Goal: Task Accomplishment & Management: Manage account settings

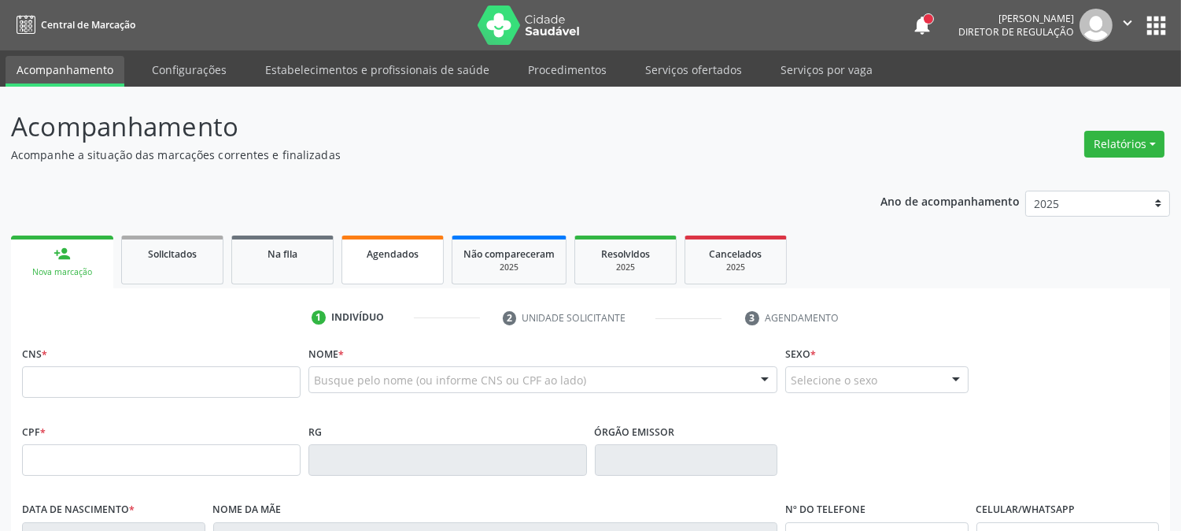
click at [416, 260] on div "Agendados" at bounding box center [392, 253] width 79 height 17
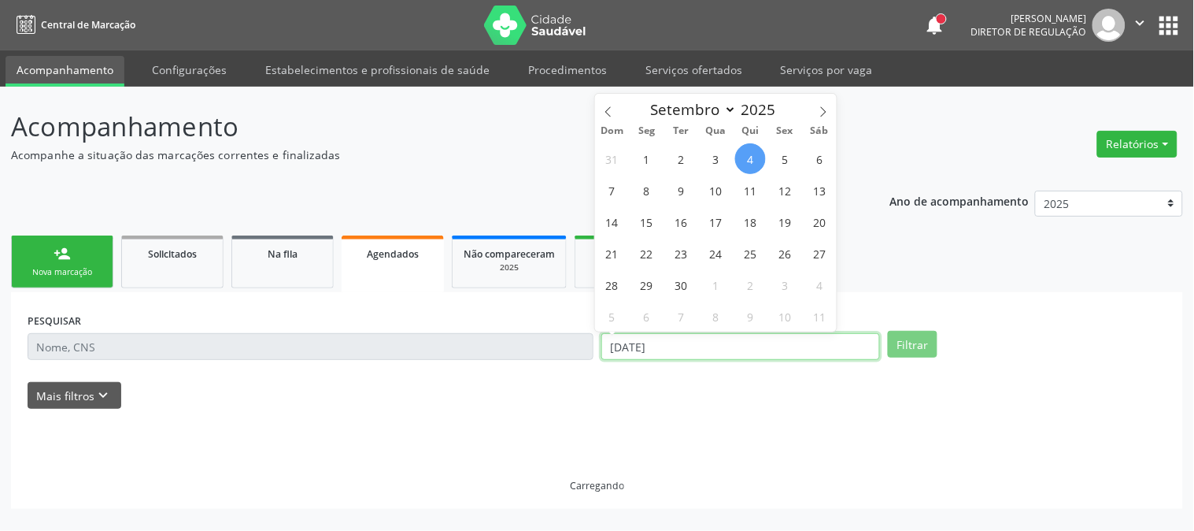
click at [687, 338] on input "[DATE]" at bounding box center [740, 346] width 279 height 27
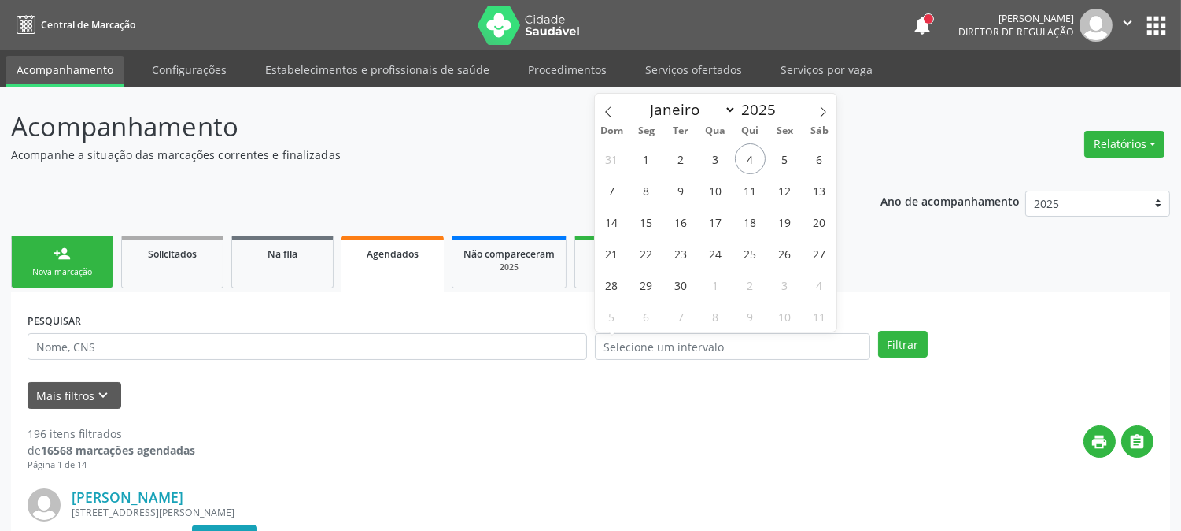
click at [971, 313] on div "PESQUISAR DATA DE ATENDIMENTO Filtrar" at bounding box center [591, 339] width 1134 height 61
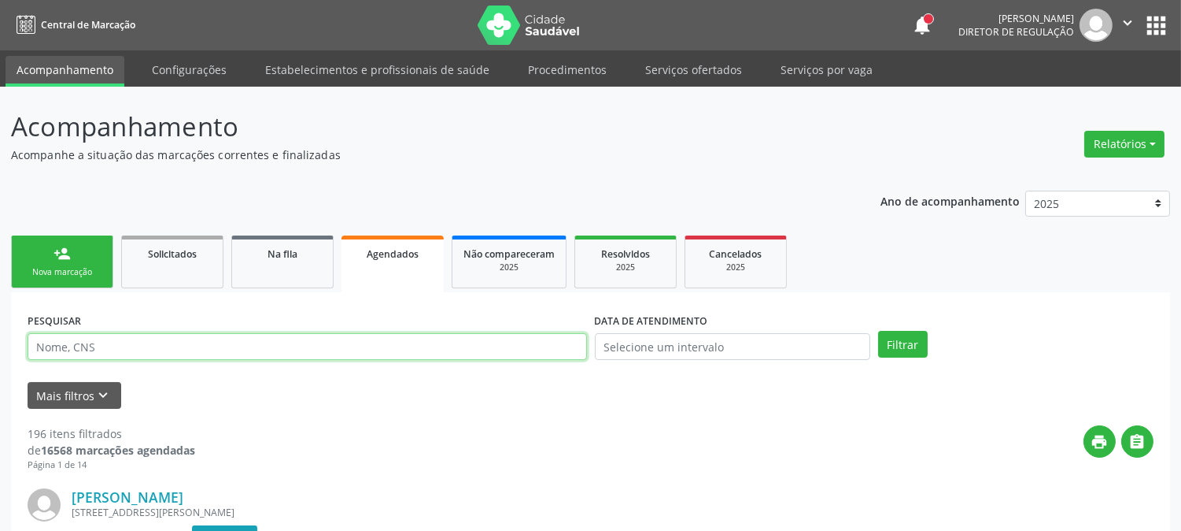
click at [404, 338] on input "text" at bounding box center [308, 346] width 560 height 27
click at [405, 342] on input "text" at bounding box center [308, 346] width 560 height 27
type input "7"
click at [878, 331] on button "Filtrar" at bounding box center [903, 344] width 50 height 27
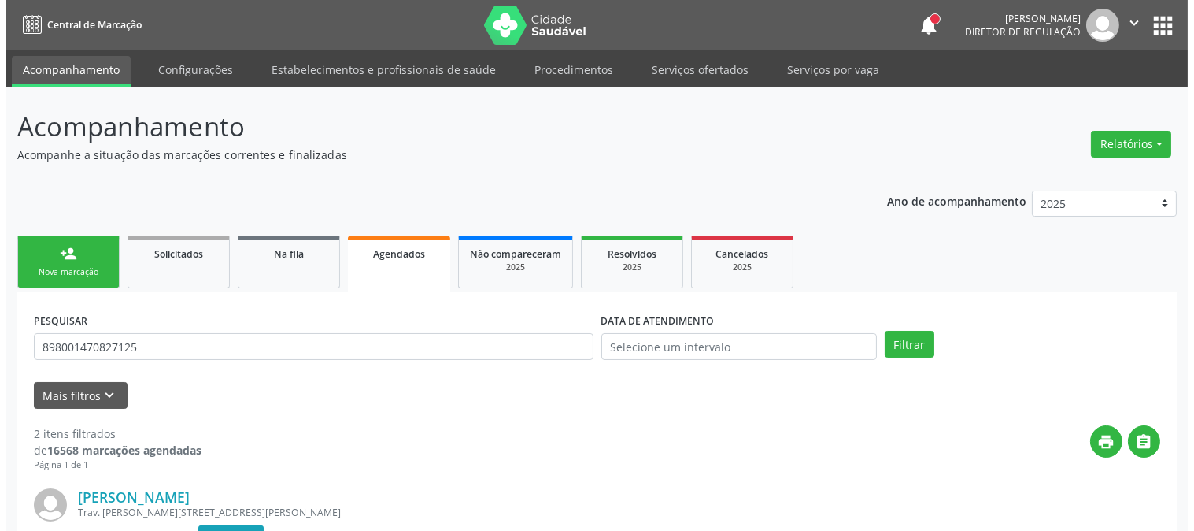
scroll to position [420, 0]
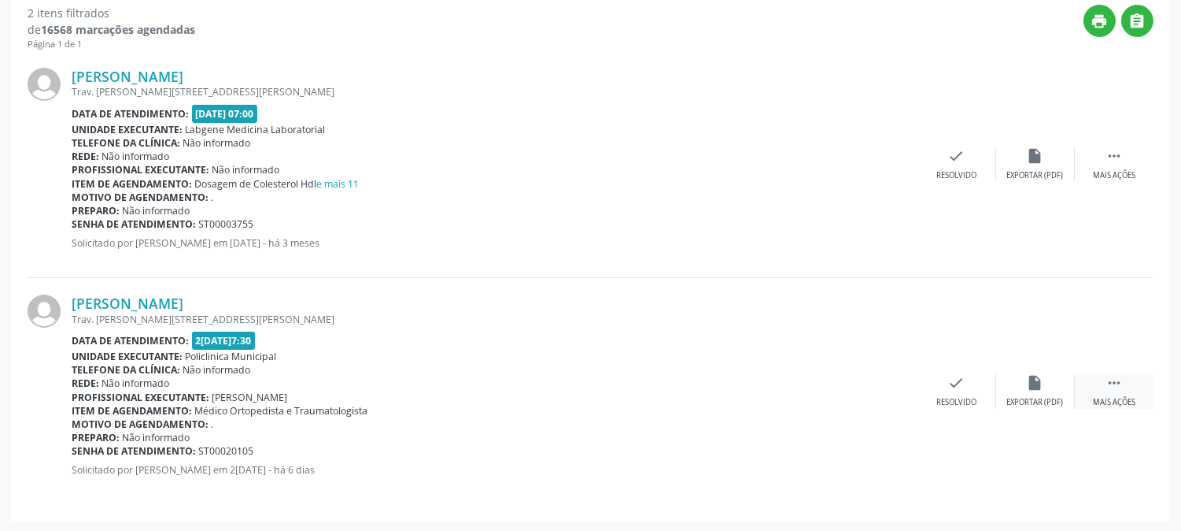
click at [1121, 394] on div " Mais ações" at bounding box center [1114, 391] width 79 height 34
click at [887, 390] on div "cancel Cancelar" at bounding box center [878, 391] width 79 height 34
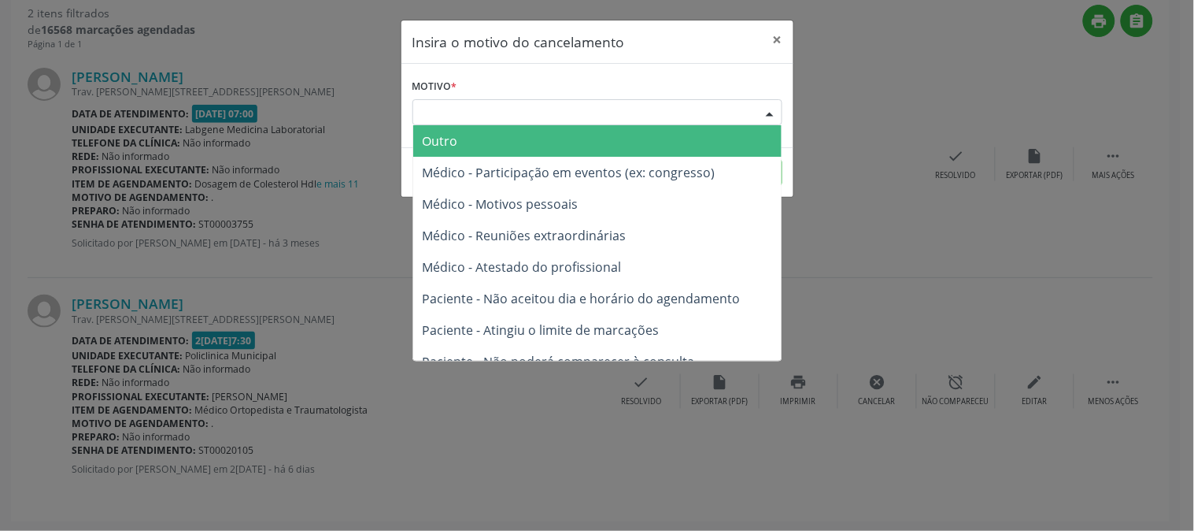
click at [659, 105] on div "Escolha o motivo" at bounding box center [597, 112] width 370 height 27
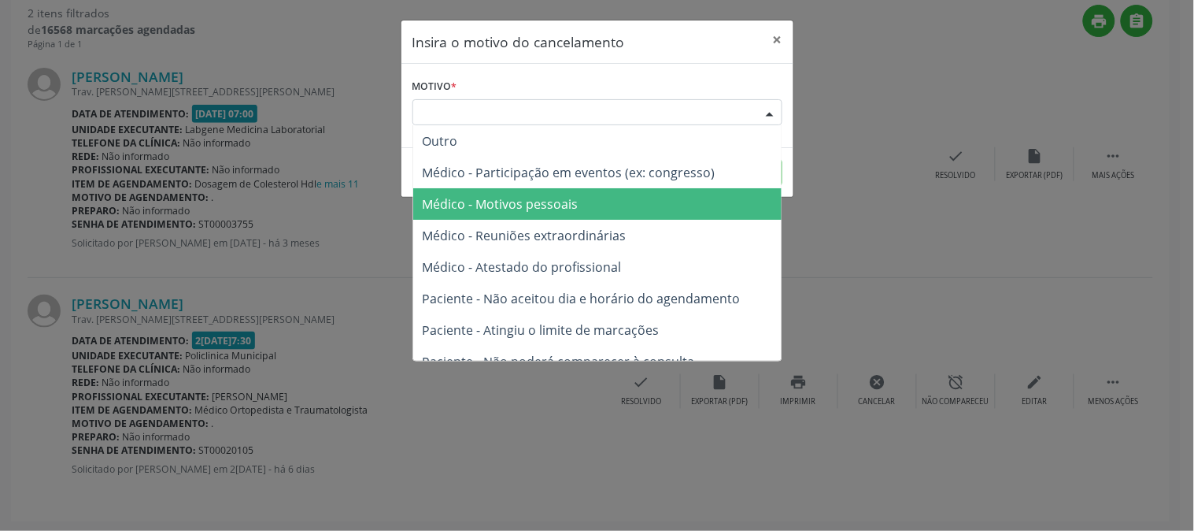
click at [631, 192] on span "Médico - Motivos pessoais" at bounding box center [597, 203] width 368 height 31
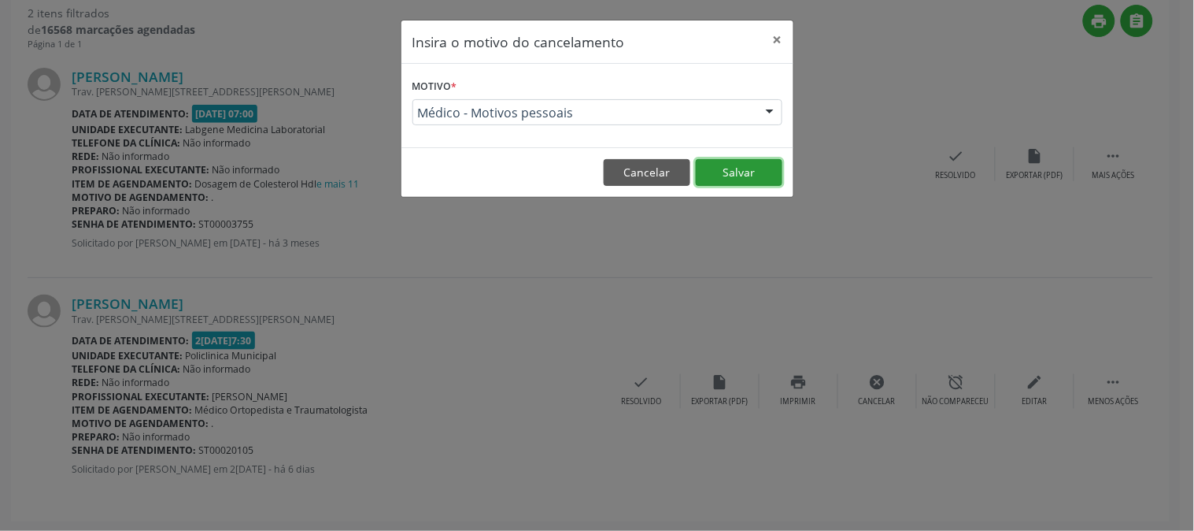
click at [720, 176] on button "Salvar" at bounding box center [739, 172] width 87 height 27
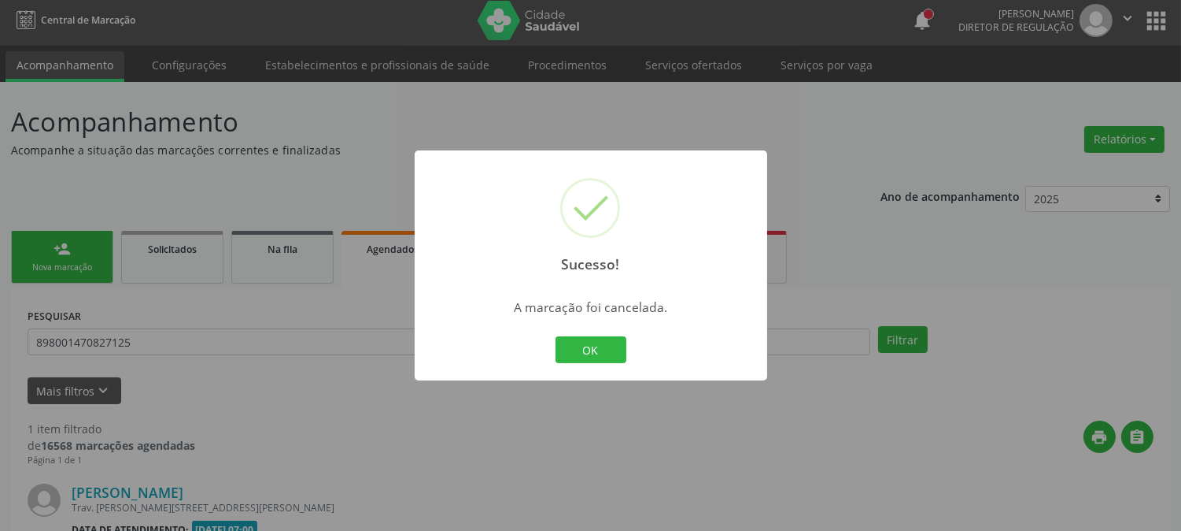
scroll to position [194, 0]
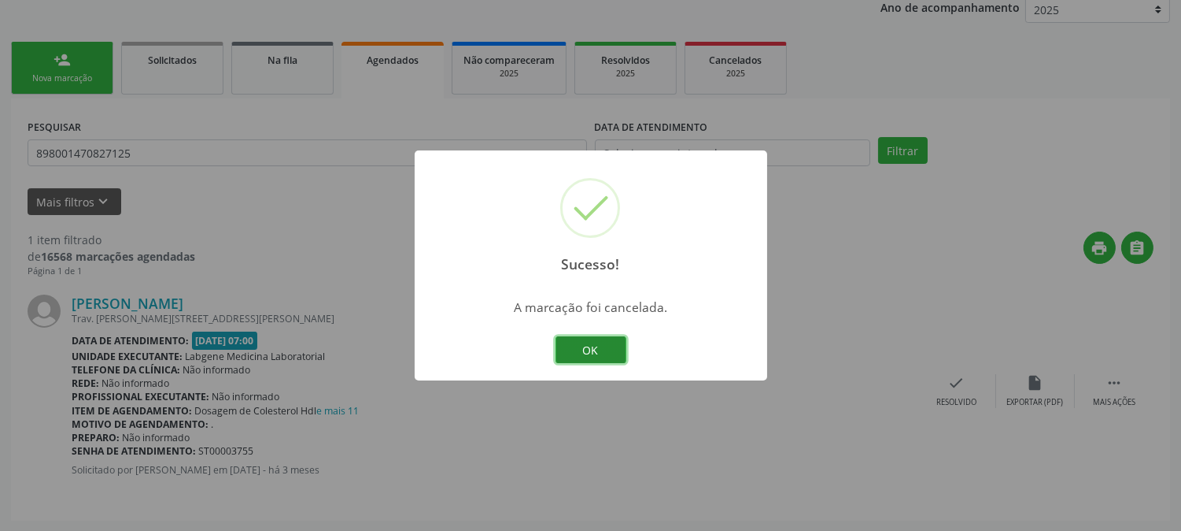
click at [576, 342] on button "OK" at bounding box center [591, 349] width 71 height 27
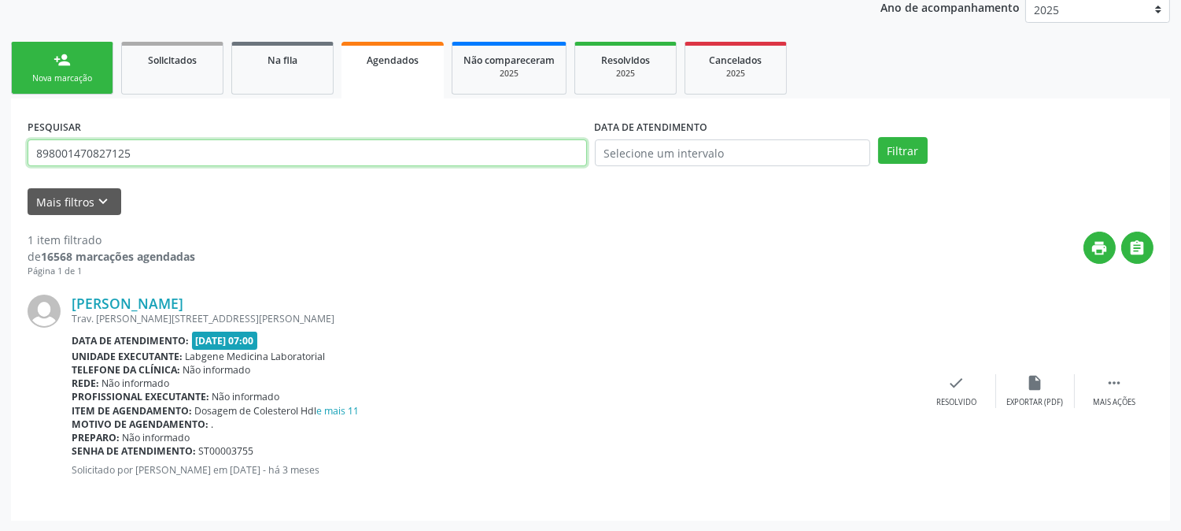
click at [491, 161] on input "898001470827125" at bounding box center [308, 152] width 560 height 27
click at [411, 158] on input "898001470827125" at bounding box center [308, 152] width 560 height 27
type input "160844168110004"
click at [878, 137] on button "Filtrar" at bounding box center [903, 150] width 50 height 27
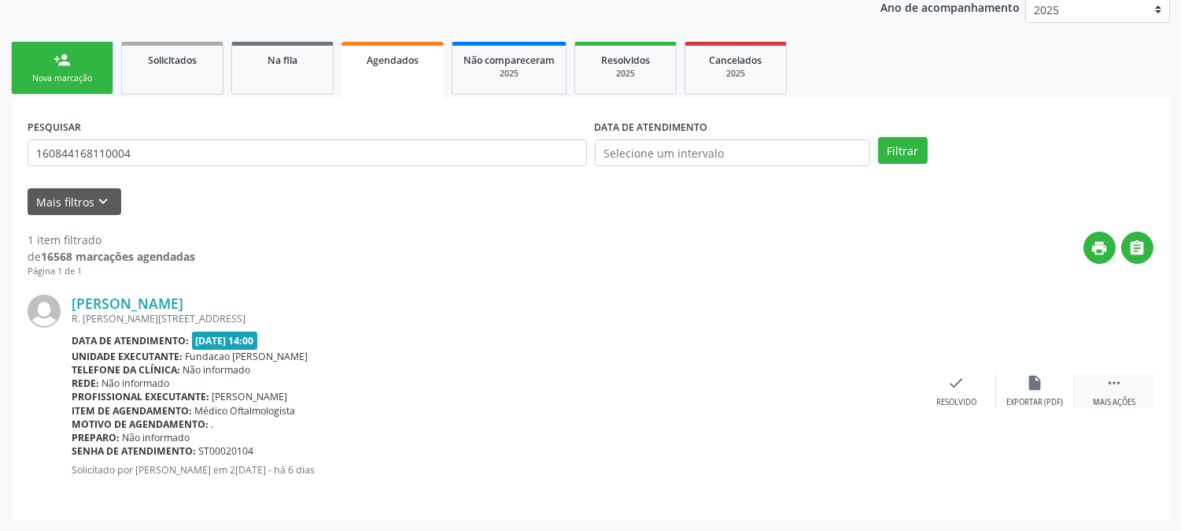
click at [1130, 387] on div " Mais ações" at bounding box center [1114, 391] width 79 height 34
click at [883, 384] on icon "cancel" at bounding box center [878, 382] width 17 height 17
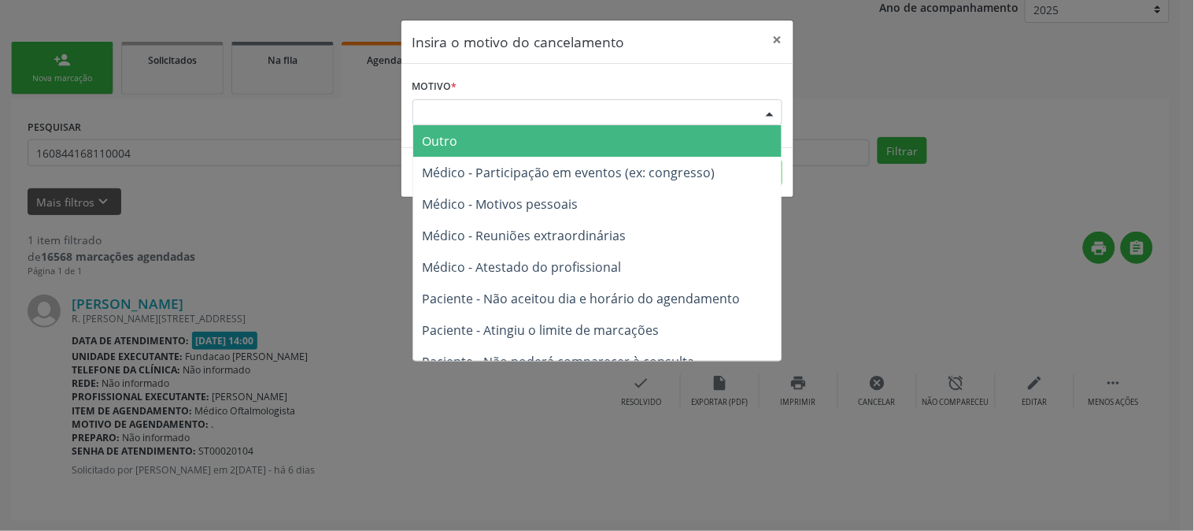
click at [719, 114] on div "Escolha o motivo" at bounding box center [597, 112] width 370 height 27
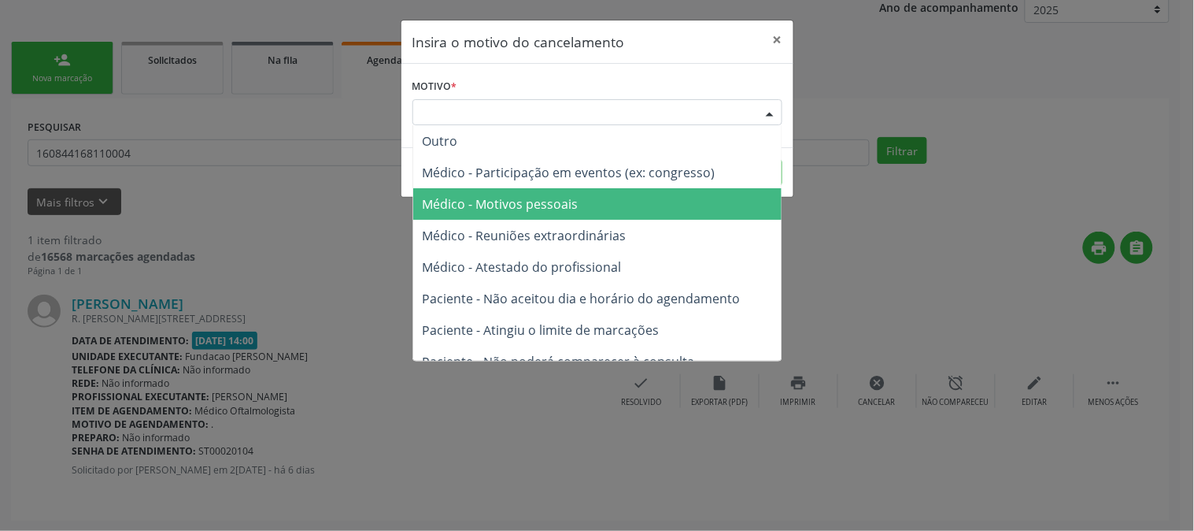
click at [678, 192] on span "Médico - Motivos pessoais" at bounding box center [597, 203] width 368 height 31
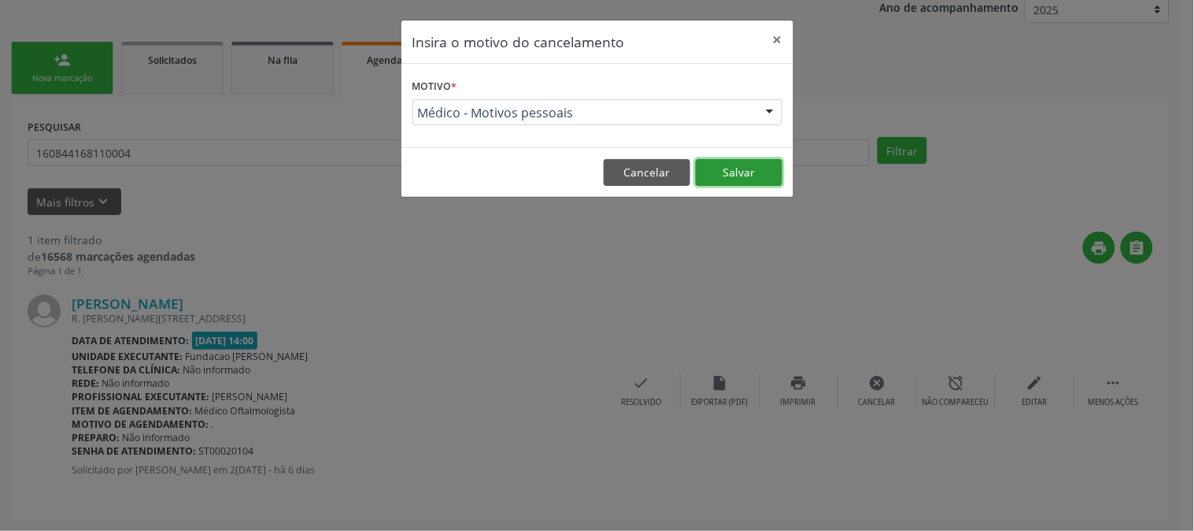
click at [736, 170] on button "Salvar" at bounding box center [739, 172] width 87 height 27
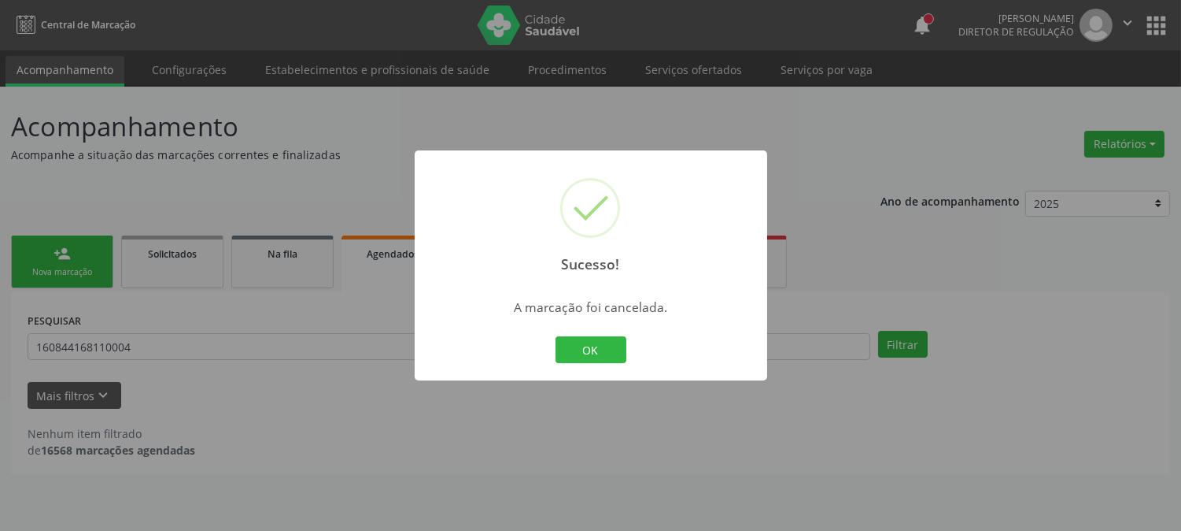
scroll to position [0, 0]
click at [620, 345] on button "OK" at bounding box center [597, 349] width 71 height 27
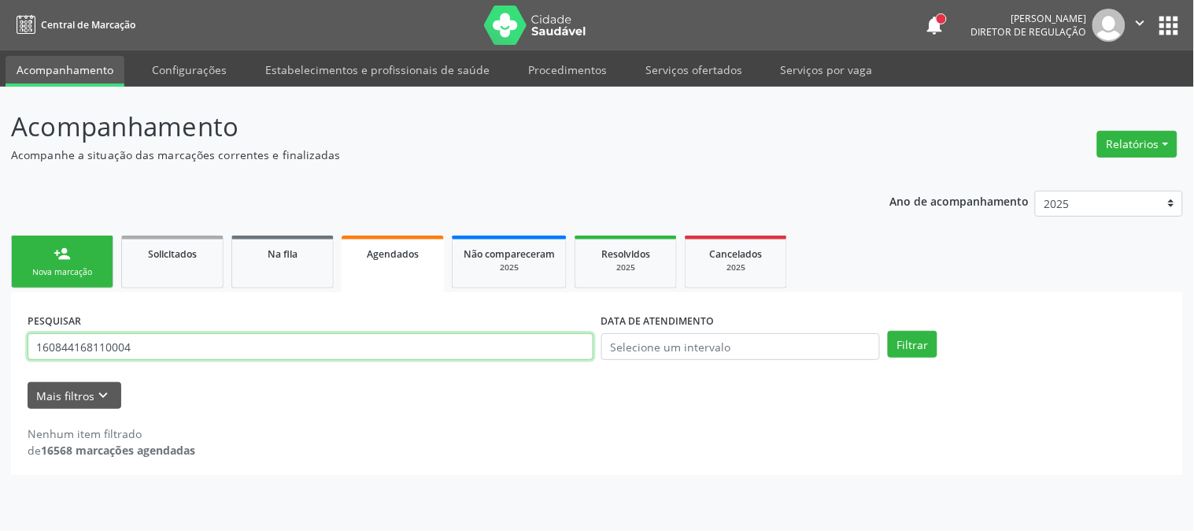
drag, startPoint x: 179, startPoint y: 347, endPoint x: 0, endPoint y: 342, distance: 179.6
click at [0, 342] on div "Acompanhamento Acompanhe a situação das marcações correntes e finalizadas Relat…" at bounding box center [597, 309] width 1194 height 444
click at [888, 331] on button "Filtrar" at bounding box center [913, 344] width 50 height 27
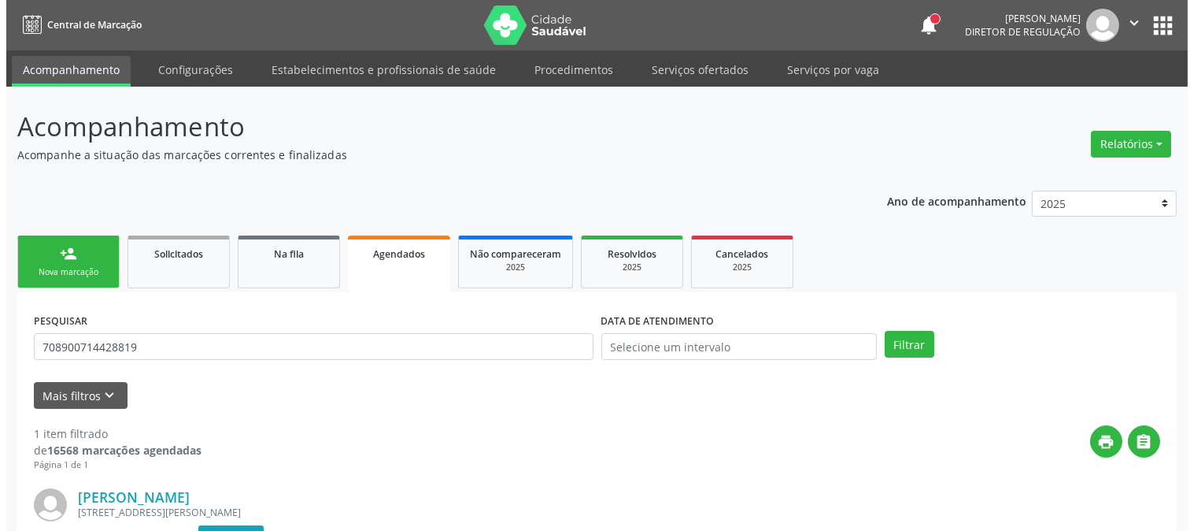
scroll to position [194, 0]
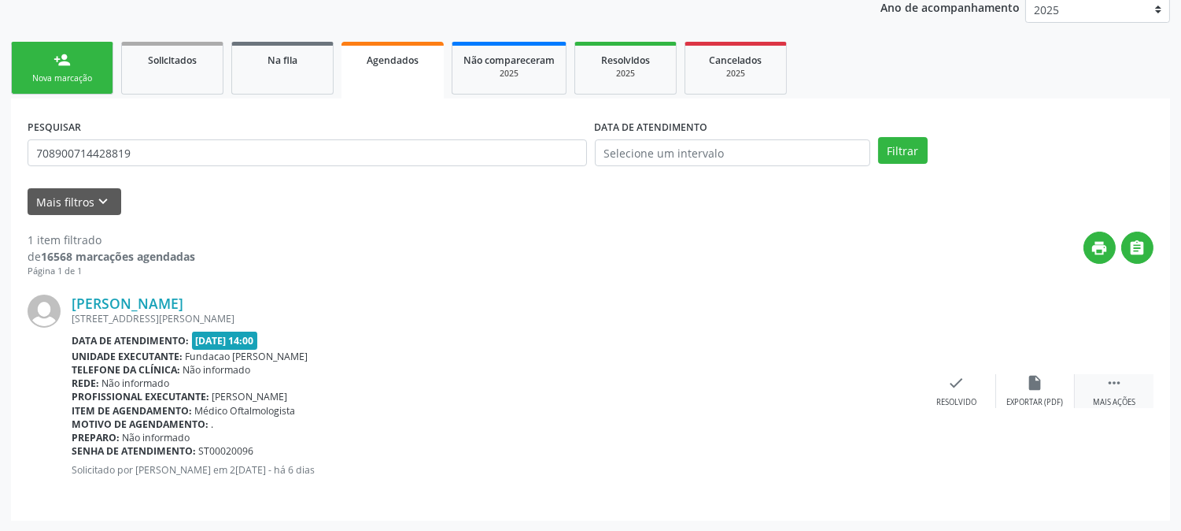
click at [1111, 375] on icon "" at bounding box center [1114, 382] width 17 height 17
click at [870, 390] on icon "cancel" at bounding box center [878, 382] width 17 height 17
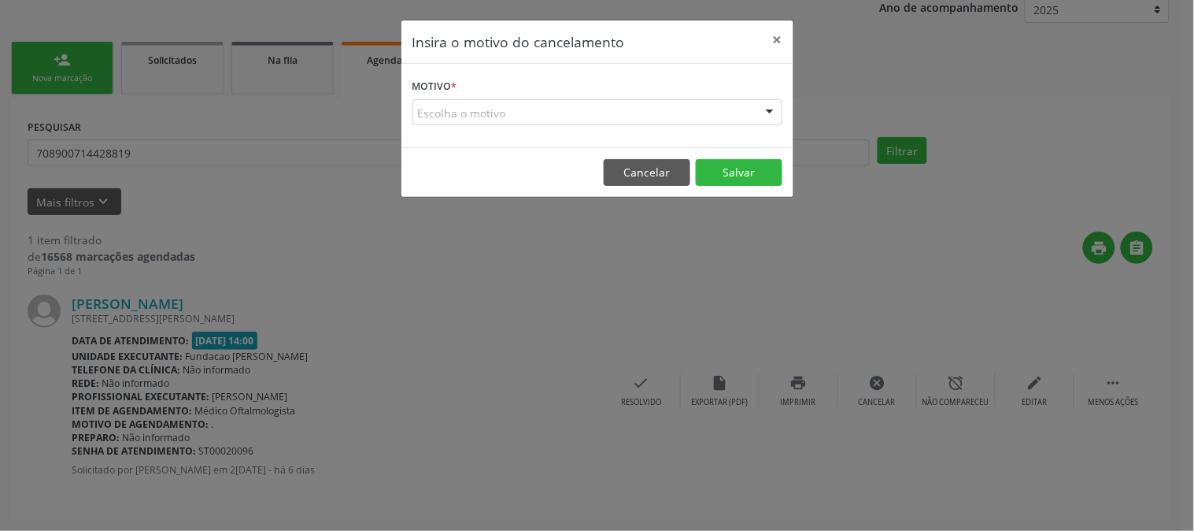
click at [701, 110] on div "Escolha o motivo" at bounding box center [597, 112] width 370 height 27
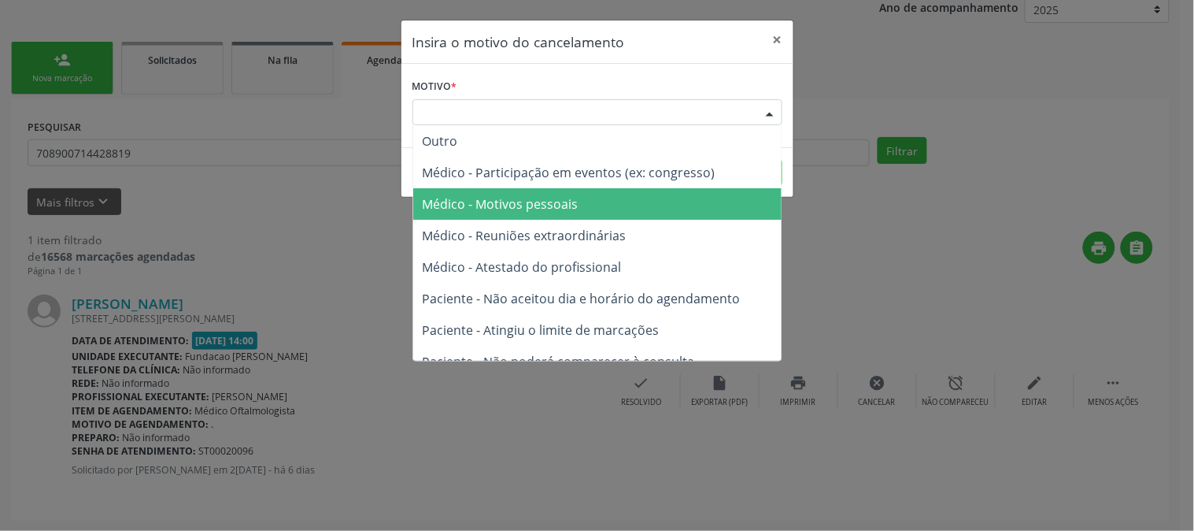
click at [677, 195] on span "Médico - Motivos pessoais" at bounding box center [597, 203] width 368 height 31
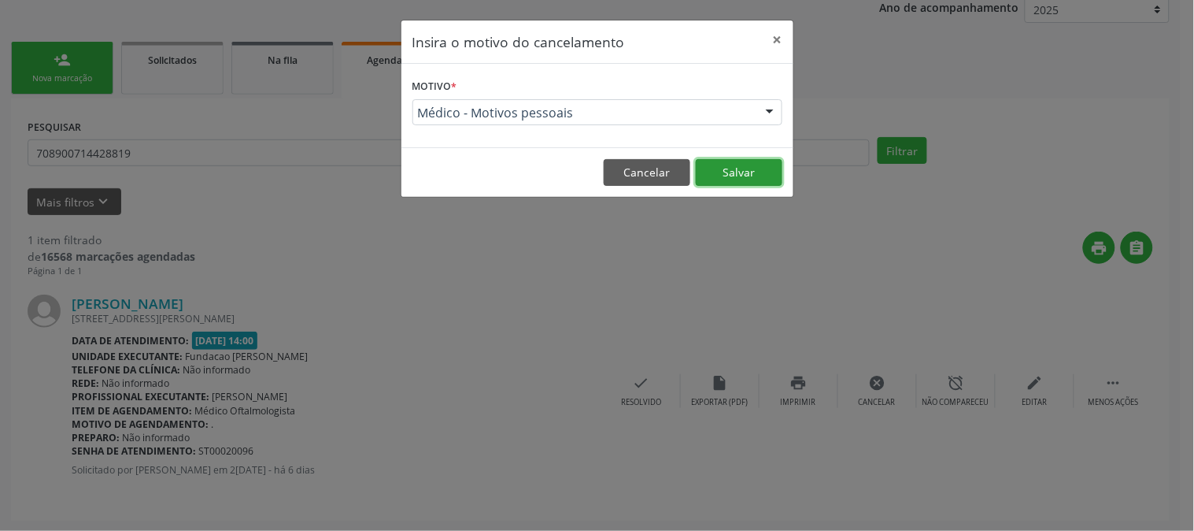
click at [719, 177] on button "Salvar" at bounding box center [739, 172] width 87 height 27
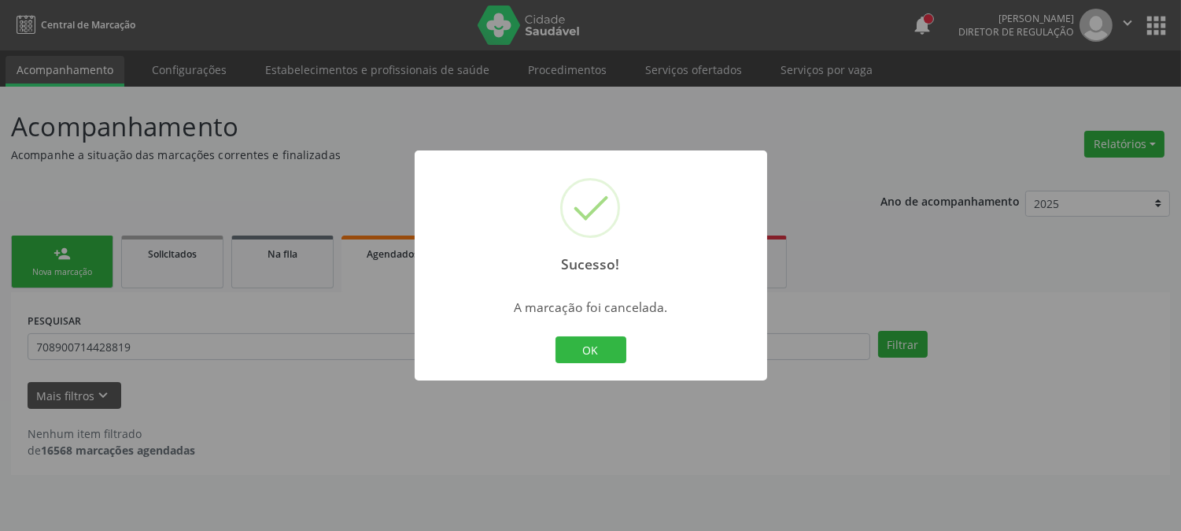
scroll to position [0, 0]
click at [630, 352] on button "OK" at bounding box center [597, 349] width 71 height 27
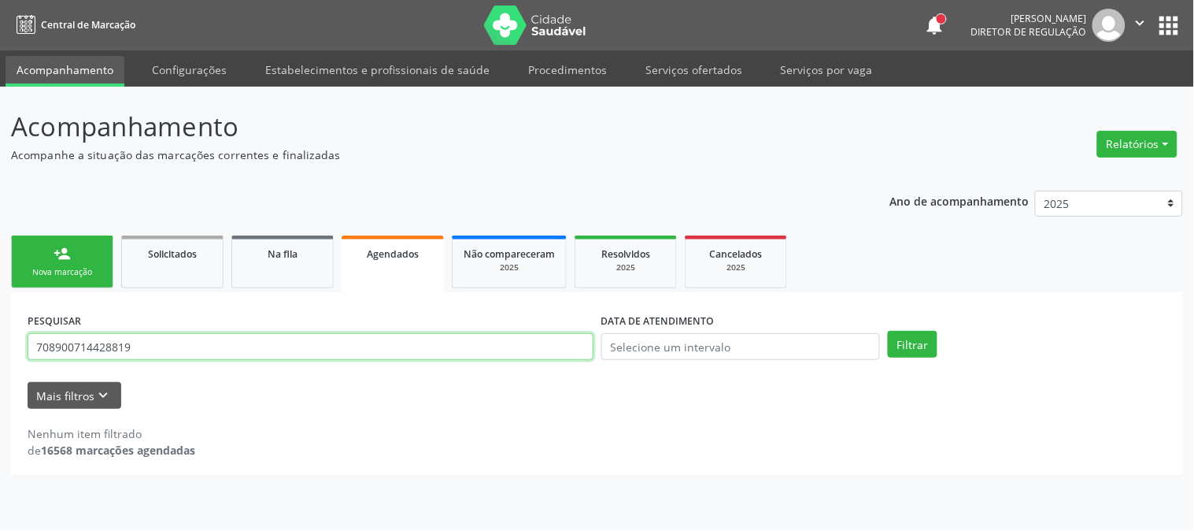
drag, startPoint x: 181, startPoint y: 347, endPoint x: 0, endPoint y: 345, distance: 181.1
click at [0, 345] on div "Acompanhamento Acompanhe a situação das marcações correntes e finalizadas Relat…" at bounding box center [597, 309] width 1194 height 444
click at [888, 331] on button "Filtrar" at bounding box center [913, 344] width 50 height 27
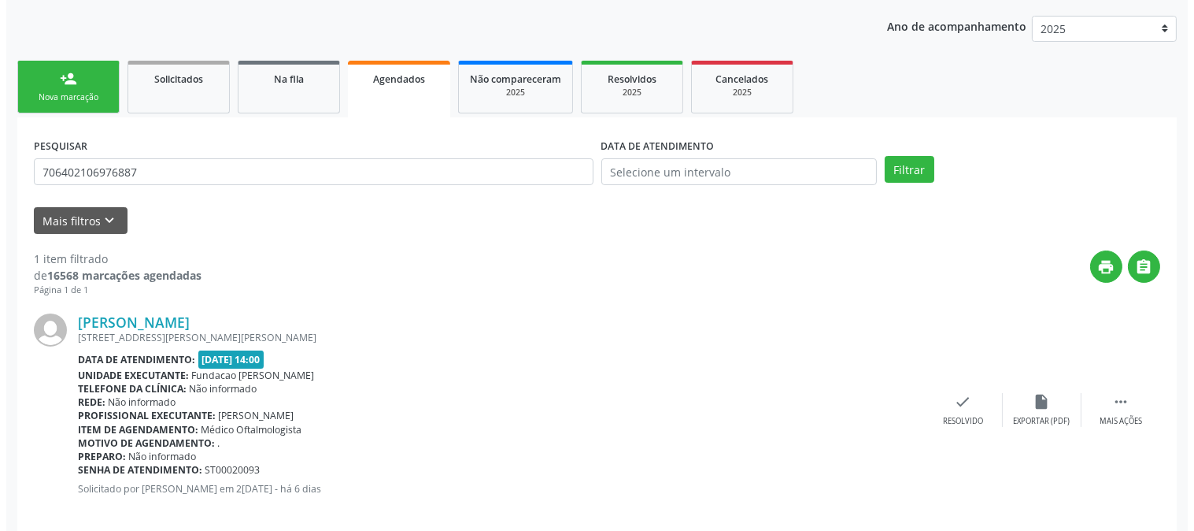
scroll to position [194, 0]
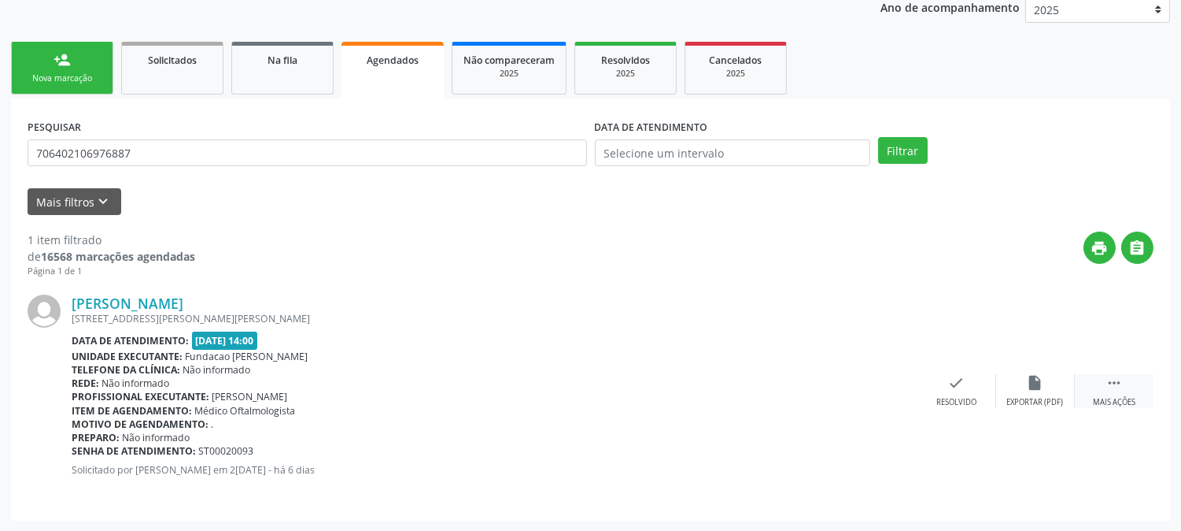
click at [1139, 379] on div " Mais ações" at bounding box center [1114, 391] width 79 height 34
click at [888, 386] on div "cancel Cancelar" at bounding box center [878, 391] width 79 height 34
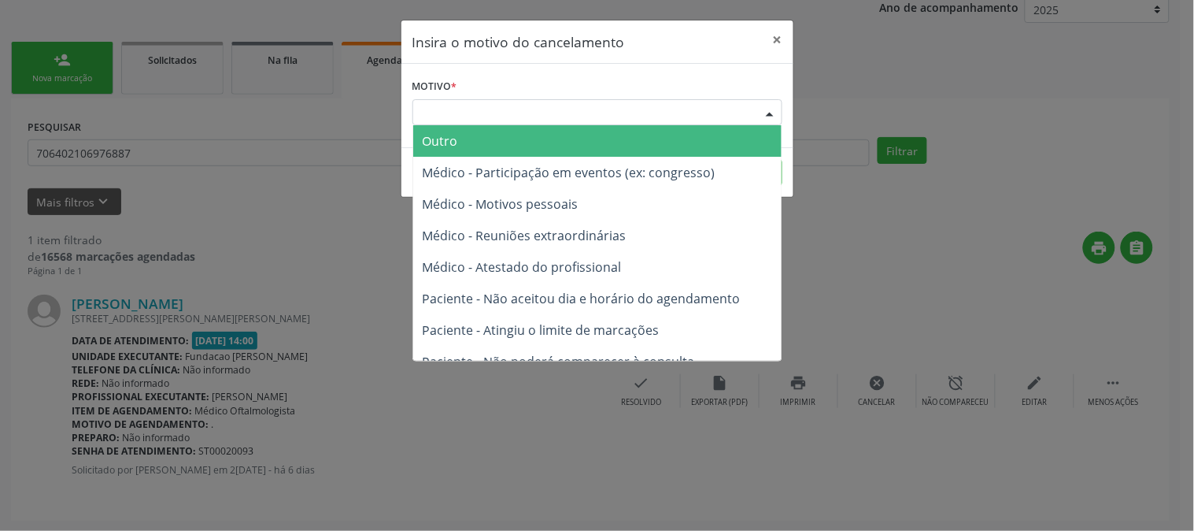
click at [748, 121] on div "Escolha o motivo" at bounding box center [597, 112] width 370 height 27
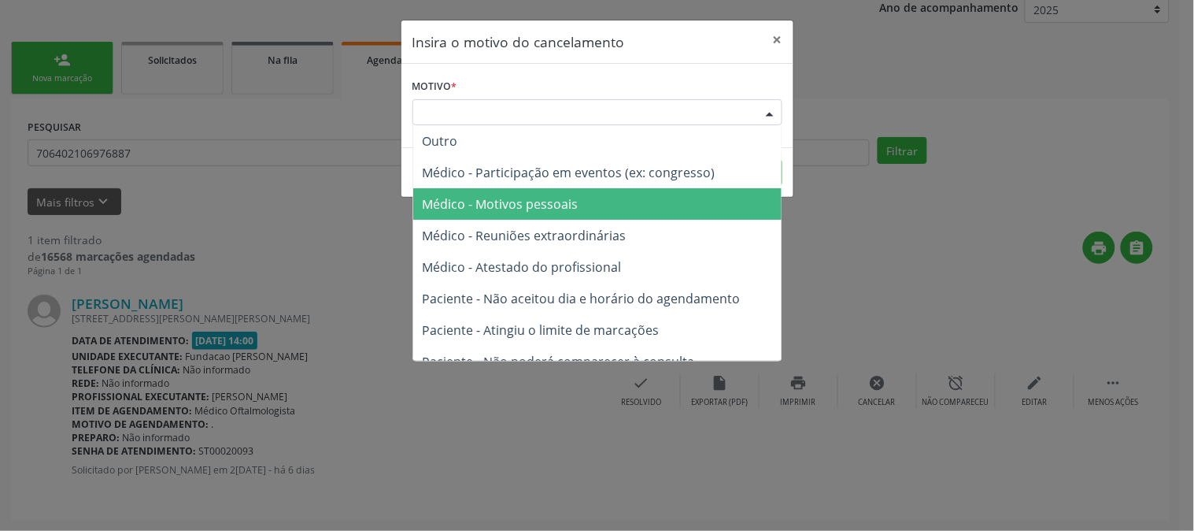
click at [703, 197] on span "Médico - Motivos pessoais" at bounding box center [597, 203] width 368 height 31
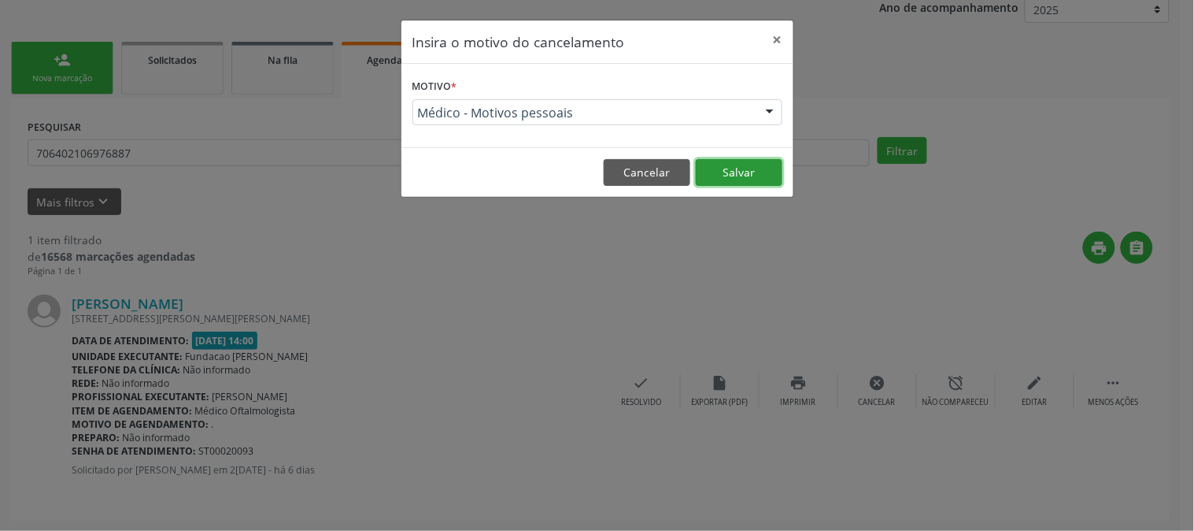
click at [723, 166] on button "Salvar" at bounding box center [739, 172] width 87 height 27
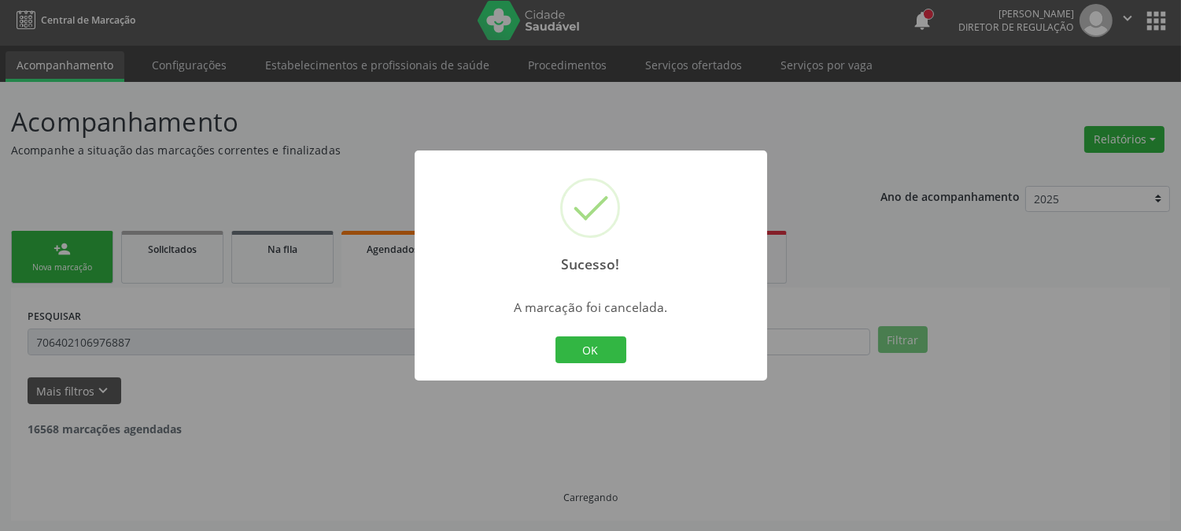
scroll to position [0, 0]
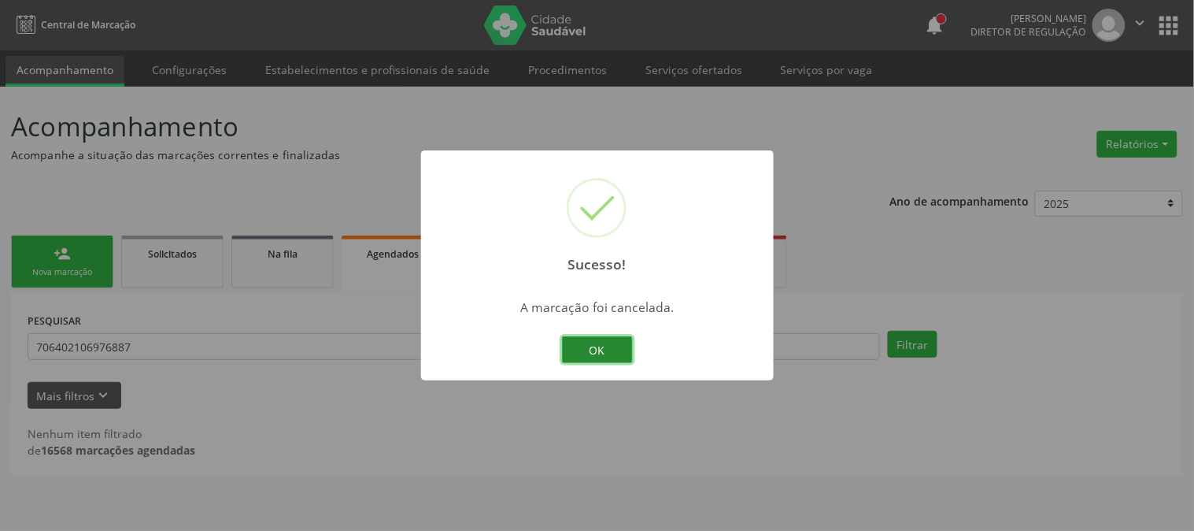
click at [568, 345] on button "OK" at bounding box center [597, 349] width 71 height 27
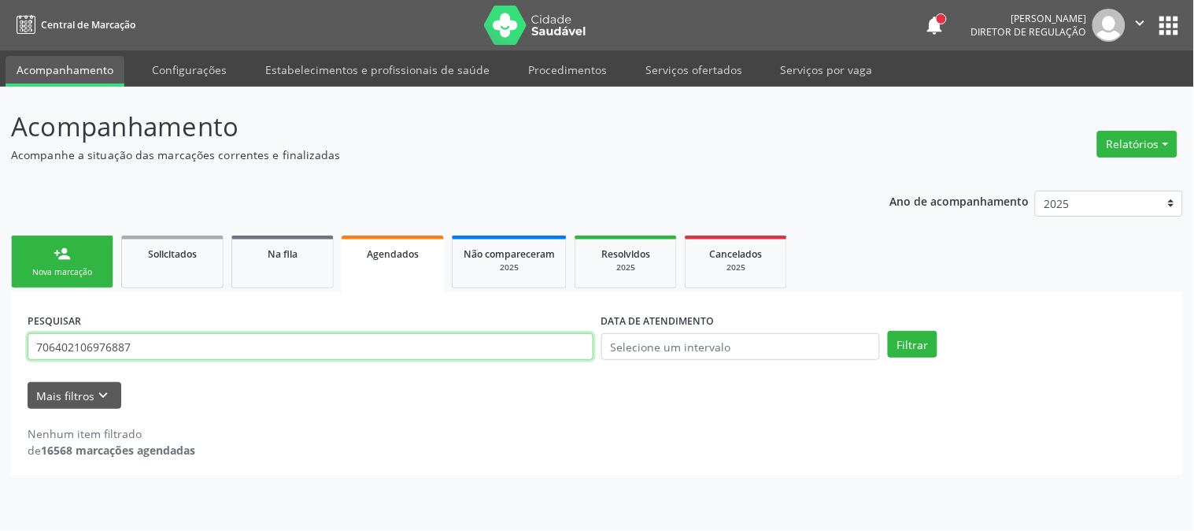
click at [172, 342] on input "706402106976887" at bounding box center [311, 346] width 566 height 27
type input "708201629735440"
click at [888, 331] on button "Filtrar" at bounding box center [913, 344] width 50 height 27
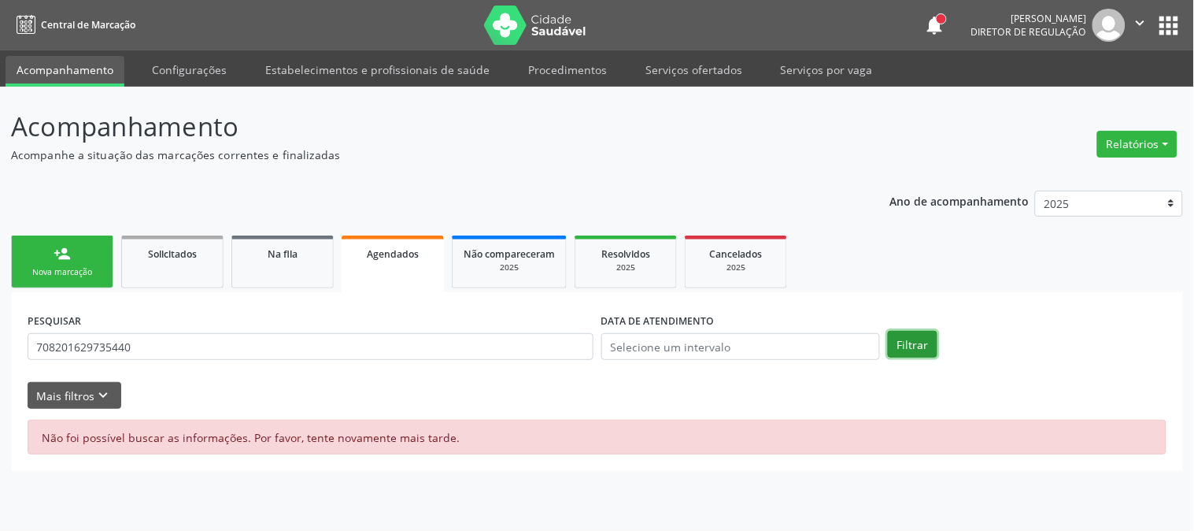
click at [909, 343] on button "Filtrar" at bounding box center [913, 344] width 50 height 27
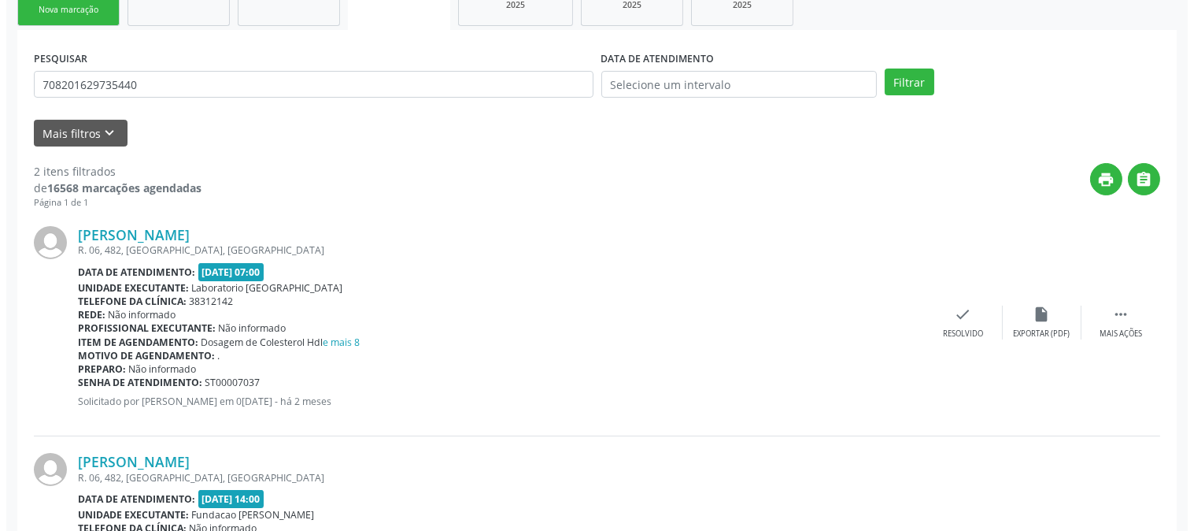
scroll to position [420, 0]
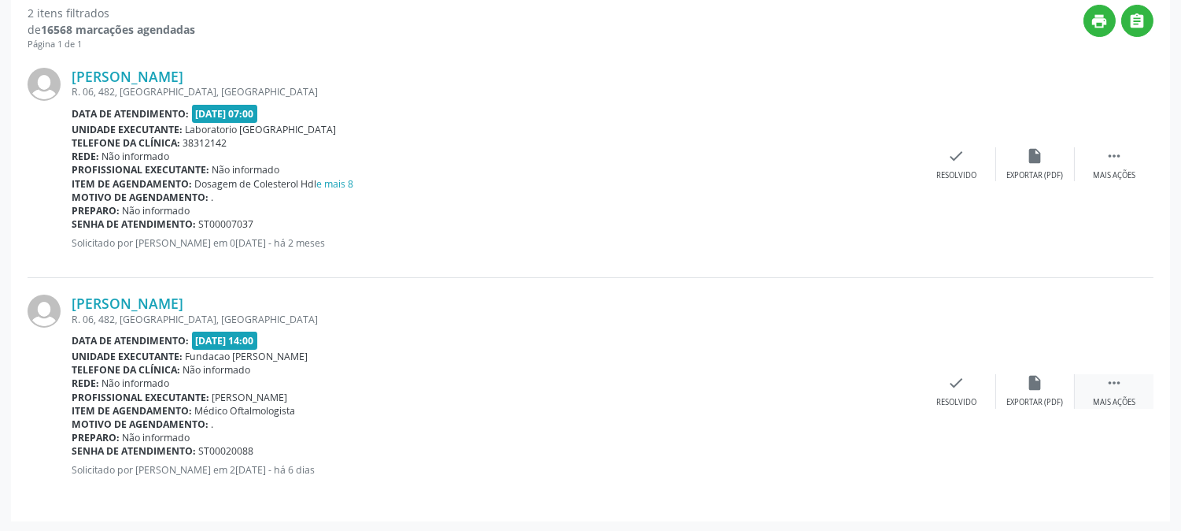
click at [1096, 394] on div " Mais ações" at bounding box center [1114, 391] width 79 height 34
click at [868, 383] on div "cancel Cancelar" at bounding box center [878, 391] width 79 height 34
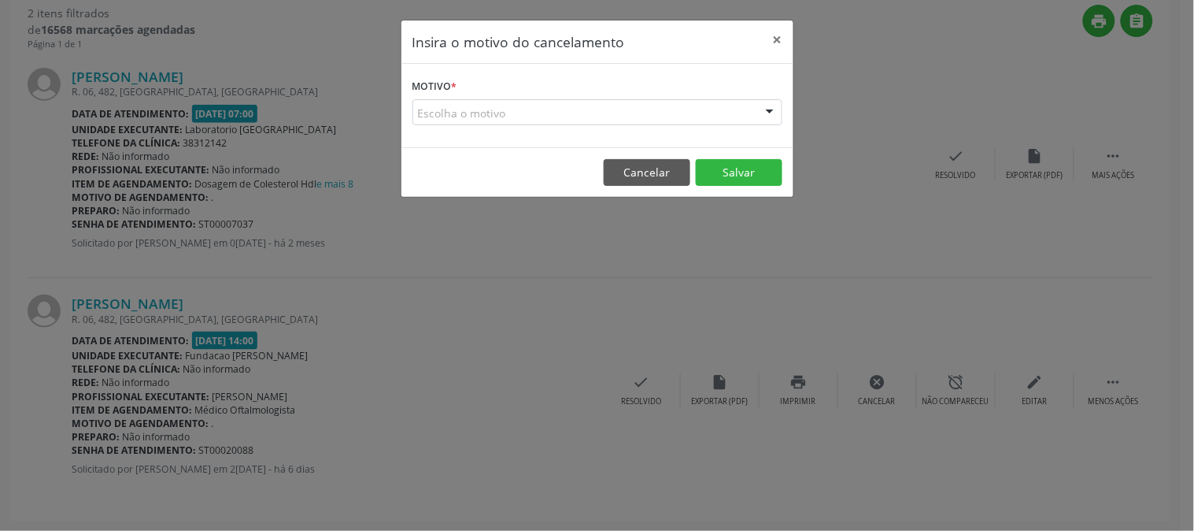
click at [591, 99] on div "Escolha o motivo" at bounding box center [597, 112] width 370 height 27
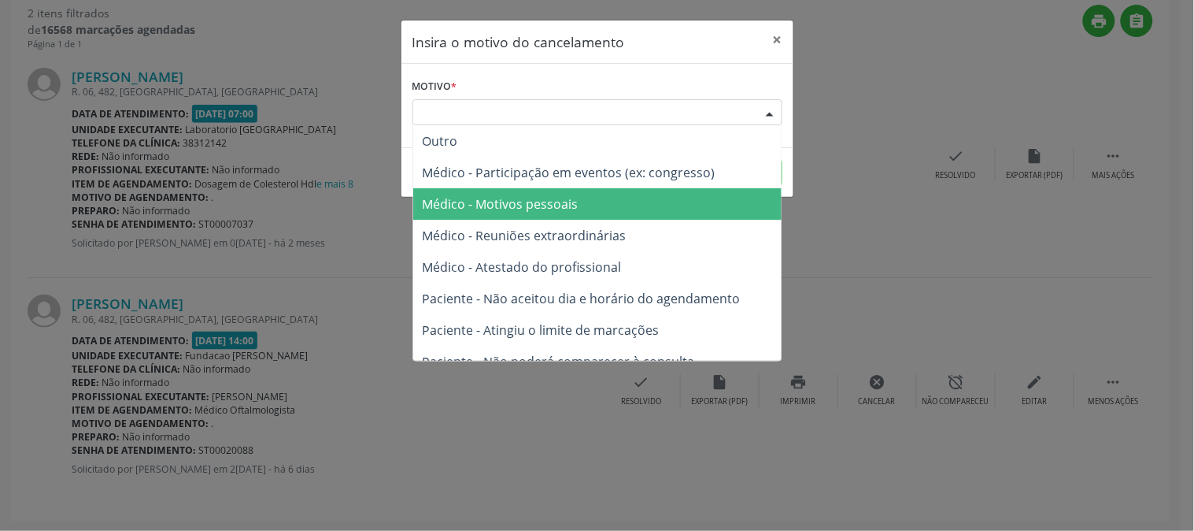
click at [591, 197] on span "Médico - Motivos pessoais" at bounding box center [597, 203] width 368 height 31
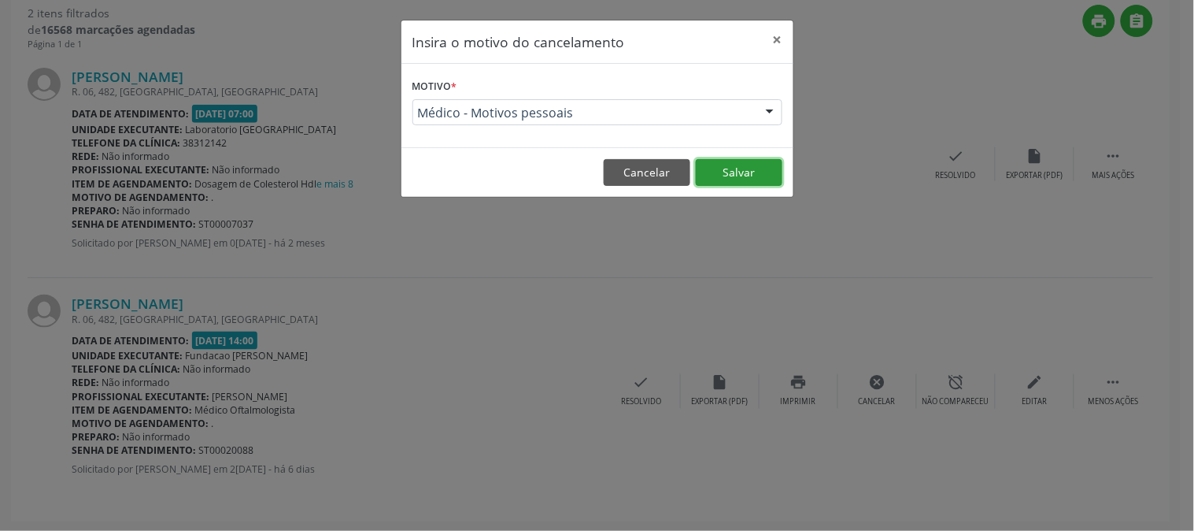
click at [712, 172] on button "Salvar" at bounding box center [739, 172] width 87 height 27
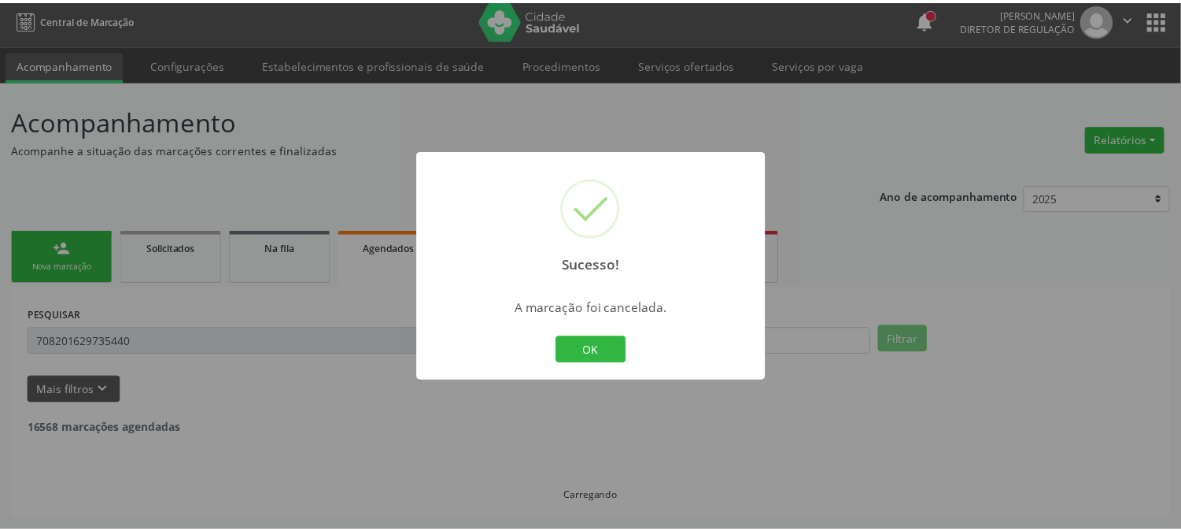
scroll to position [5, 0]
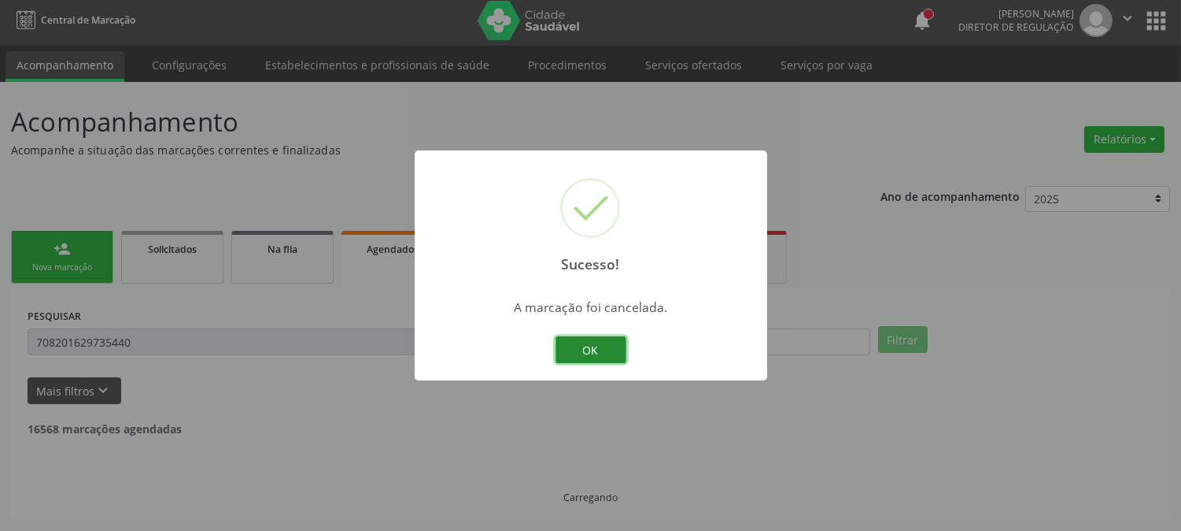
click at [601, 344] on button "OK" at bounding box center [591, 349] width 71 height 27
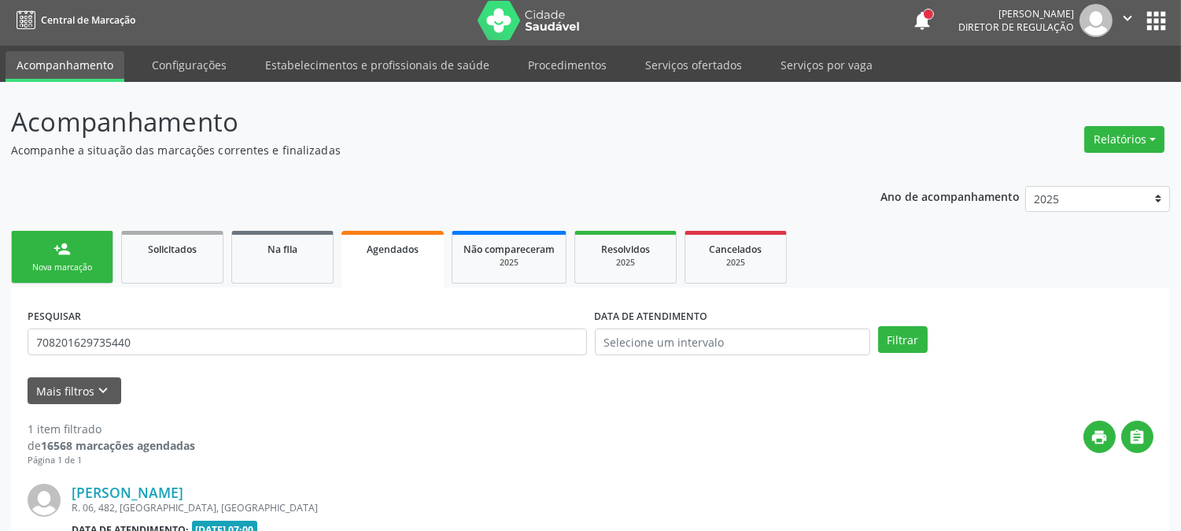
click at [82, 247] on link "person_add Nova marcação" at bounding box center [62, 257] width 102 height 53
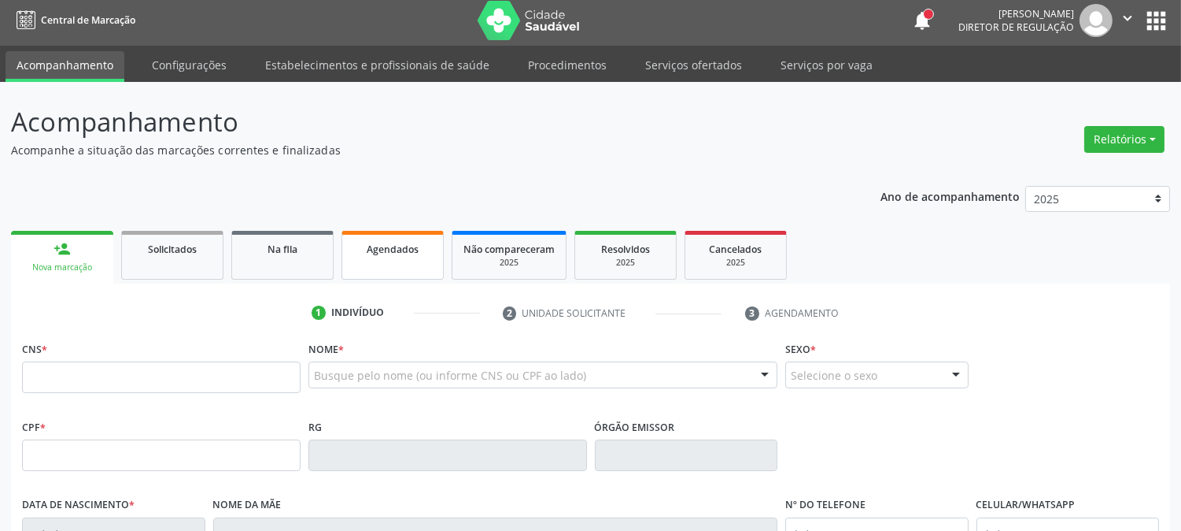
click at [373, 262] on link "Agendados" at bounding box center [393, 255] width 102 height 49
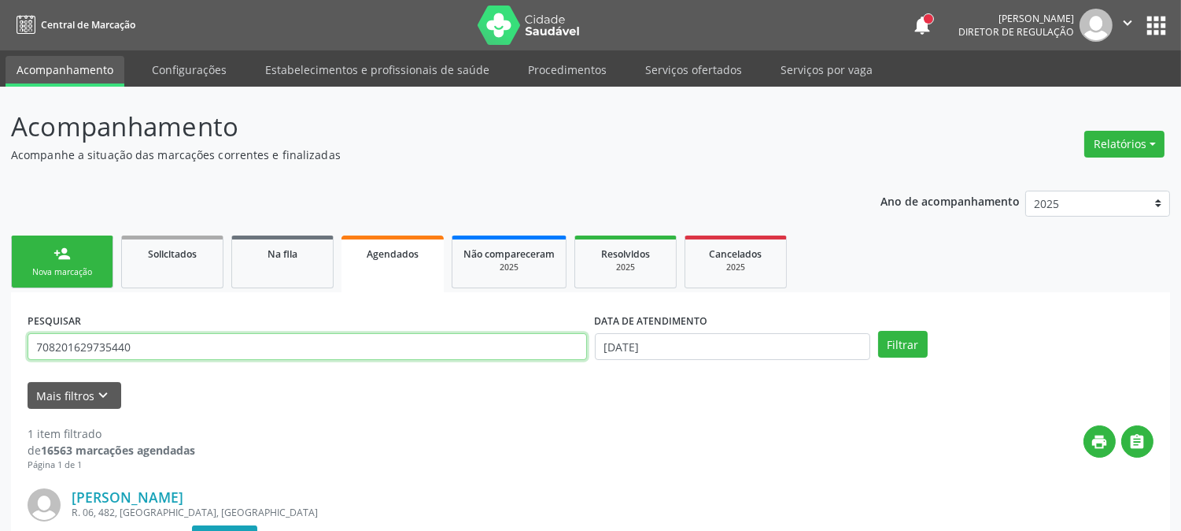
drag, startPoint x: 168, startPoint y: 348, endPoint x: 0, endPoint y: 349, distance: 168.4
click at [0, 349] on div "Acompanhamento Acompanhe a situação das marcações correntes e finalizadas Relat…" at bounding box center [590, 406] width 1181 height 638
type input "898003414011117"
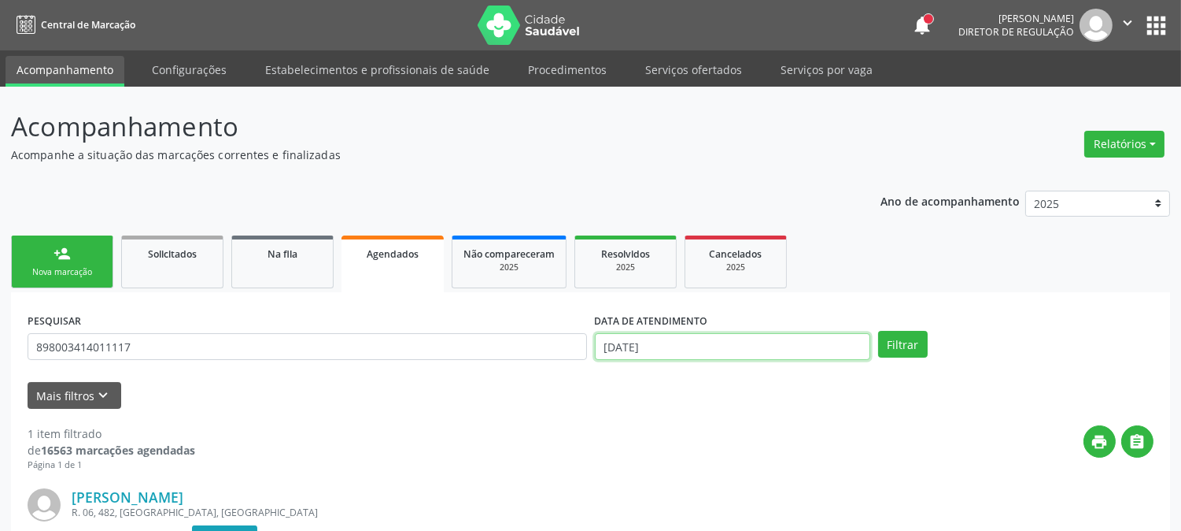
click at [806, 344] on input "[DATE]" at bounding box center [732, 346] width 275 height 27
click at [879, 342] on button "Filtrar" at bounding box center [903, 344] width 50 height 27
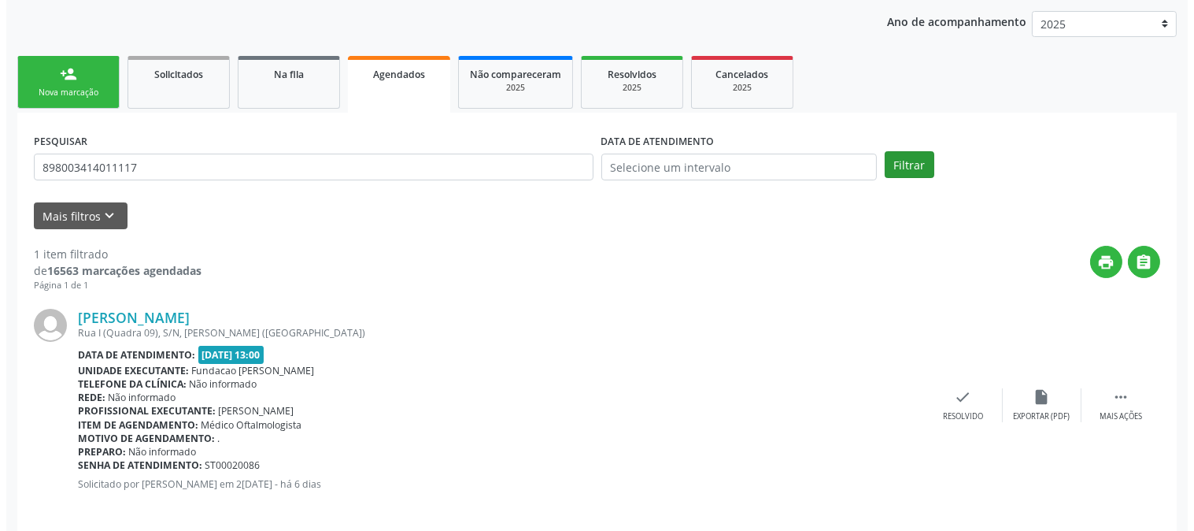
scroll to position [194, 0]
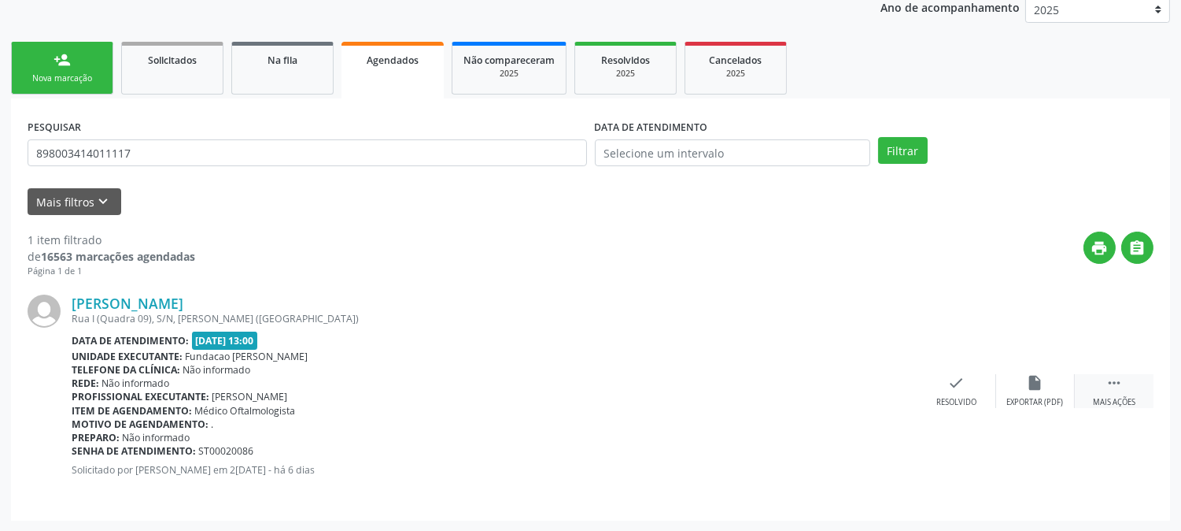
click at [1122, 397] on div "Mais ações" at bounding box center [1114, 402] width 43 height 11
click at [882, 383] on icon "cancel" at bounding box center [878, 382] width 17 height 17
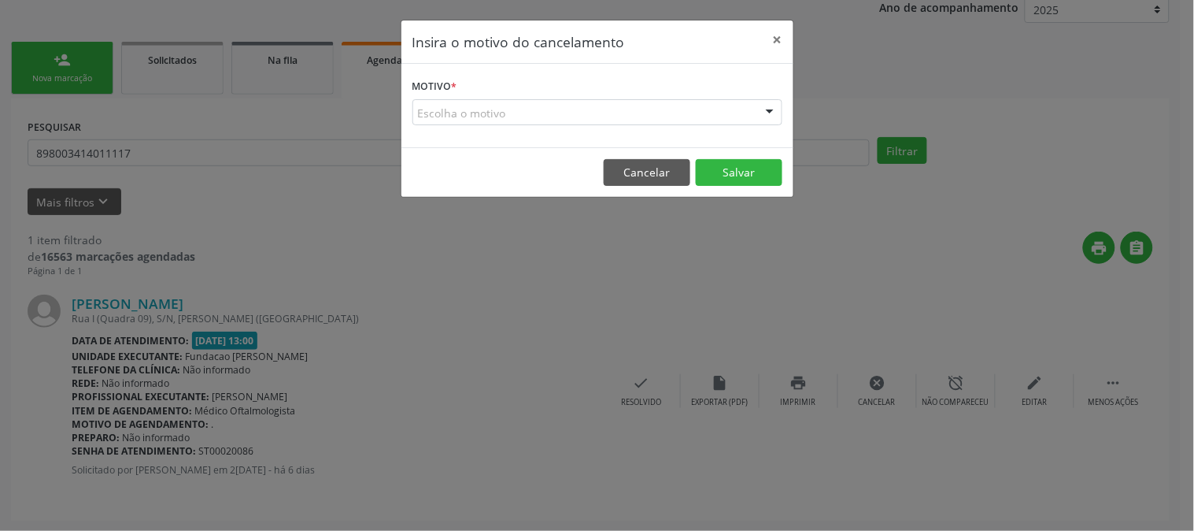
click at [730, 109] on div "Escolha o motivo" at bounding box center [597, 112] width 370 height 27
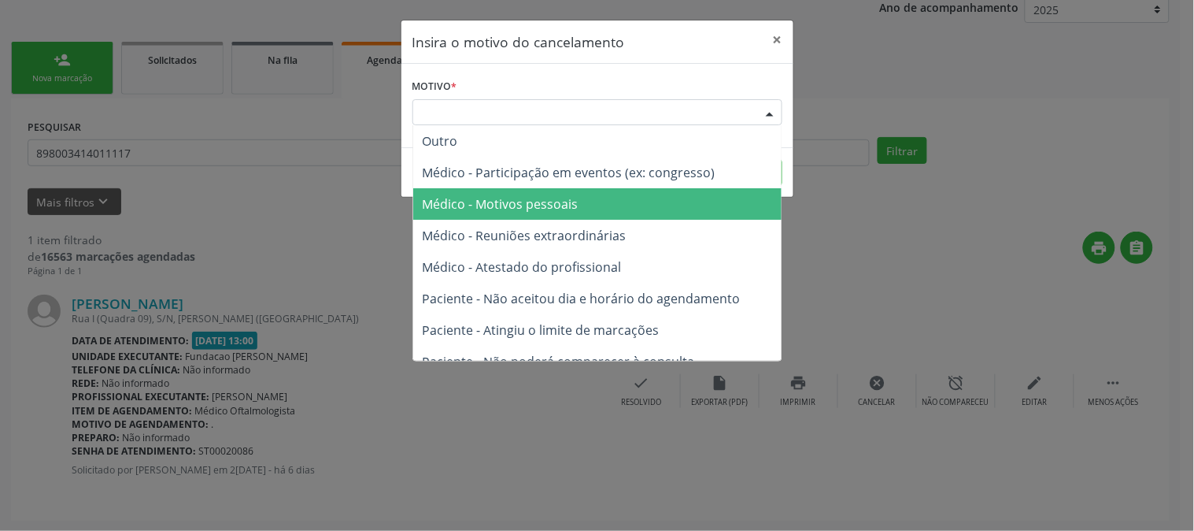
click at [646, 189] on span "Médico - Motivos pessoais" at bounding box center [597, 203] width 368 height 31
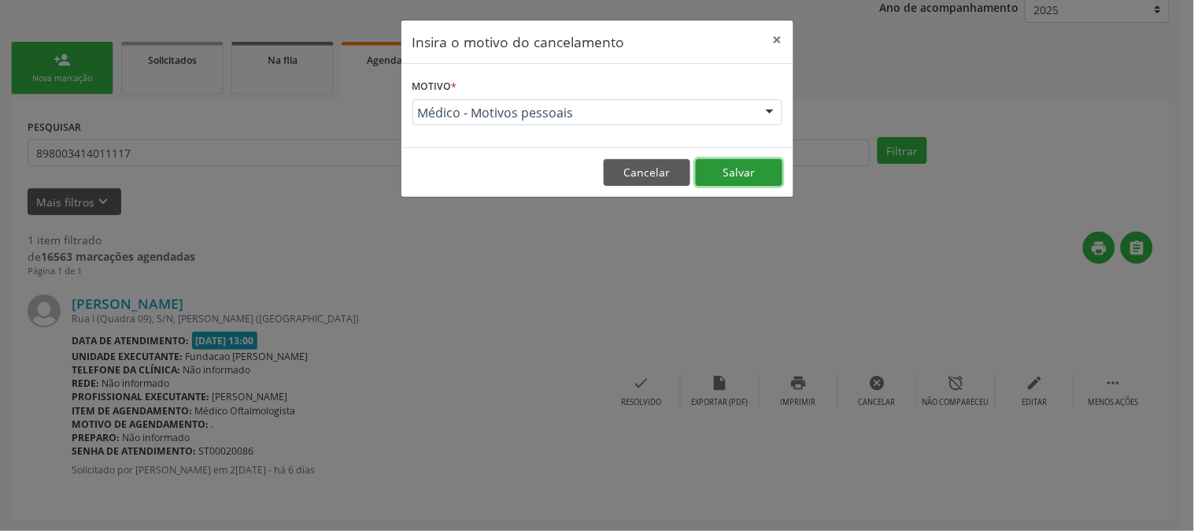
click at [749, 162] on button "Salvar" at bounding box center [739, 172] width 87 height 27
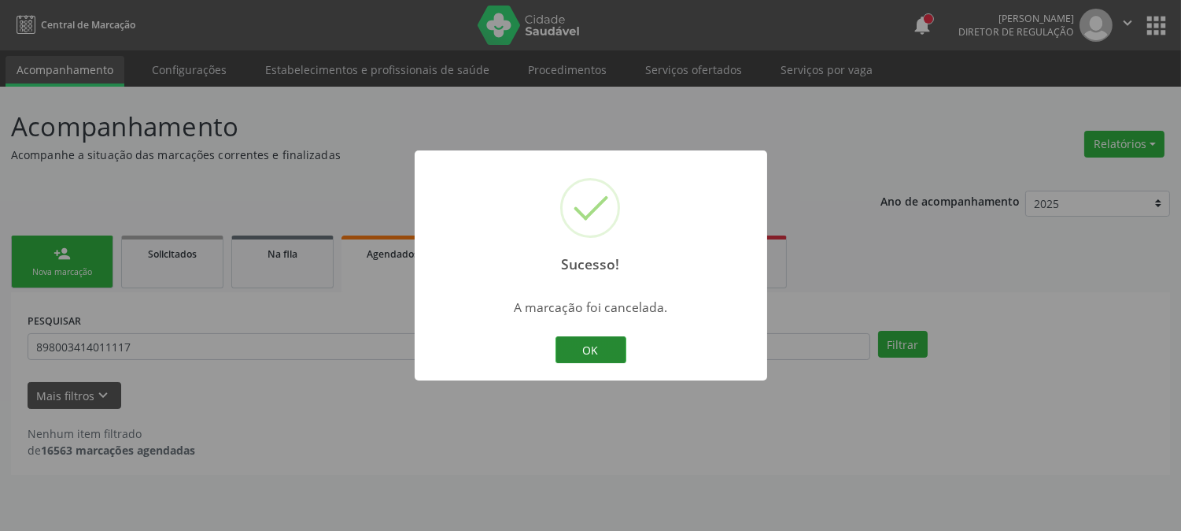
scroll to position [0, 0]
click at [617, 357] on button "OK" at bounding box center [597, 349] width 71 height 27
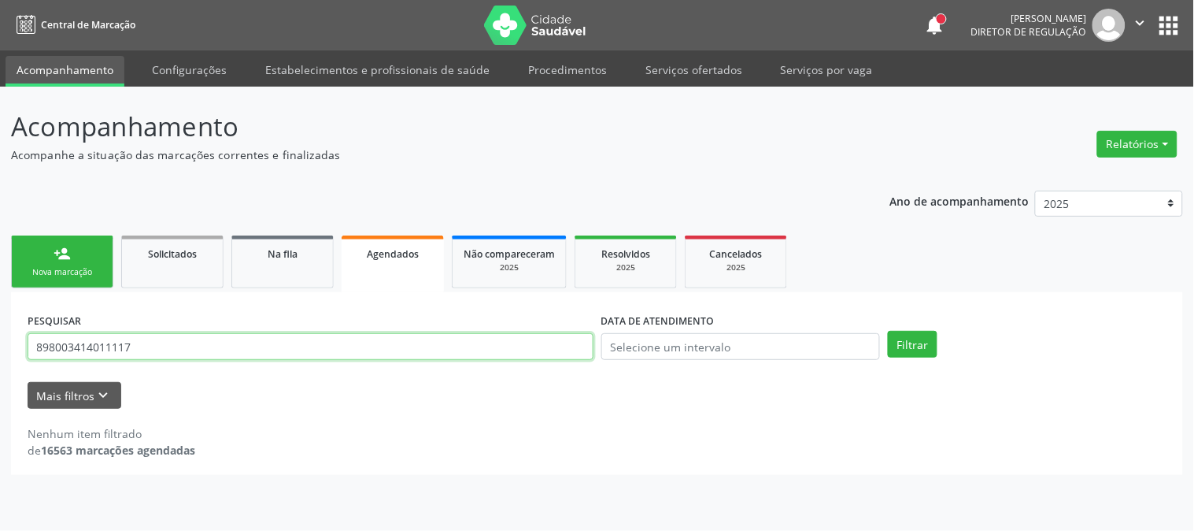
click at [398, 356] on input "898003414011117" at bounding box center [311, 346] width 566 height 27
type input "8"
type input "898002992981526"
click at [888, 331] on button "Filtrar" at bounding box center [913, 344] width 50 height 27
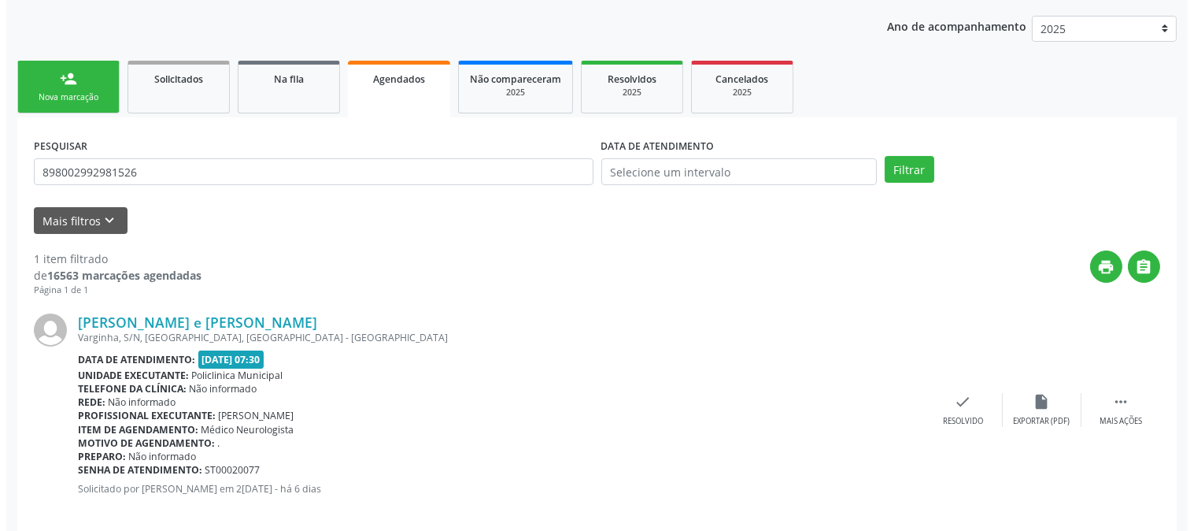
scroll to position [194, 0]
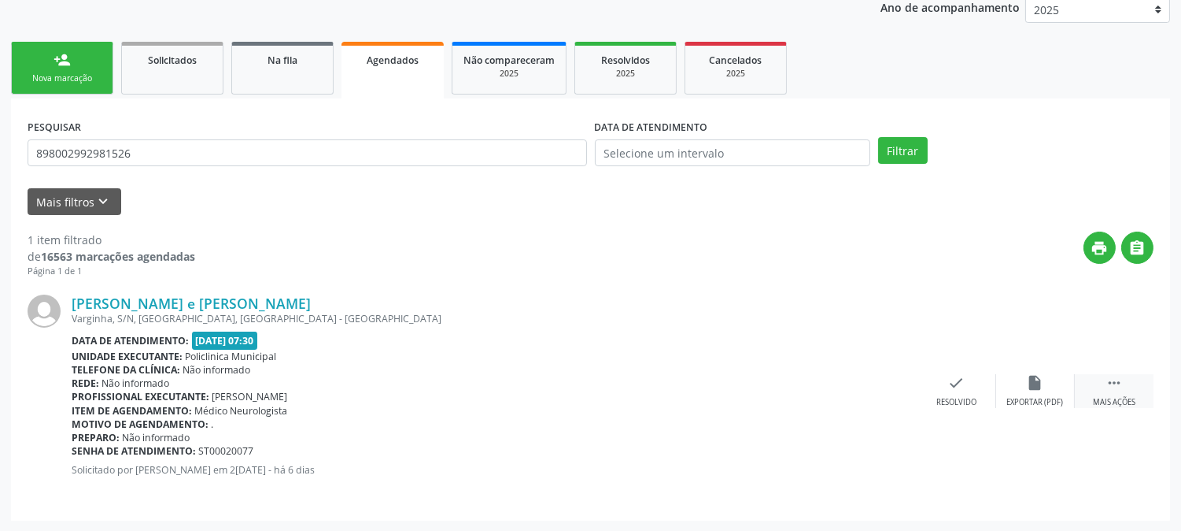
click at [1097, 398] on div "Mais ações" at bounding box center [1114, 402] width 43 height 11
click at [863, 384] on div "cancel Cancelar" at bounding box center [878, 391] width 79 height 34
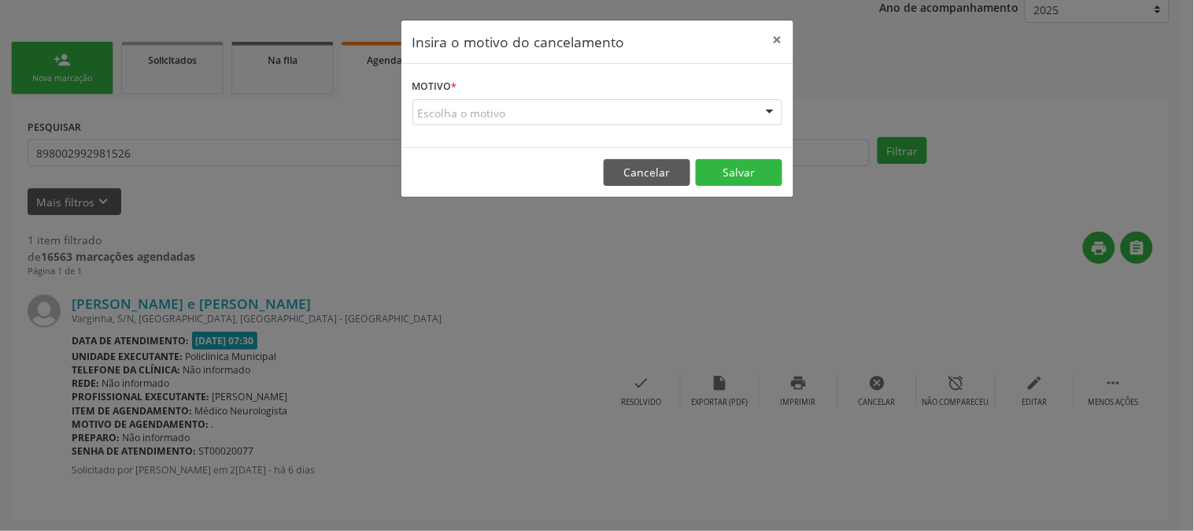
click at [660, 106] on div "Escolha o motivo" at bounding box center [597, 112] width 370 height 27
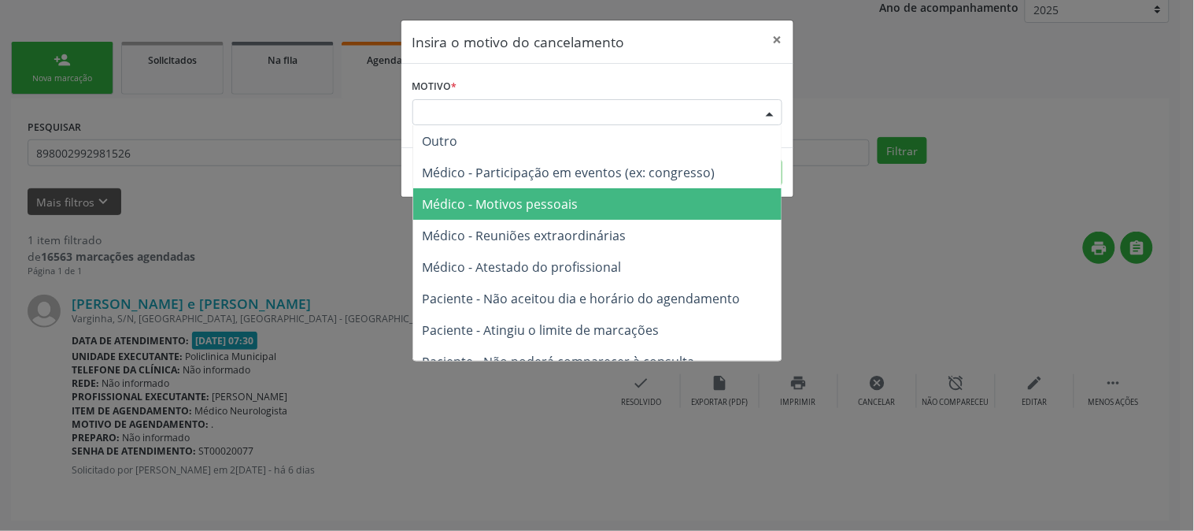
click at [655, 199] on span "Médico - Motivos pessoais" at bounding box center [597, 203] width 368 height 31
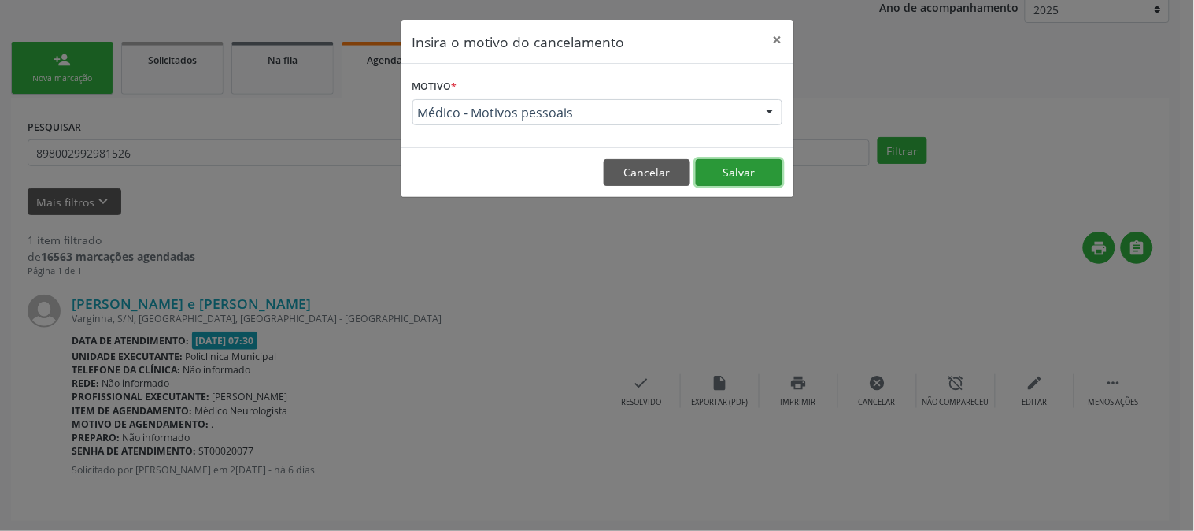
click at [705, 173] on button "Salvar" at bounding box center [739, 172] width 87 height 27
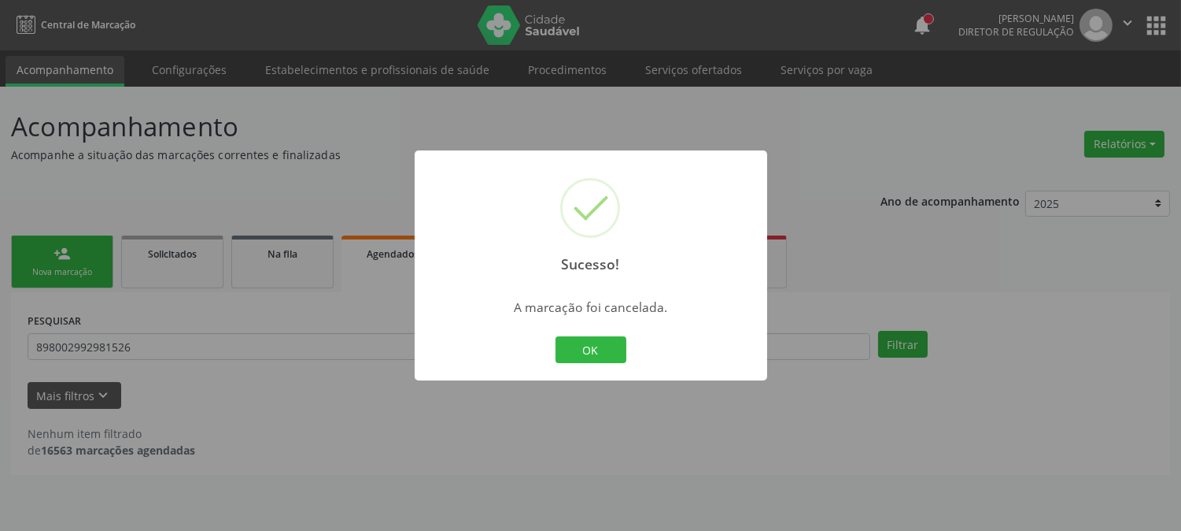
scroll to position [0, 0]
click at [592, 358] on button "OK" at bounding box center [597, 349] width 71 height 27
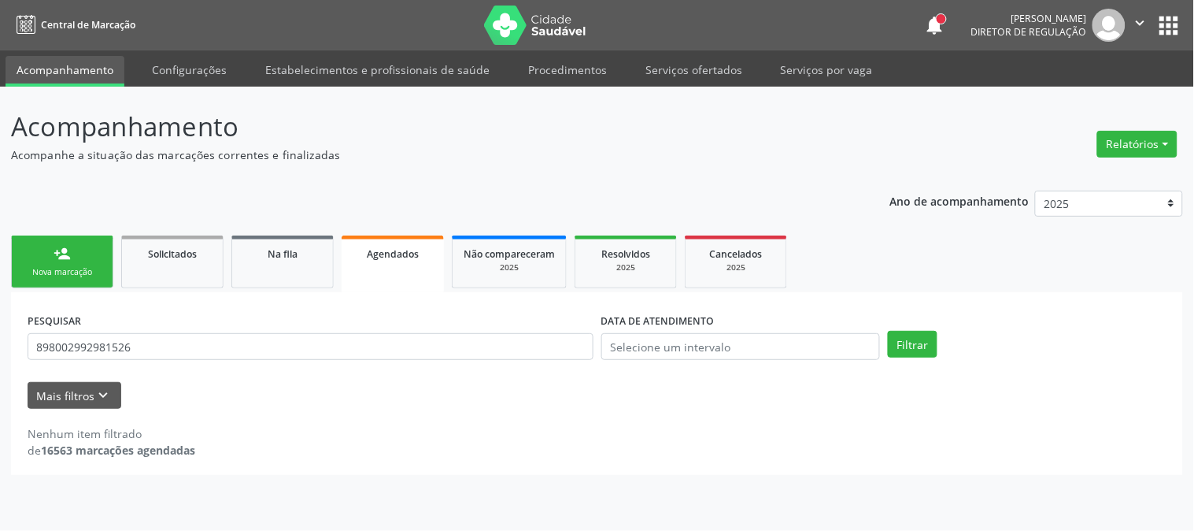
click at [93, 253] on link "person_add Nova marcação" at bounding box center [62, 261] width 102 height 53
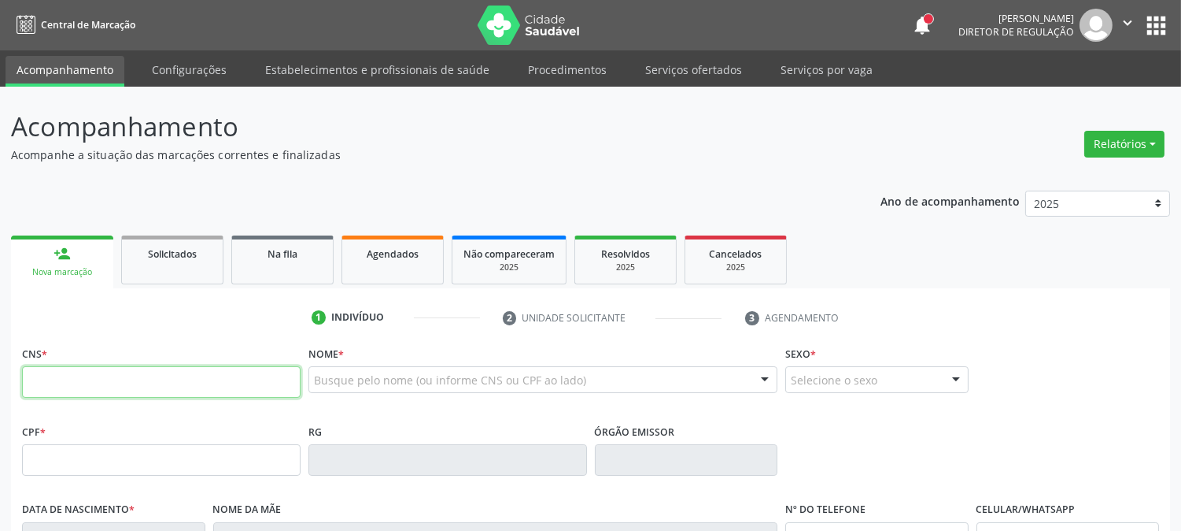
click at [142, 376] on input "text" at bounding box center [161, 381] width 279 height 31
type input "707 0098 4067 3434"
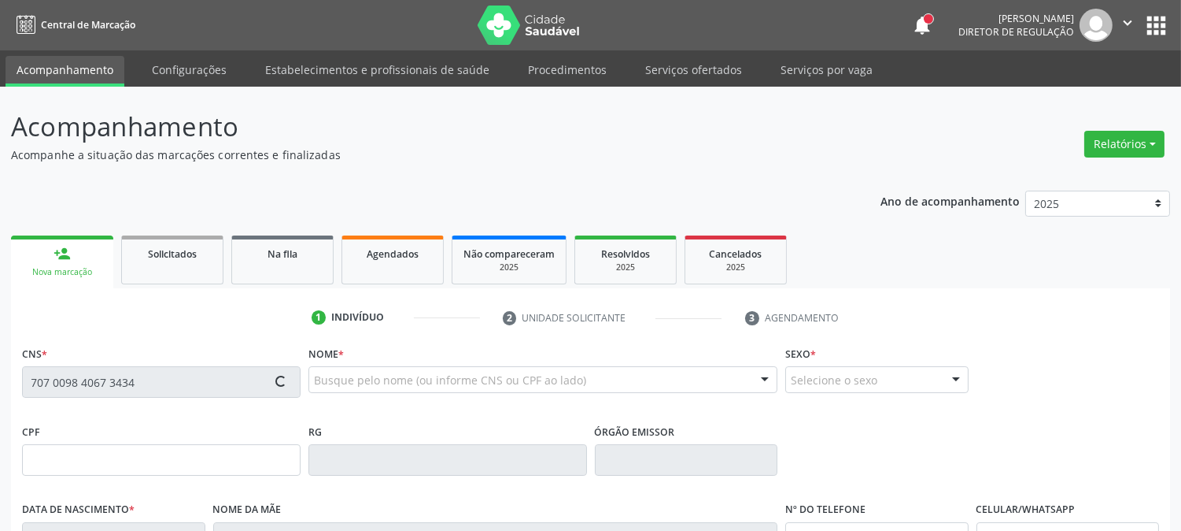
type input "275.788.838-28"
type input "[DATE]"
type input "[PERSON_NAME]"
type input "[PHONE_NUMBER]"
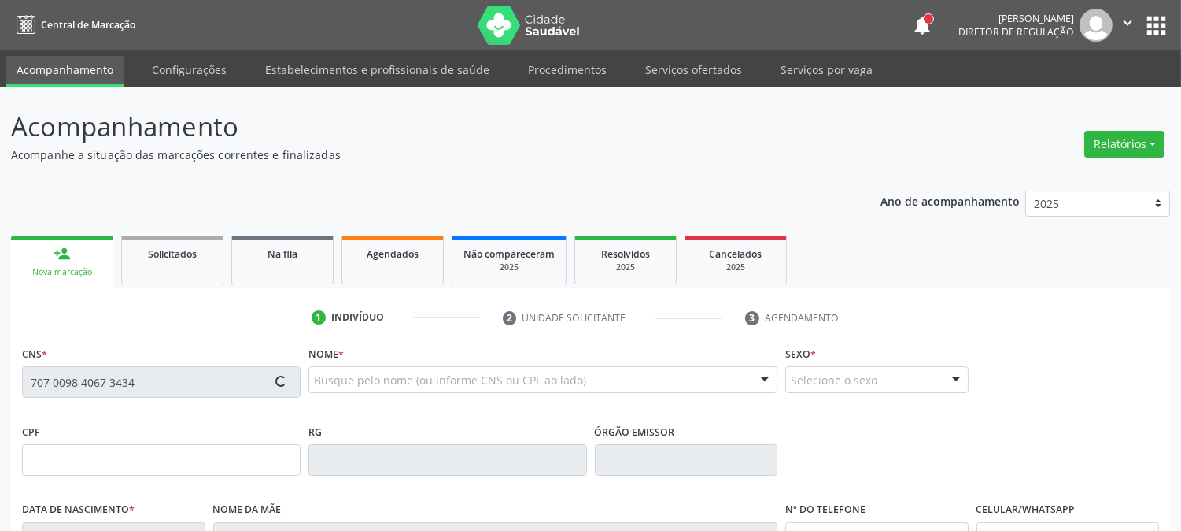
type input "807"
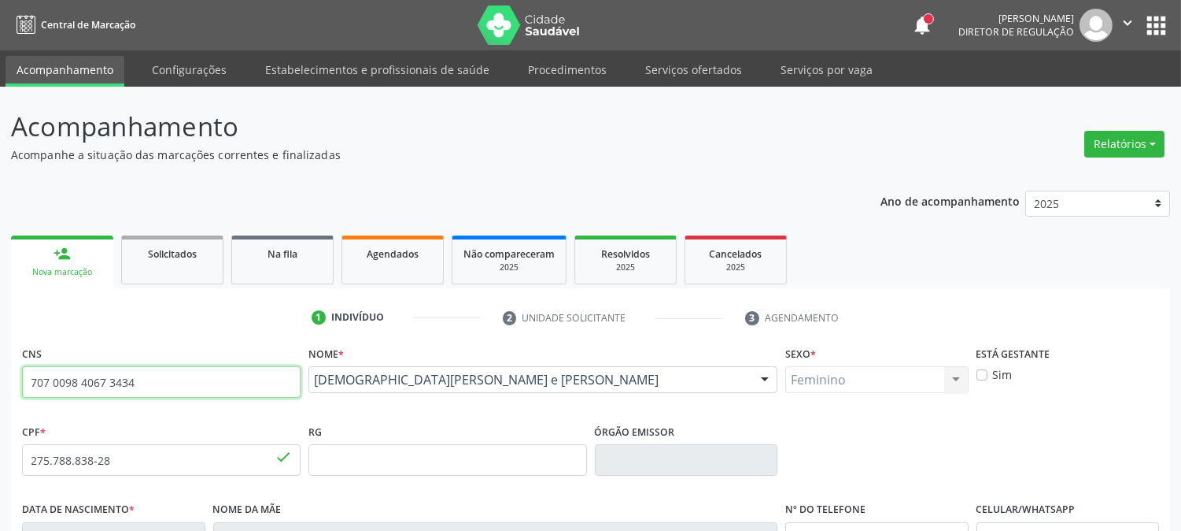
drag, startPoint x: 153, startPoint y: 386, endPoint x: 0, endPoint y: 374, distance: 154.0
click at [0, 374] on div "Acompanhamento Acompanhe a situação das marcações correntes e finalizadas Relat…" at bounding box center [590, 470] width 1181 height 767
click at [387, 268] on link "Agendados" at bounding box center [393, 259] width 102 height 49
select select "8"
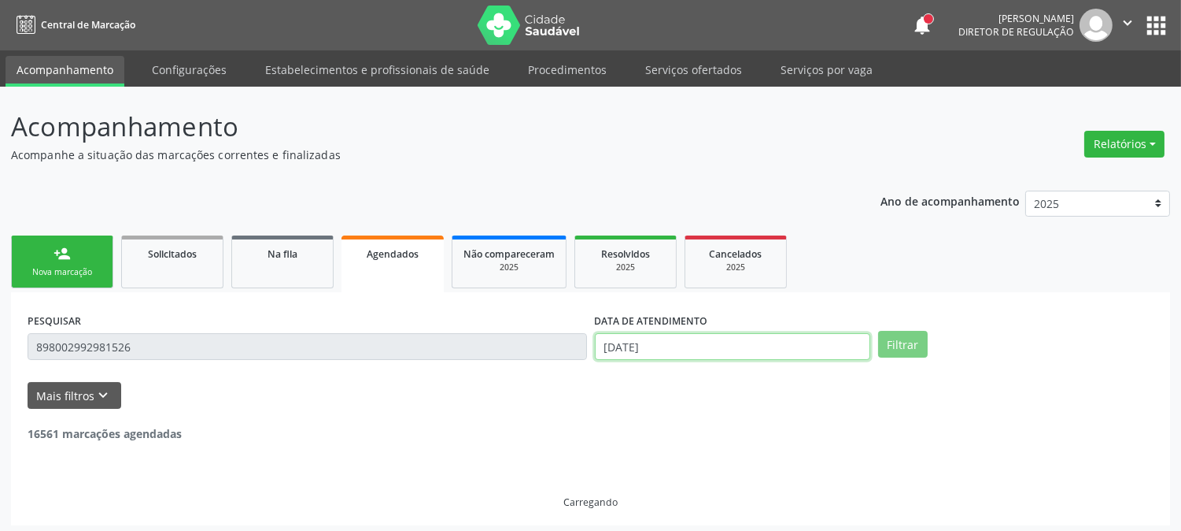
click at [673, 349] on input "[DATE]" at bounding box center [732, 346] width 275 height 27
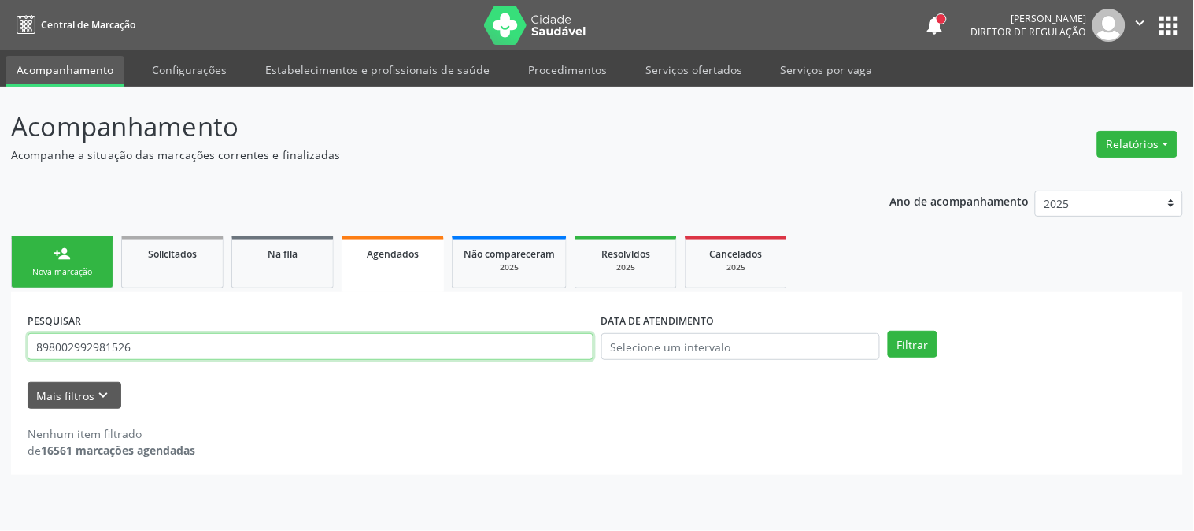
click at [506, 338] on input "898002992981526" at bounding box center [311, 346] width 566 height 27
drag, startPoint x: 506, startPoint y: 338, endPoint x: 423, endPoint y: 337, distance: 83.5
click at [423, 337] on input "898002992981526" at bounding box center [311, 346] width 566 height 27
type input "8"
paste input "707 0098 4067 3434"
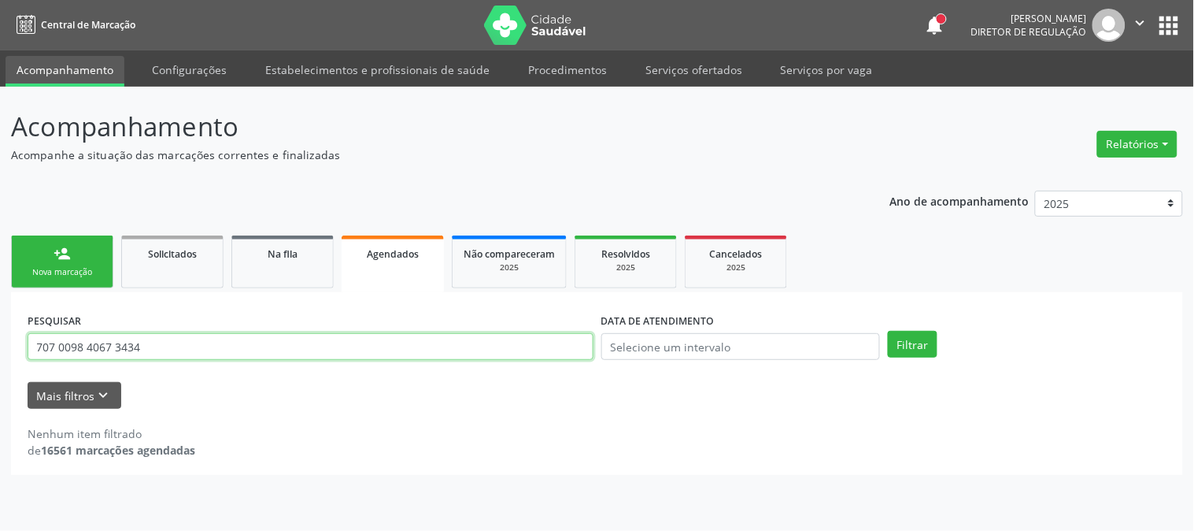
type input "707 0098 4067 3434"
click at [888, 331] on button "Filtrar" at bounding box center [913, 344] width 50 height 27
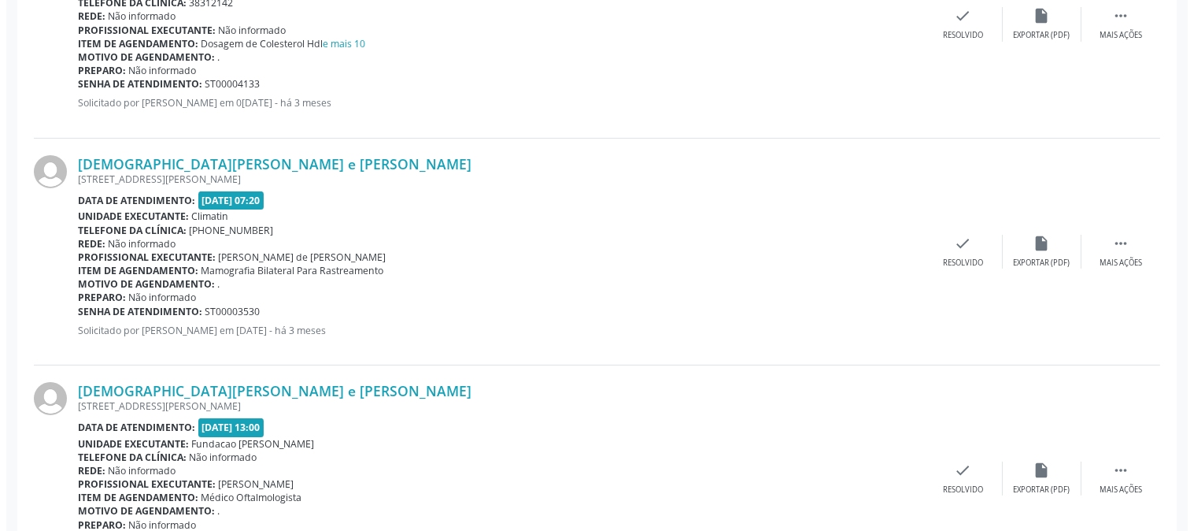
scroll to position [875, 0]
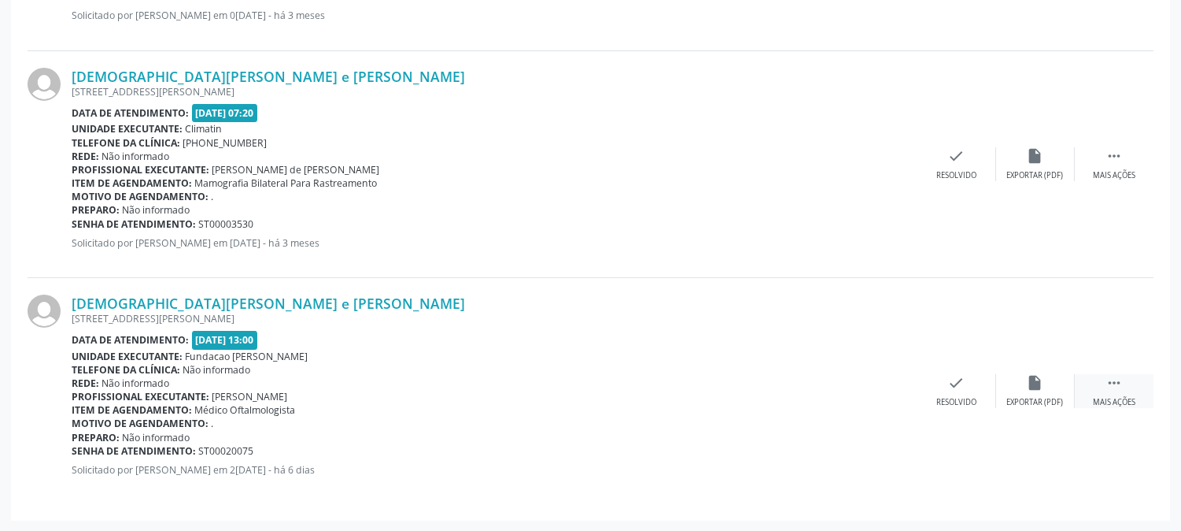
click at [1106, 374] on icon "" at bounding box center [1114, 382] width 17 height 17
click at [886, 397] on div "Cancelar" at bounding box center [878, 402] width 37 height 11
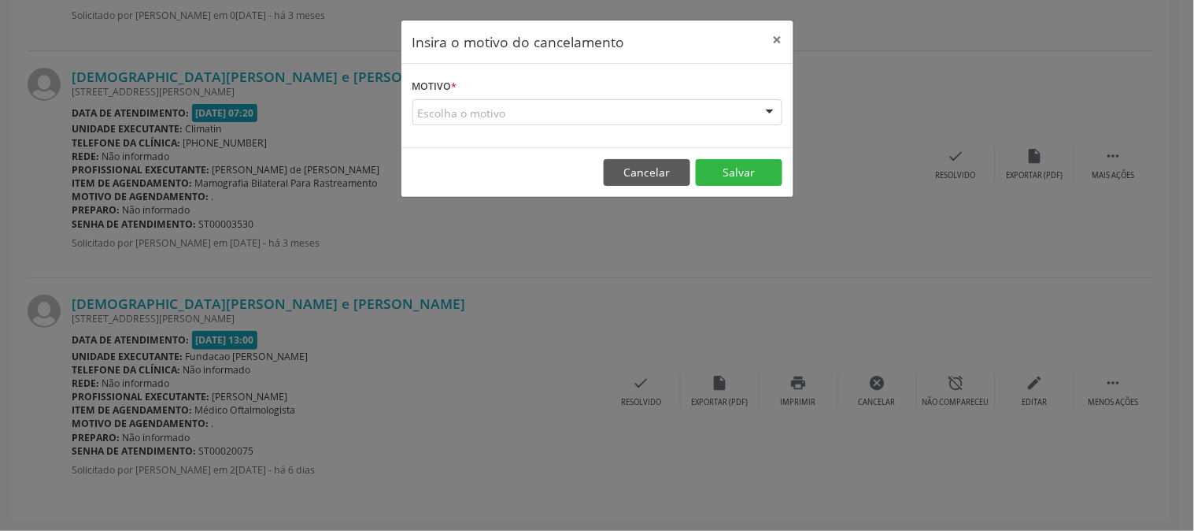
click at [679, 106] on div "Escolha o motivo" at bounding box center [597, 112] width 370 height 27
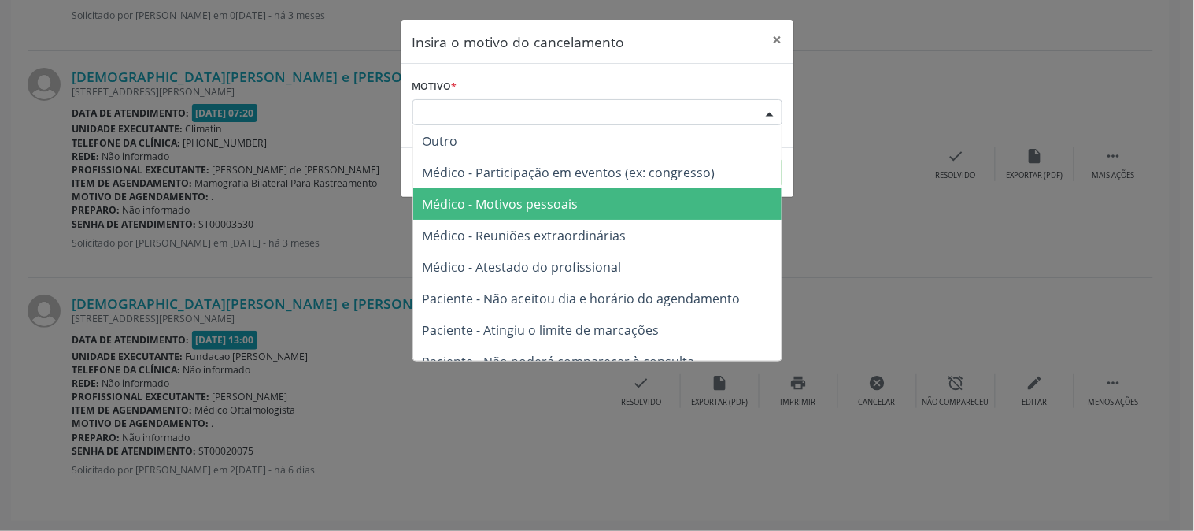
click at [656, 190] on span "Médico - Motivos pessoais" at bounding box center [597, 203] width 368 height 31
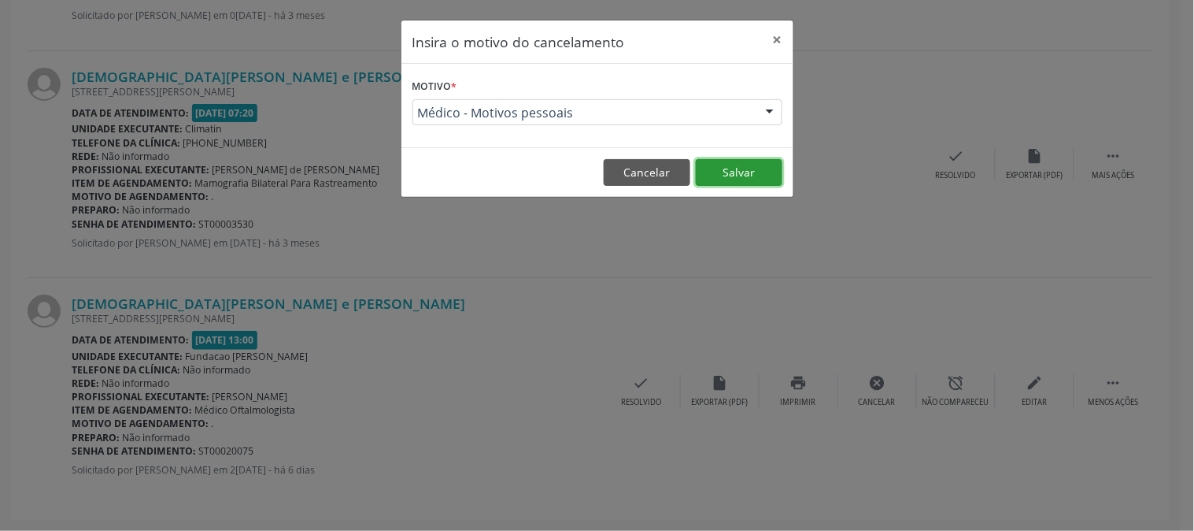
click at [727, 177] on button "Salvar" at bounding box center [739, 172] width 87 height 27
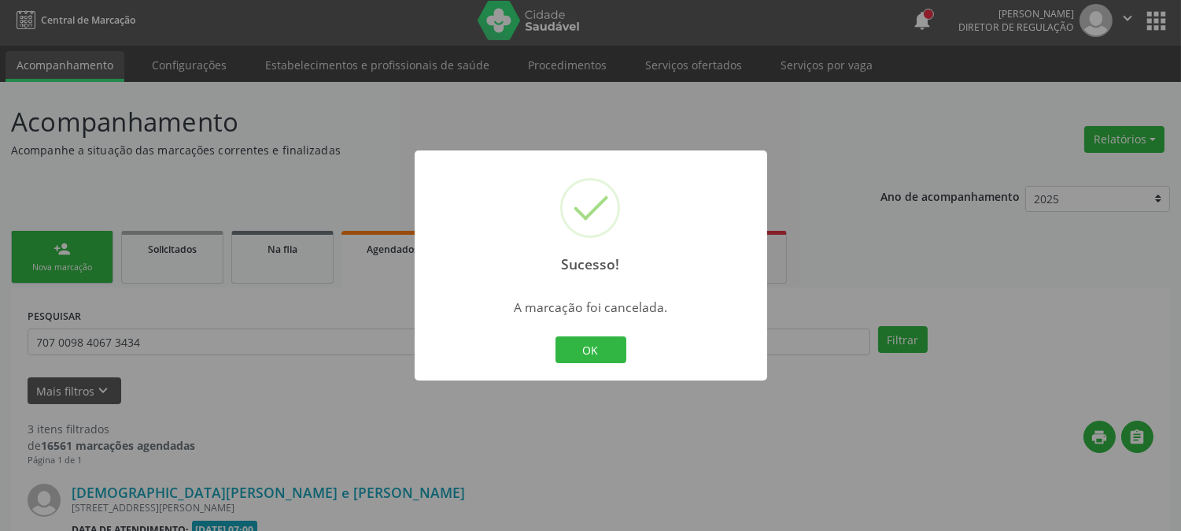
scroll to position [648, 0]
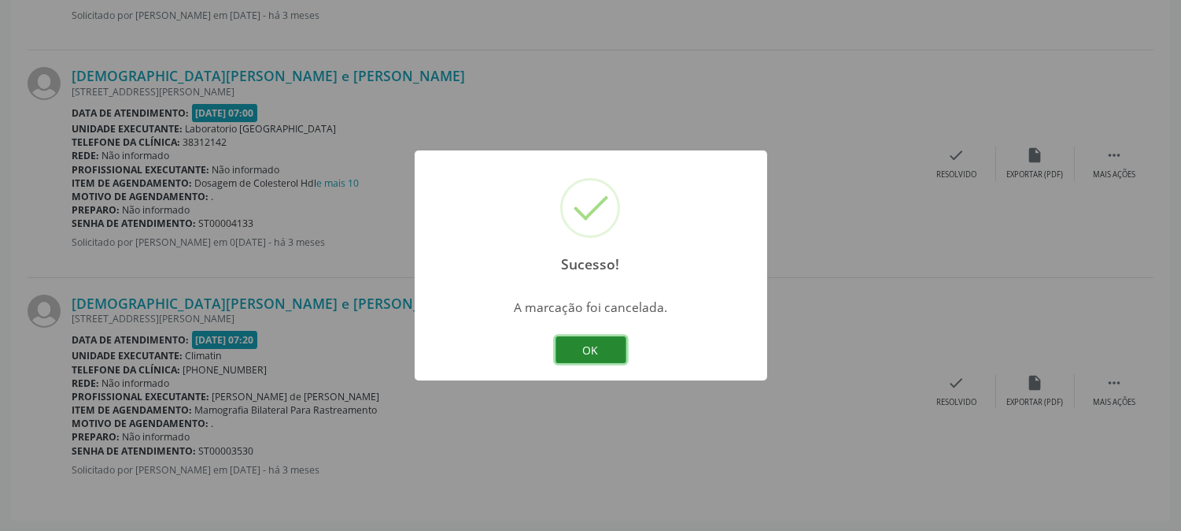
click at [606, 340] on button "OK" at bounding box center [591, 349] width 71 height 27
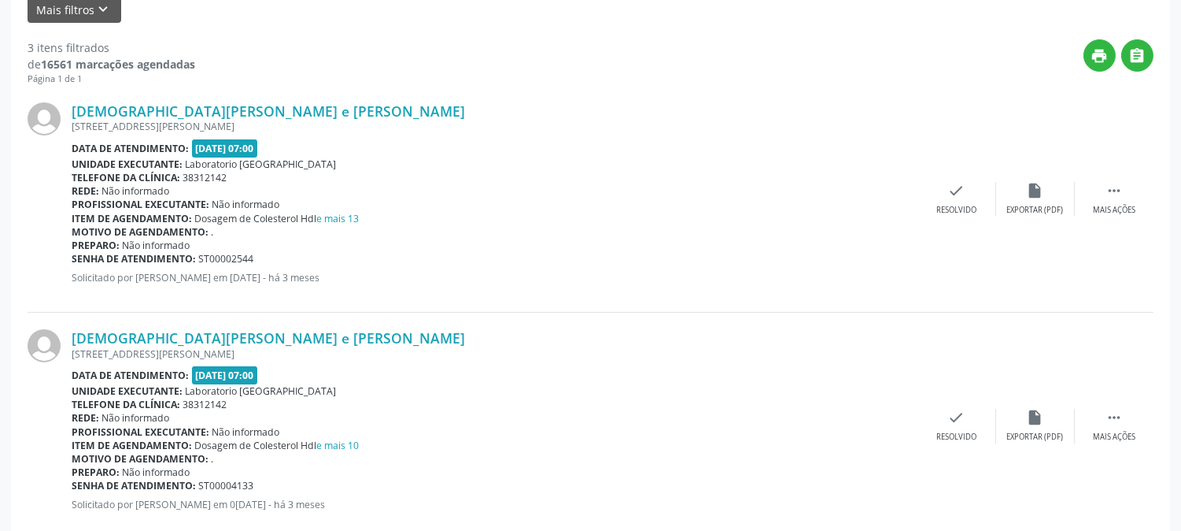
scroll to position [210, 0]
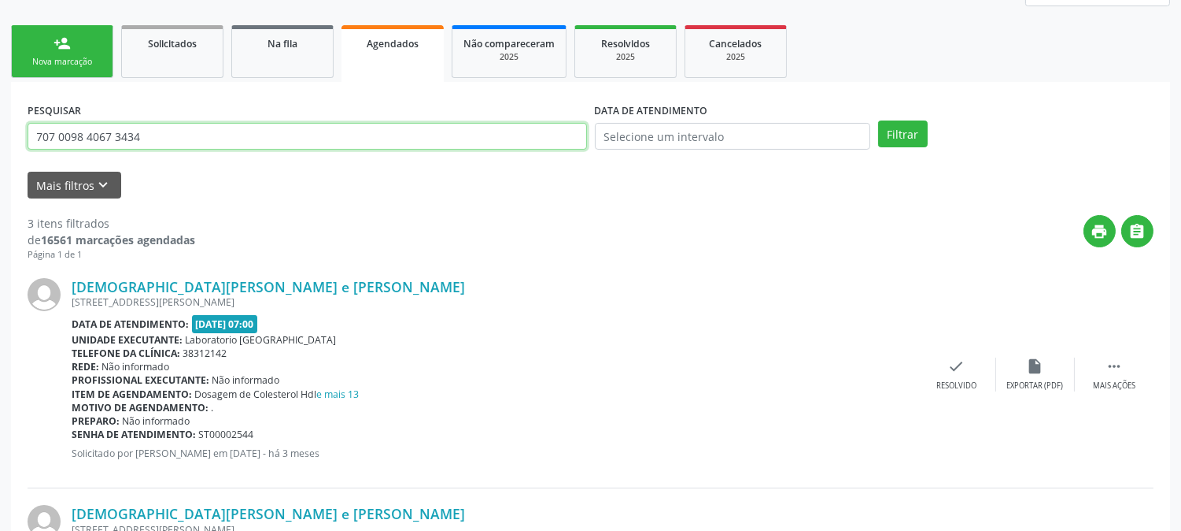
click at [210, 140] on input "707 0098 4067 3434" at bounding box center [308, 136] width 560 height 27
type input "700001312327809"
click at [878, 120] on button "Filtrar" at bounding box center [903, 133] width 50 height 27
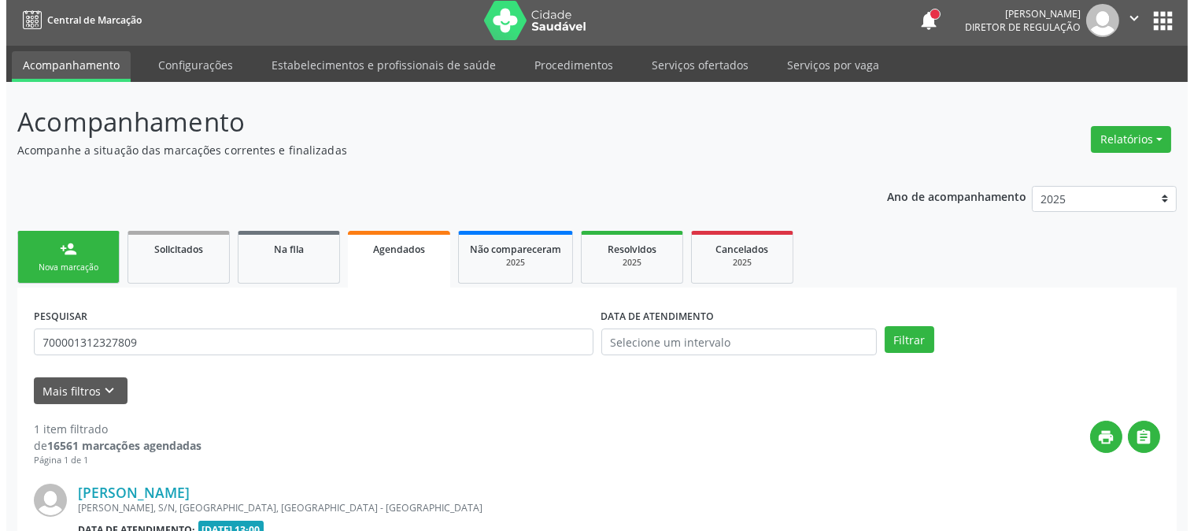
scroll to position [194, 0]
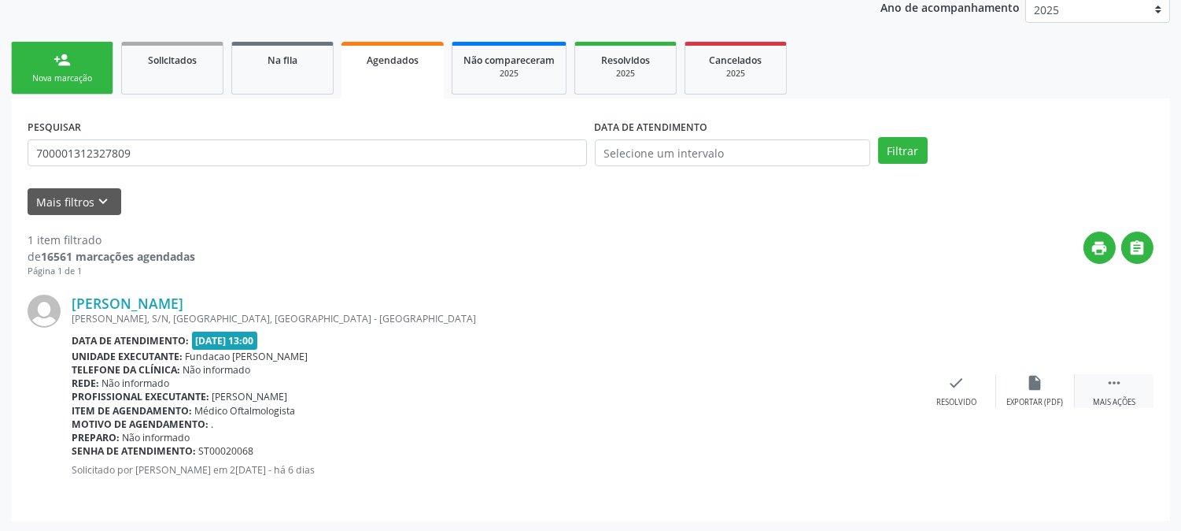
click at [1121, 383] on icon "" at bounding box center [1114, 382] width 17 height 17
click at [889, 383] on div "cancel Cancelar" at bounding box center [878, 391] width 79 height 34
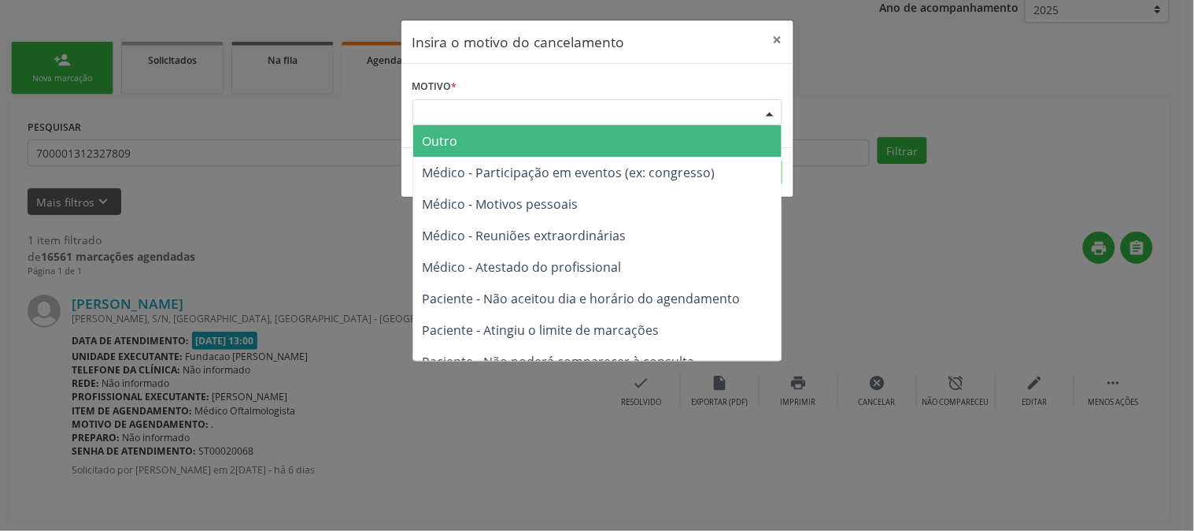
click at [696, 120] on div "Escolha o motivo" at bounding box center [597, 112] width 370 height 27
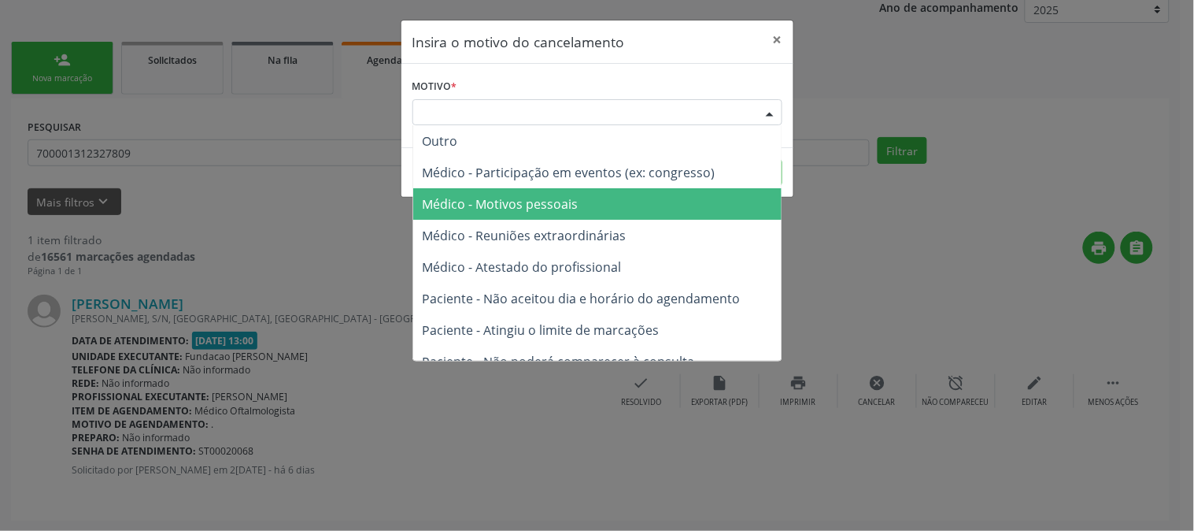
click at [651, 191] on span "Médico - Motivos pessoais" at bounding box center [597, 203] width 368 height 31
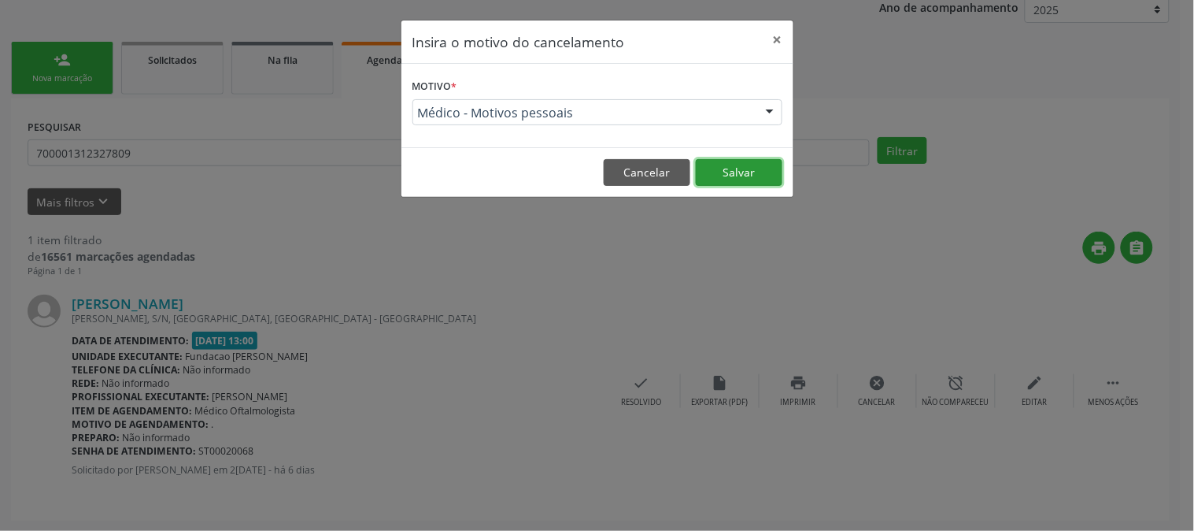
click at [737, 165] on button "Salvar" at bounding box center [739, 172] width 87 height 27
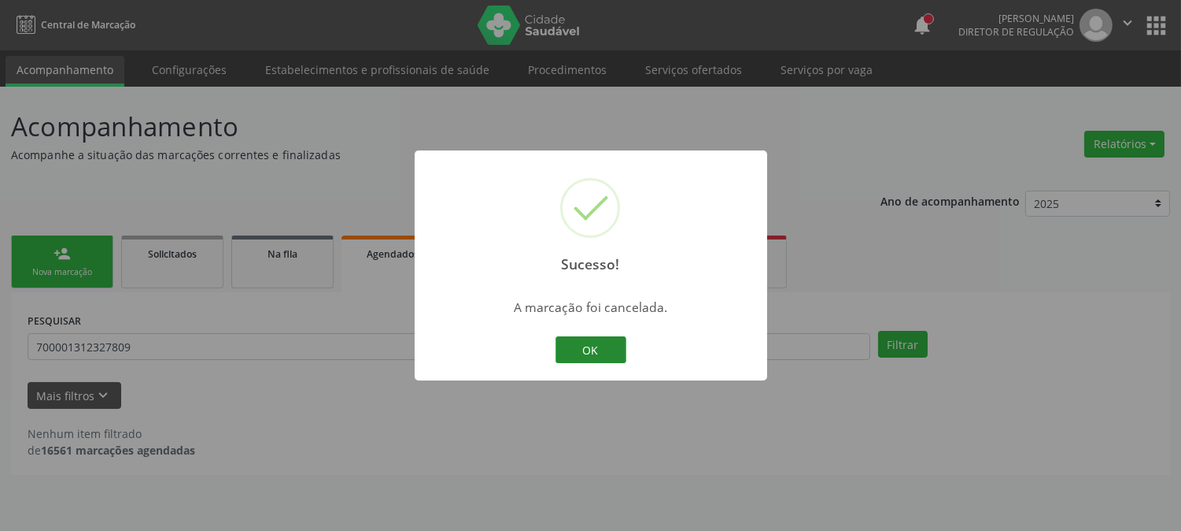
scroll to position [0, 0]
click at [590, 347] on button "OK" at bounding box center [597, 349] width 71 height 27
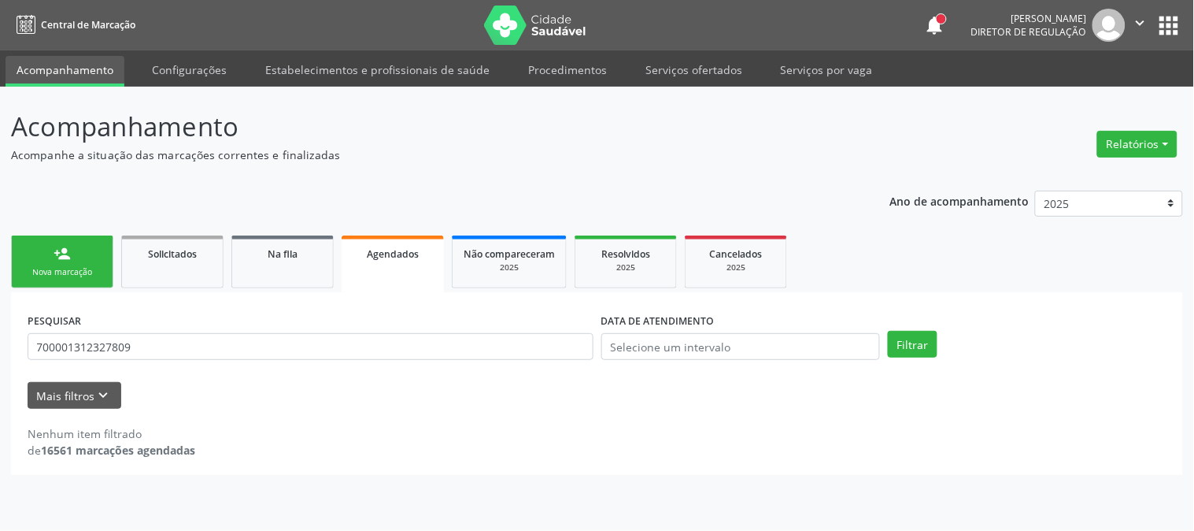
click at [85, 261] on link "person_add Nova marcação" at bounding box center [62, 261] width 102 height 53
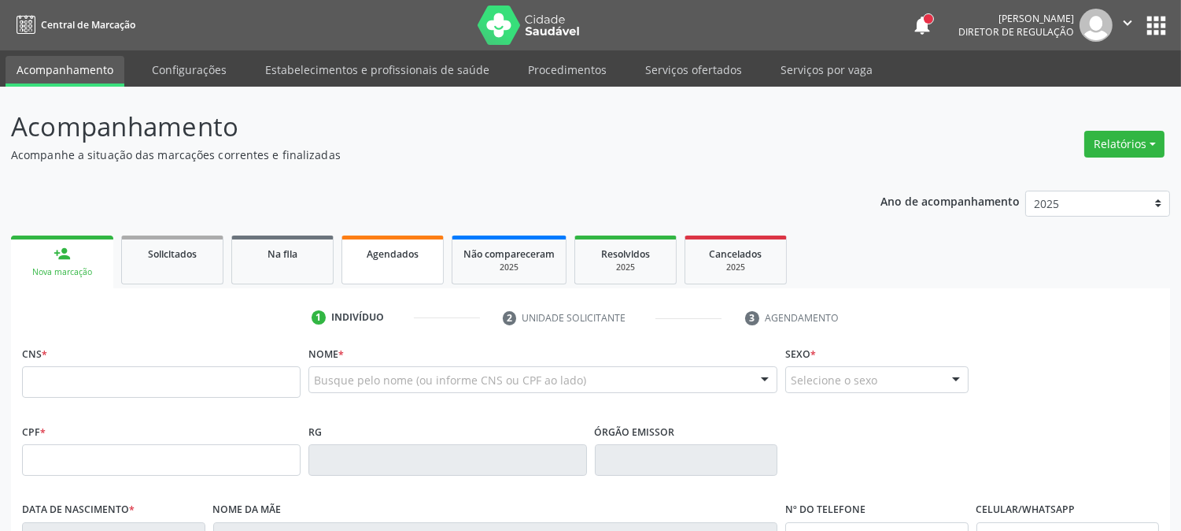
click at [383, 269] on link "Agendados" at bounding box center [393, 259] width 102 height 49
select select "8"
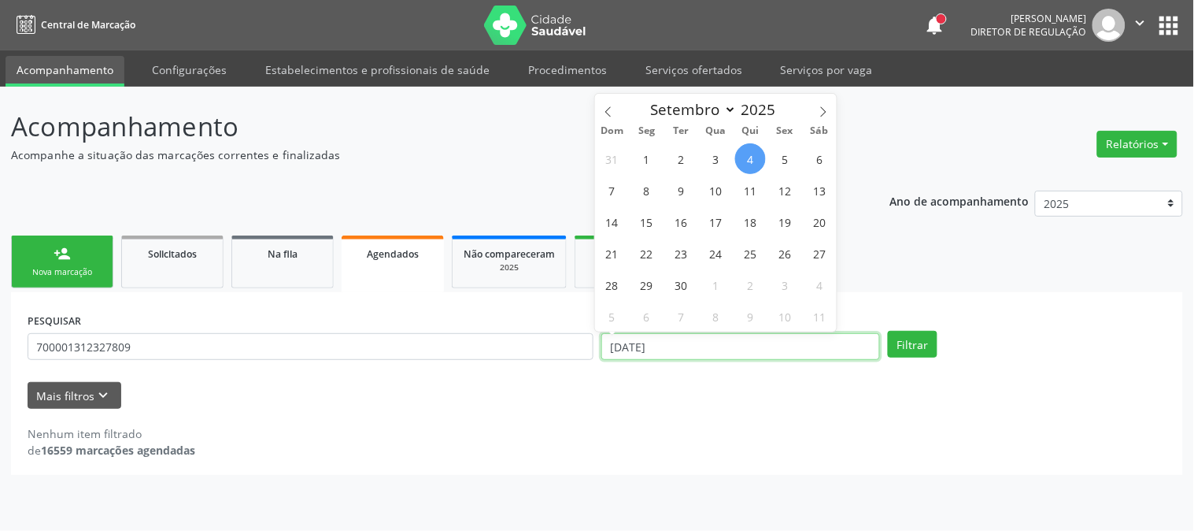
click at [633, 348] on input "[DATE]" at bounding box center [740, 346] width 279 height 27
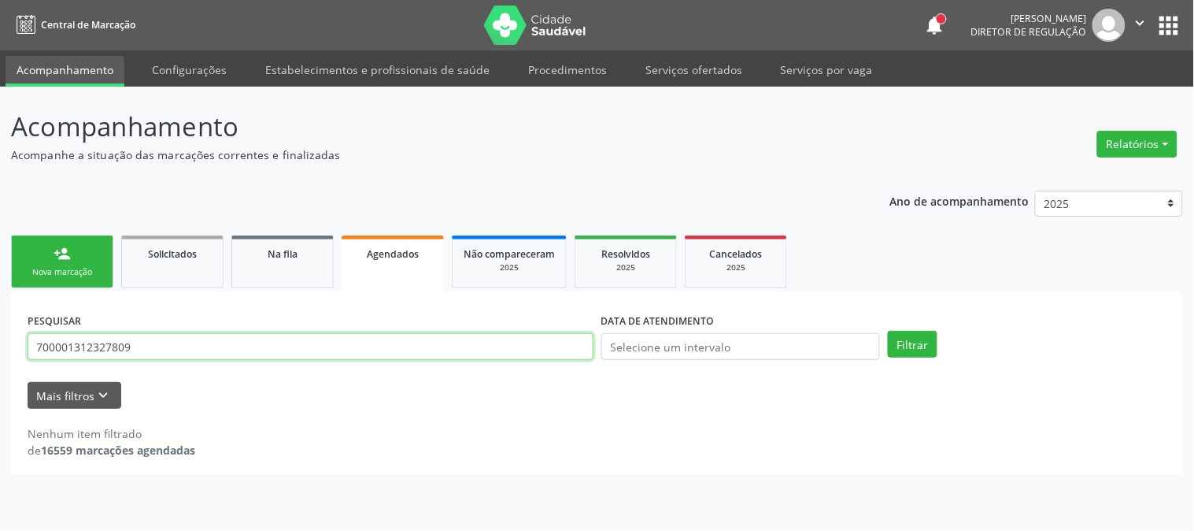
click at [500, 345] on input "700001312327809" at bounding box center [311, 346] width 566 height 27
type input "7"
click at [888, 331] on button "Filtrar" at bounding box center [913, 344] width 50 height 27
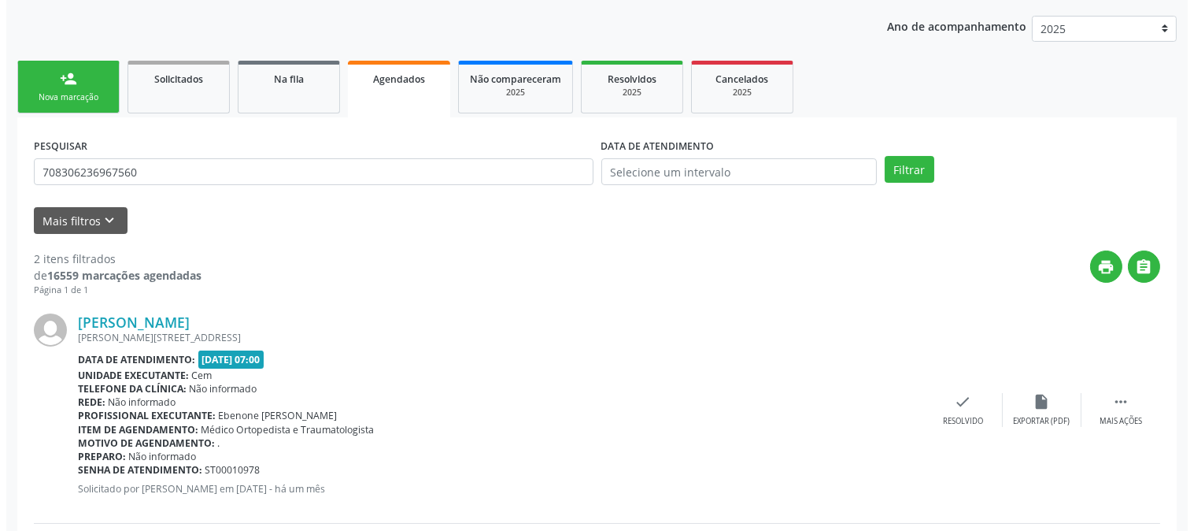
scroll to position [420, 0]
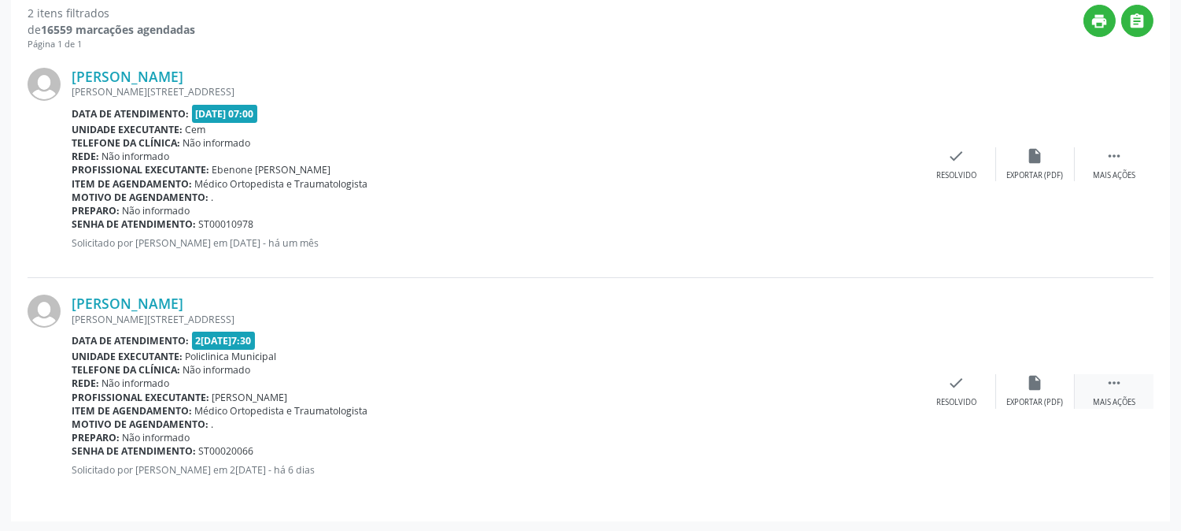
click at [1116, 388] on icon "" at bounding box center [1114, 382] width 17 height 17
click at [889, 394] on div "cancel Cancelar" at bounding box center [878, 391] width 79 height 34
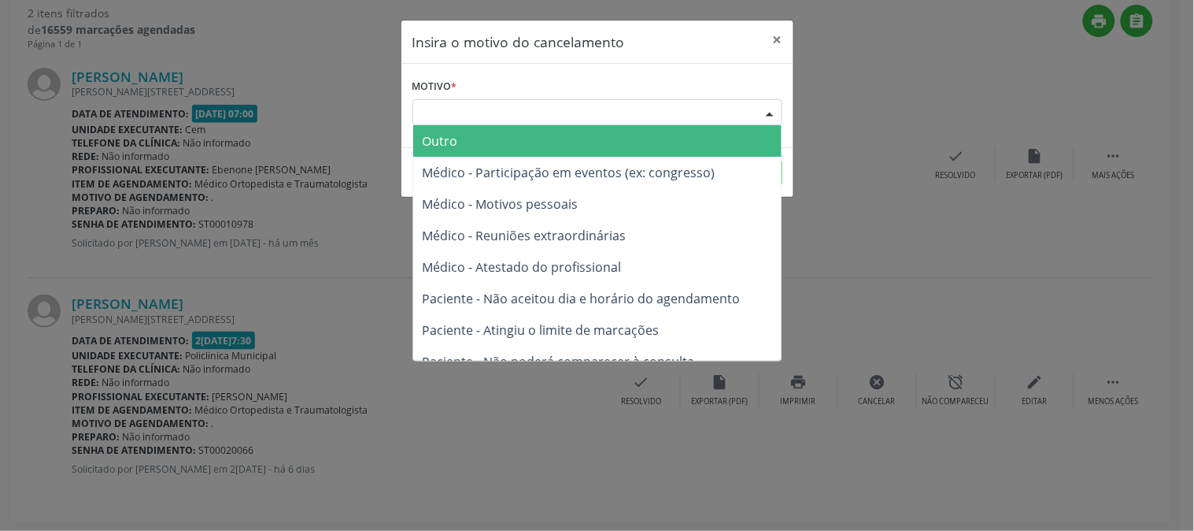
click at [698, 118] on div "Escolha o motivo" at bounding box center [597, 112] width 370 height 27
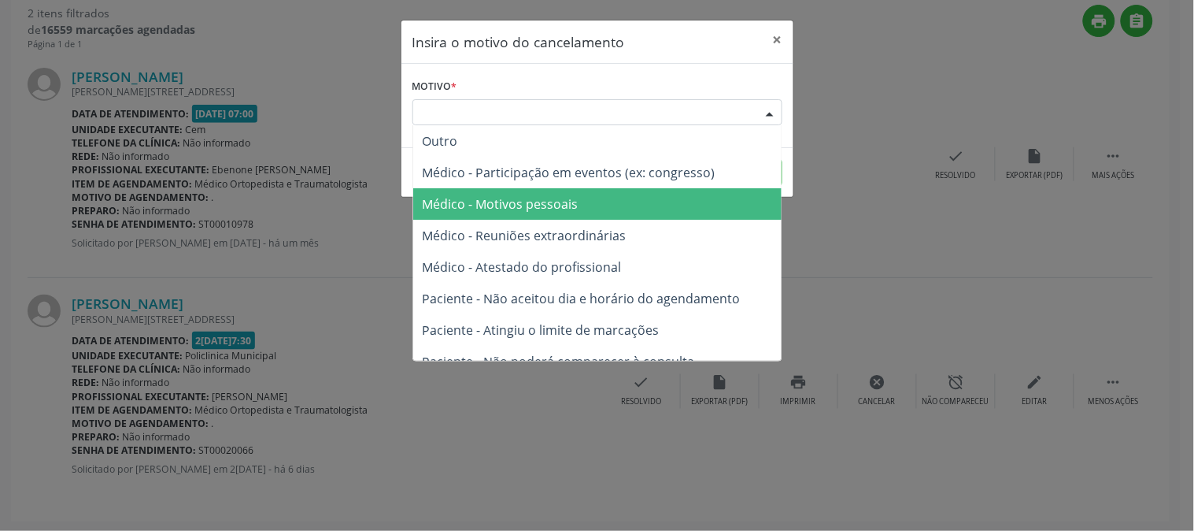
click at [680, 202] on span "Médico - Motivos pessoais" at bounding box center [597, 203] width 368 height 31
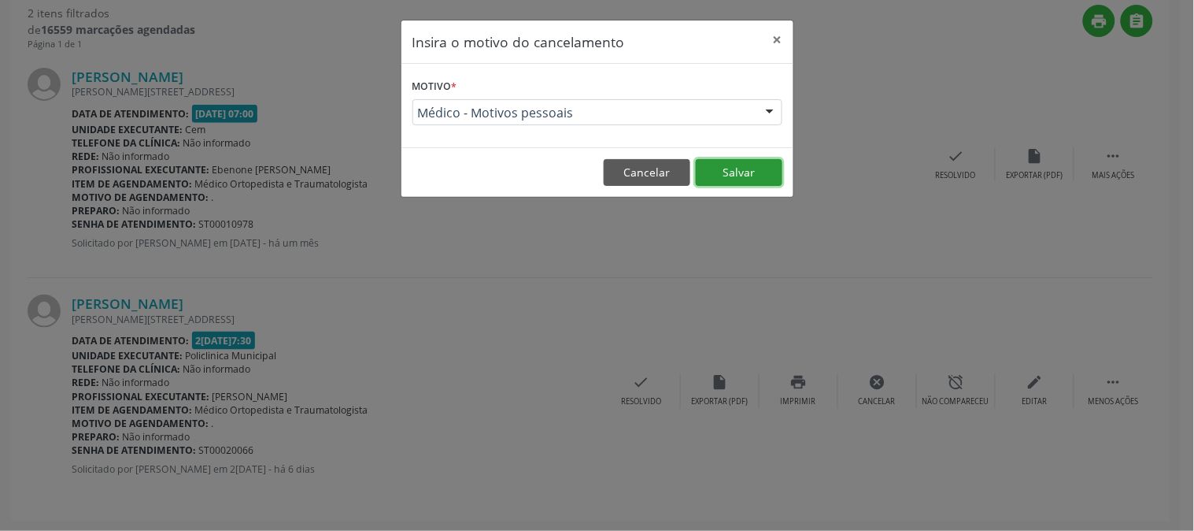
click at [726, 172] on button "Salvar" at bounding box center [739, 172] width 87 height 27
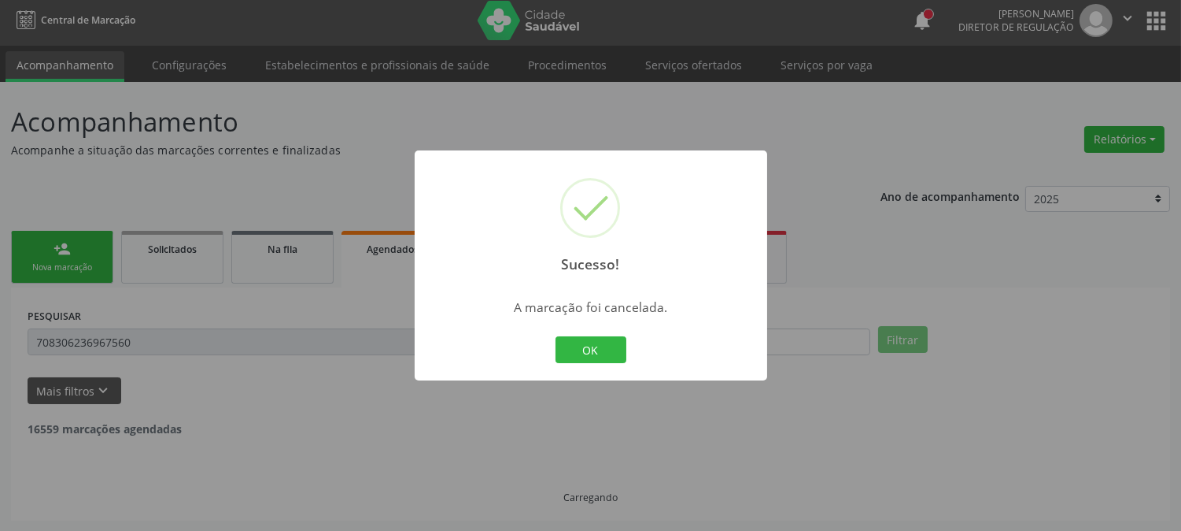
scroll to position [194, 0]
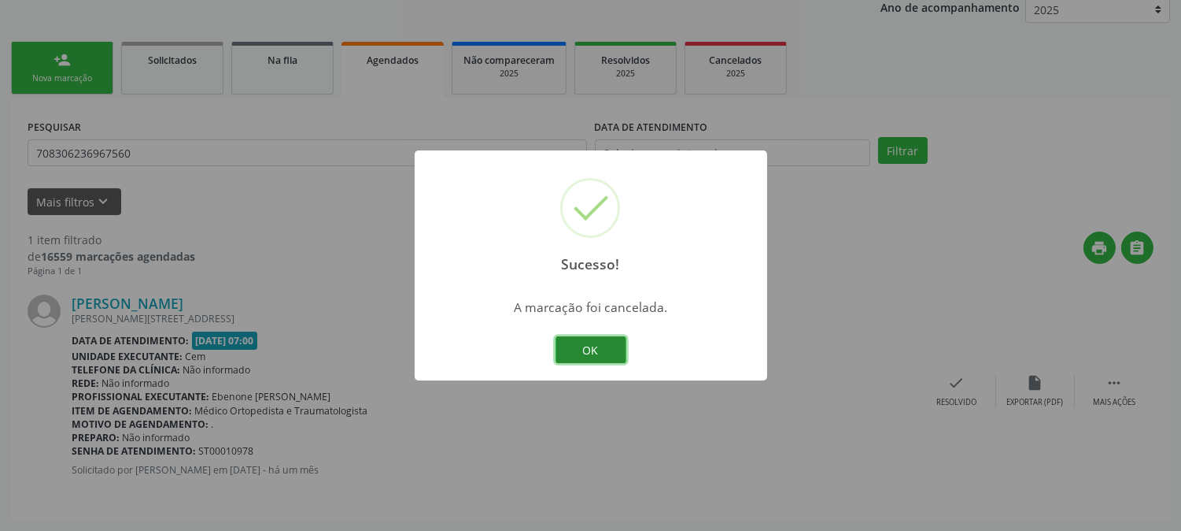
click at [581, 349] on button "OK" at bounding box center [591, 349] width 71 height 27
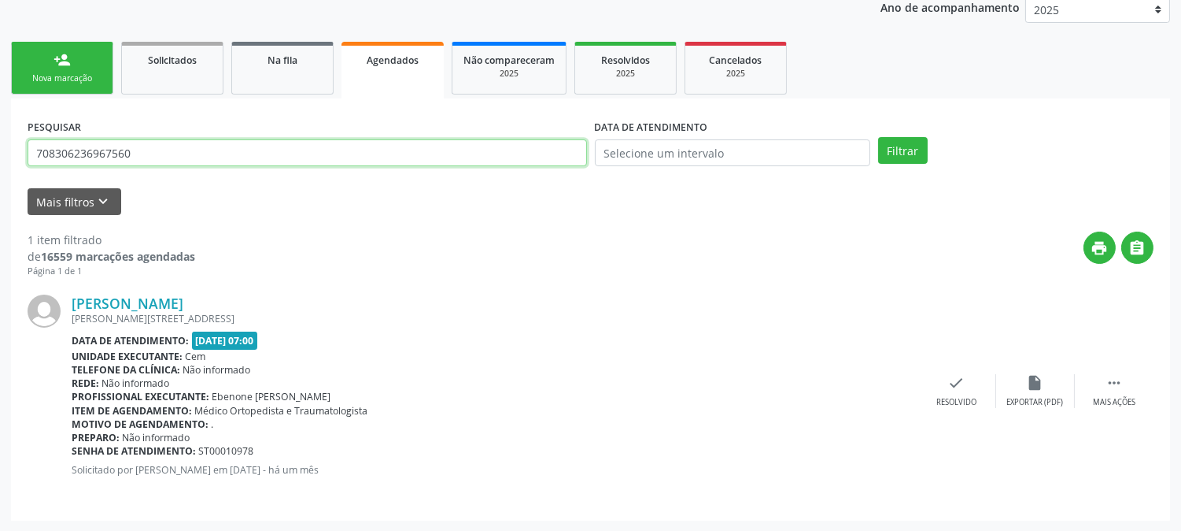
click at [348, 153] on input "708306236967560" at bounding box center [308, 152] width 560 height 27
type input "7"
type input "702805611598564"
click at [878, 137] on button "Filtrar" at bounding box center [903, 150] width 50 height 27
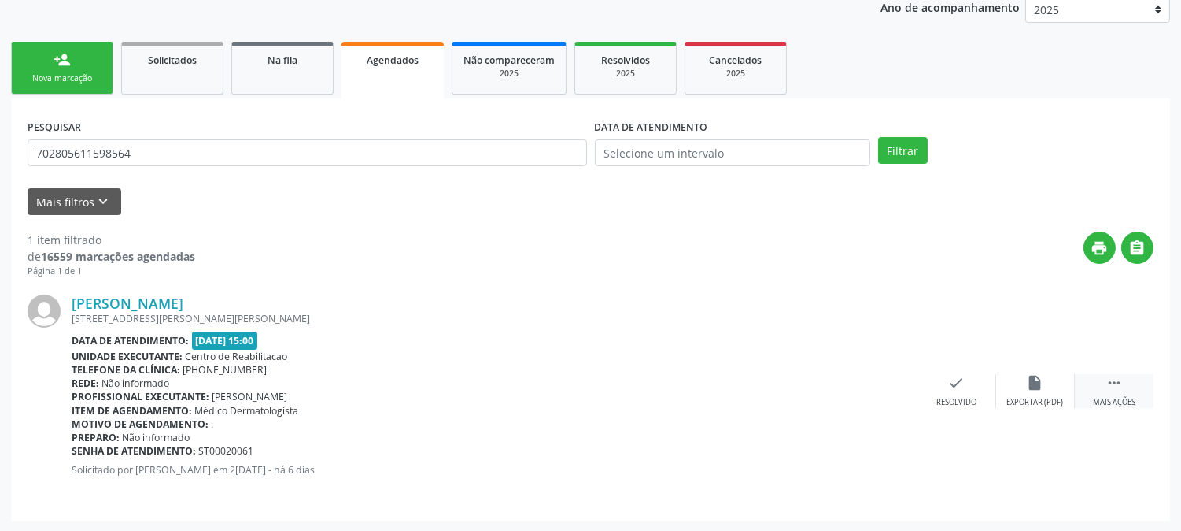
click at [1136, 390] on div " Mais ações" at bounding box center [1114, 391] width 79 height 34
click at [861, 402] on div "Cancelar" at bounding box center [878, 402] width 37 height 11
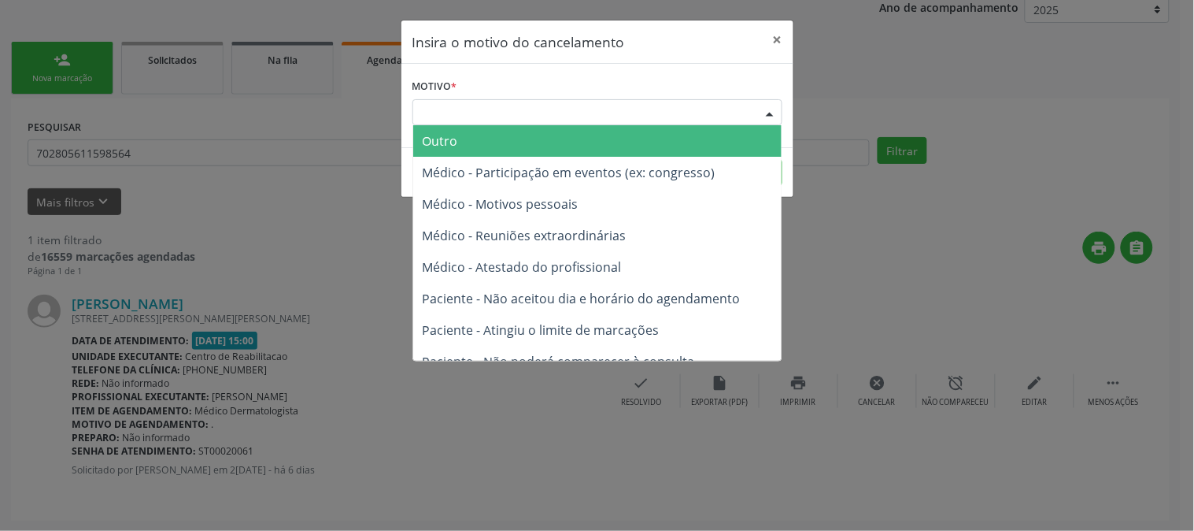
click at [475, 107] on div "Escolha o motivo" at bounding box center [597, 112] width 370 height 27
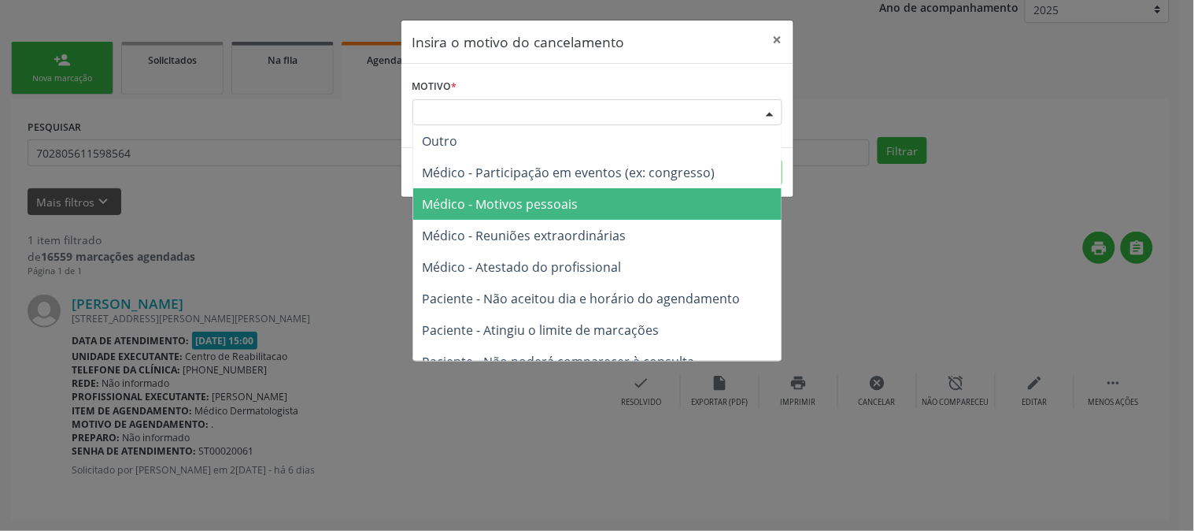
click at [520, 202] on span "Médico - Motivos pessoais" at bounding box center [501, 203] width 156 height 17
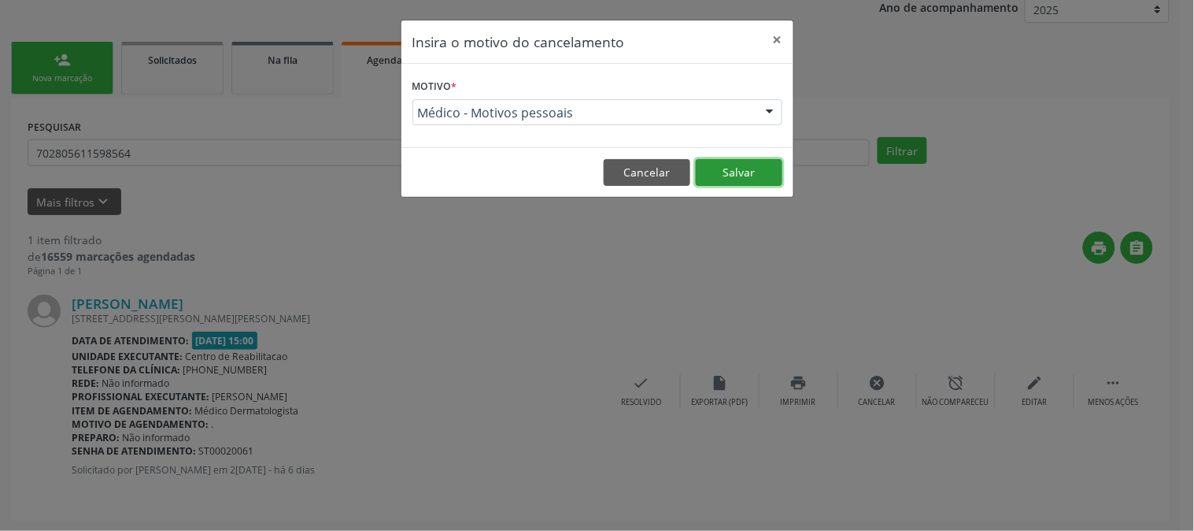
click at [718, 169] on button "Salvar" at bounding box center [739, 172] width 87 height 27
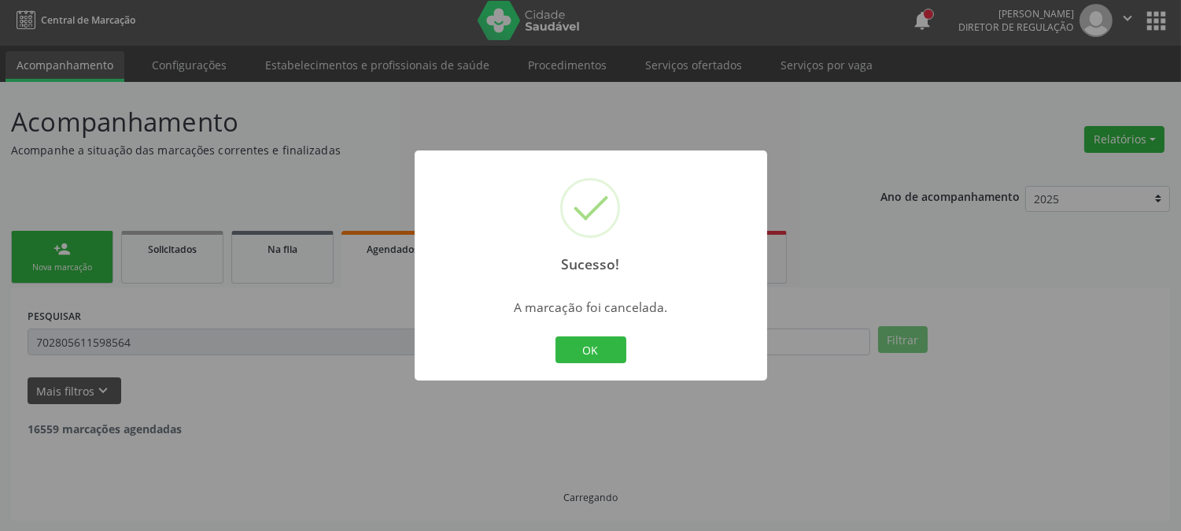
scroll to position [0, 0]
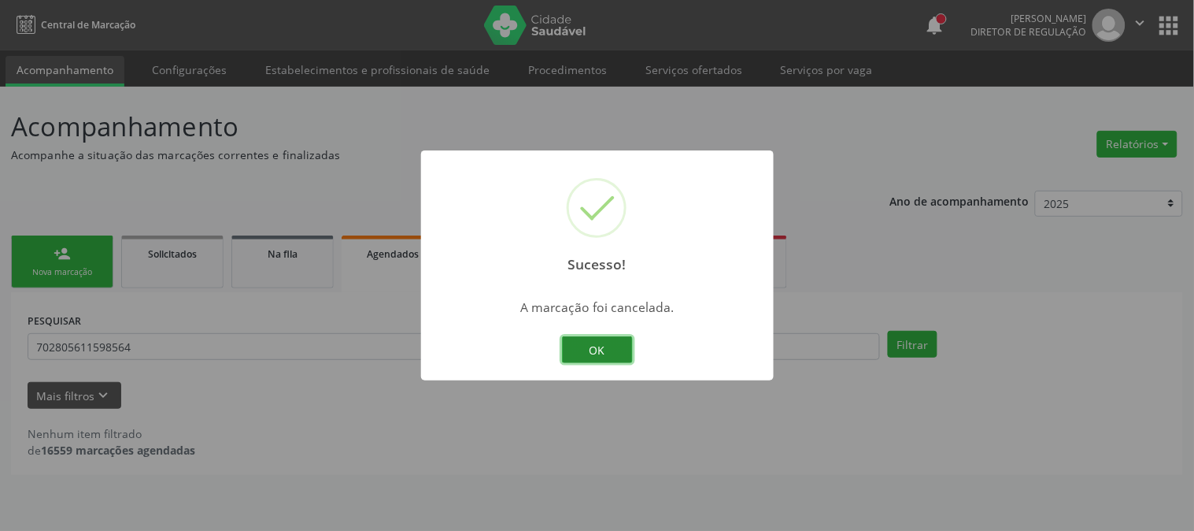
click at [604, 361] on button "OK" at bounding box center [597, 349] width 71 height 27
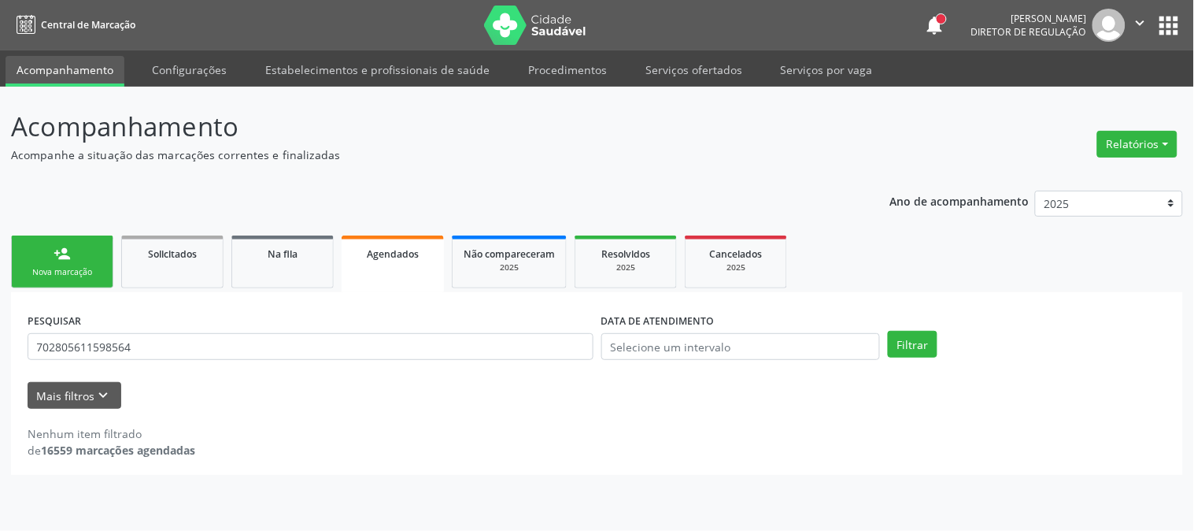
click at [54, 257] on div "person_add" at bounding box center [62, 253] width 17 height 17
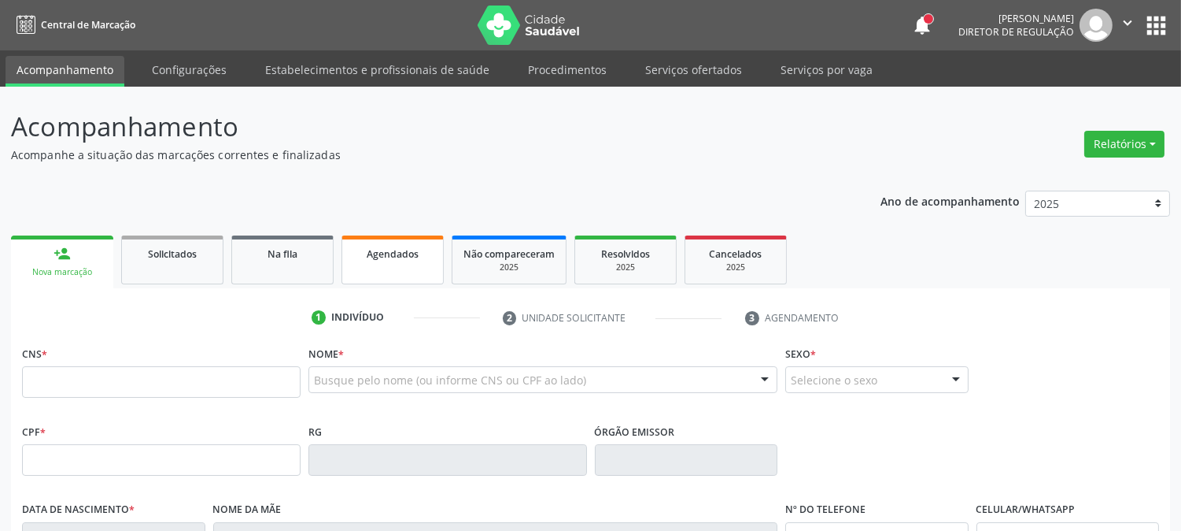
click at [359, 263] on link "Agendados" at bounding box center [393, 259] width 102 height 49
click at [398, 269] on link "Agendados" at bounding box center [393, 259] width 102 height 49
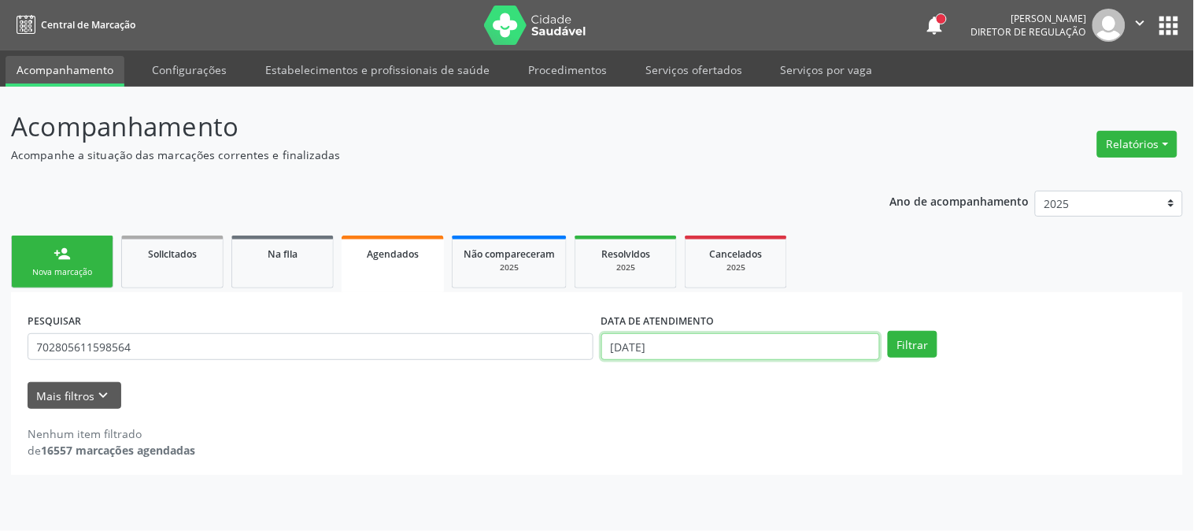
click at [752, 347] on input "[DATE]" at bounding box center [740, 346] width 279 height 27
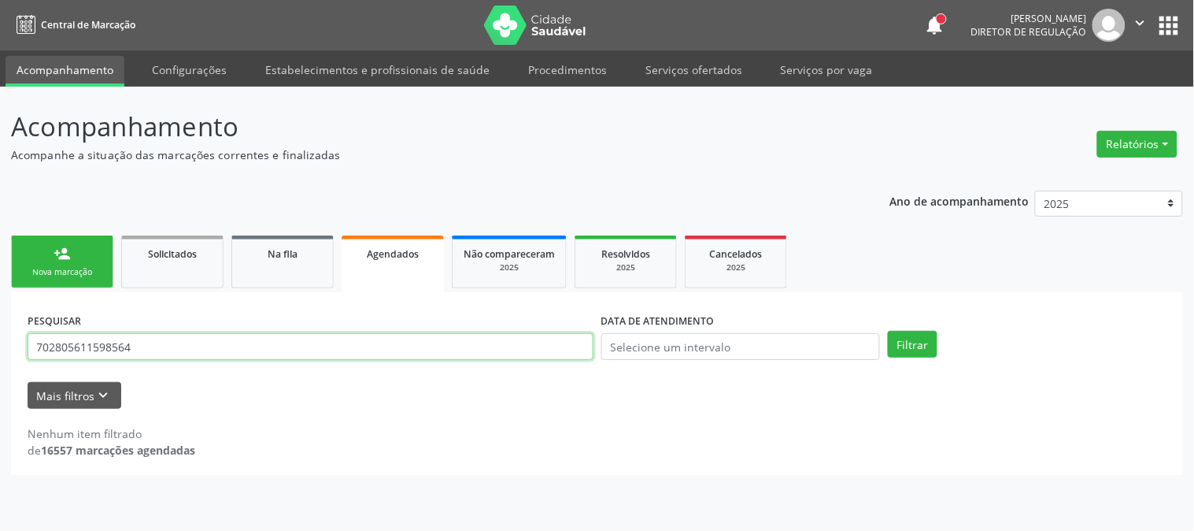
click at [398, 342] on input "702805611598564" at bounding box center [311, 346] width 566 height 27
type input "7"
type input "209278400190003"
click at [888, 331] on button "Filtrar" at bounding box center [913, 344] width 50 height 27
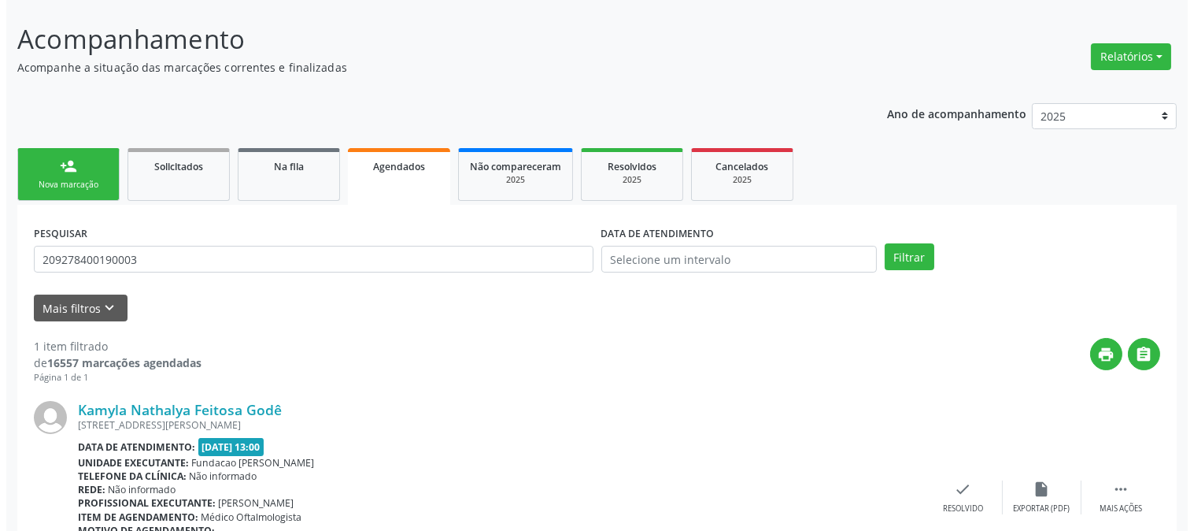
scroll to position [194, 0]
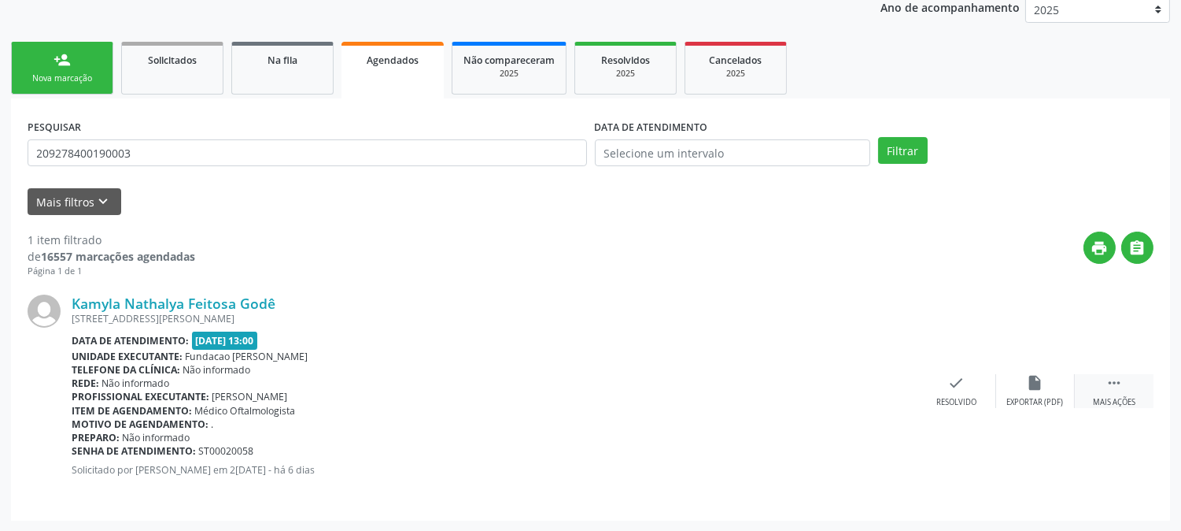
click at [1106, 379] on icon "" at bounding box center [1114, 382] width 17 height 17
click at [880, 383] on icon "cancel" at bounding box center [878, 382] width 17 height 17
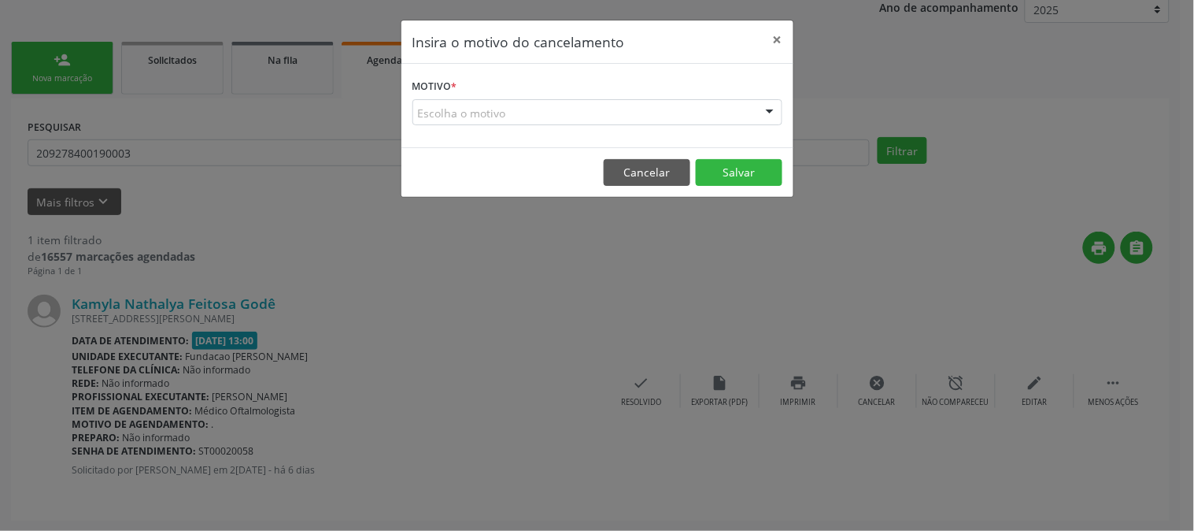
click at [640, 113] on div "Escolha o motivo" at bounding box center [597, 112] width 370 height 27
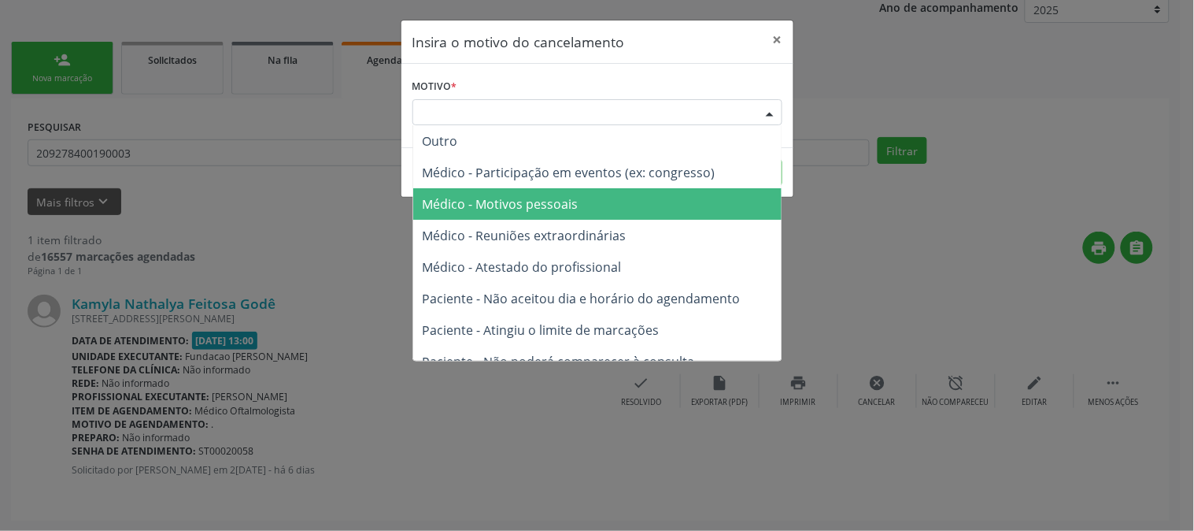
click at [632, 191] on span "Médico - Motivos pessoais" at bounding box center [597, 203] width 368 height 31
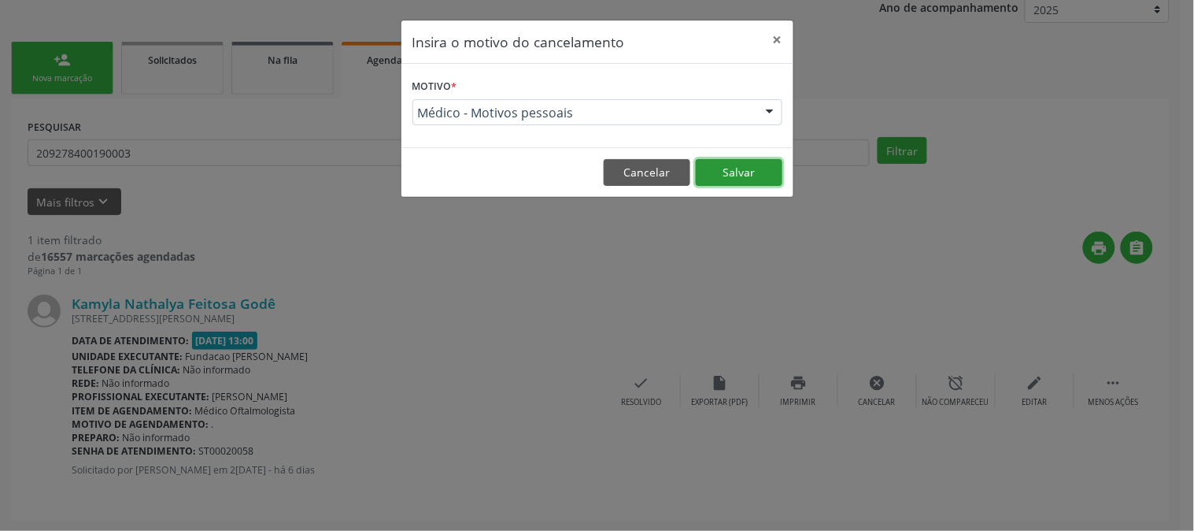
click at [718, 183] on button "Salvar" at bounding box center [739, 172] width 87 height 27
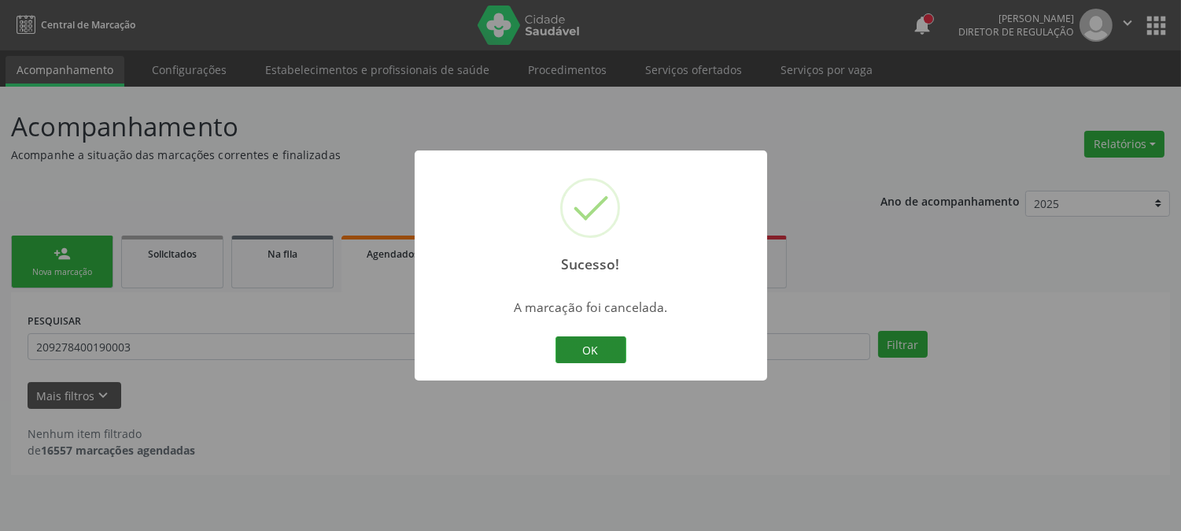
scroll to position [0, 0]
click at [588, 357] on button "OK" at bounding box center [597, 349] width 71 height 27
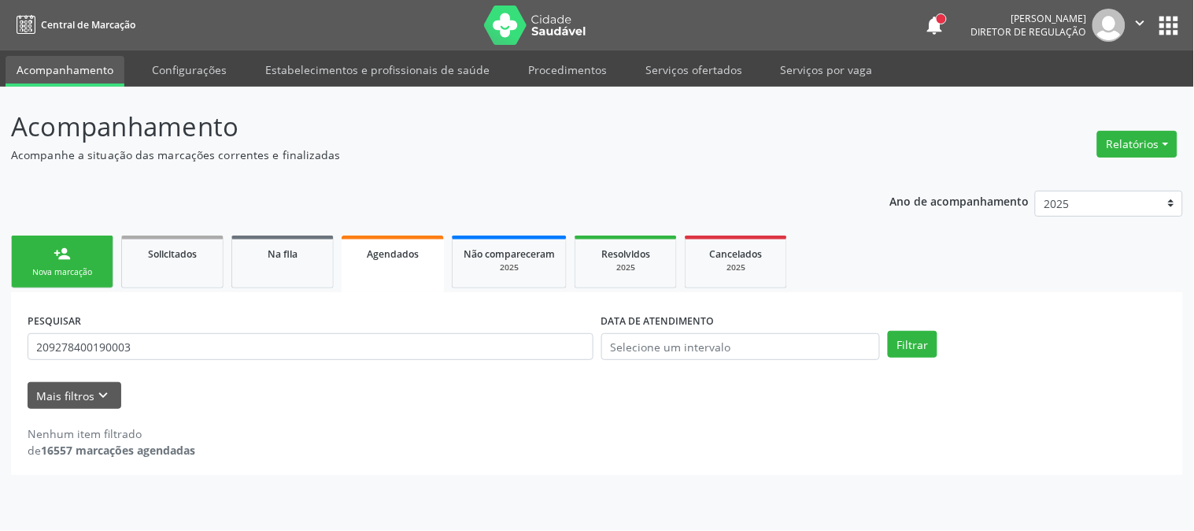
click at [69, 268] on div "Nova marcação" at bounding box center [62, 272] width 79 height 12
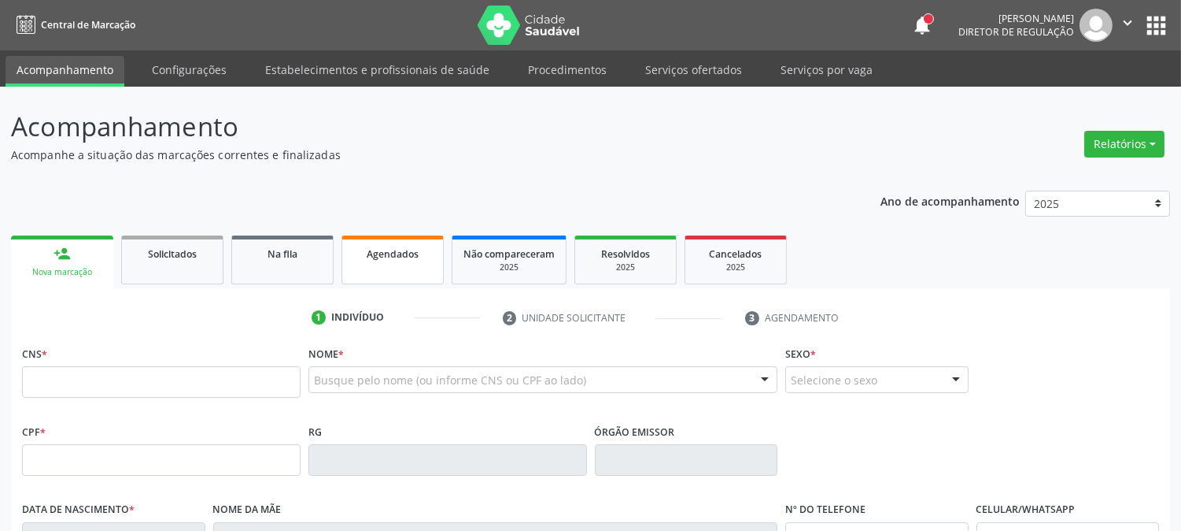
click at [365, 277] on link "Agendados" at bounding box center [393, 259] width 102 height 49
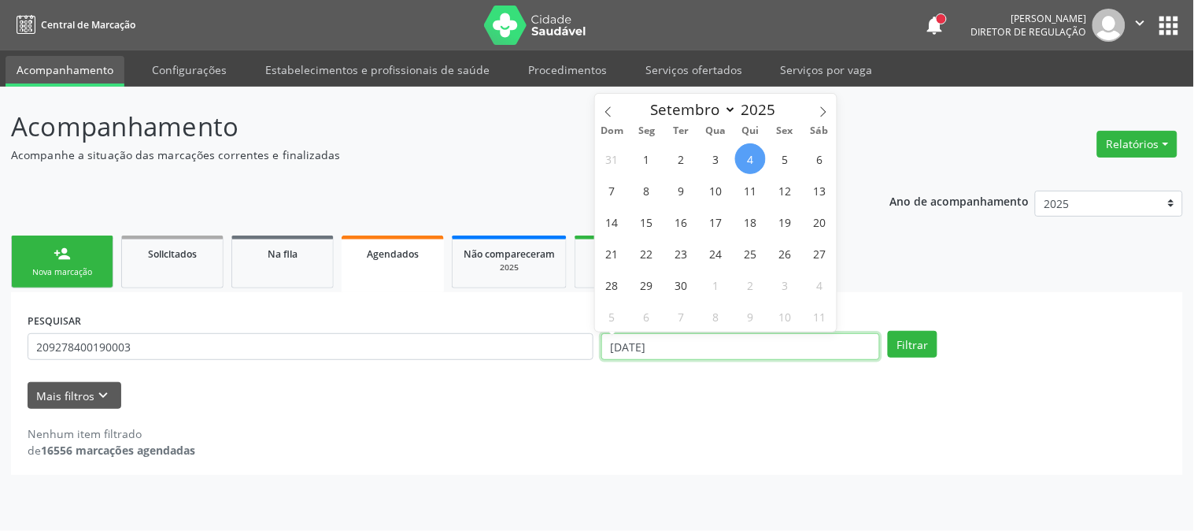
click at [701, 342] on input "[DATE]" at bounding box center [740, 346] width 279 height 27
click at [1049, 350] on div "Filtrar" at bounding box center [1027, 344] width 287 height 27
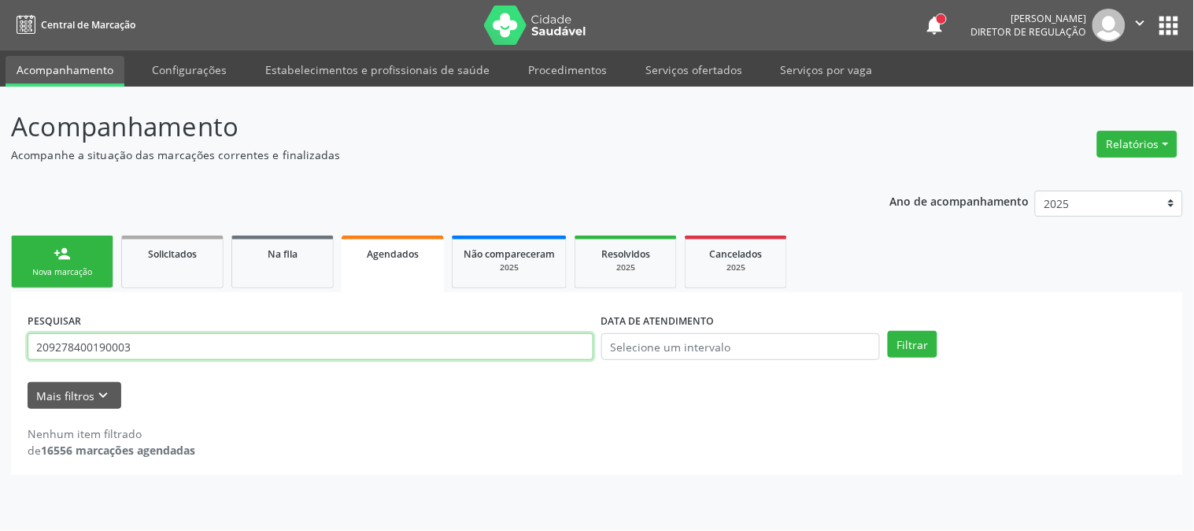
click at [517, 337] on input "209278400190003" at bounding box center [311, 346] width 566 height 27
drag, startPoint x: 172, startPoint y: 346, endPoint x: 0, endPoint y: 333, distance: 172.1
click at [0, 333] on div "Acompanhamento Acompanhe a situação das marcações correntes e finalizadas Relat…" at bounding box center [597, 309] width 1194 height 444
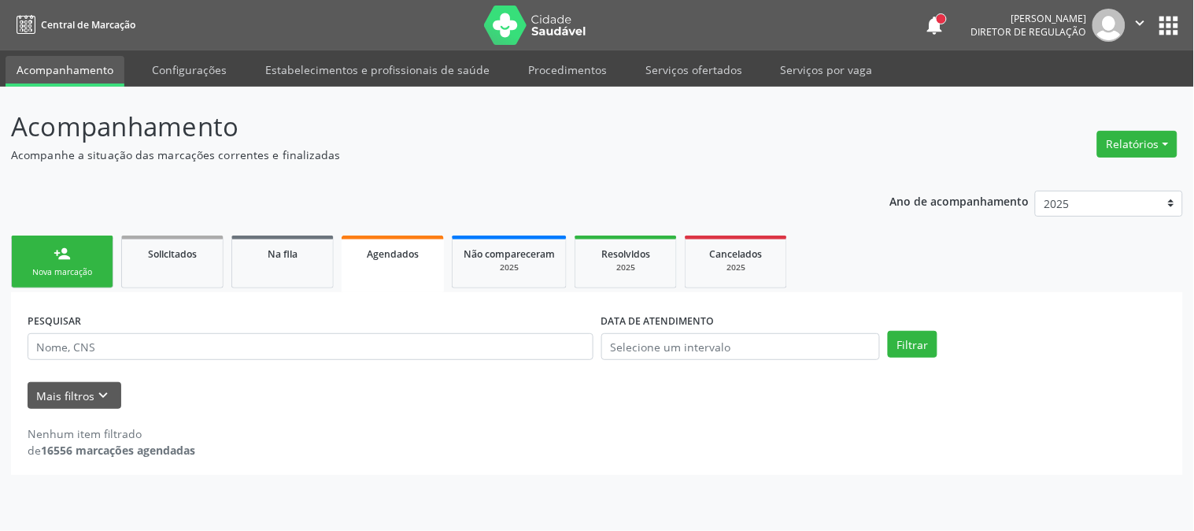
click at [45, 271] on div "Nova marcação" at bounding box center [62, 272] width 79 height 12
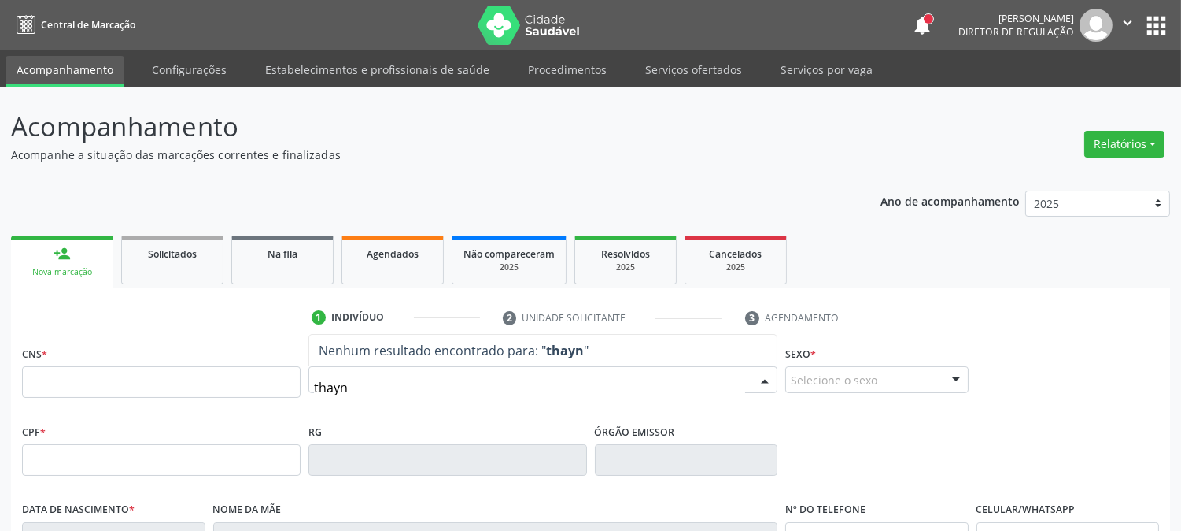
type input "thaynn"
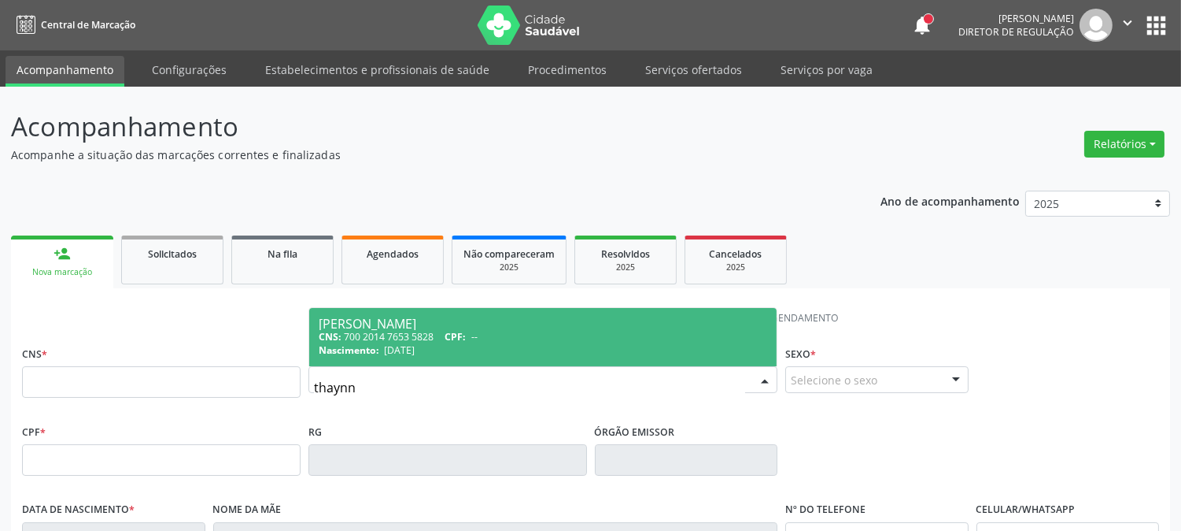
click at [571, 344] on div "Nascimento: 2[DATE]" at bounding box center [543, 349] width 449 height 13
type input "700 2014 7653 5828"
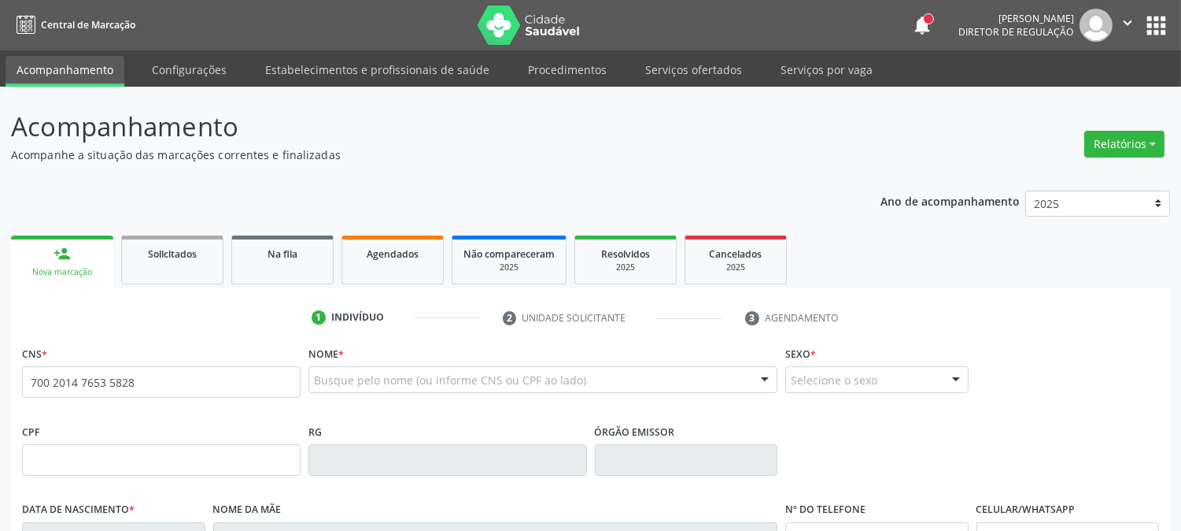
scroll to position [321, 0]
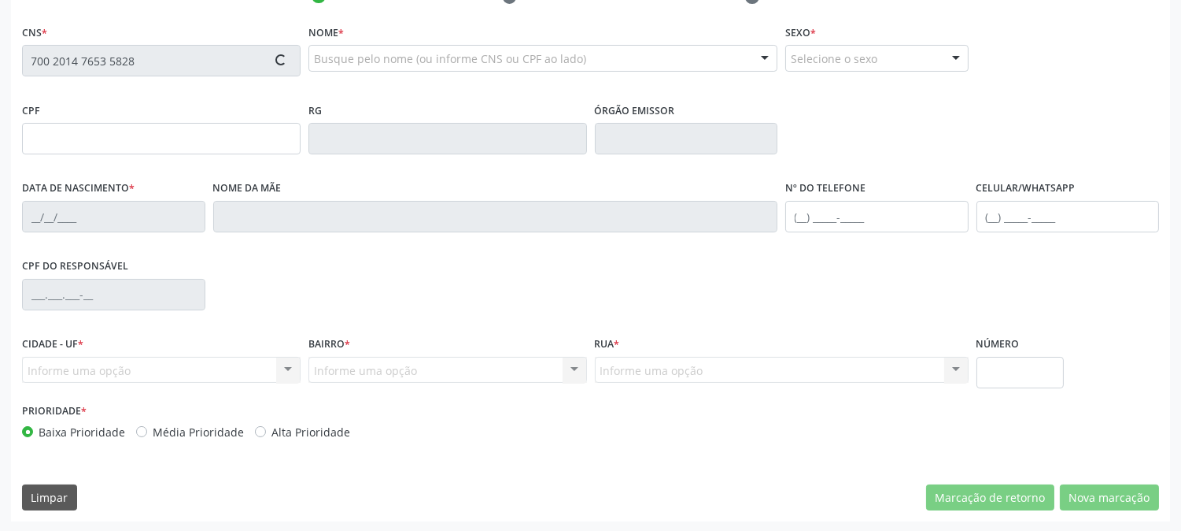
type input "[DATE]"
type input "[PERSON_NAME]"
type input "[PHONE_NUMBER]"
type input "040.207.004-60"
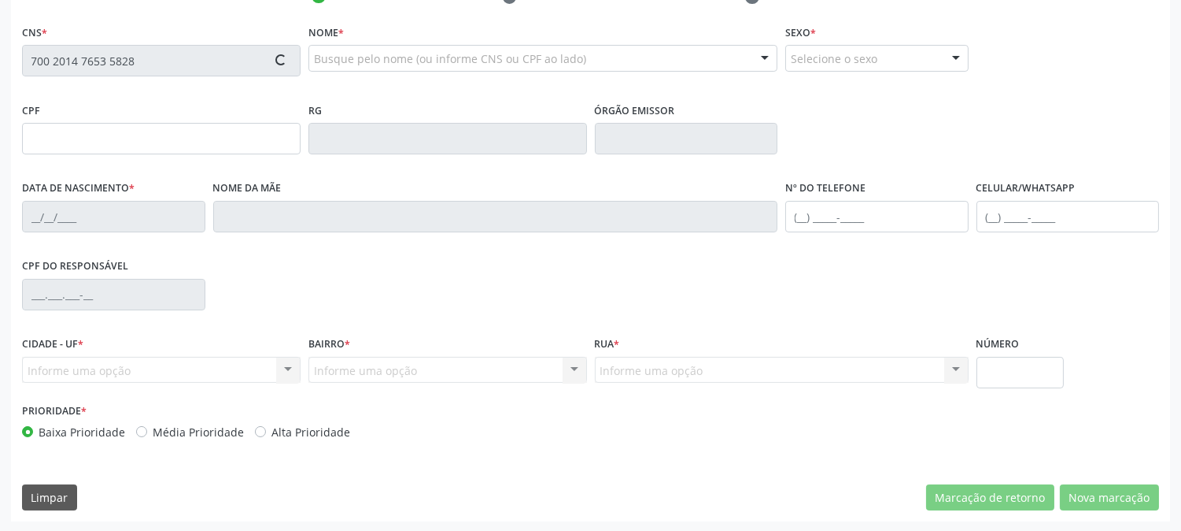
type input "367"
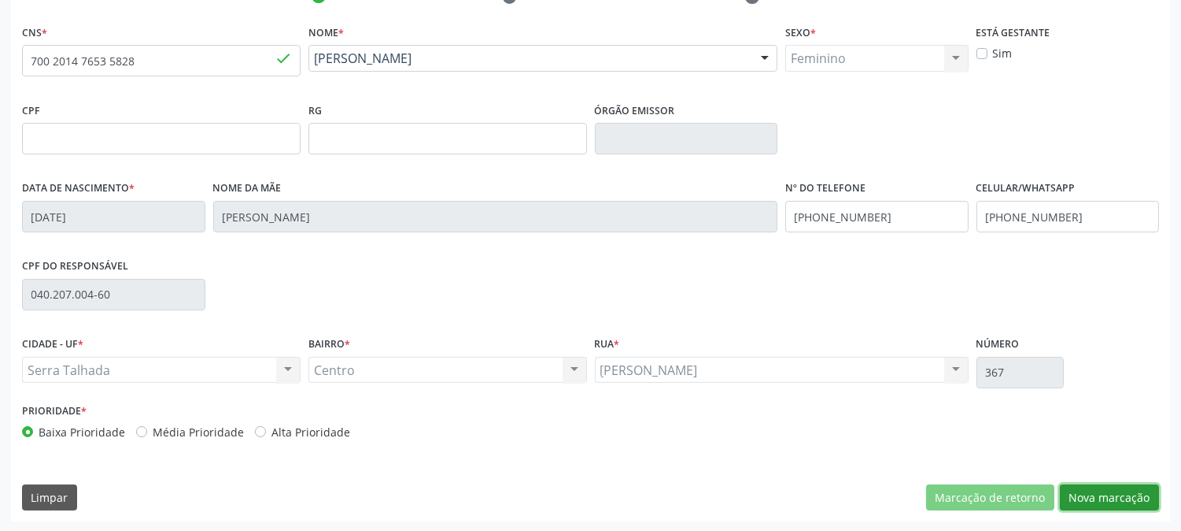
click at [1111, 494] on button "Nova marcação" at bounding box center [1109, 497] width 99 height 27
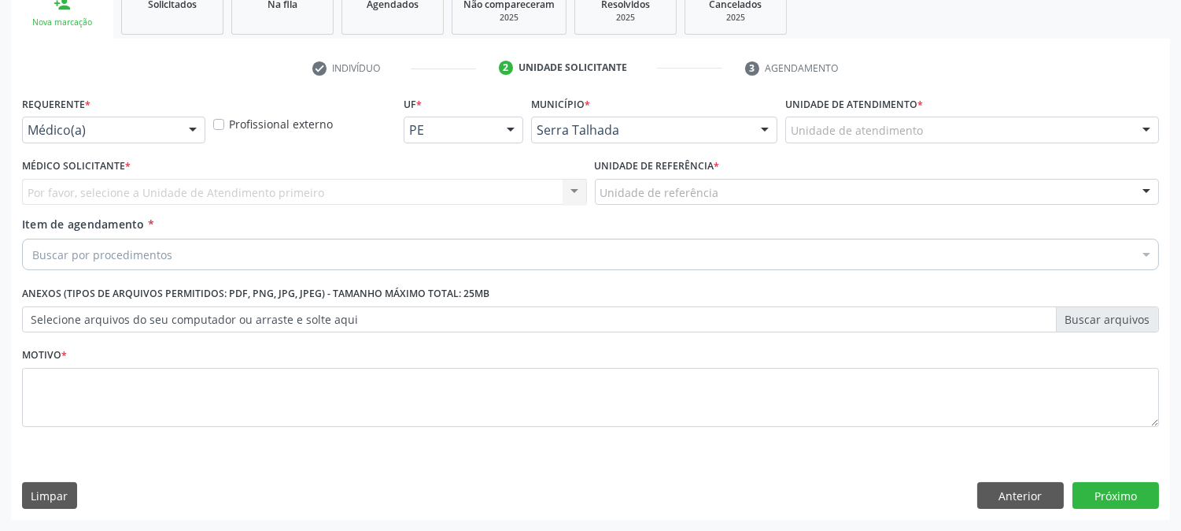
scroll to position [249, 0]
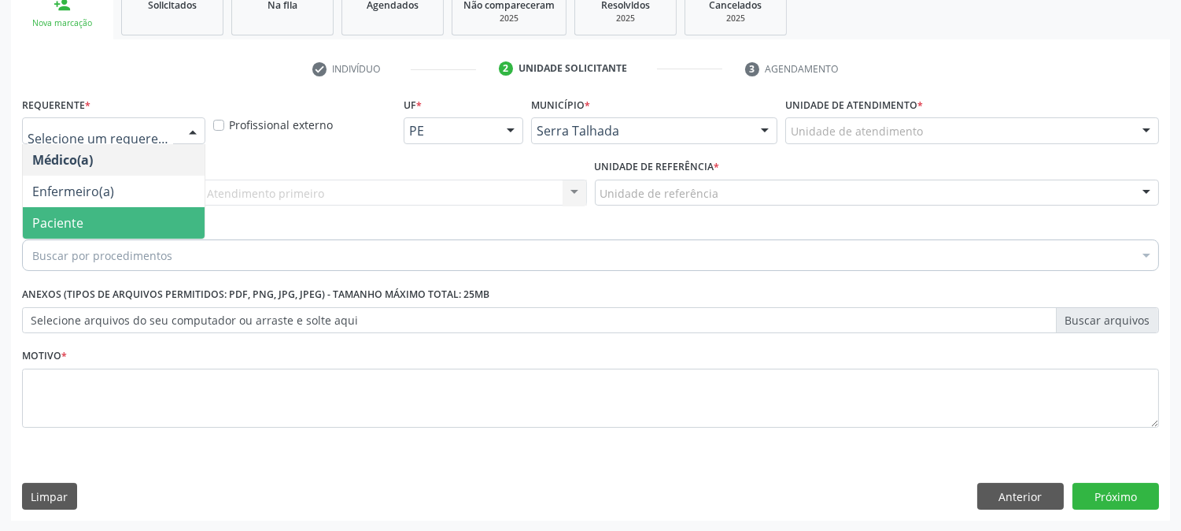
click at [102, 216] on span "Paciente" at bounding box center [114, 222] width 182 height 31
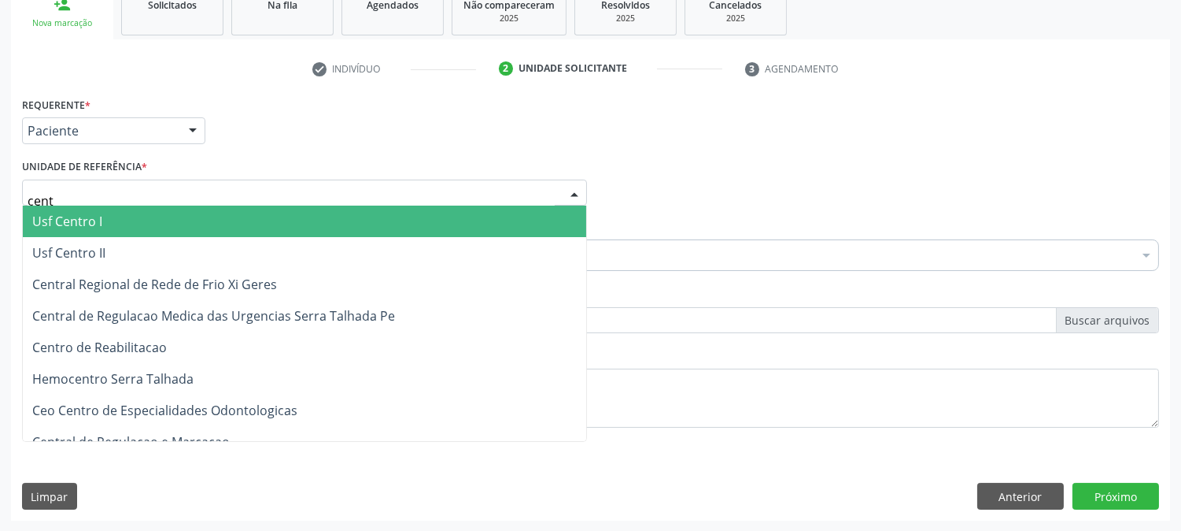
type input "centr"
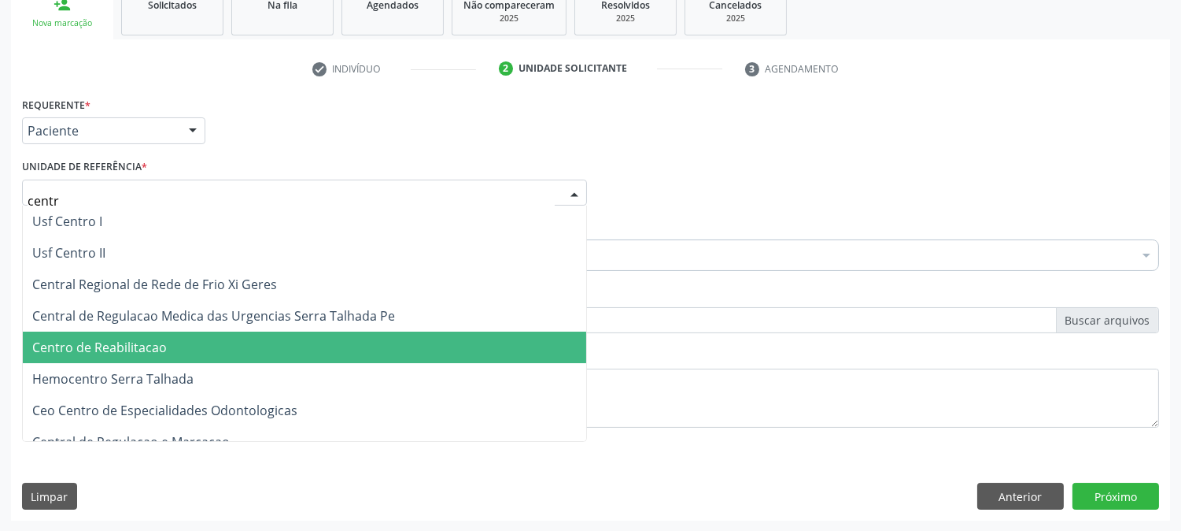
click at [158, 331] on span "Centro de Reabilitacao" at bounding box center [305, 346] width 564 height 31
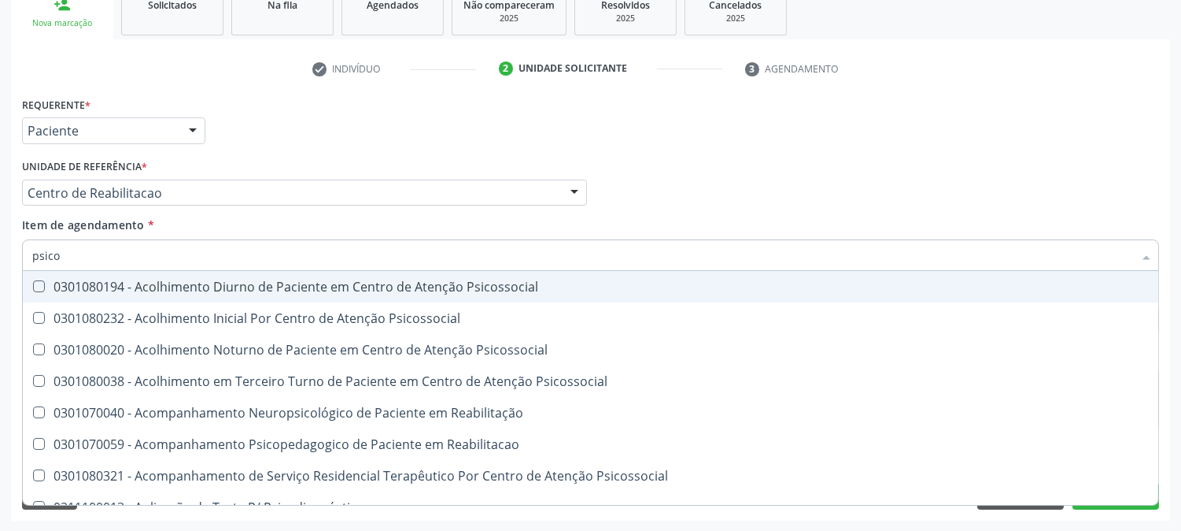
type input "psicol"
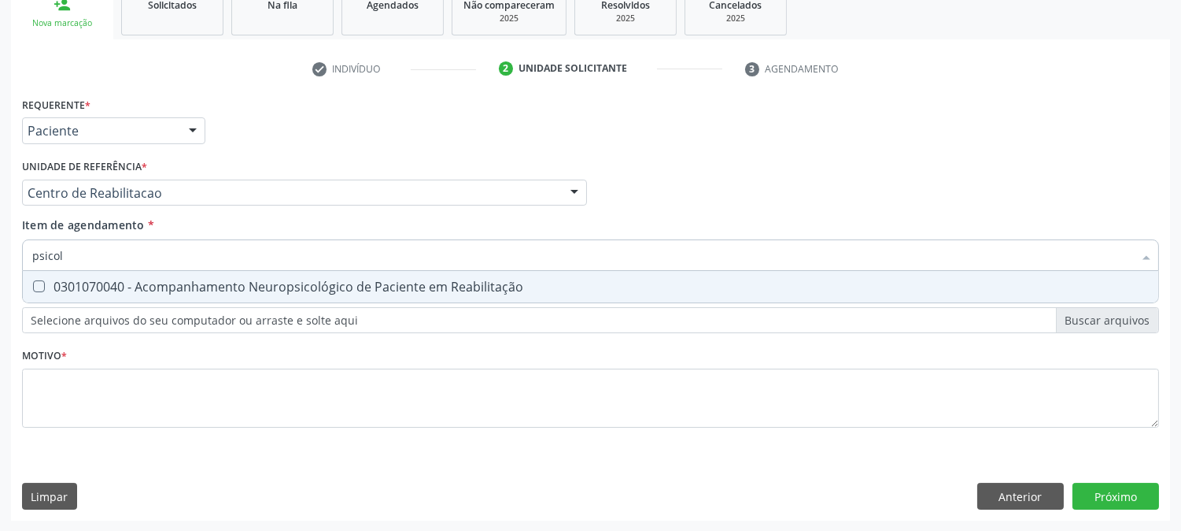
click at [80, 280] on div "0301070040 - Acompanhamento Neuropsicológico de Paciente em Reabilitação" at bounding box center [590, 286] width 1117 height 13
checkbox Reabilitação "true"
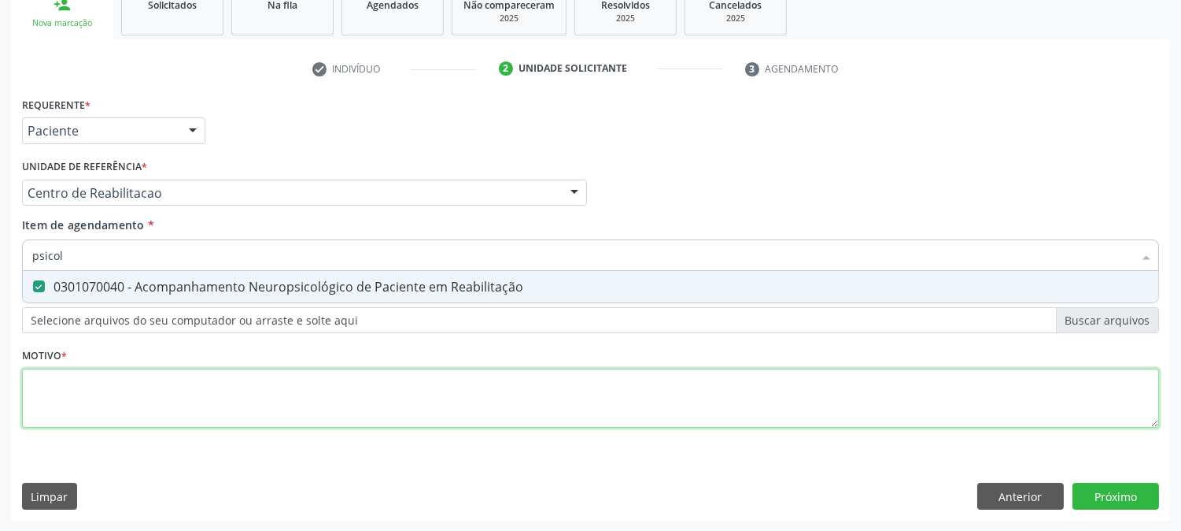
click at [120, 401] on div "Requerente * Paciente Médico(a) Enfermeiro(a) Paciente Nenhum resultado encontr…" at bounding box center [590, 271] width 1137 height 357
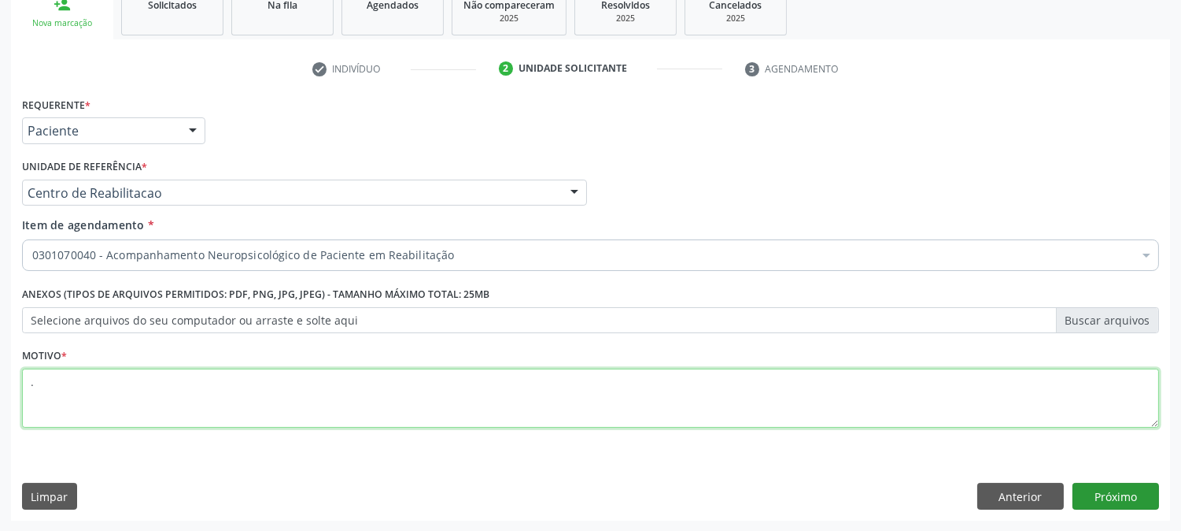
type textarea "."
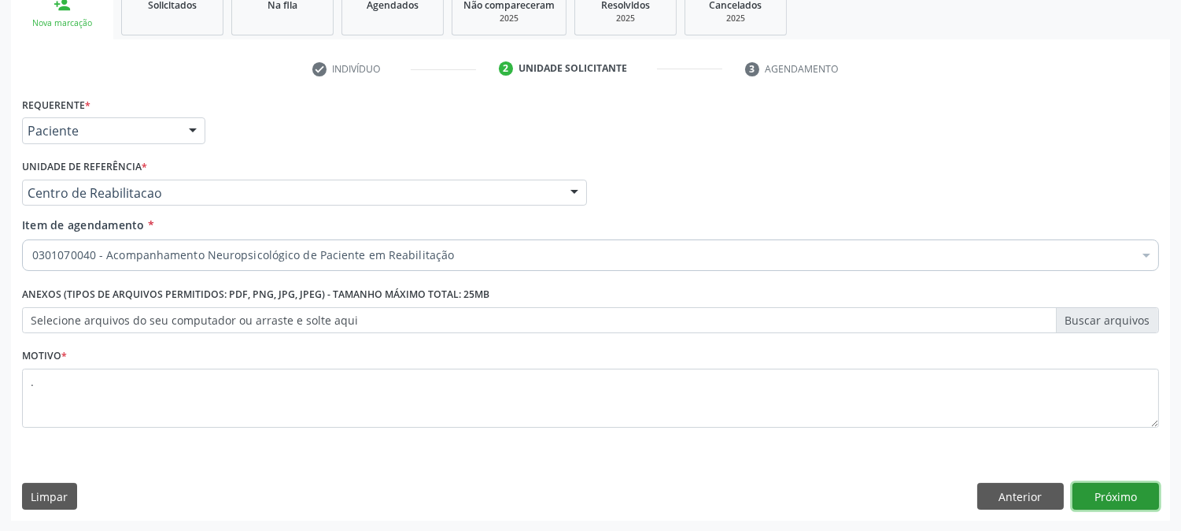
click at [1130, 499] on button "Próximo" at bounding box center [1116, 496] width 87 height 27
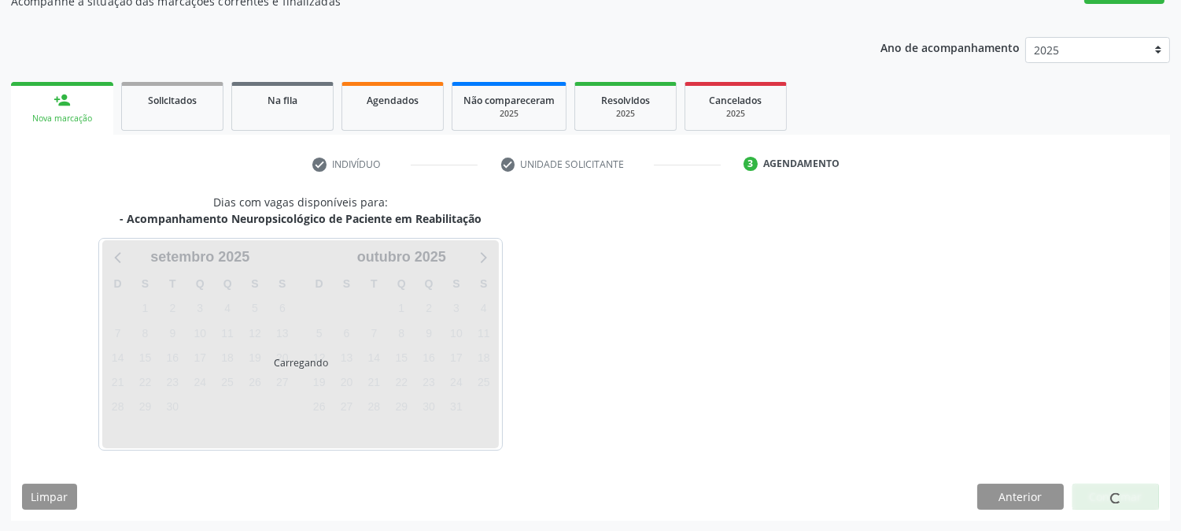
scroll to position [153, 0]
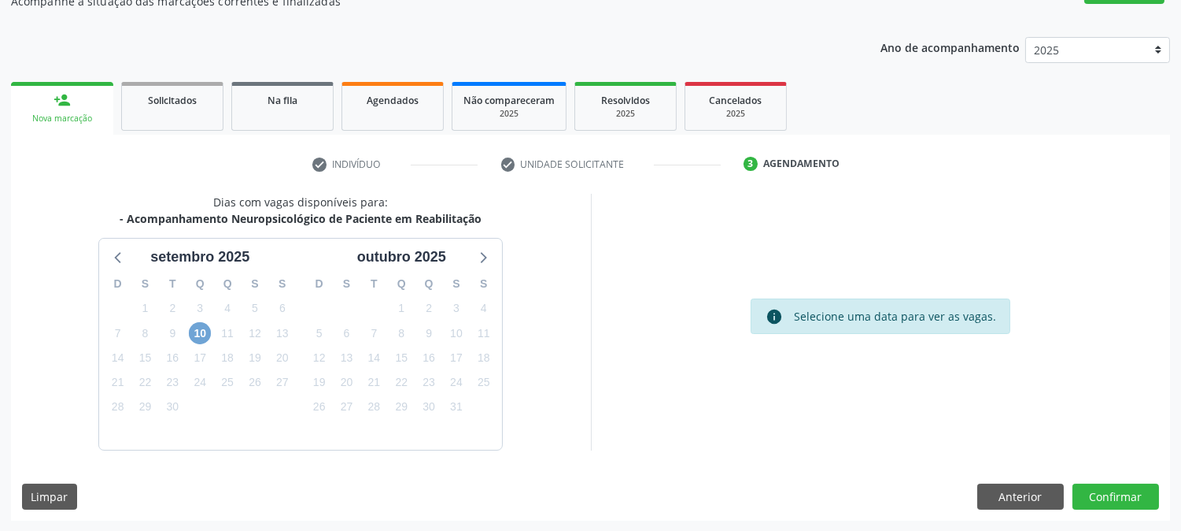
click at [202, 329] on span "10" at bounding box center [200, 333] width 22 height 22
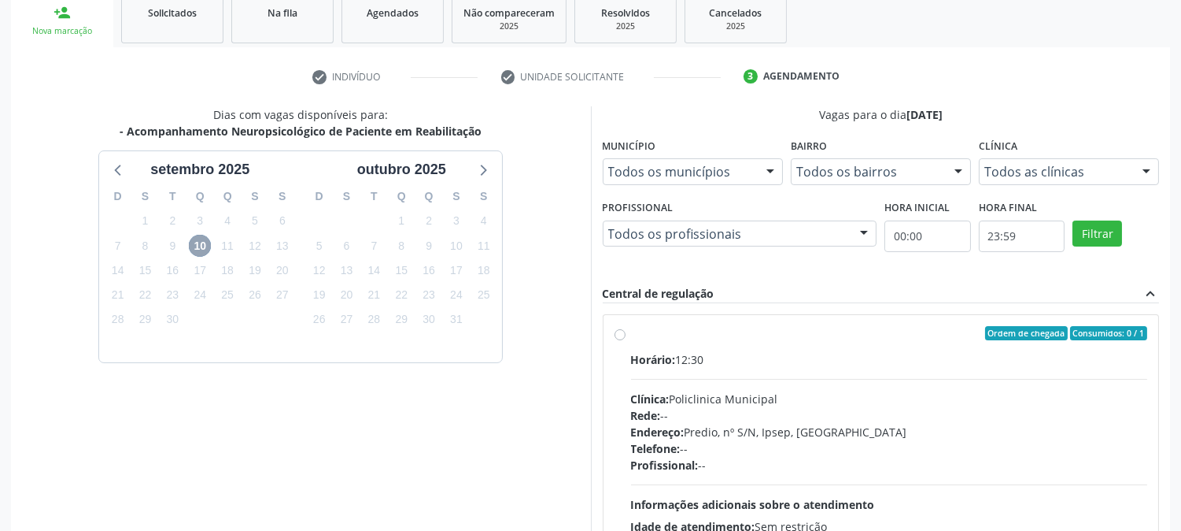
scroll to position [381, 0]
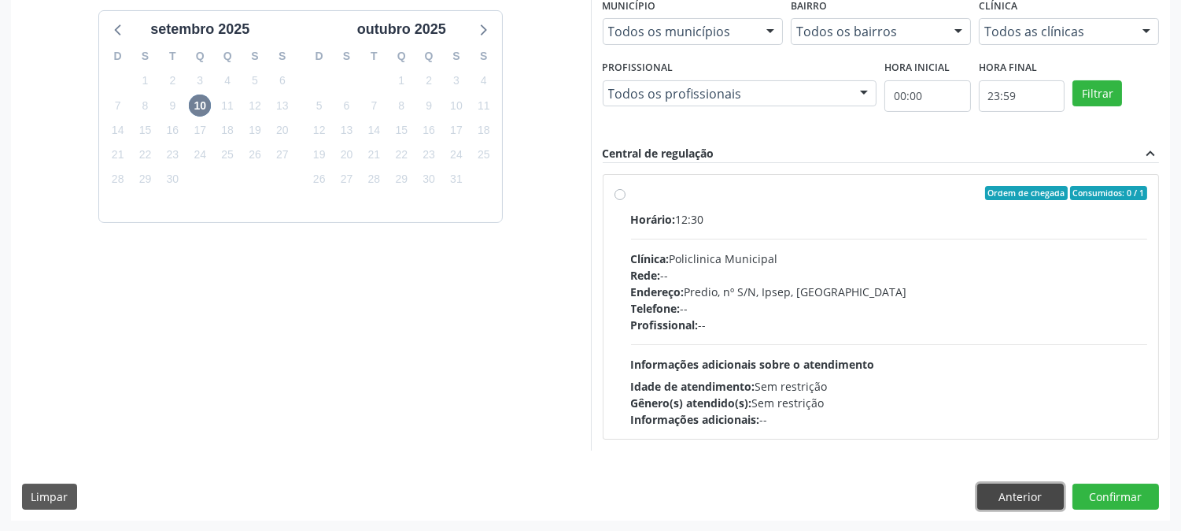
click at [1037, 501] on button "Anterior" at bounding box center [1021, 496] width 87 height 27
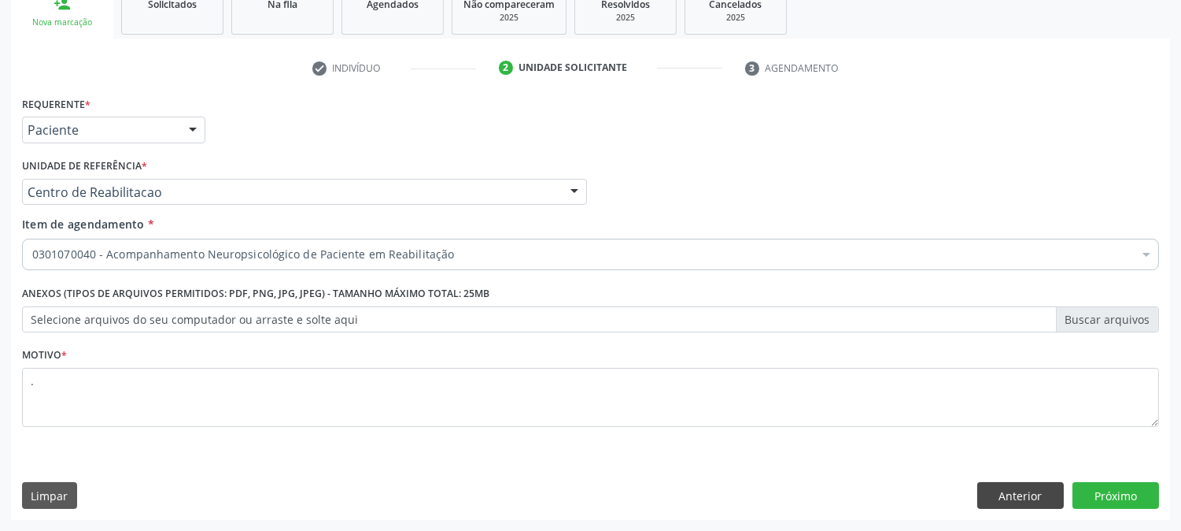
scroll to position [249, 0]
click at [1004, 490] on button "Anterior" at bounding box center [1021, 496] width 87 height 27
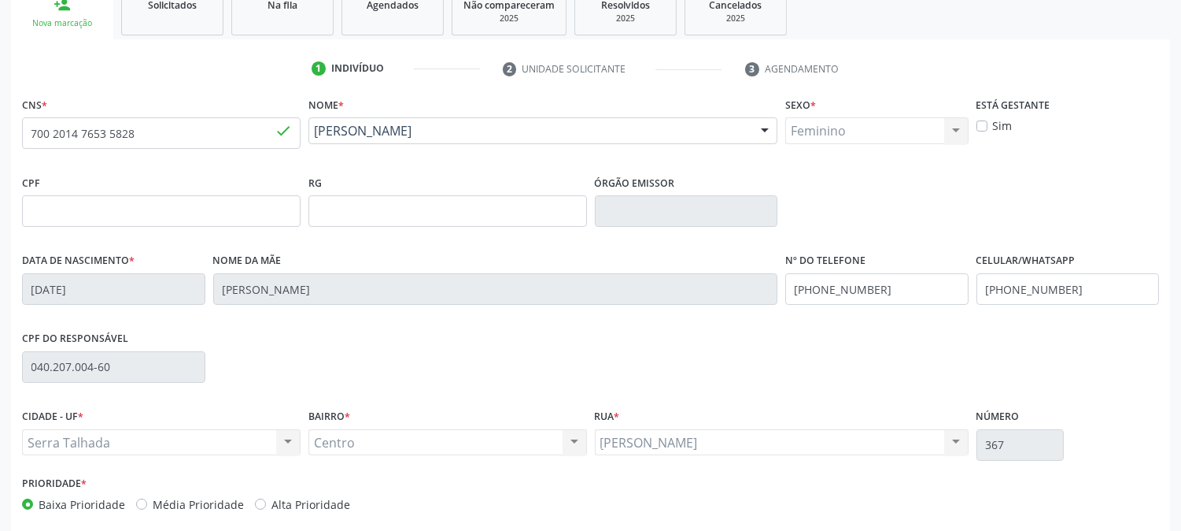
scroll to position [0, 0]
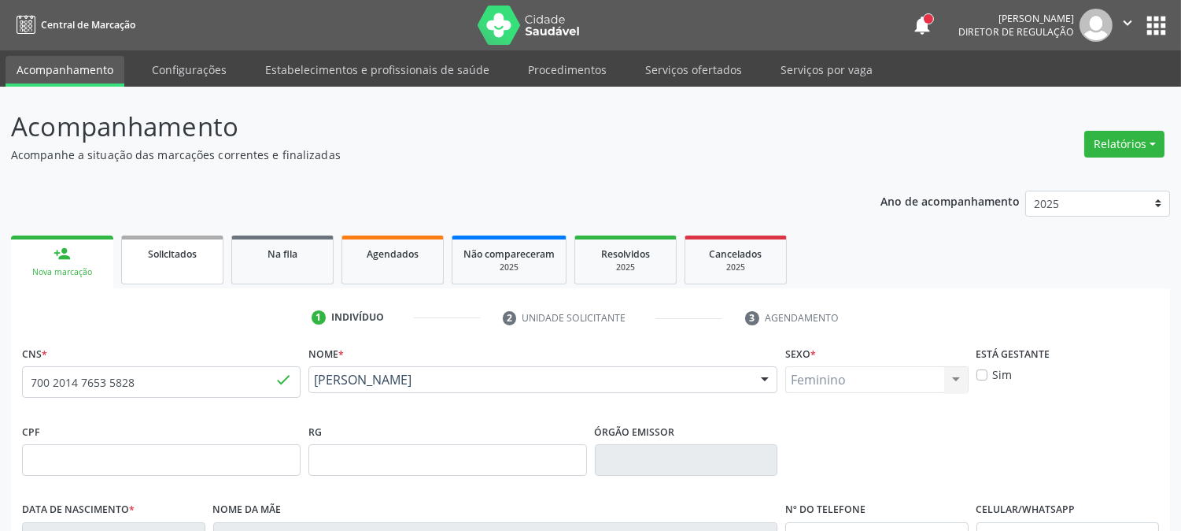
click at [164, 247] on span "Solicitados" at bounding box center [172, 253] width 49 height 13
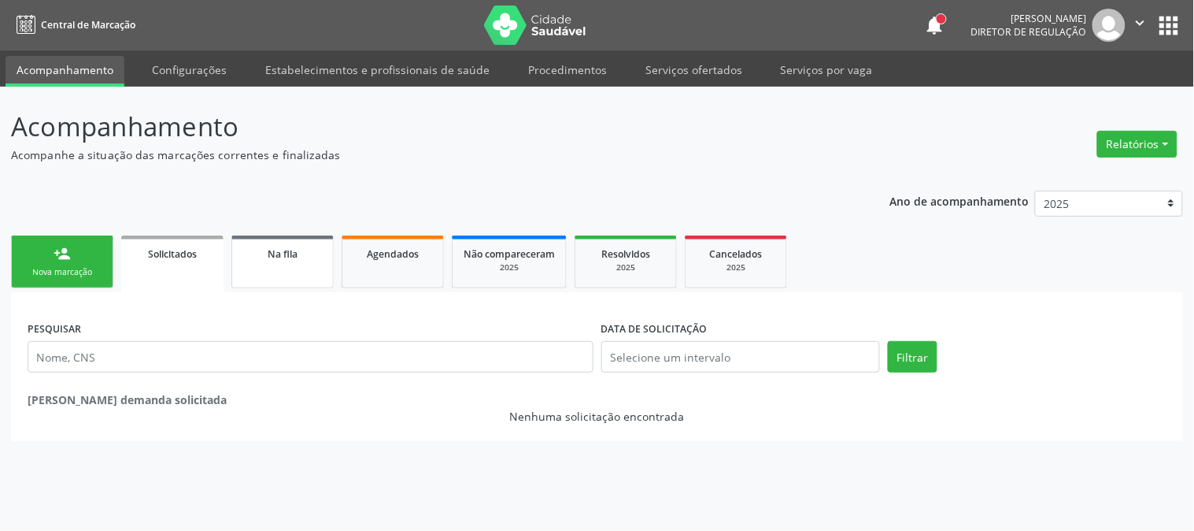
click at [290, 247] on span "Na fila" at bounding box center [283, 253] width 30 height 13
click at [61, 245] on div "person_add" at bounding box center [62, 253] width 17 height 17
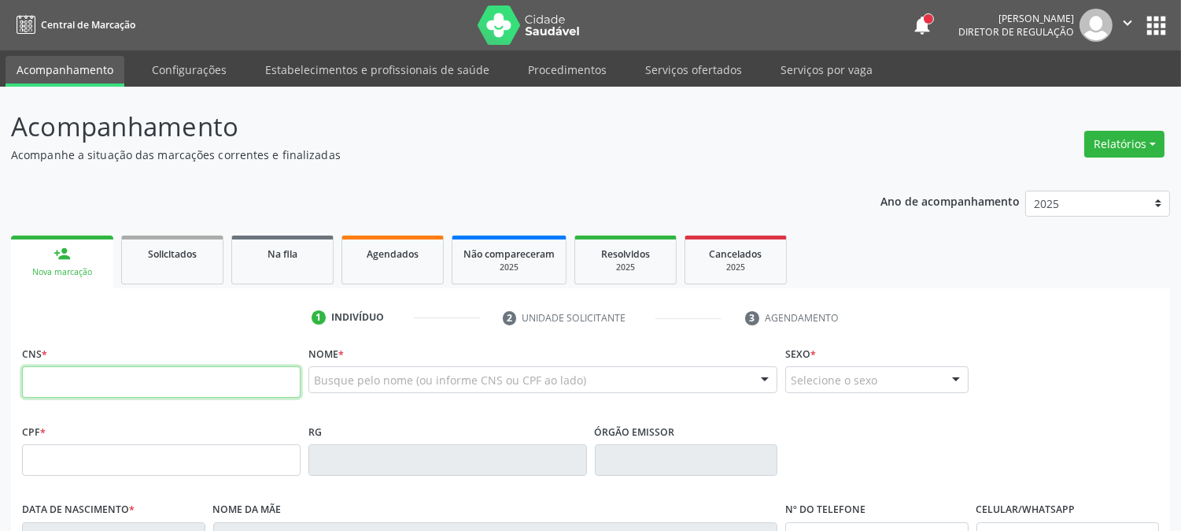
click at [65, 388] on input "text" at bounding box center [161, 381] width 279 height 31
type input "706 2015 5647 8269"
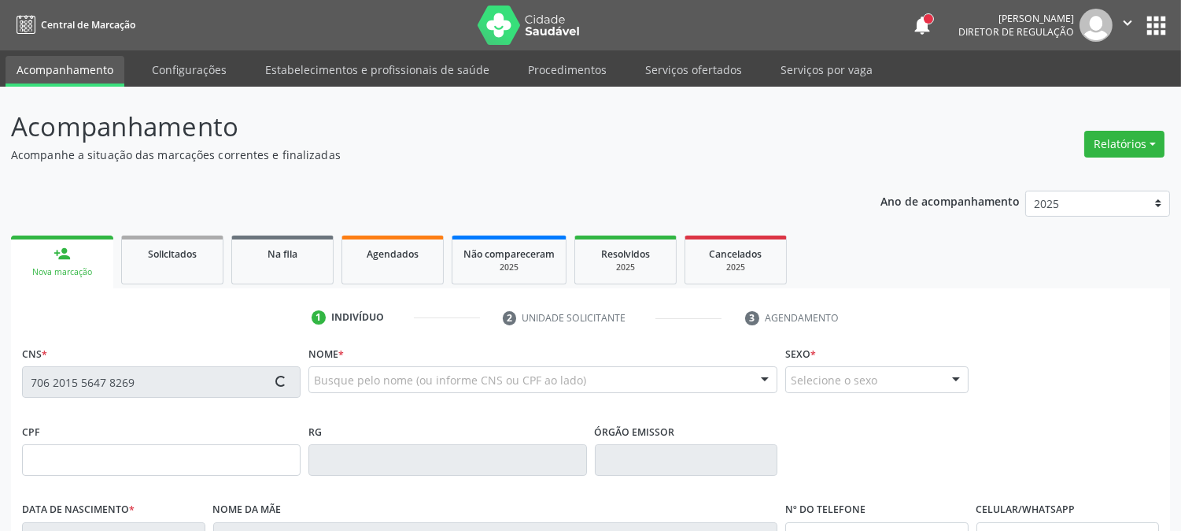
type input "2[DATE]"
type input "[PERSON_NAME]"
type input "[PHONE_NUMBER]"
type input "37"
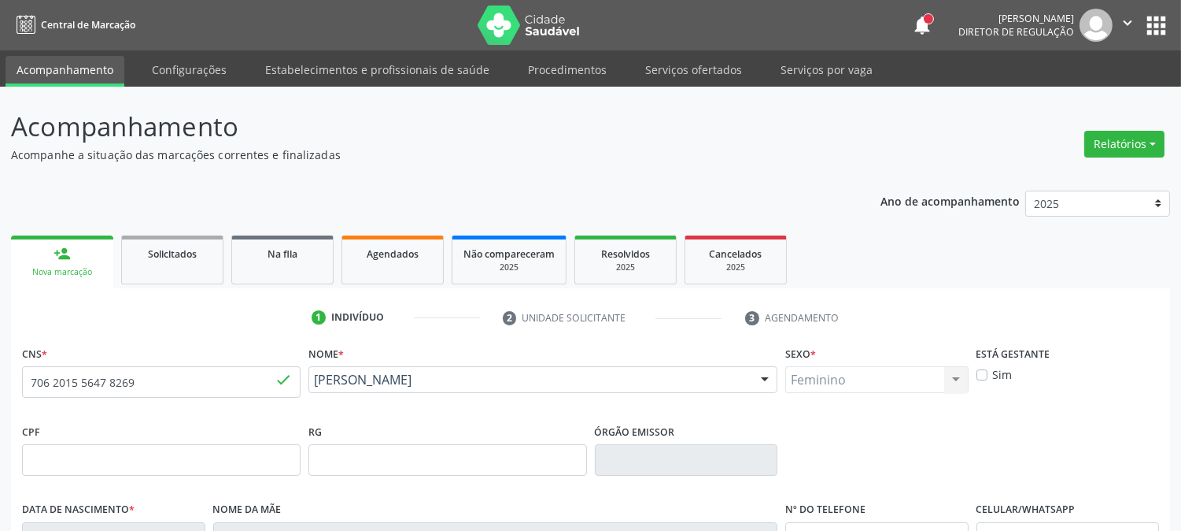
scroll to position [321, 0]
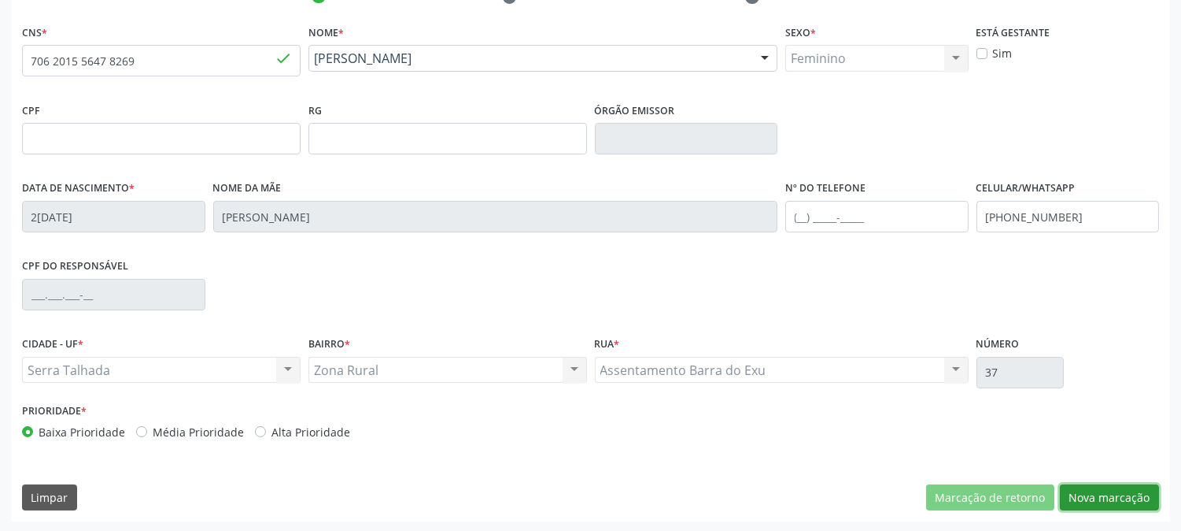
click at [1103, 497] on button "Nova marcação" at bounding box center [1109, 497] width 99 height 27
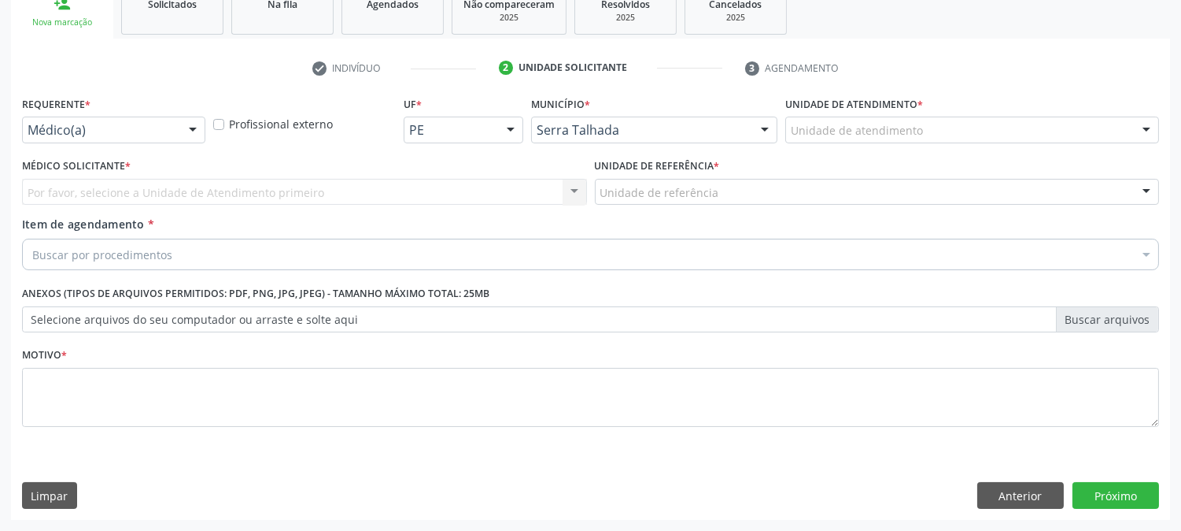
scroll to position [249, 0]
click at [170, 120] on div "Médico(a)" at bounding box center [113, 130] width 183 height 27
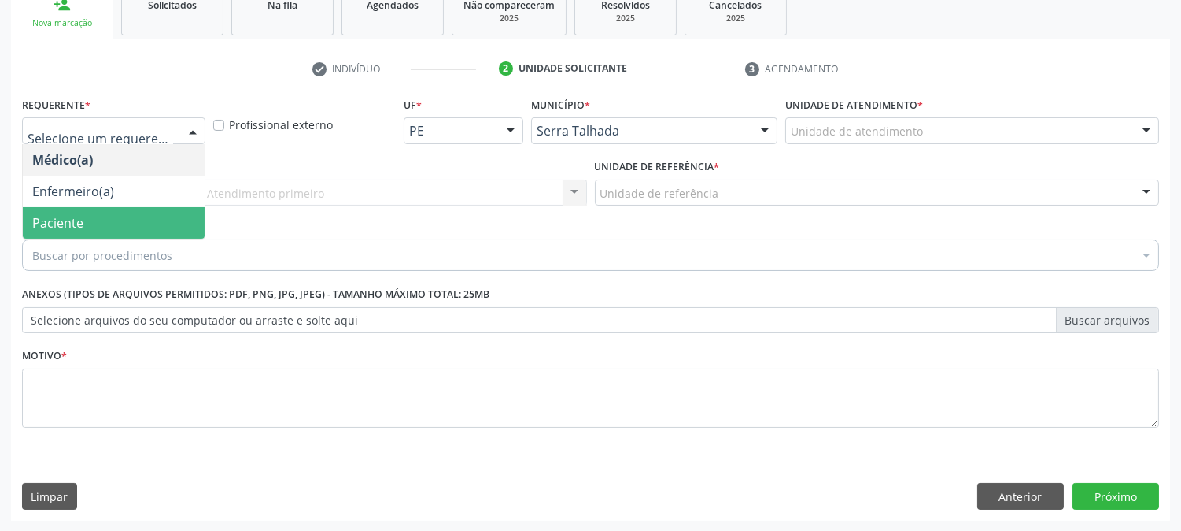
click at [148, 209] on span "Paciente" at bounding box center [114, 222] width 182 height 31
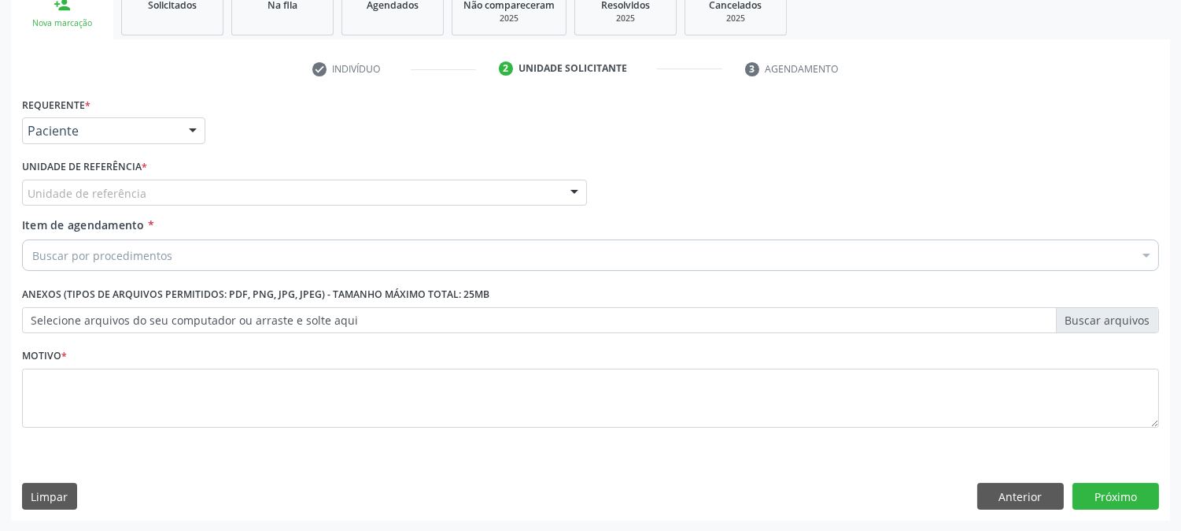
click at [153, 189] on div "Unidade de referência" at bounding box center [304, 192] width 565 height 27
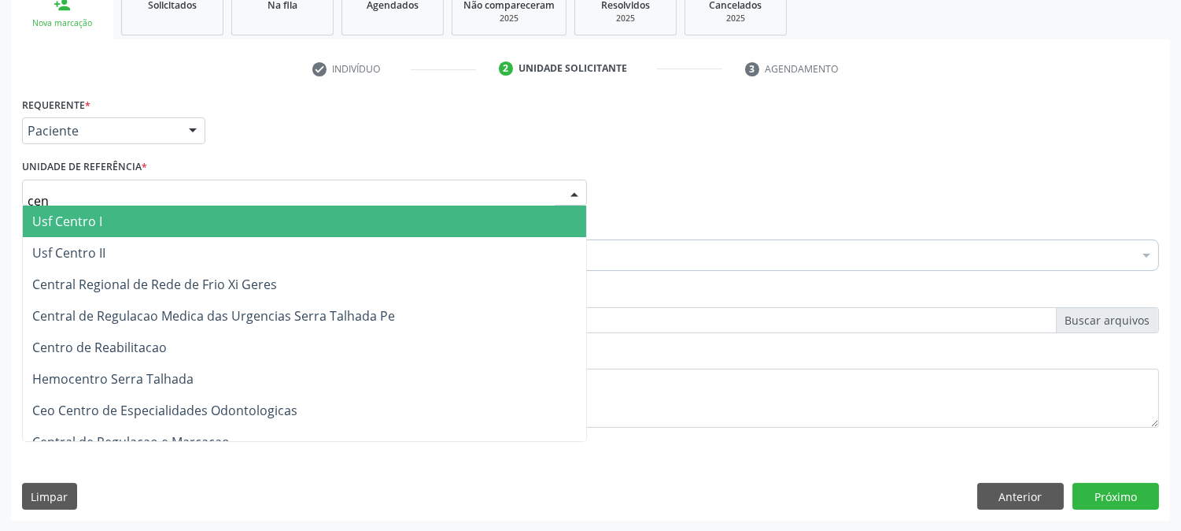
type input "cent"
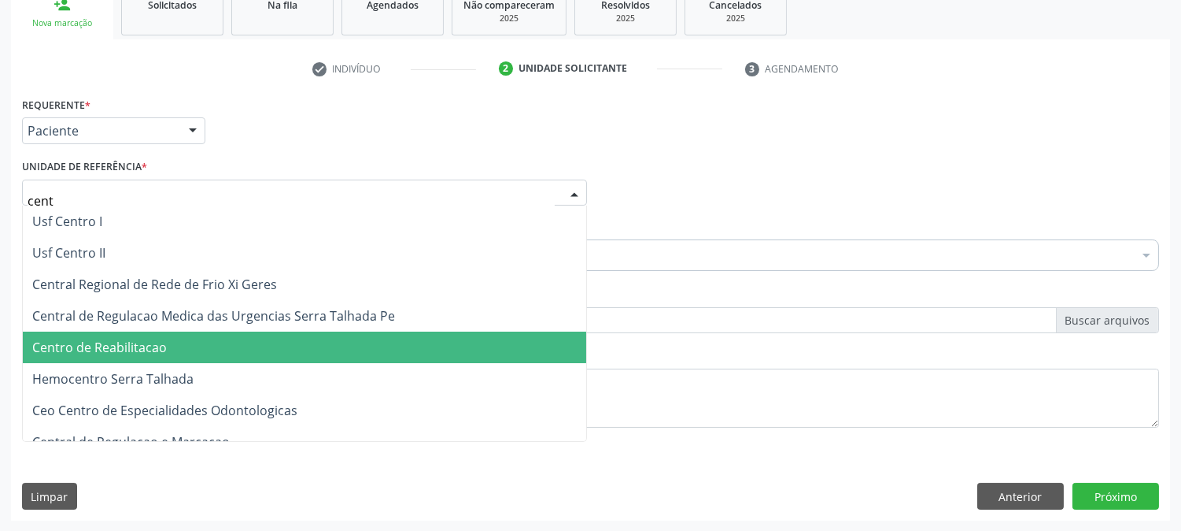
click at [187, 335] on span "Centro de Reabilitacao" at bounding box center [305, 346] width 564 height 31
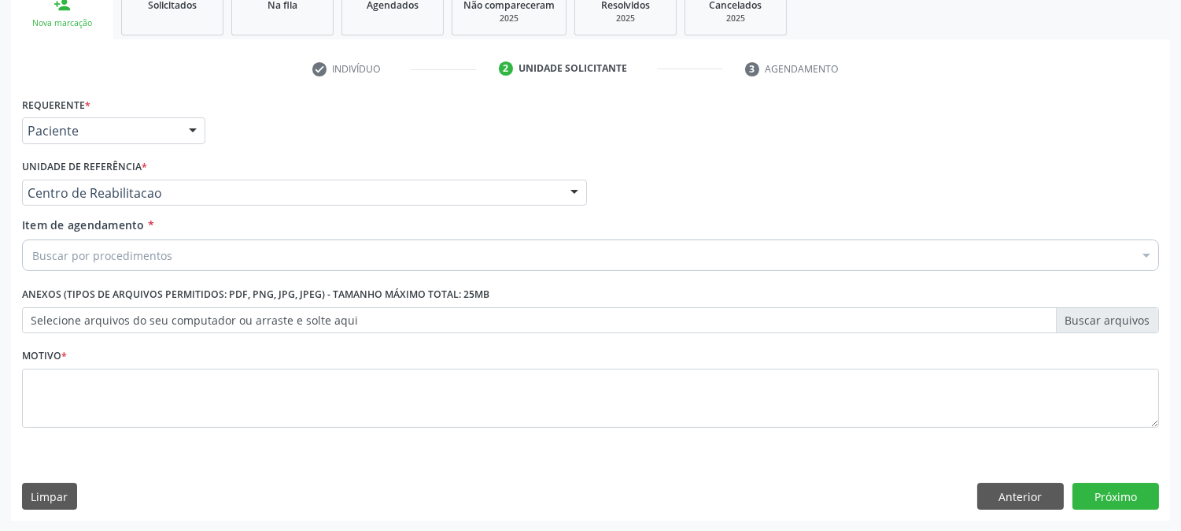
click at [172, 245] on div "Buscar por procedimentos" at bounding box center [590, 254] width 1137 height 31
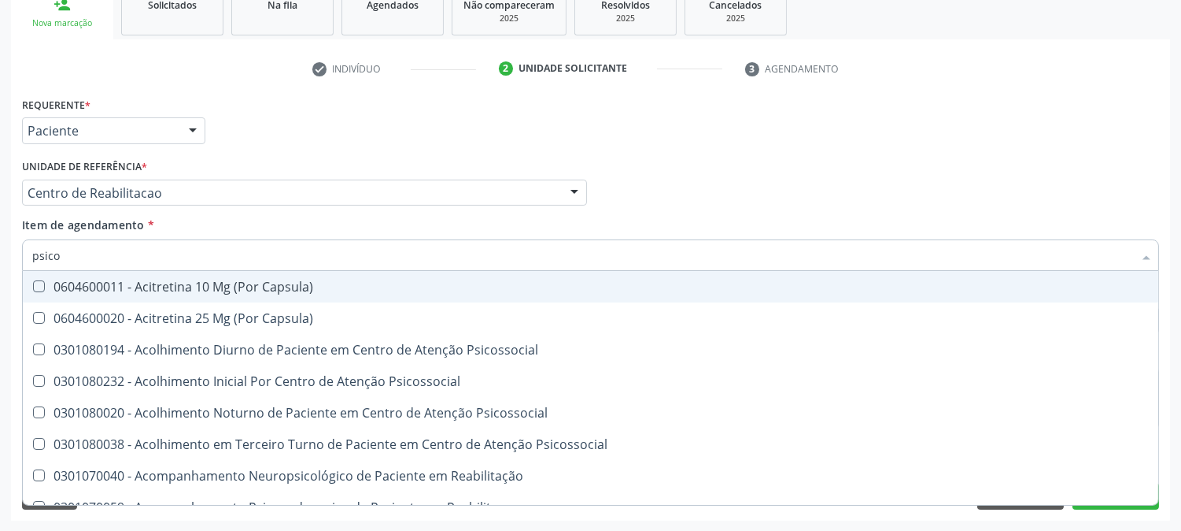
type input "psicol"
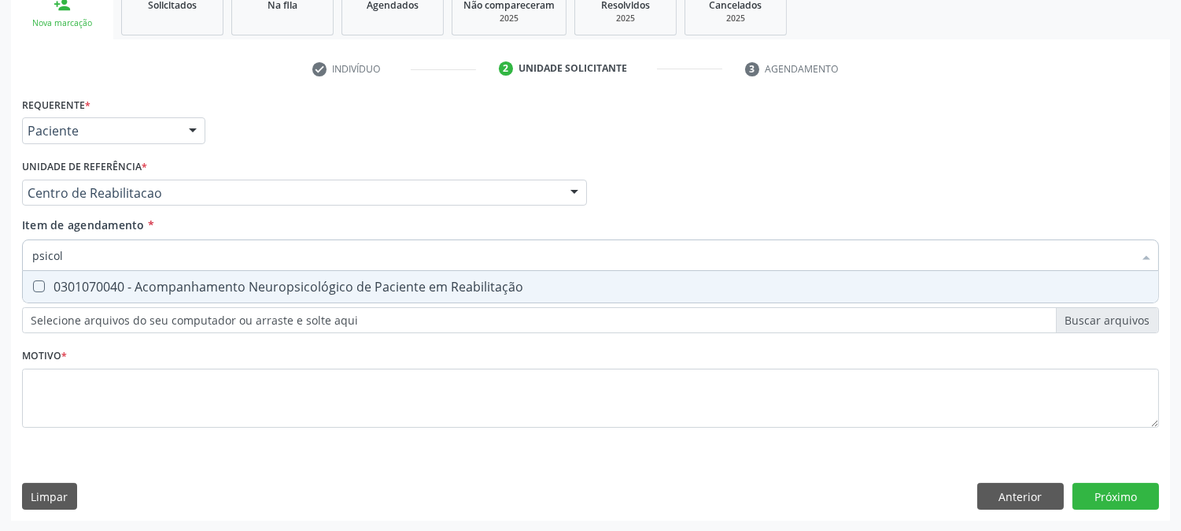
click at [183, 280] on div "0301070040 - Acompanhamento Neuropsicológico de Paciente em Reabilitação" at bounding box center [590, 286] width 1117 height 13
checkbox Reabilitação "true"
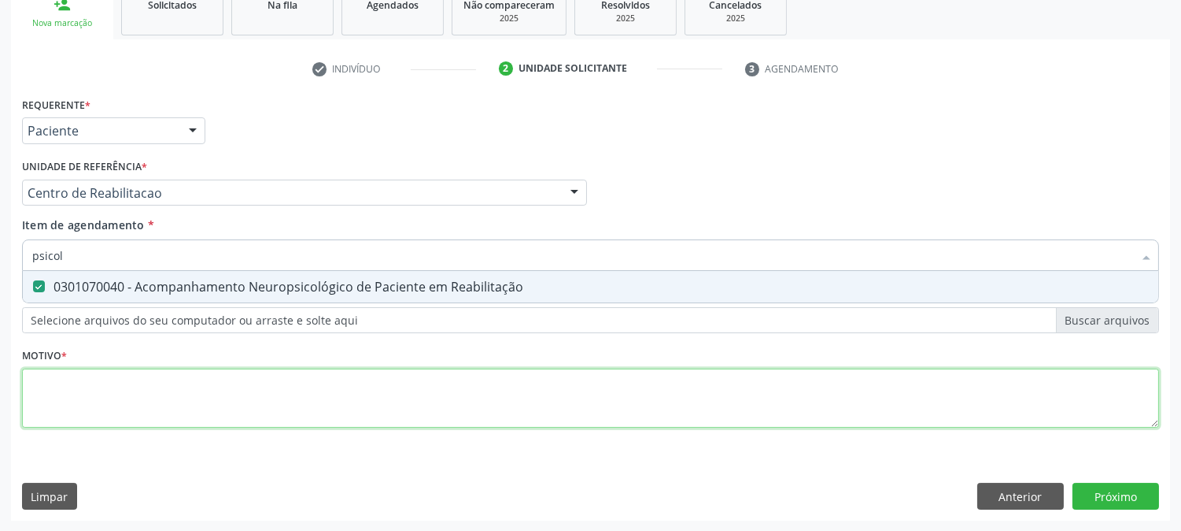
click at [156, 384] on div "Requerente * Paciente Médico(a) Enfermeiro(a) Paciente Nenhum resultado encontr…" at bounding box center [590, 271] width 1137 height 357
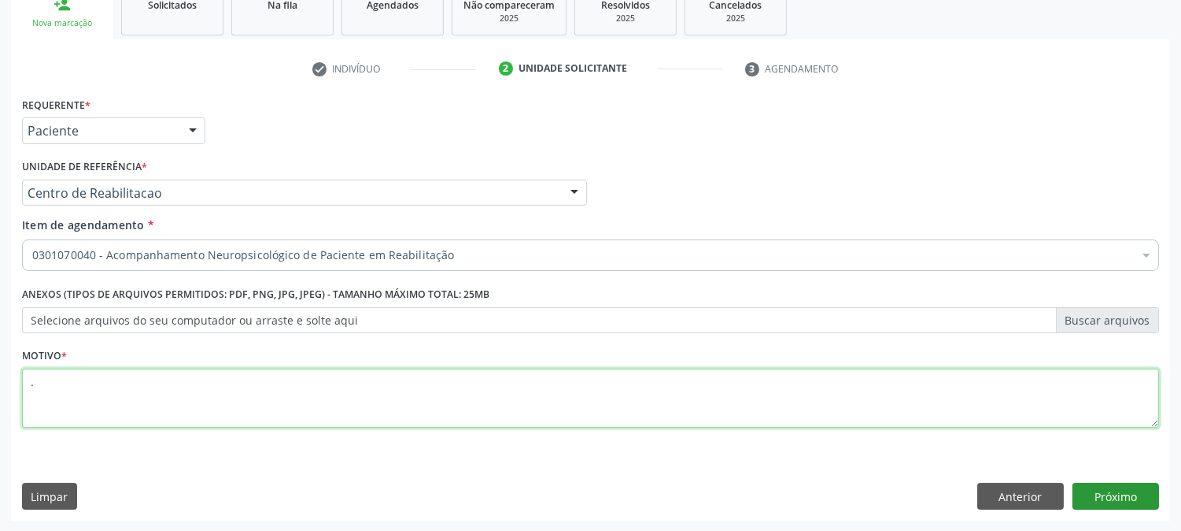
type textarea "."
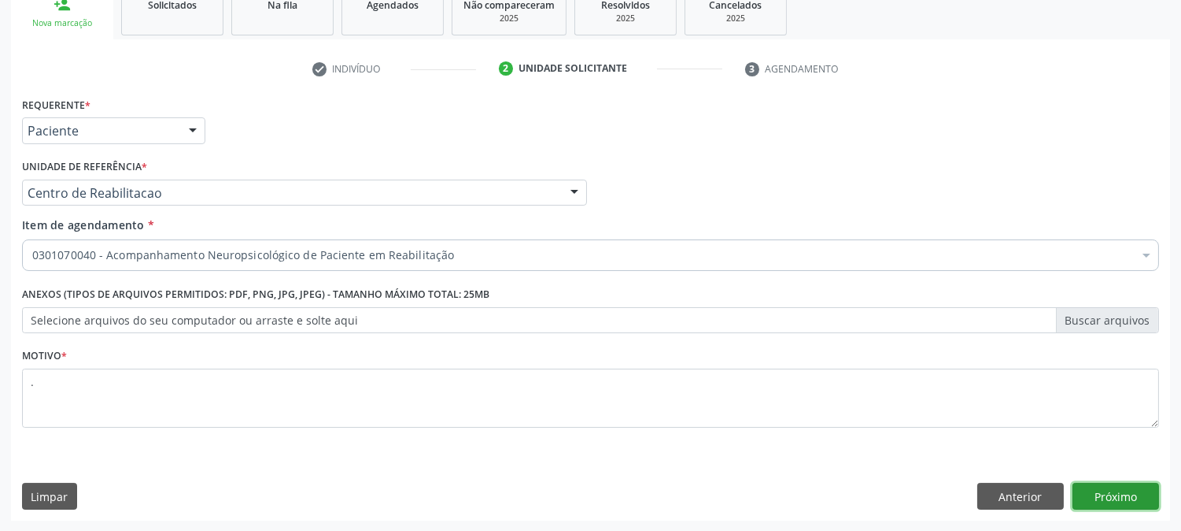
click at [1095, 497] on button "Próximo" at bounding box center [1116, 496] width 87 height 27
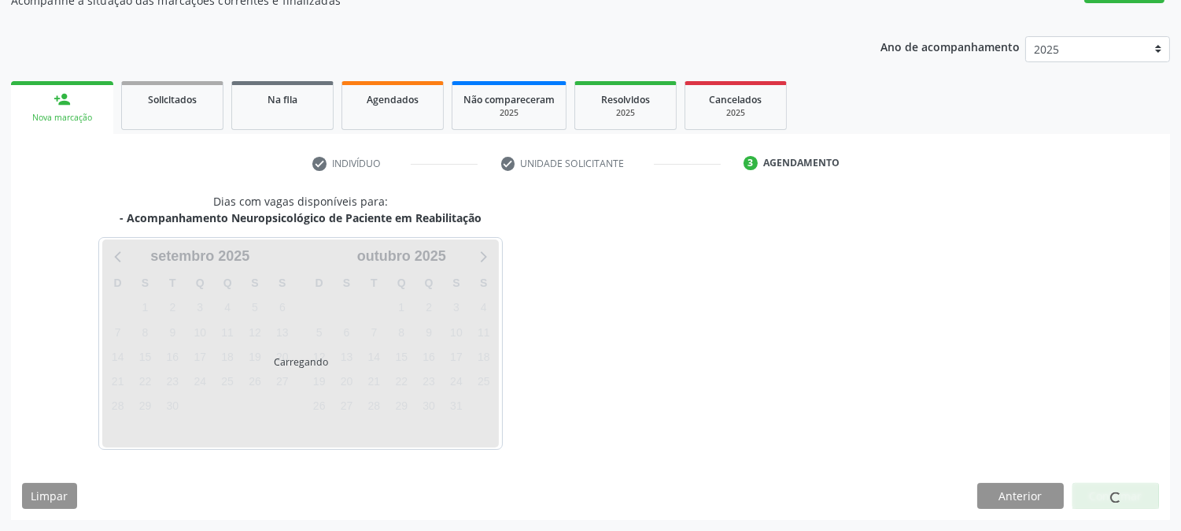
scroll to position [153, 0]
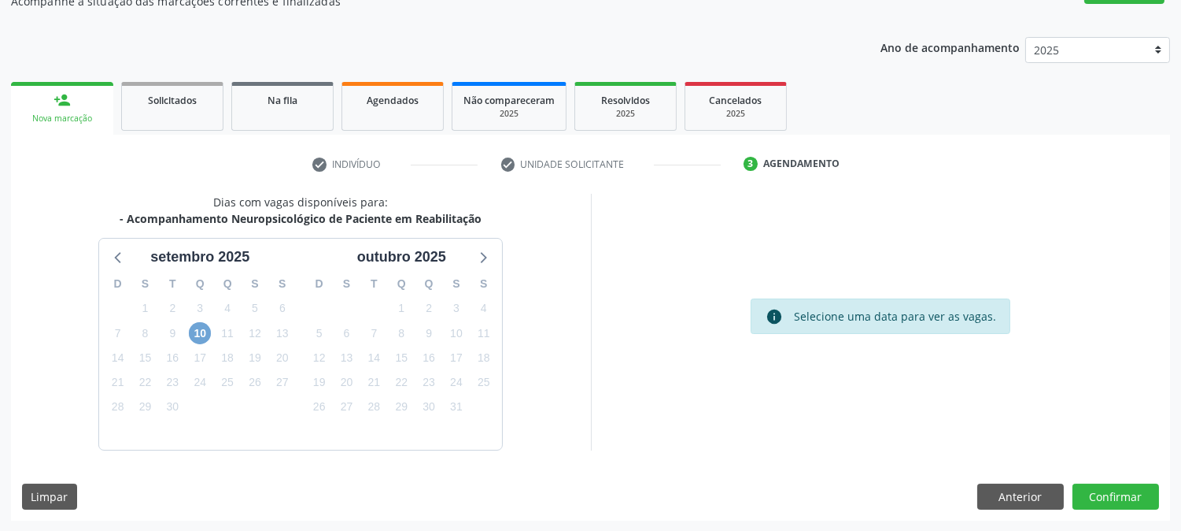
click at [202, 336] on span "10" at bounding box center [200, 333] width 22 height 22
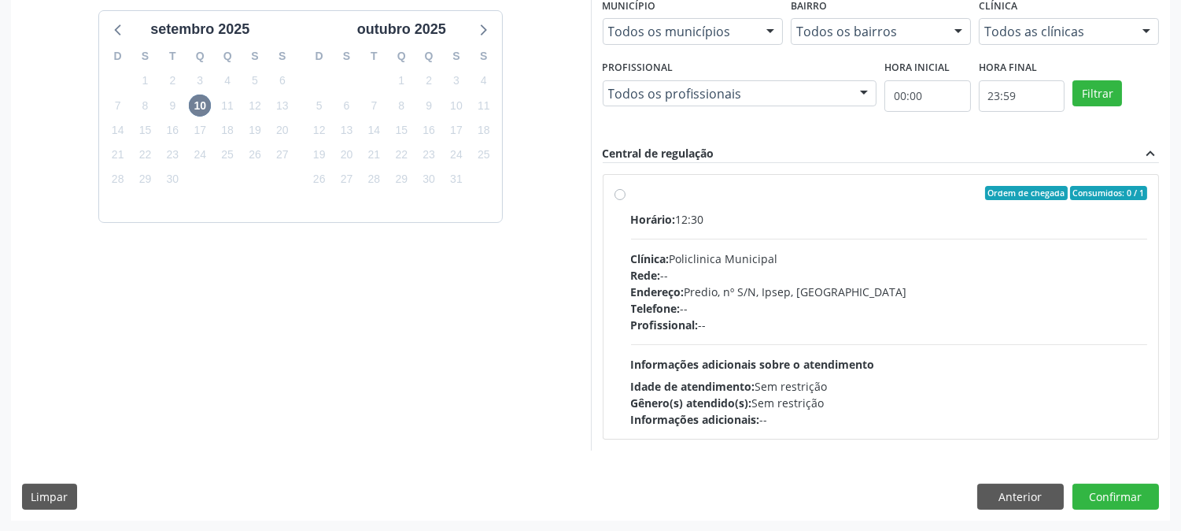
click at [769, 359] on span "Informações adicionais sobre o atendimento" at bounding box center [753, 364] width 244 height 15
click at [626, 200] on input "Ordem de chegada Consumidos: 0 / 1 Horário: 12:30 Clínica: Policlinica Municipa…" at bounding box center [620, 193] width 11 height 14
radio input "true"
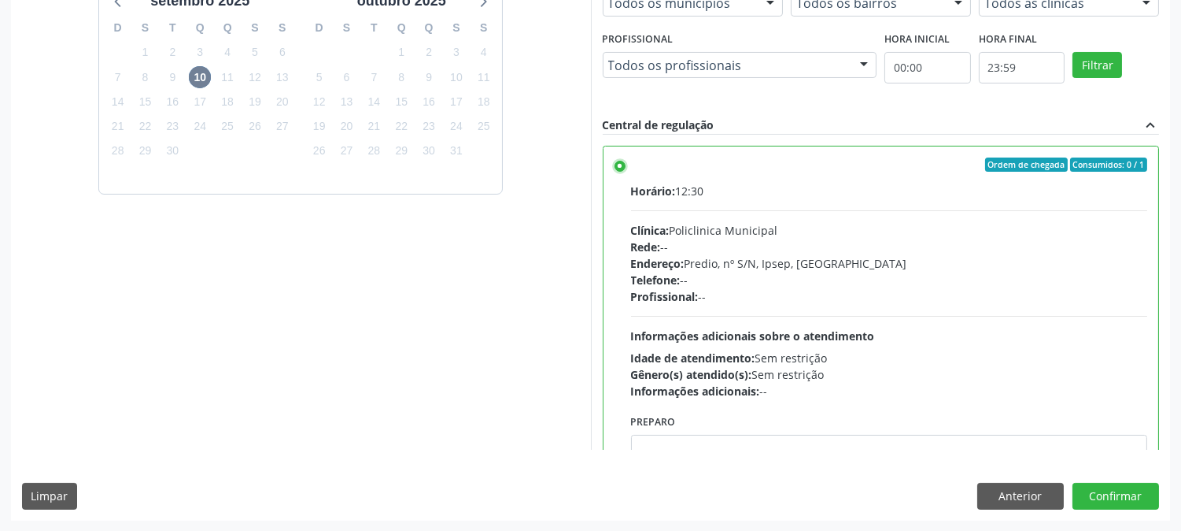
scroll to position [77, 0]
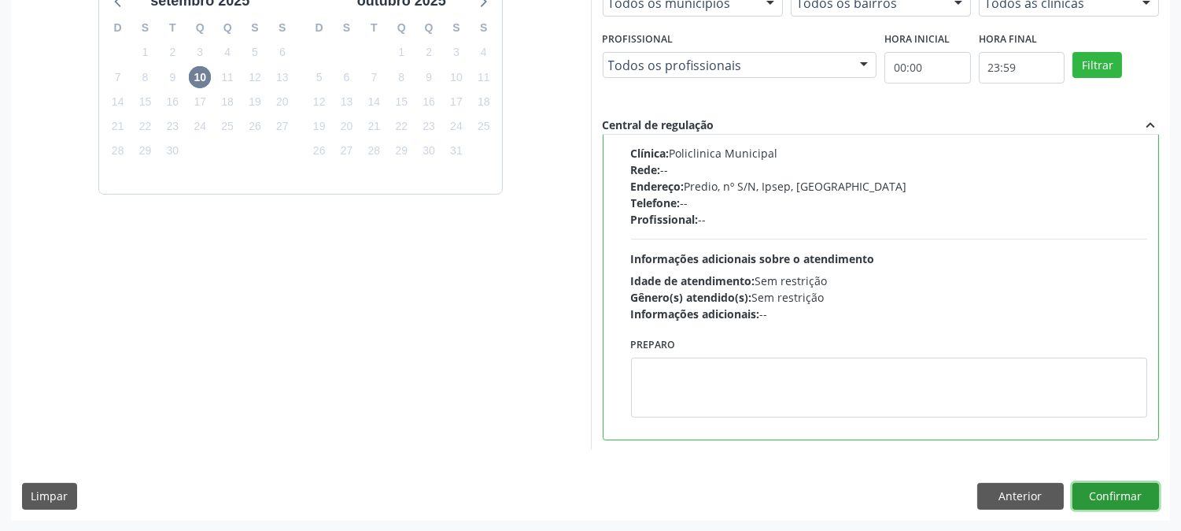
click at [1119, 500] on button "Confirmar" at bounding box center [1116, 496] width 87 height 27
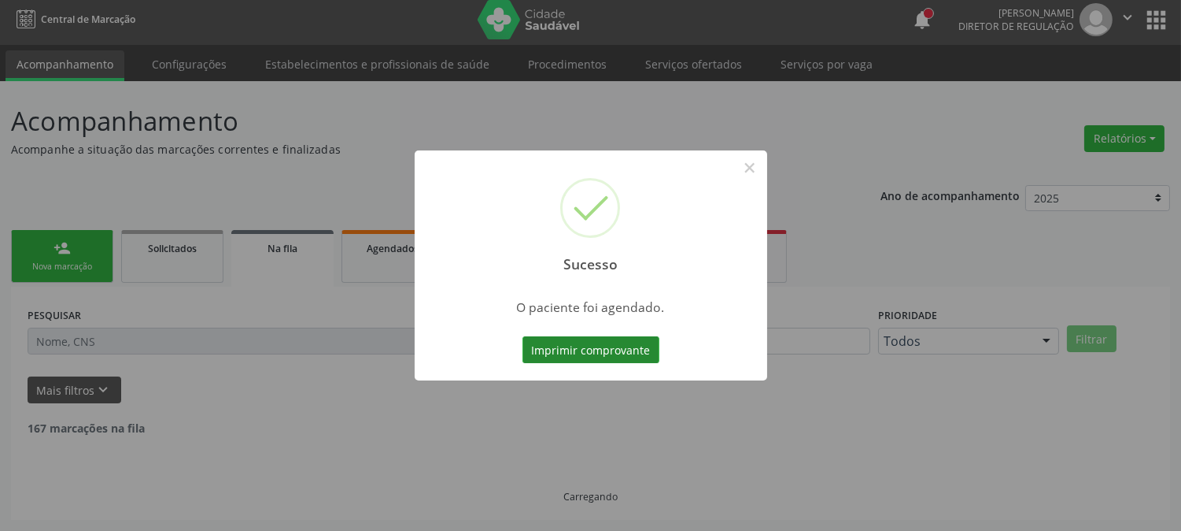
scroll to position [0, 0]
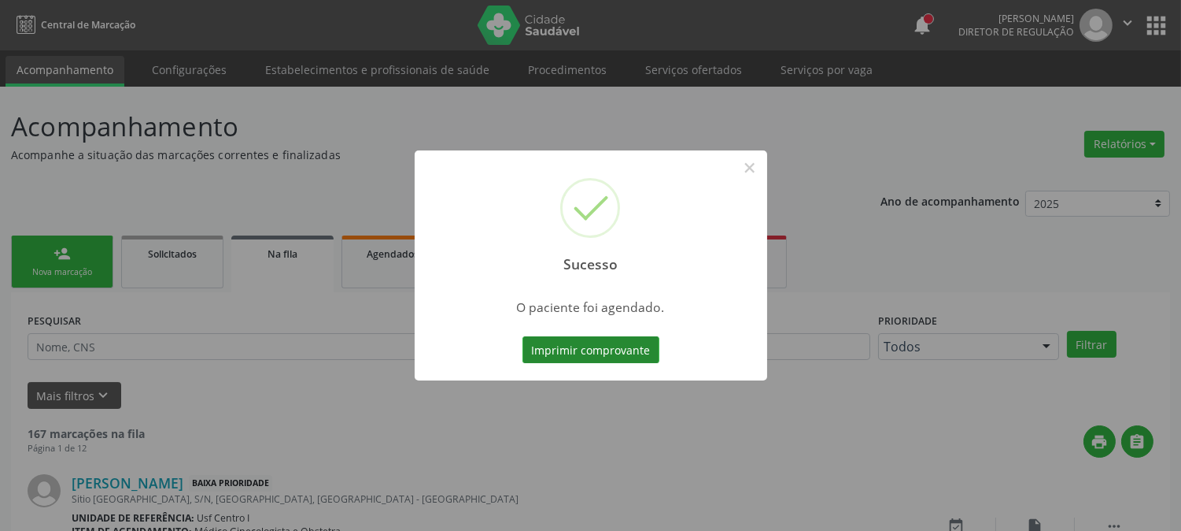
click at [619, 355] on button "Imprimir comprovante" at bounding box center [591, 349] width 137 height 27
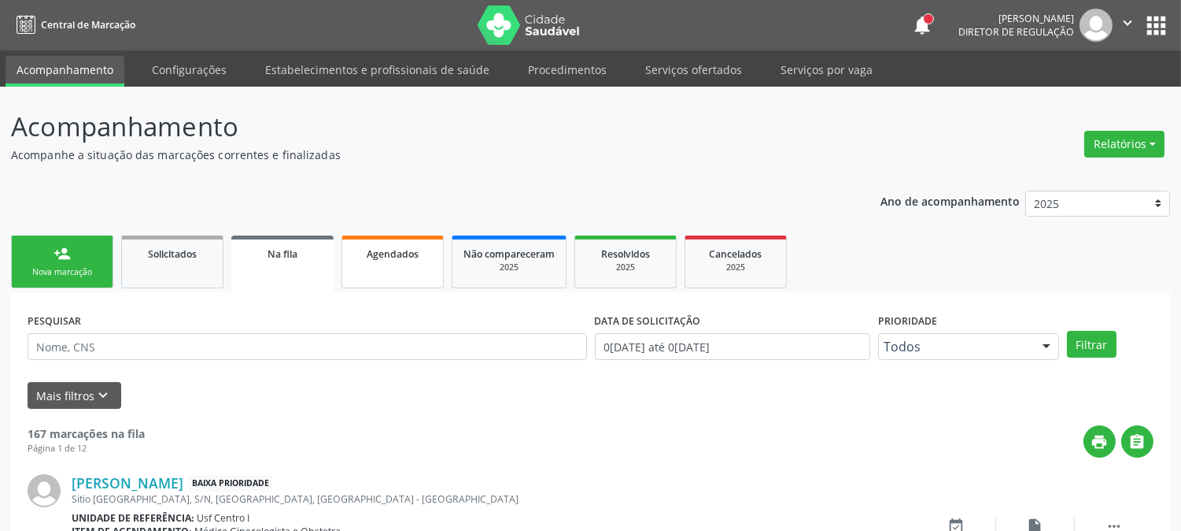
click at [398, 266] on link "Agendados" at bounding box center [393, 261] width 102 height 53
select select "8"
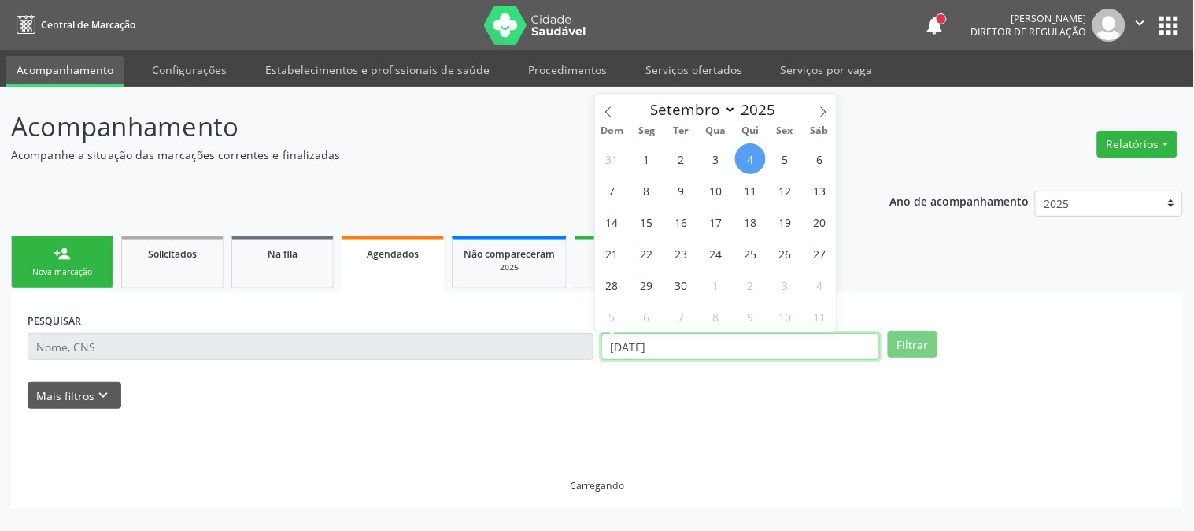
click at [703, 348] on input "[DATE]" at bounding box center [740, 346] width 279 height 27
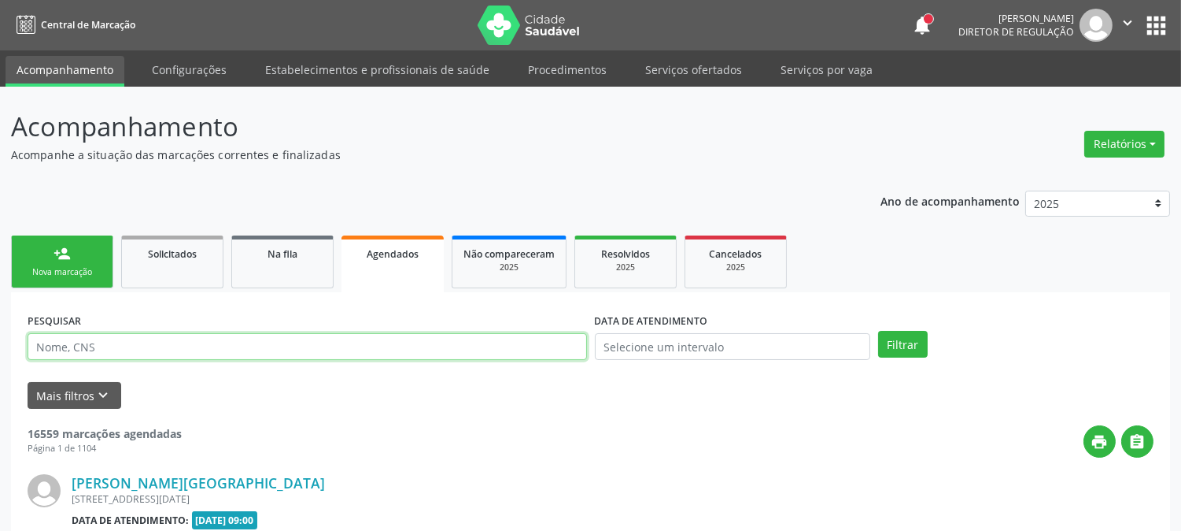
click at [425, 347] on input "text" at bounding box center [308, 346] width 560 height 27
click at [80, 263] on link "person_add Nova marcação" at bounding box center [62, 261] width 102 height 53
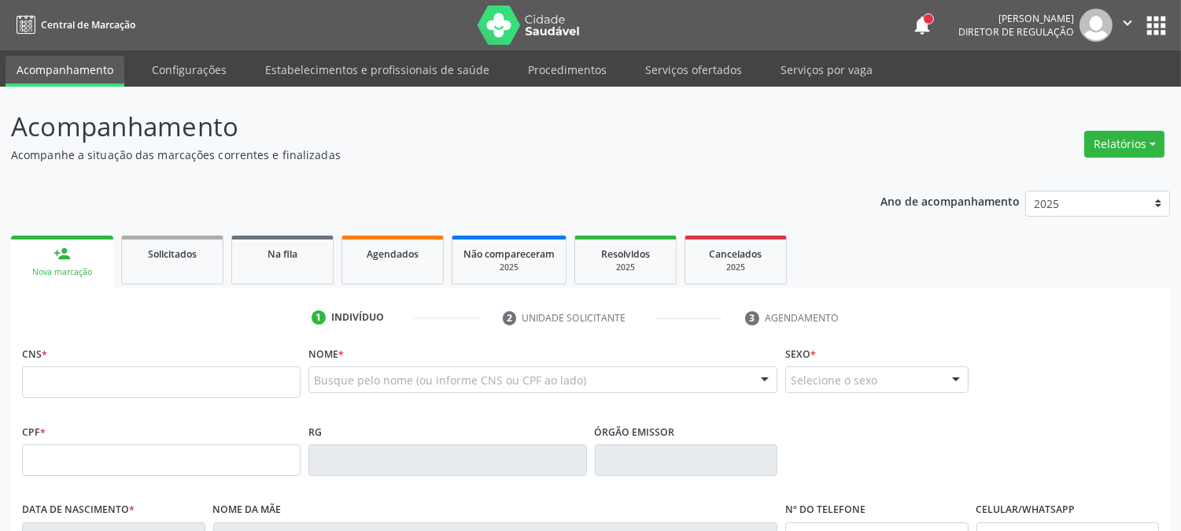
click at [851, 183] on div "Ano de acompanhamento 2025 2024 person_add Nova marcação Solicitados Na fila Ag…" at bounding box center [590, 511] width 1159 height 664
click at [201, 374] on input "text" at bounding box center [161, 381] width 279 height 31
type input "[PERSON_NAME]"
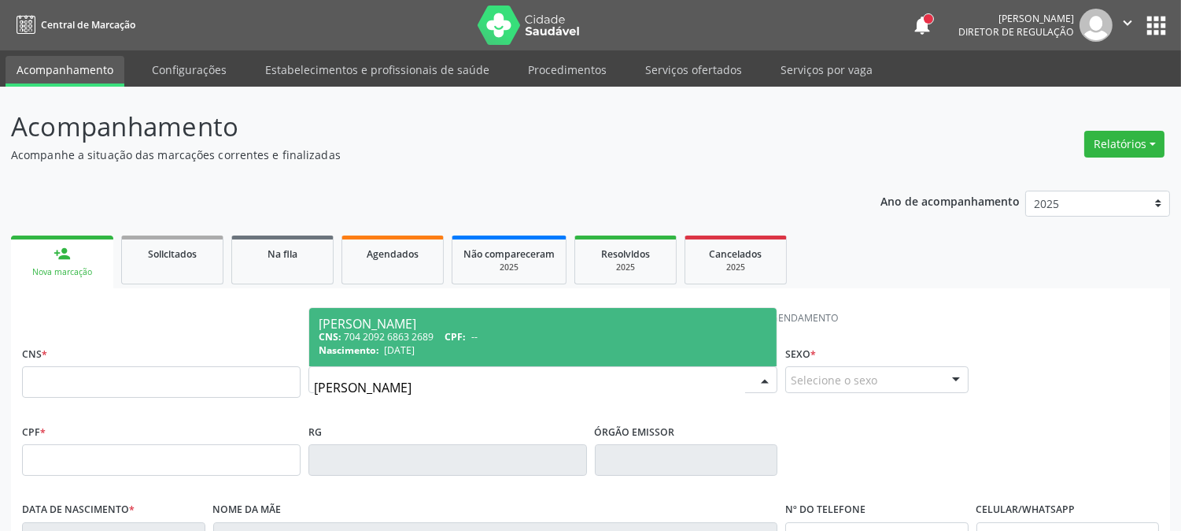
click at [466, 324] on div "[PERSON_NAME]" at bounding box center [543, 323] width 449 height 13
type input "704 2092 6863 2689"
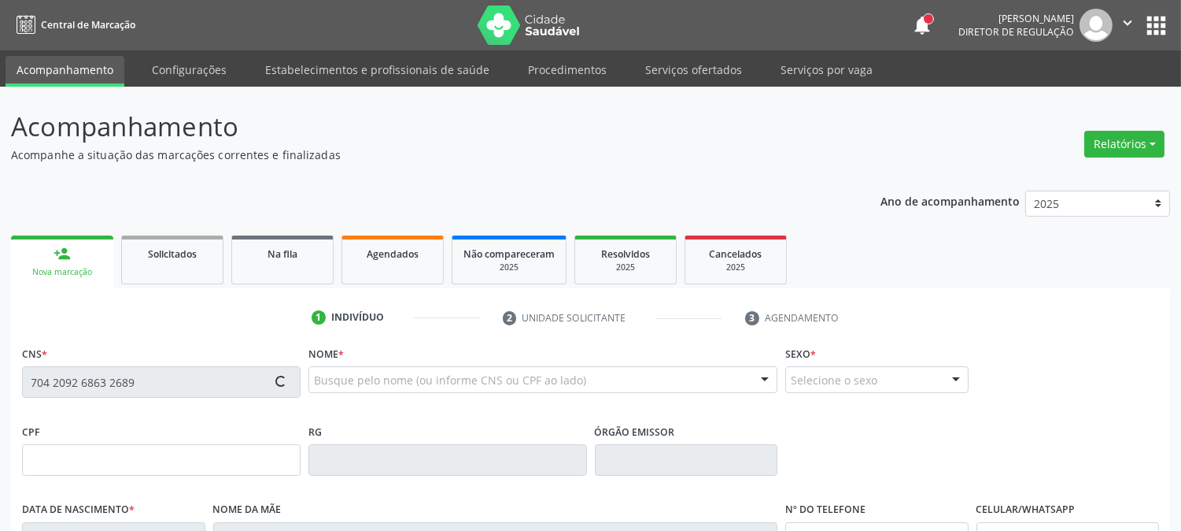
type input "[DATE]"
type input "[PERSON_NAME]"
type input "[PHONE_NUMBER]"
type input "620"
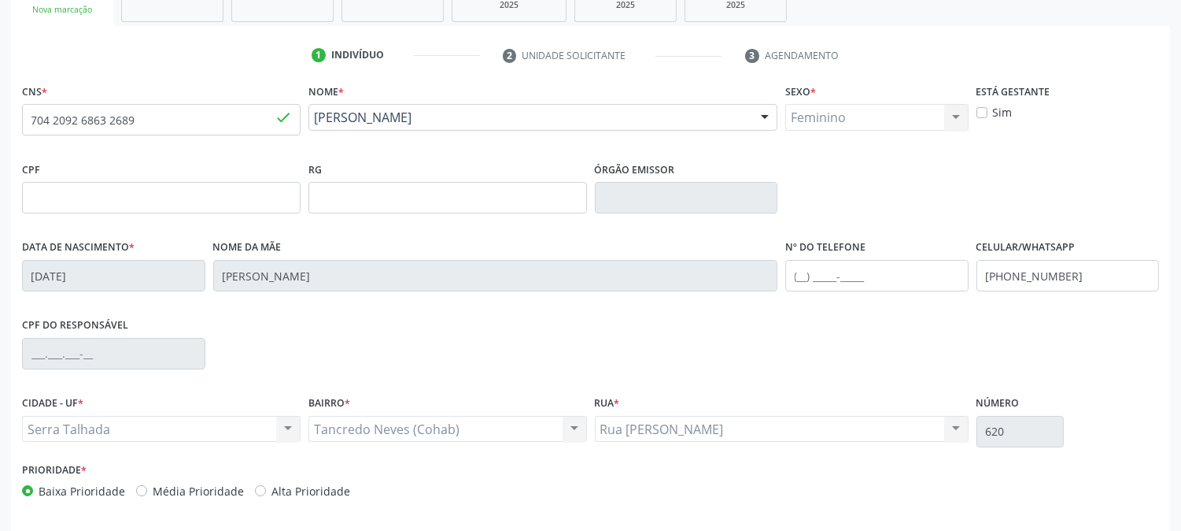
scroll to position [321, 0]
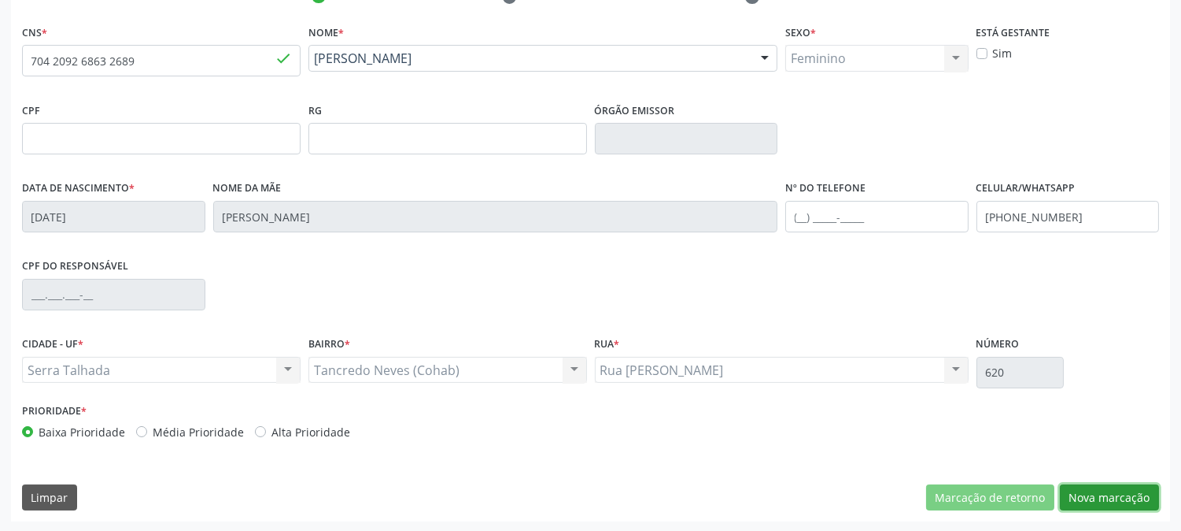
click at [1120, 504] on button "Nova marcação" at bounding box center [1109, 497] width 99 height 27
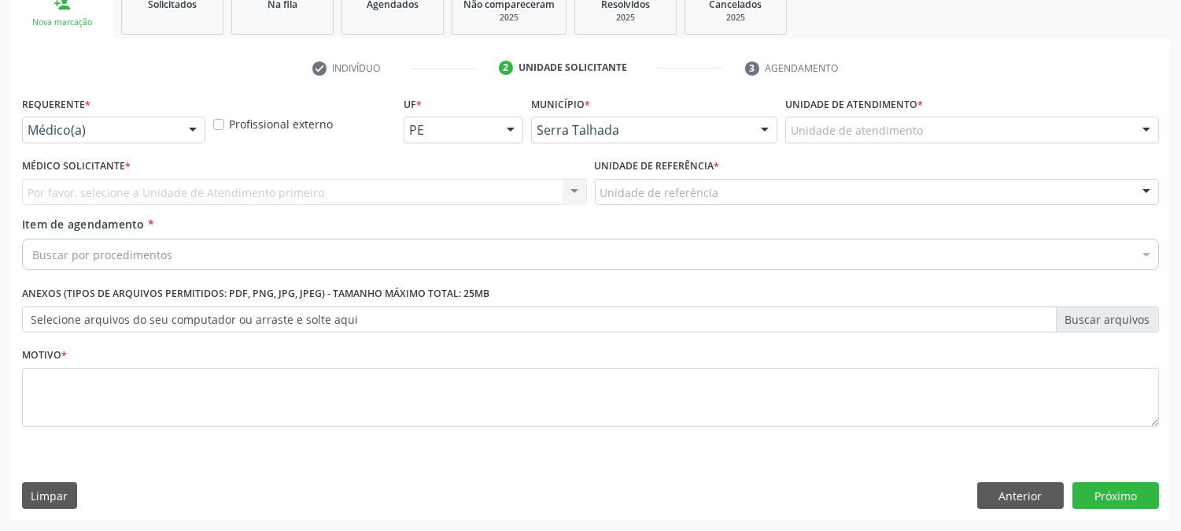
scroll to position [249, 0]
click at [186, 126] on div at bounding box center [193, 131] width 24 height 27
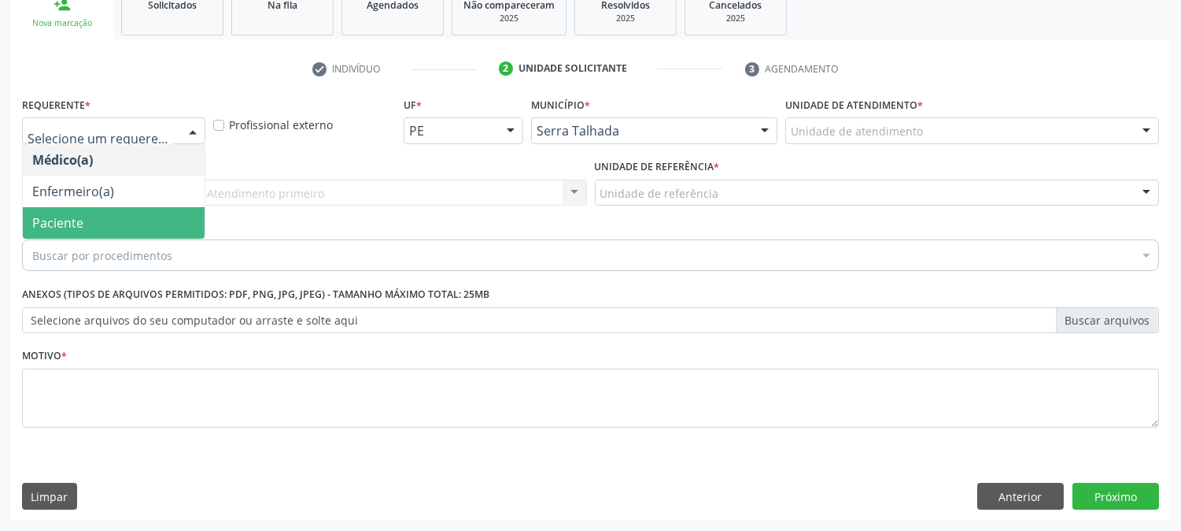
click at [164, 215] on span "Paciente" at bounding box center [114, 222] width 182 height 31
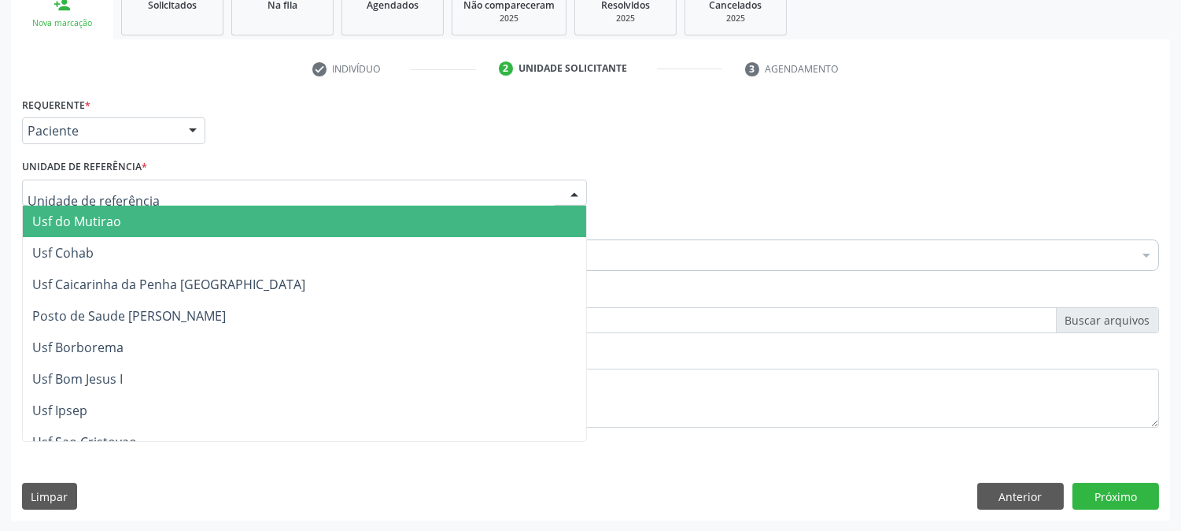
click at [264, 187] on div at bounding box center [304, 192] width 565 height 27
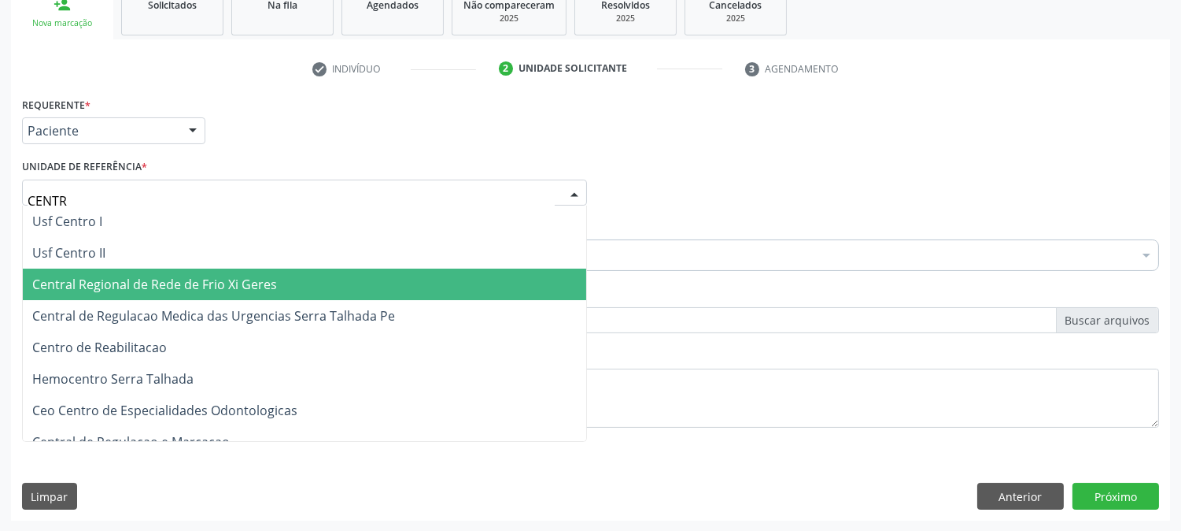
type input "CENTRO"
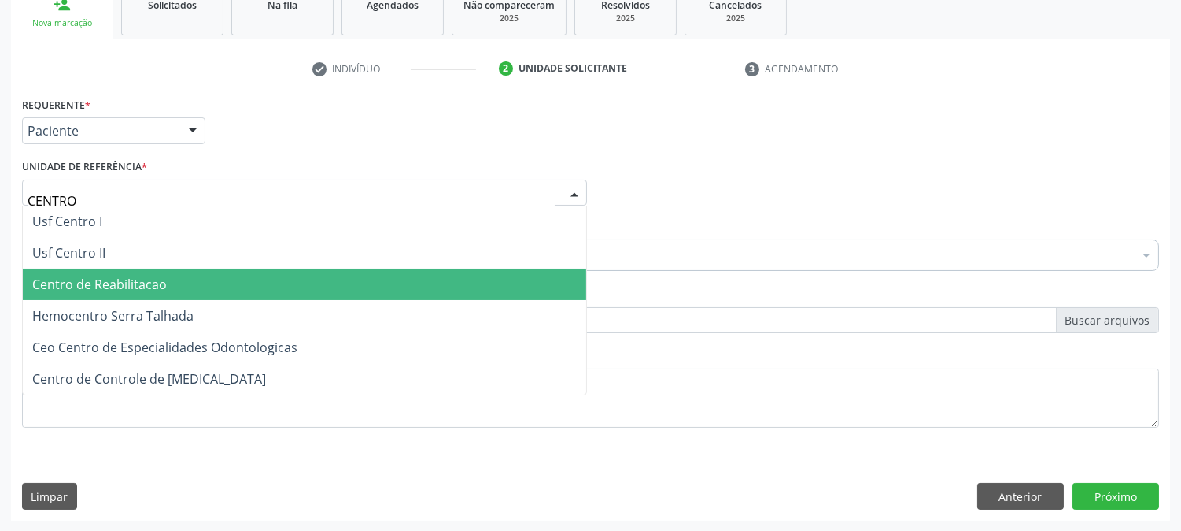
click at [264, 278] on span "Centro de Reabilitacao" at bounding box center [305, 283] width 564 height 31
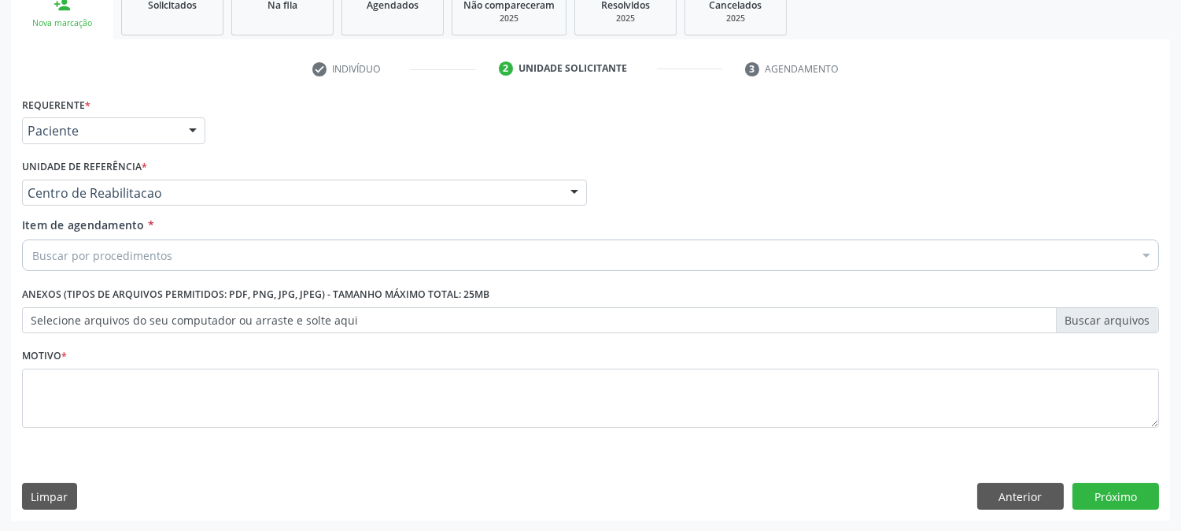
click at [260, 260] on div "Buscar por procedimentos" at bounding box center [590, 254] width 1137 height 31
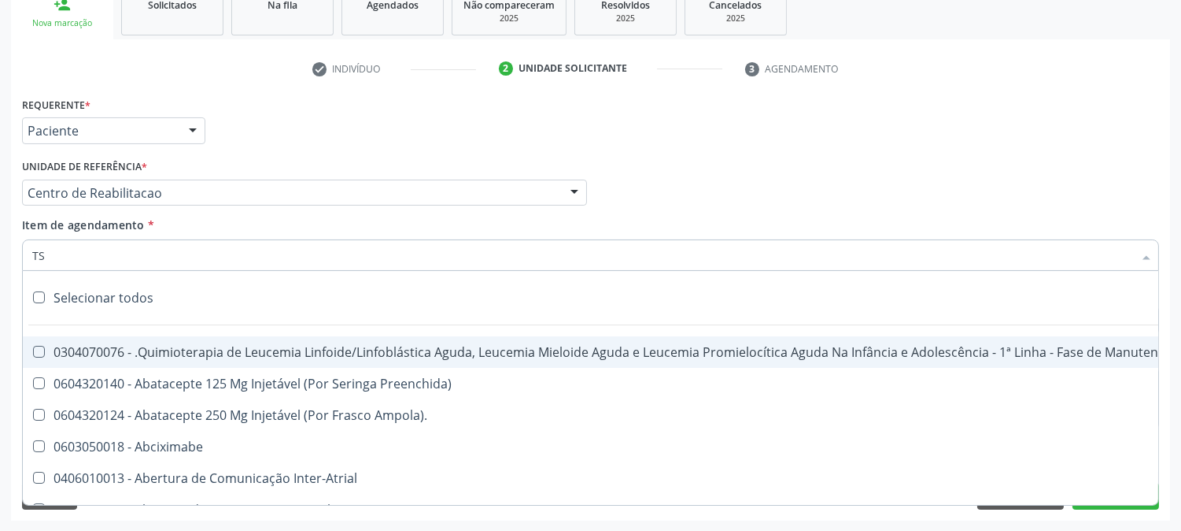
type input "TSH"
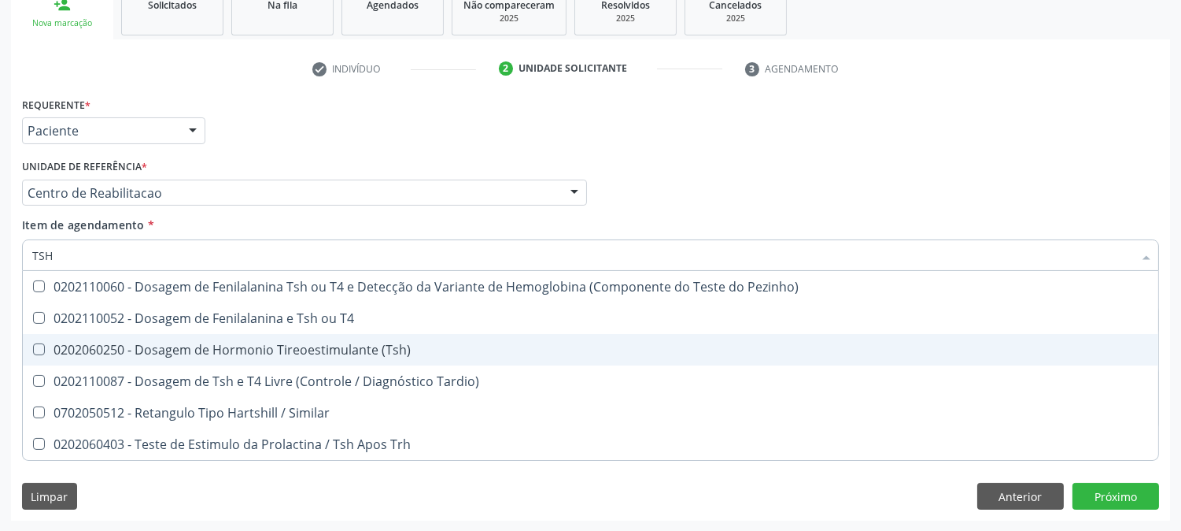
click at [278, 345] on div "0202060250 - Dosagem de Hormonio Tireoestimulante (Tsh)" at bounding box center [590, 349] width 1117 height 13
checkbox \(Tsh\) "true"
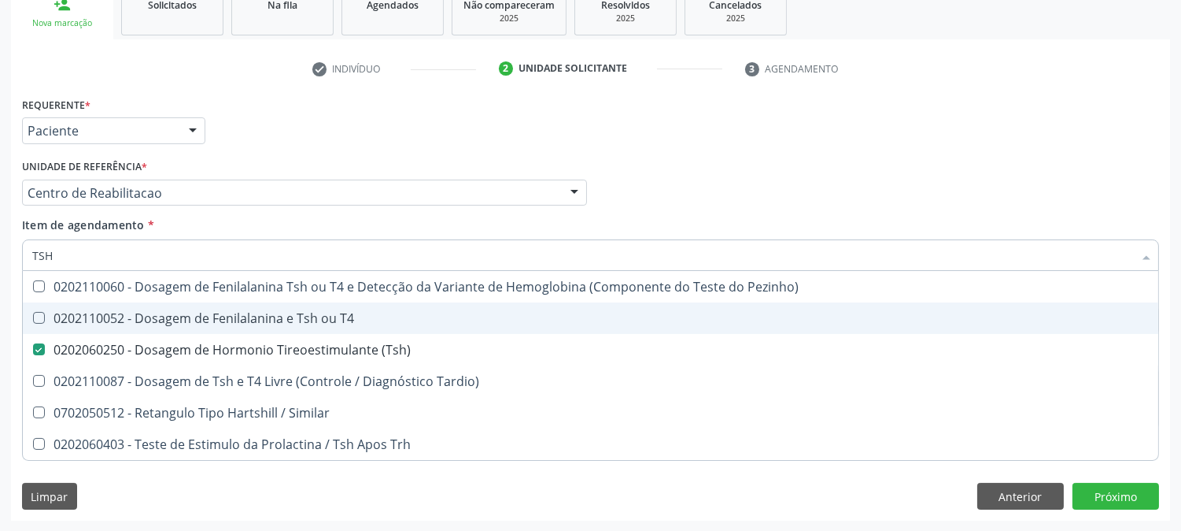
drag, startPoint x: 65, startPoint y: 246, endPoint x: 24, endPoint y: 255, distance: 42.8
click at [24, 255] on div "TSH" at bounding box center [590, 254] width 1137 height 31
type input "T"
checkbox \(Tsh\) "false"
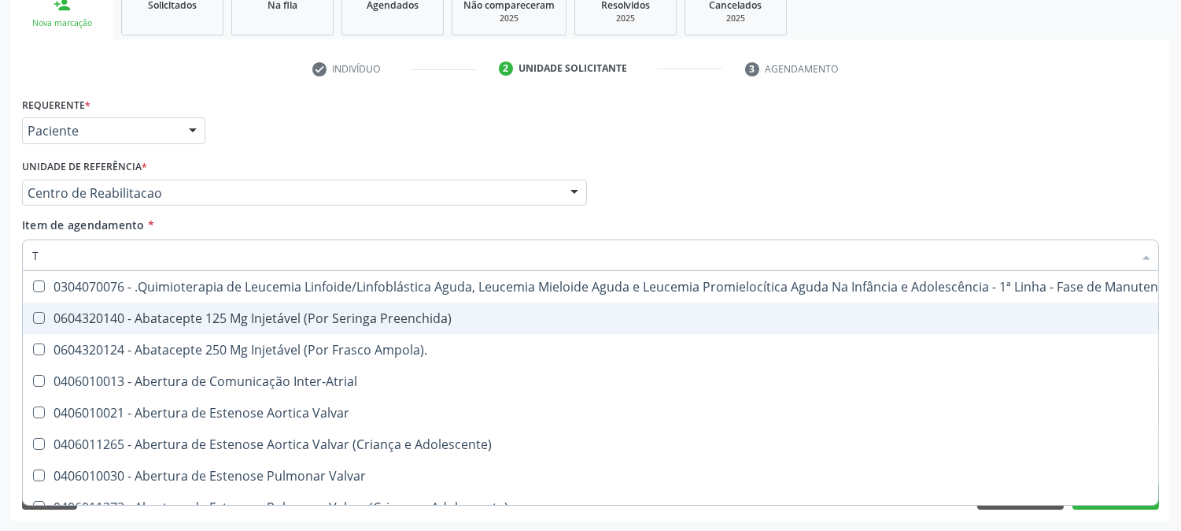
type input "T4"
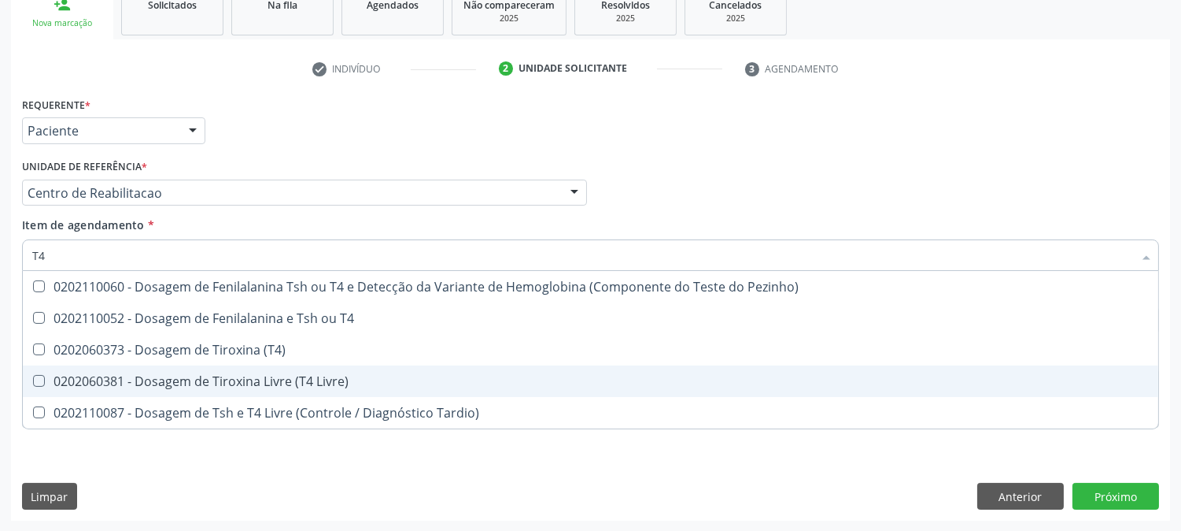
click at [185, 375] on div "0202060381 - Dosagem de Tiroxina Livre (T4 Livre)" at bounding box center [590, 381] width 1117 height 13
checkbox Livre\) "true"
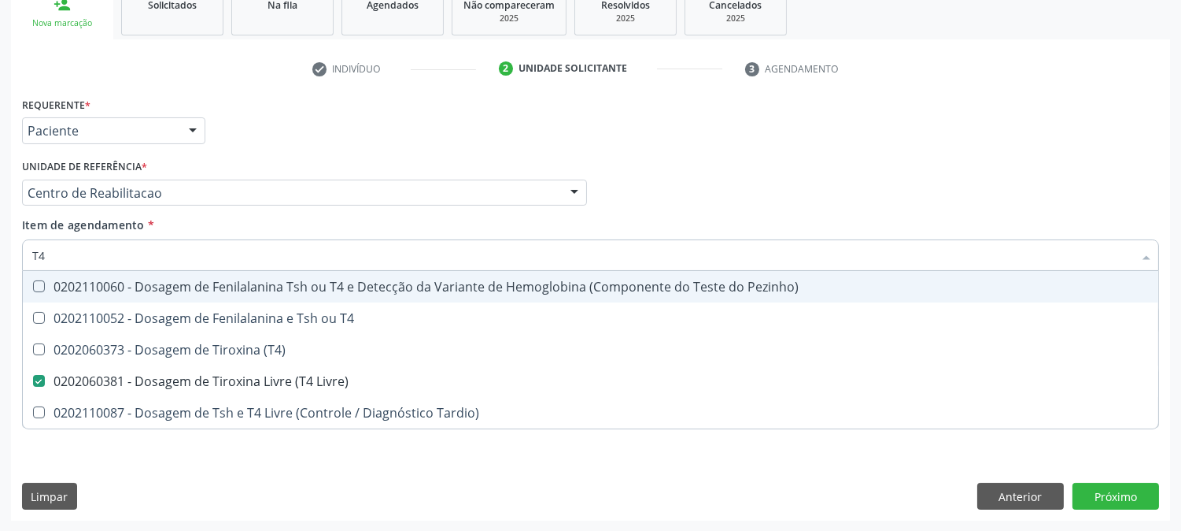
drag, startPoint x: 80, startPoint y: 252, endPoint x: 8, endPoint y: 250, distance: 72.4
click at [8, 250] on div "Acompanhamento Acompanhe a situação das marcações correntes e finalizadas Relat…" at bounding box center [590, 184] width 1181 height 693
type input "GL"
checkbox Livre\) "false"
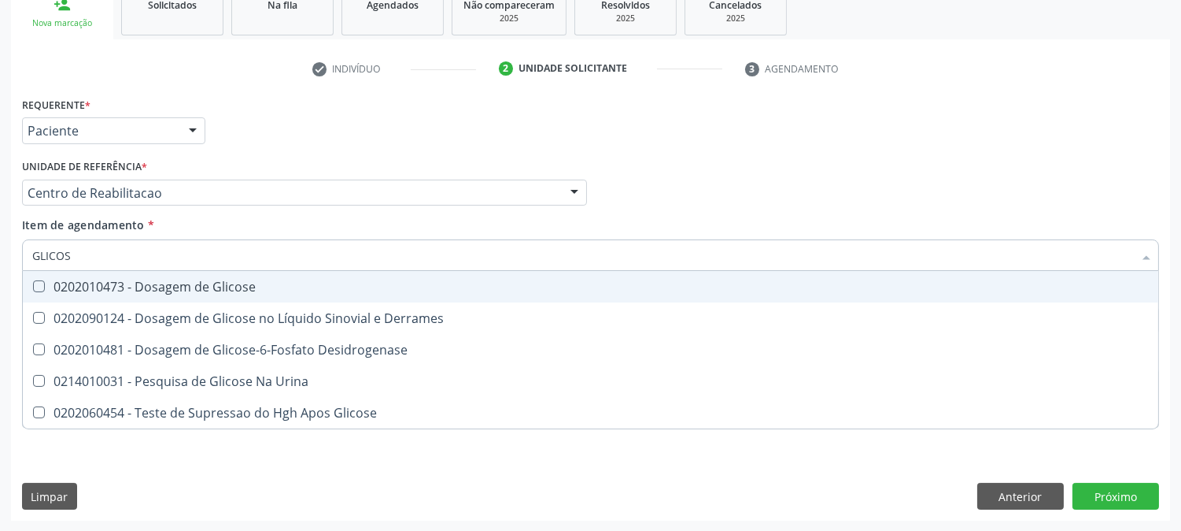
type input "GLICOSE"
click at [57, 274] on span "0202010473 - Dosagem de Glicose" at bounding box center [591, 286] width 1136 height 31
checkbox Glicose "true"
drag, startPoint x: 83, startPoint y: 256, endPoint x: 9, endPoint y: 257, distance: 74.0
click at [9, 257] on div "Acompanhamento Acompanhe a situação das marcações correntes e finalizadas Relat…" at bounding box center [590, 184] width 1181 height 693
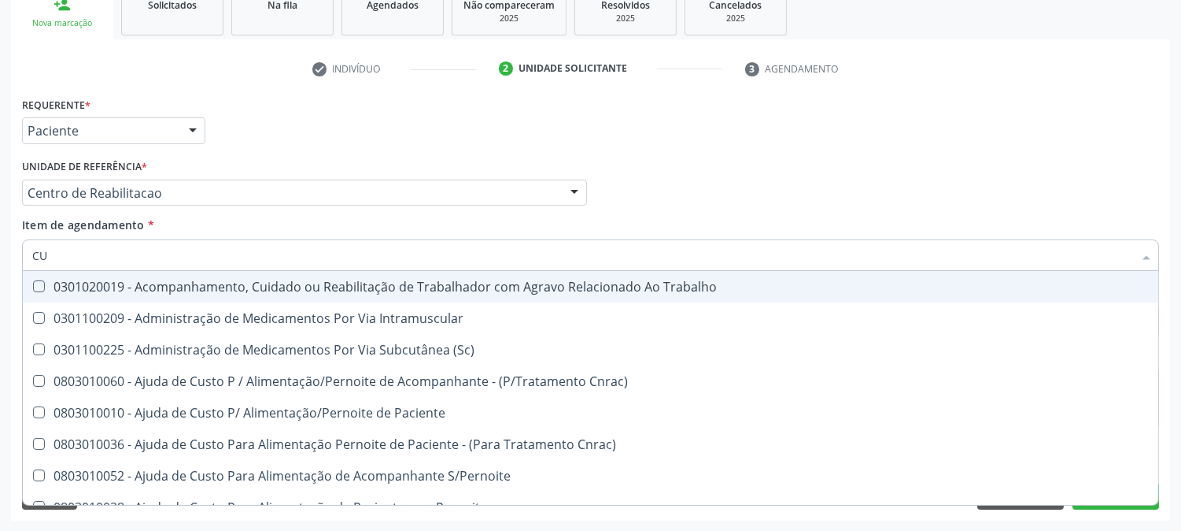
type input "CUL"
checkbox Trabalho "false"
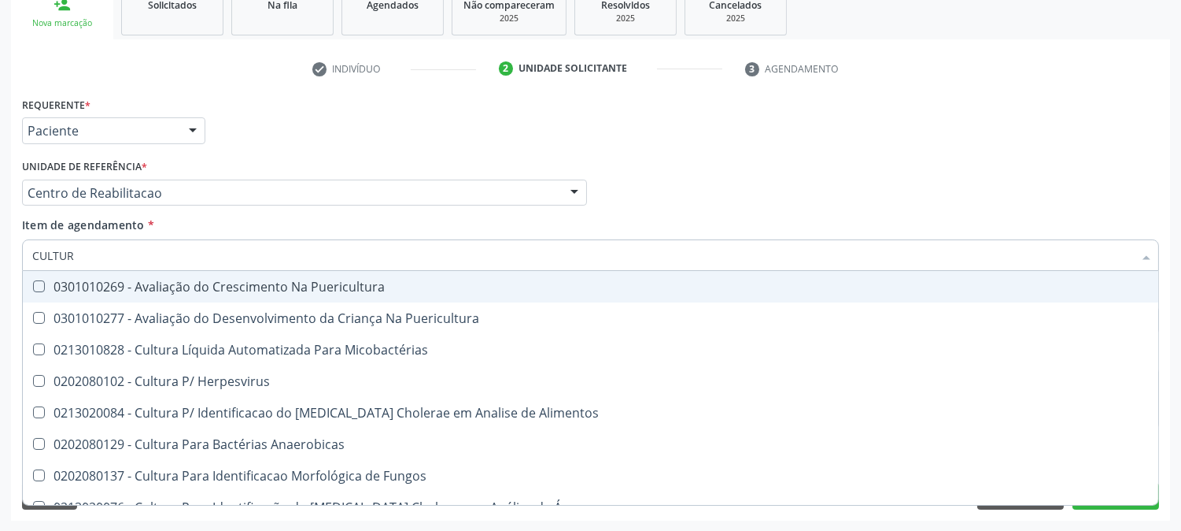
type input "CULTURA"
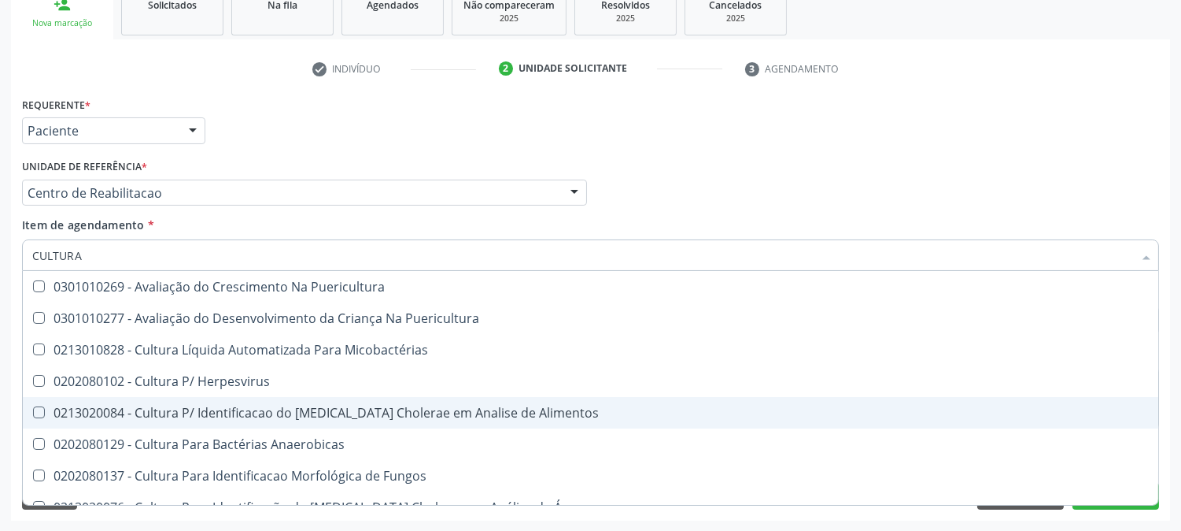
scroll to position [87, 0]
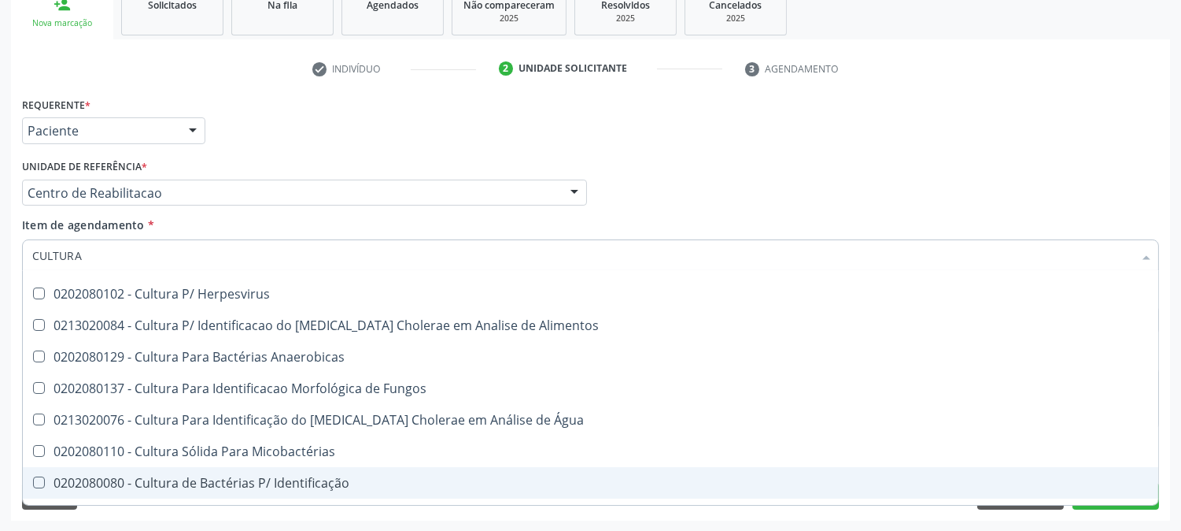
click at [368, 476] on div "0202080080 - Cultura de Bactérias P/ Identificação" at bounding box center [590, 482] width 1117 height 13
checkbox Identificação "true"
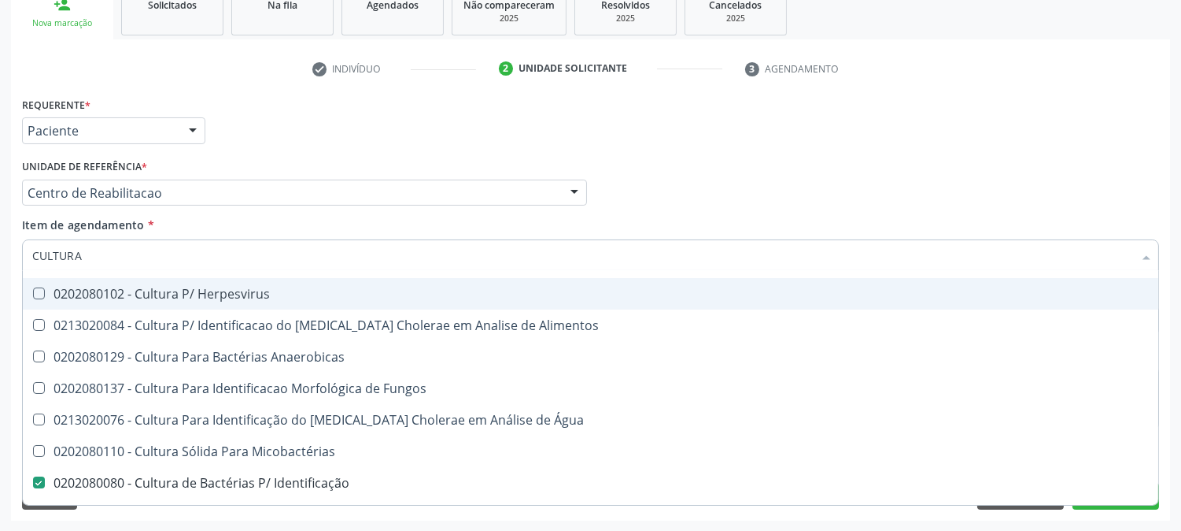
drag, startPoint x: 98, startPoint y: 257, endPoint x: 0, endPoint y: 257, distance: 97.6
click at [0, 257] on div "Acompanhamento Acompanhe a situação das marcações correntes e finalizadas Relat…" at bounding box center [590, 184] width 1181 height 693
type input "ANT"
checkbox Identificação "false"
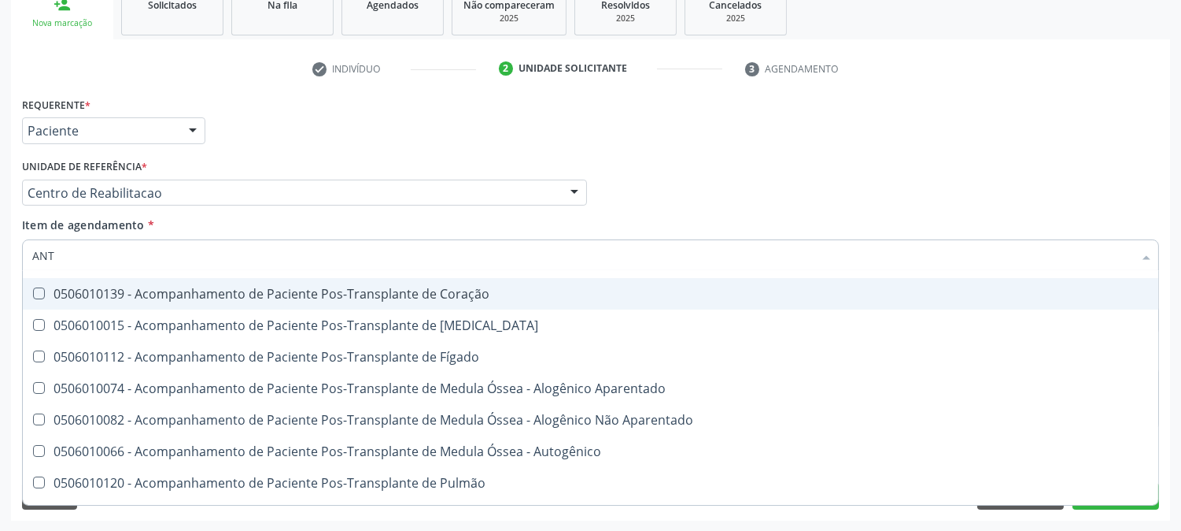
type input "ANTI"
checkbox \(Tsh\) "false"
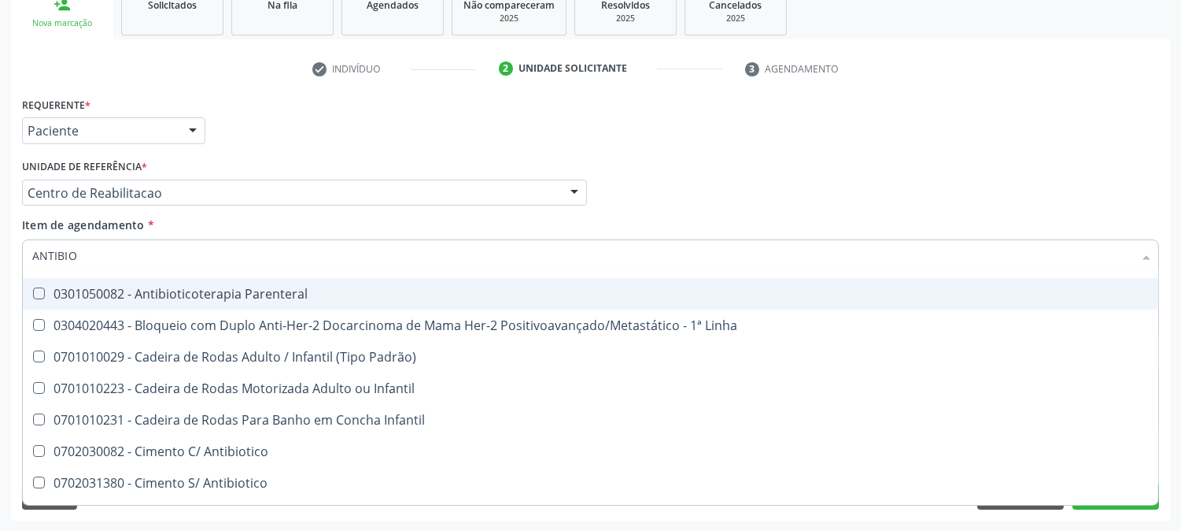
type input "ANTIBIOG"
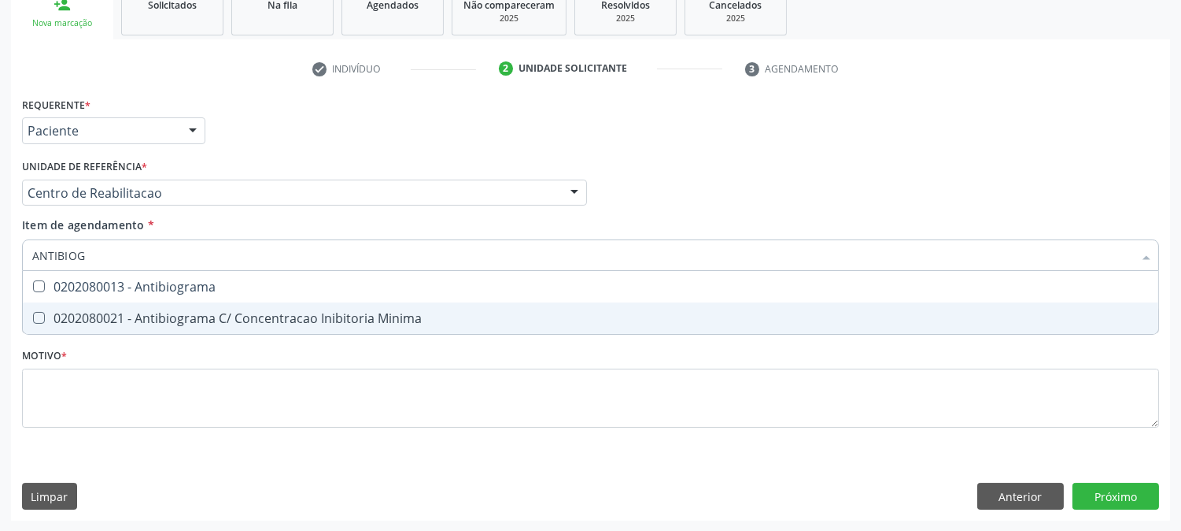
scroll to position [0, 0]
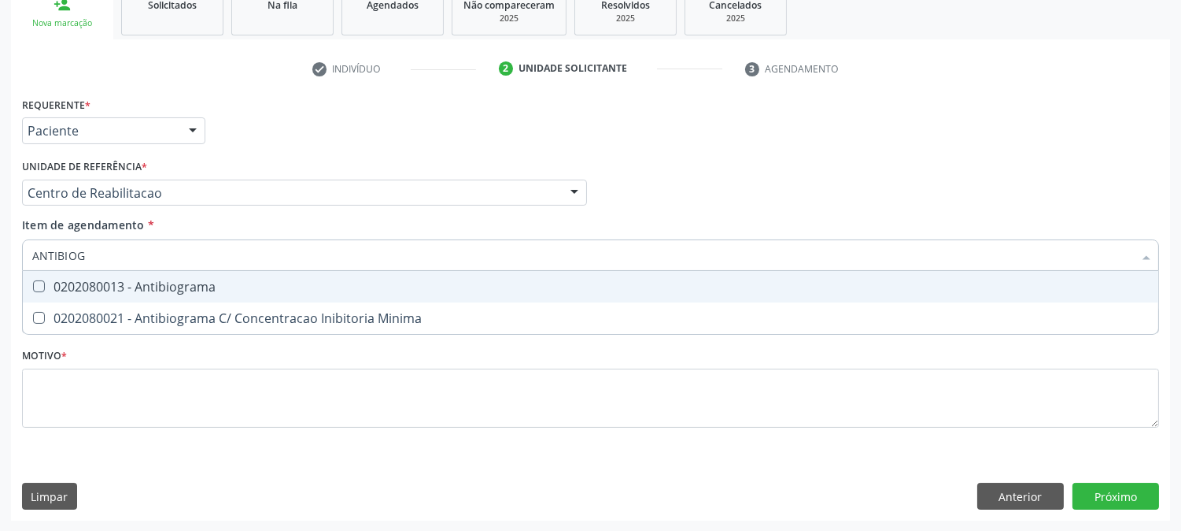
click at [136, 287] on div "0202080013 - Antibiograma" at bounding box center [590, 286] width 1117 height 13
checkbox Antibiograma "true"
drag, startPoint x: 98, startPoint y: 263, endPoint x: 6, endPoint y: 255, distance: 92.4
click at [6, 255] on div "Acompanhamento Acompanhe a situação das marcações correntes e finalizadas Relat…" at bounding box center [590, 184] width 1181 height 693
type input "PAR"
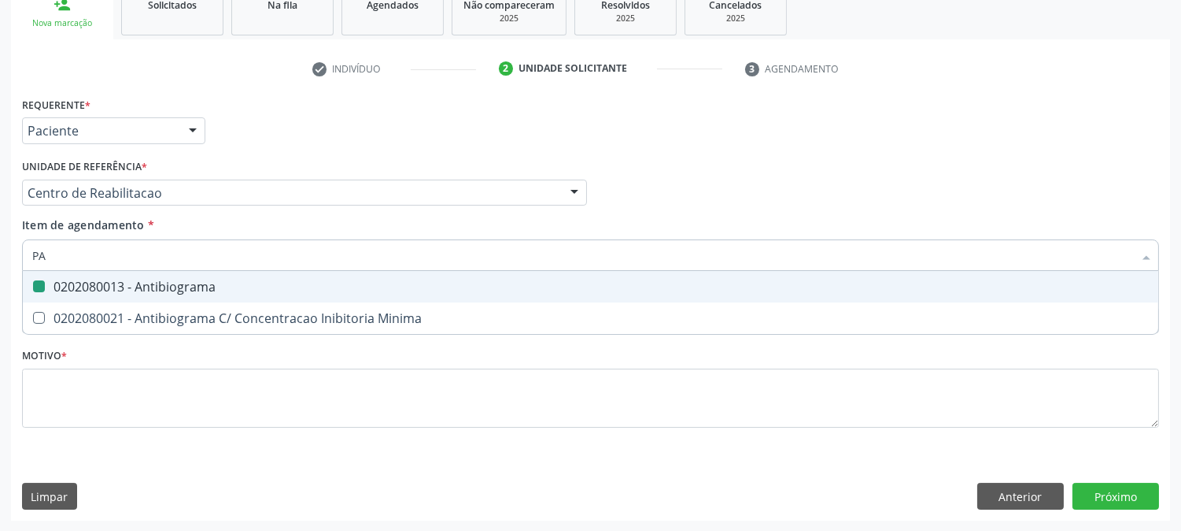
checkbox Antibiograma "false"
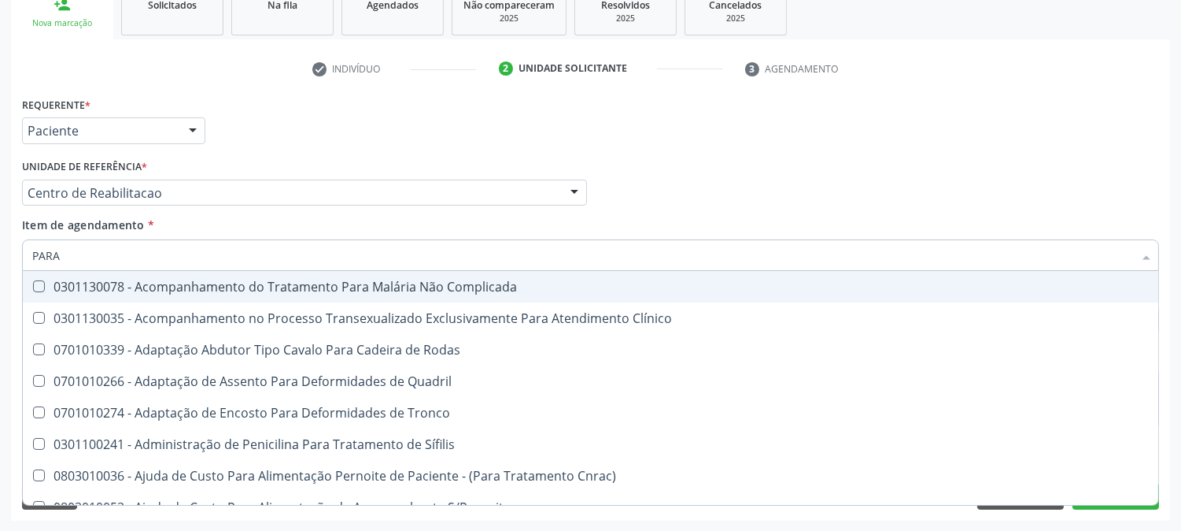
type input "PARAS"
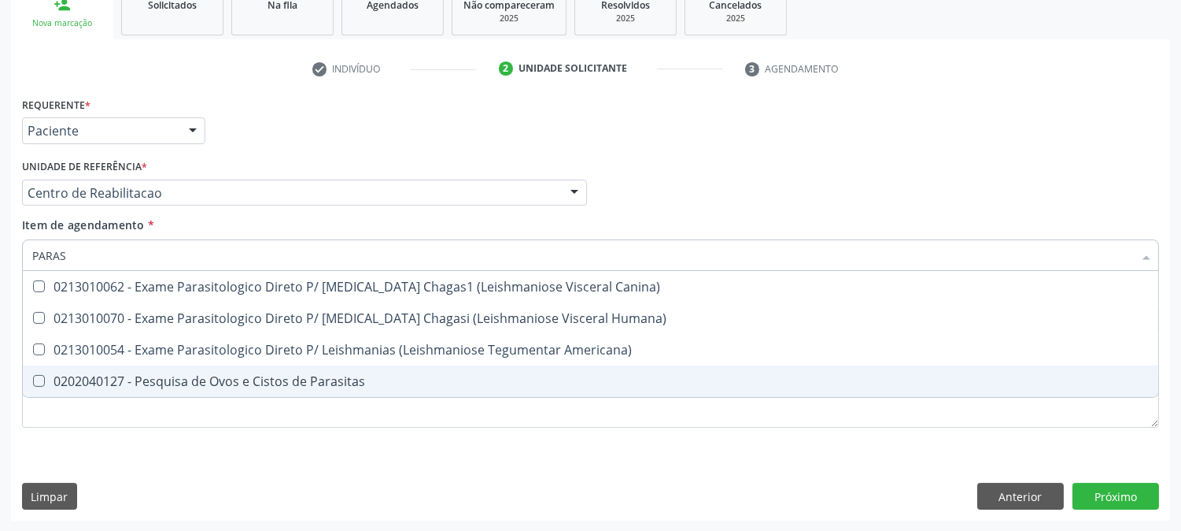
click at [170, 379] on div "0202040127 - Pesquisa de Ovos e Cistos de Parasitas" at bounding box center [590, 381] width 1117 height 13
checkbox Parasitas "true"
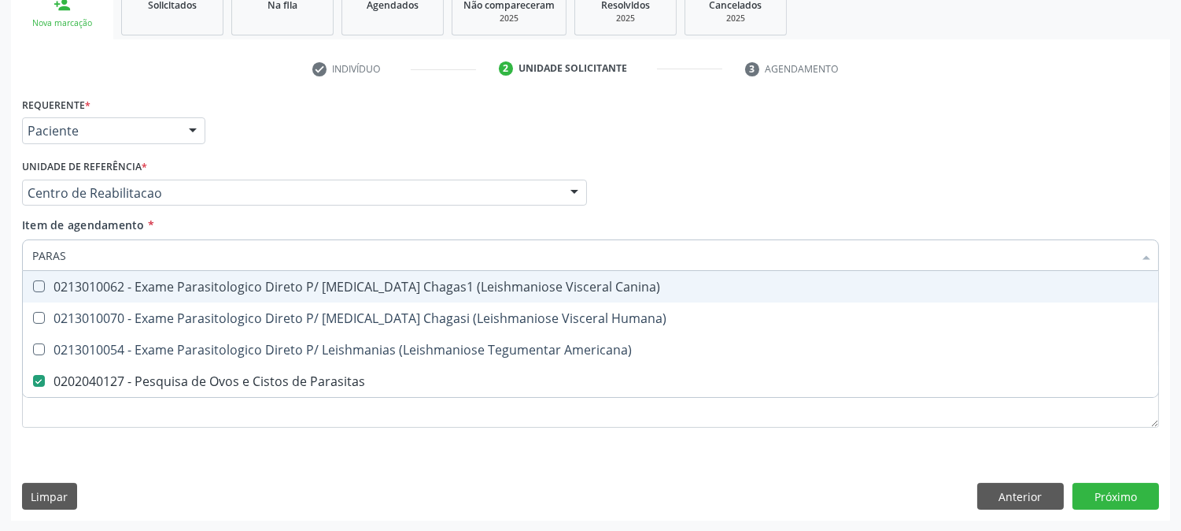
drag, startPoint x: 76, startPoint y: 258, endPoint x: 0, endPoint y: 261, distance: 76.4
click at [0, 261] on div "Acompanhamento Acompanhe a situação das marcações correntes e finalizadas Relat…" at bounding box center [590, 184] width 1181 height 693
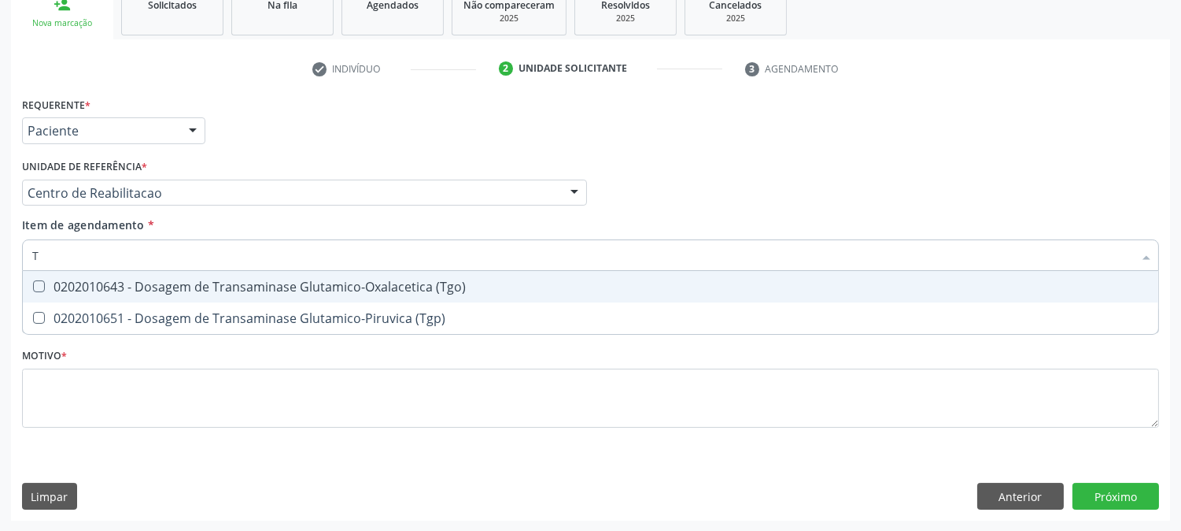
type input "TG"
click at [183, 287] on div "0202010643 - Dosagem de Transaminase Glutamico-Oxalacetica (Tgo)" at bounding box center [590, 286] width 1117 height 13
checkbox \(Tgo\) "true"
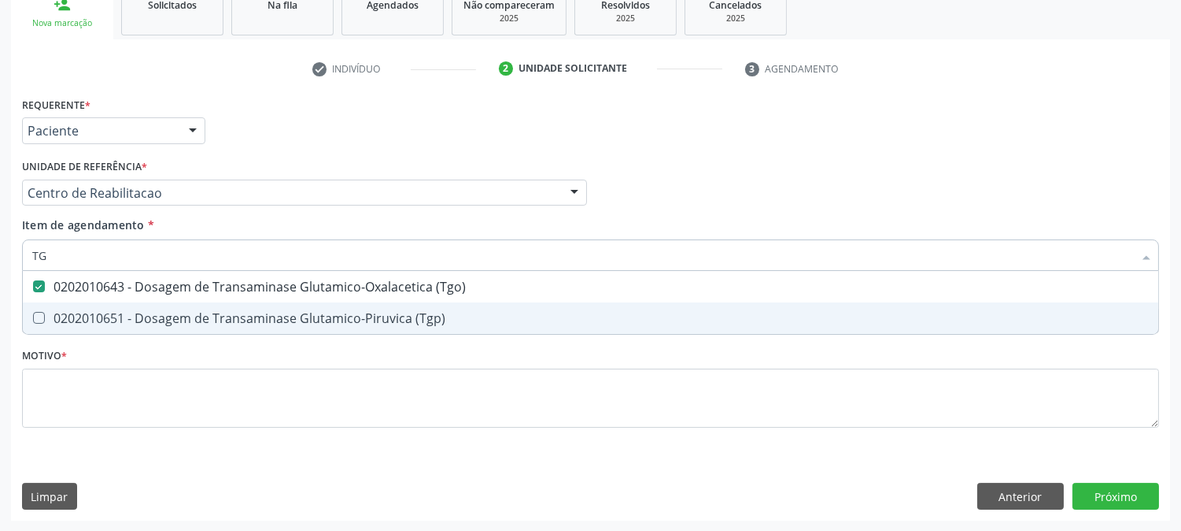
click at [183, 312] on div "0202010651 - Dosagem de Transaminase Glutamico-Piruvica (Tgp)" at bounding box center [590, 318] width 1117 height 13
checkbox \(Tgp\) "true"
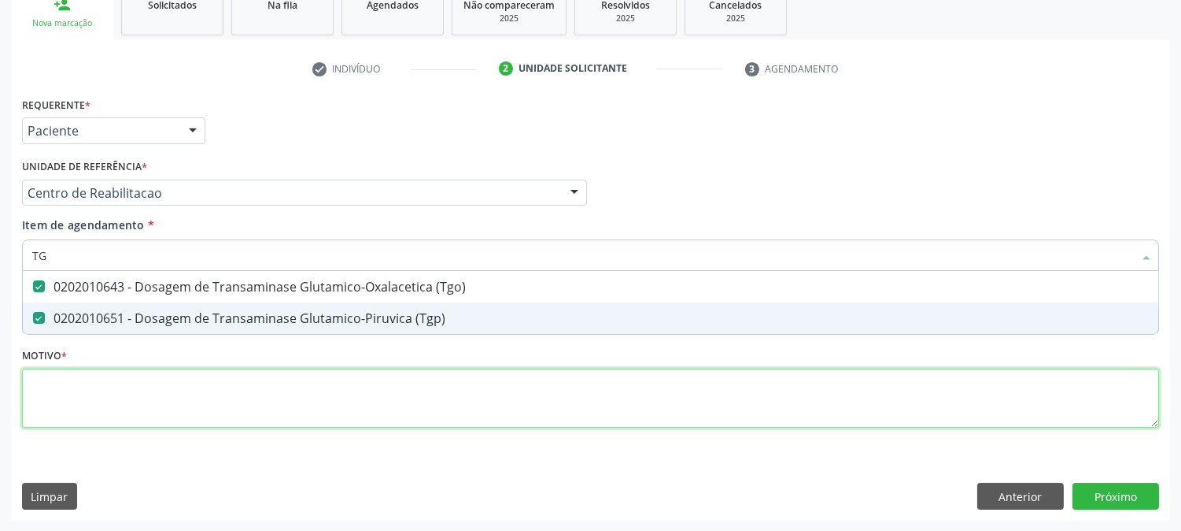
click at [342, 390] on div "Requerente * Paciente Médico(a) Enfermeiro(a) Paciente Nenhum resultado encontr…" at bounding box center [590, 271] width 1137 height 357
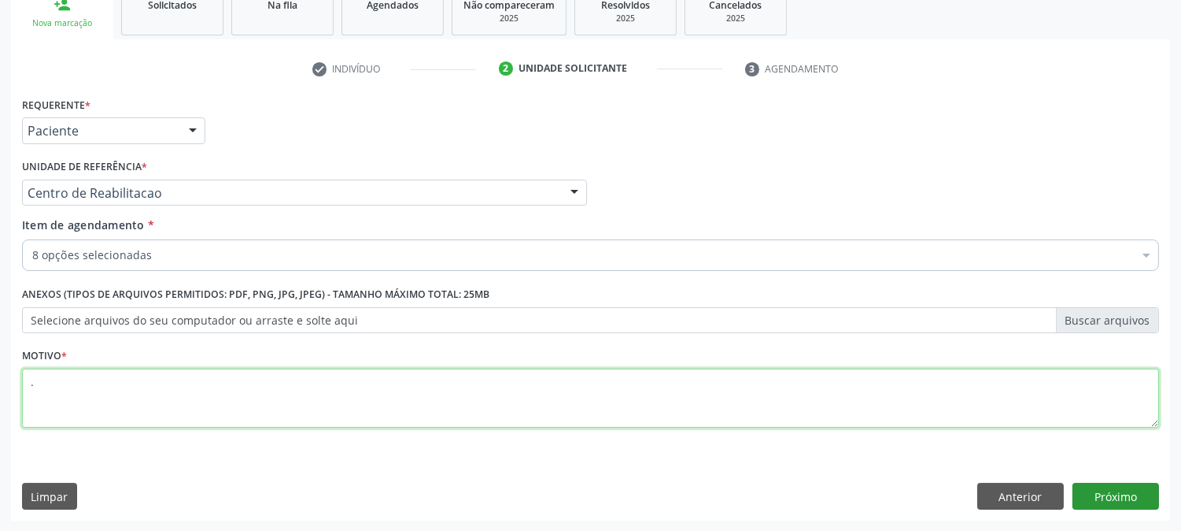
type textarea "."
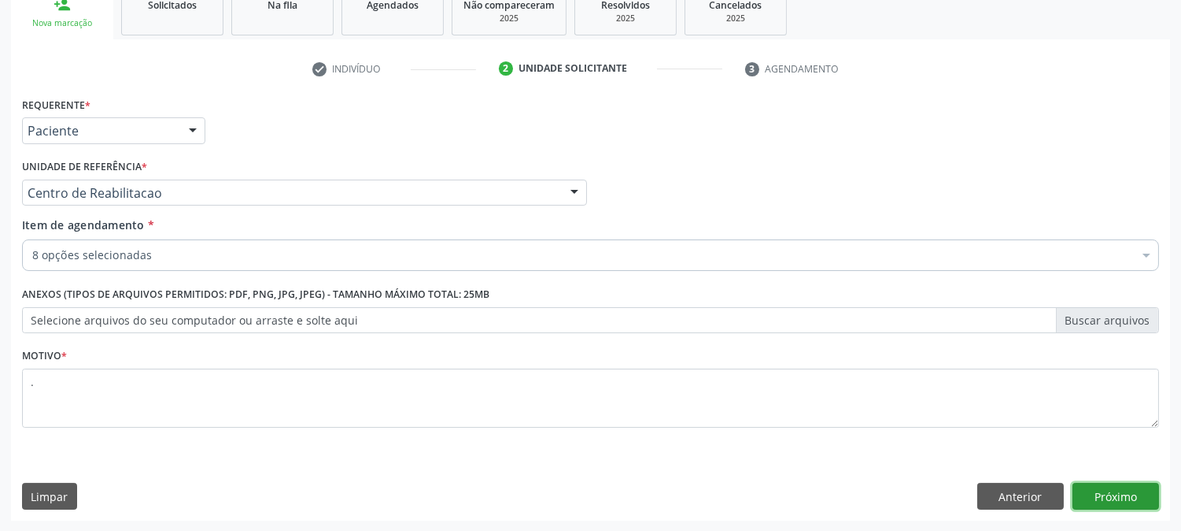
click at [1110, 497] on button "Próximo" at bounding box center [1116, 496] width 87 height 27
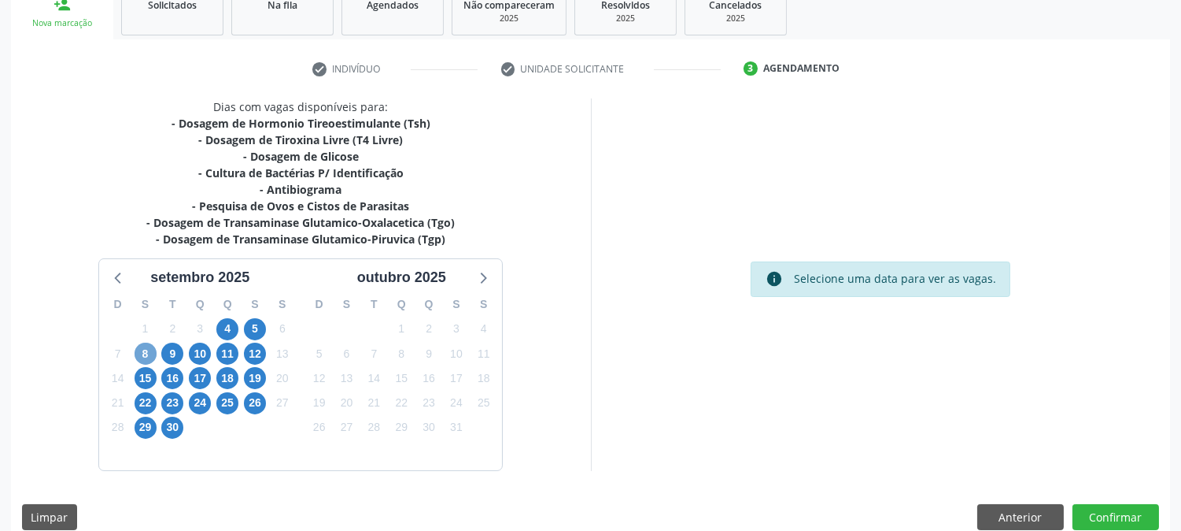
click at [135, 353] on span "8" at bounding box center [146, 353] width 22 height 22
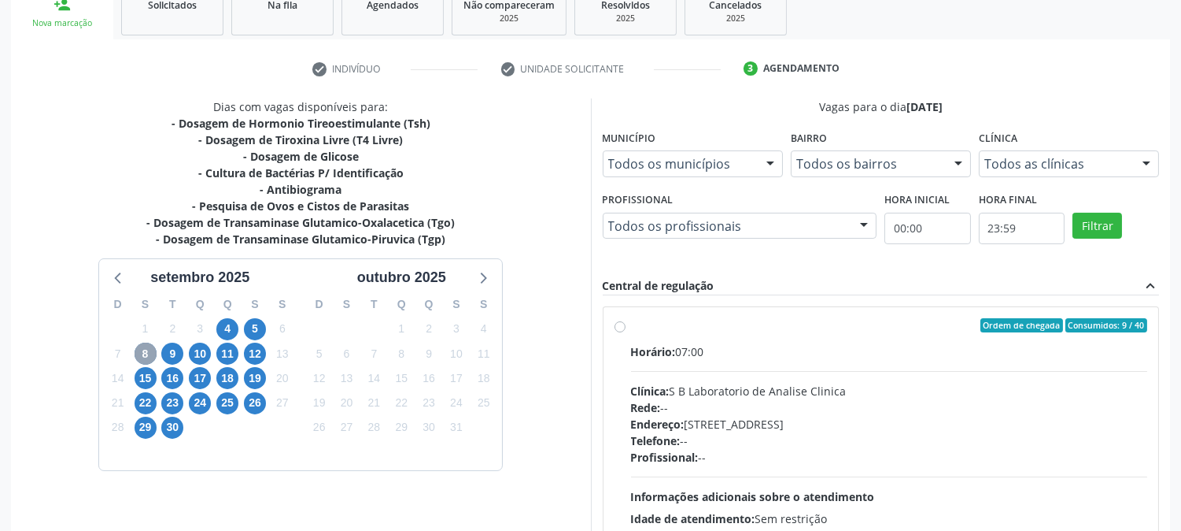
scroll to position [409, 0]
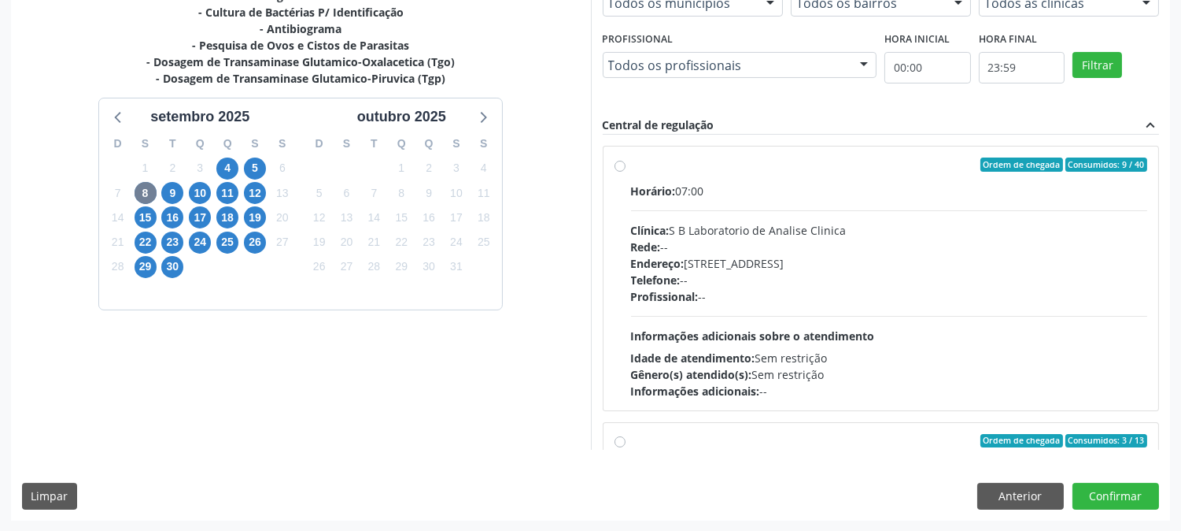
click at [798, 309] on div "Horário: 07:00 Clínica: S B Laboratorio de Analise Clinica Rede: -- Endereço: […" at bounding box center [889, 291] width 517 height 216
click at [626, 172] on input "Ordem de chegada Consumidos: 9 / 40 Horário: 07:00 Clínica: S B Laboratorio de …" at bounding box center [620, 164] width 11 height 14
radio input "true"
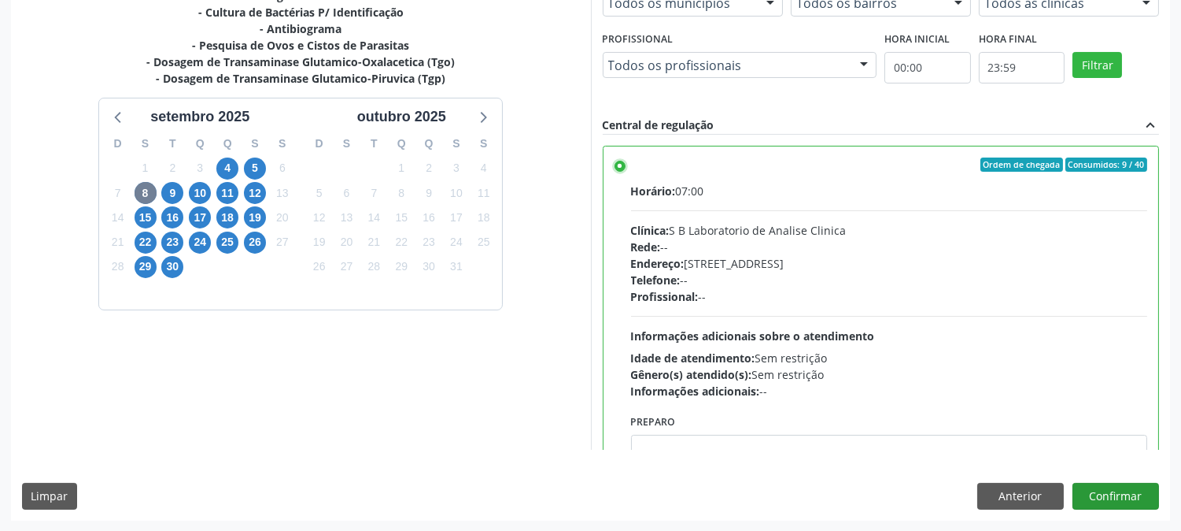
scroll to position [175, 0]
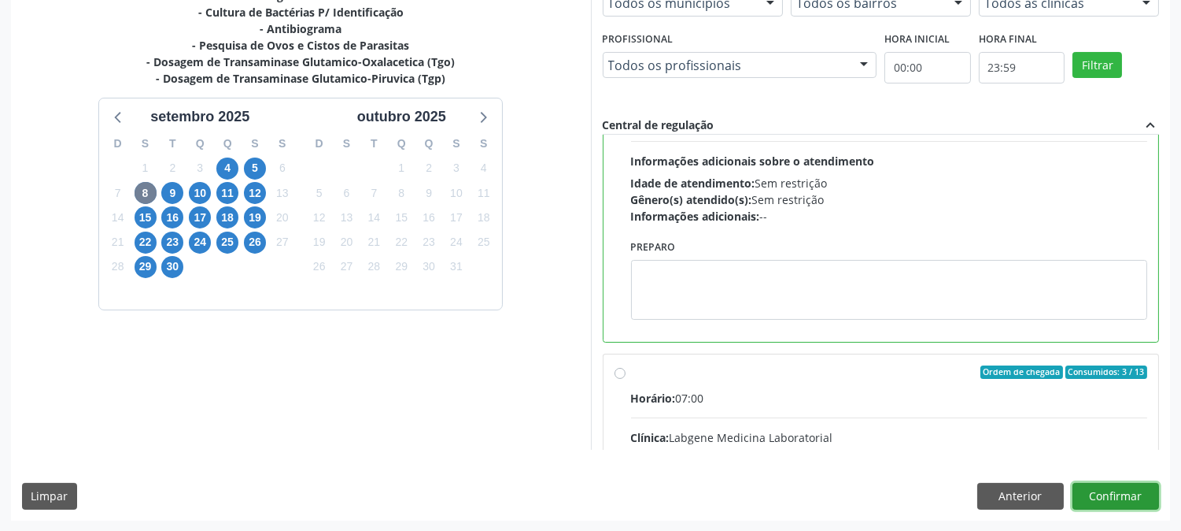
click at [1147, 500] on button "Confirmar" at bounding box center [1116, 496] width 87 height 27
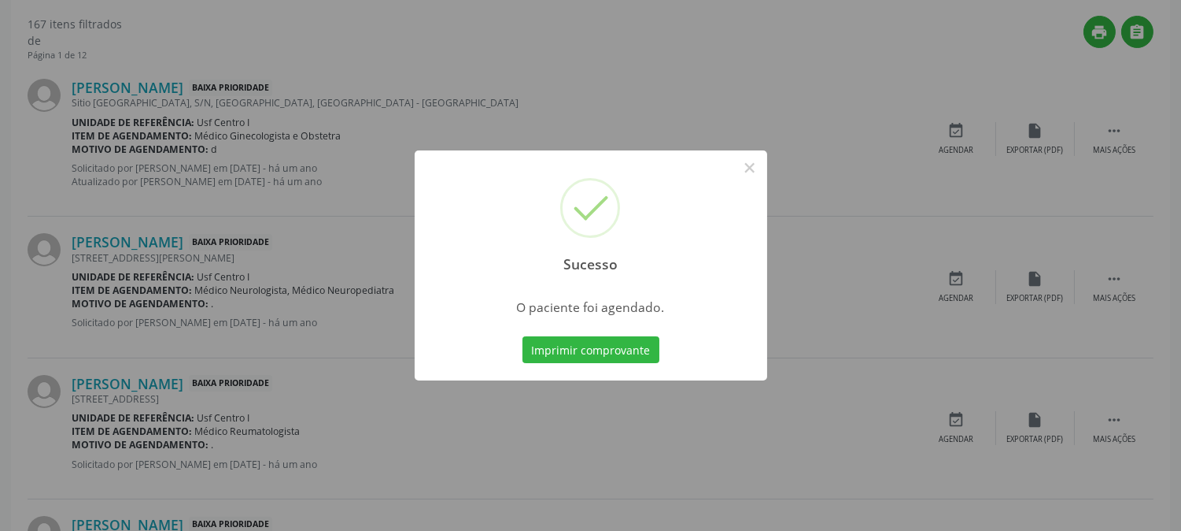
scroll to position [0, 0]
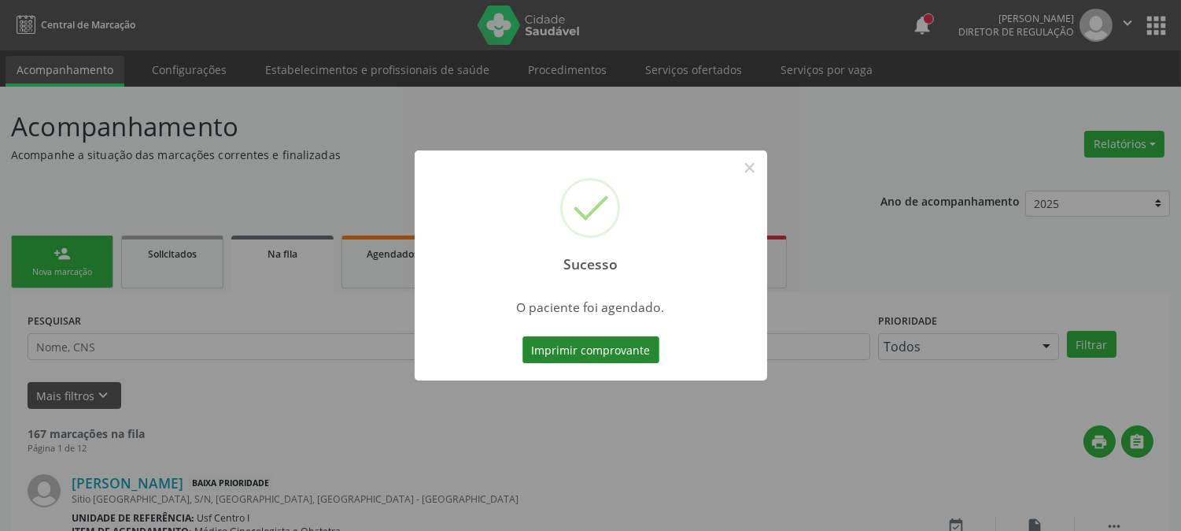
click at [611, 349] on button "Imprimir comprovante" at bounding box center [591, 349] width 137 height 27
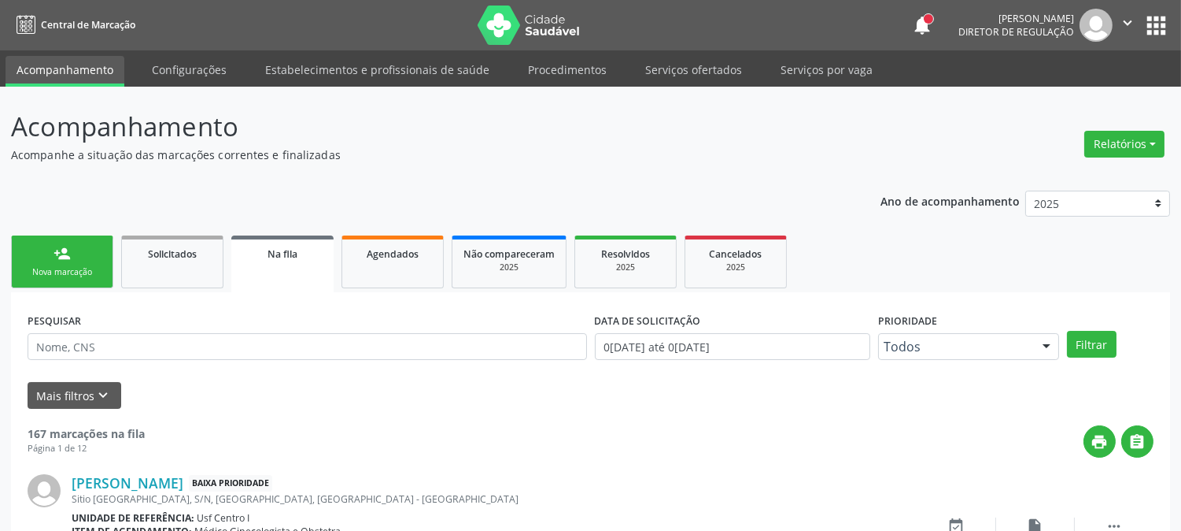
click at [61, 258] on div "person_add" at bounding box center [62, 253] width 17 height 17
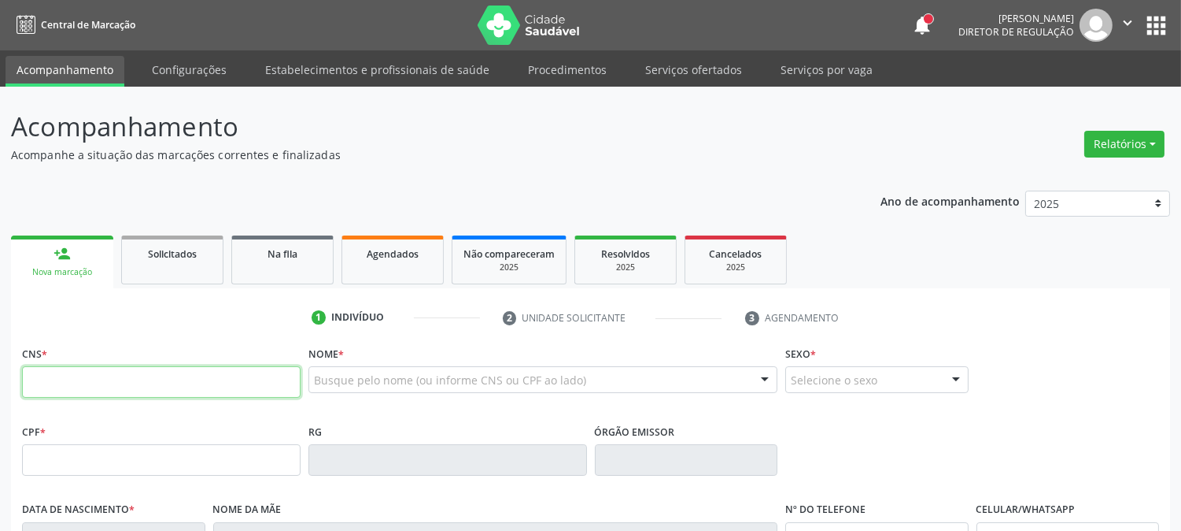
click at [64, 371] on input "text" at bounding box center [161, 381] width 279 height 31
paste input "704 2092 6863 2689"
type input "704 2092 6863 2689"
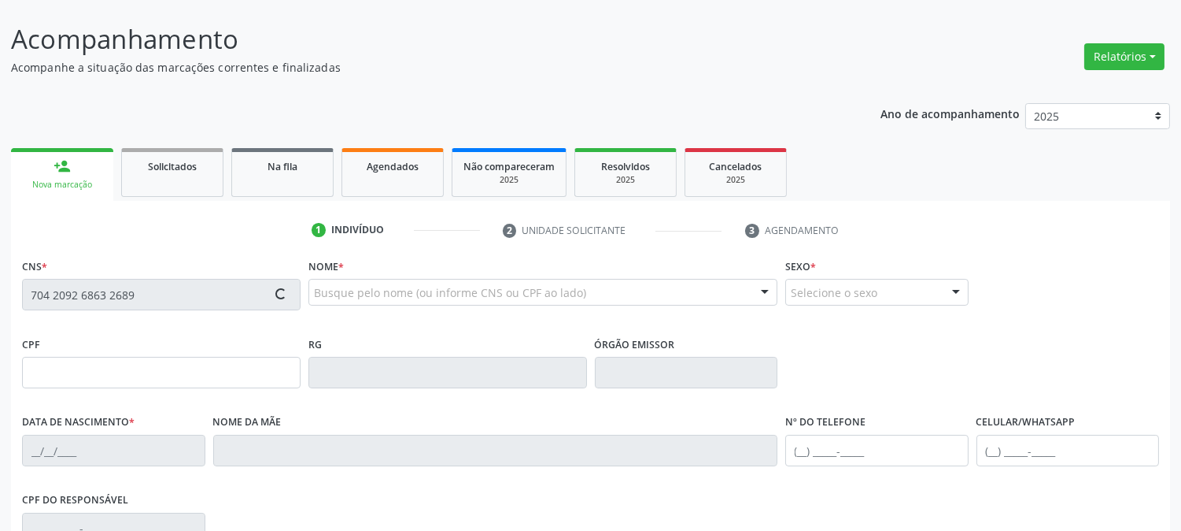
scroll to position [321, 0]
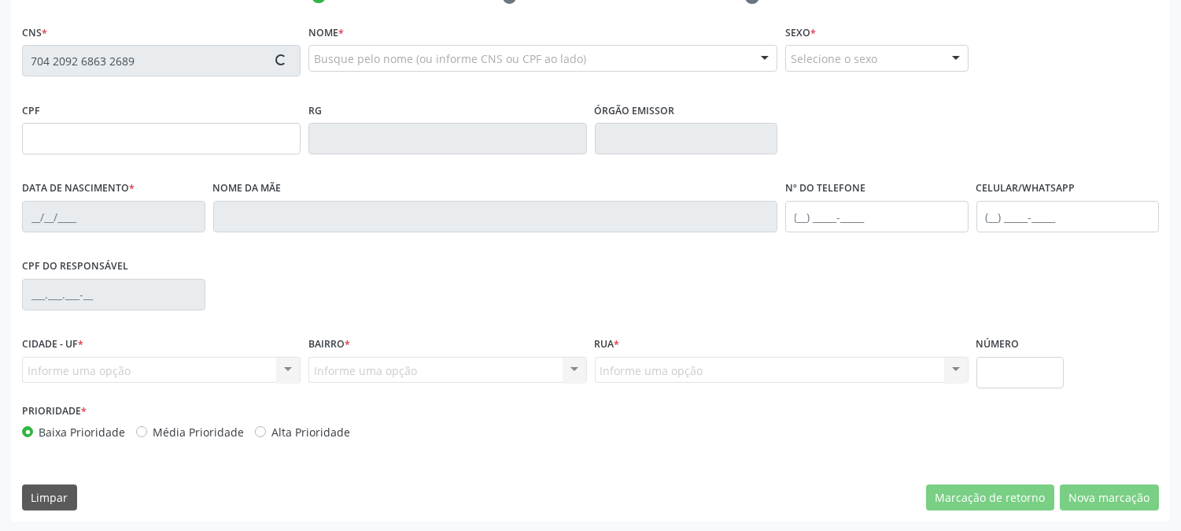
type input "[DATE]"
type input "[PERSON_NAME]"
type input "[PHONE_NUMBER]"
type input "620"
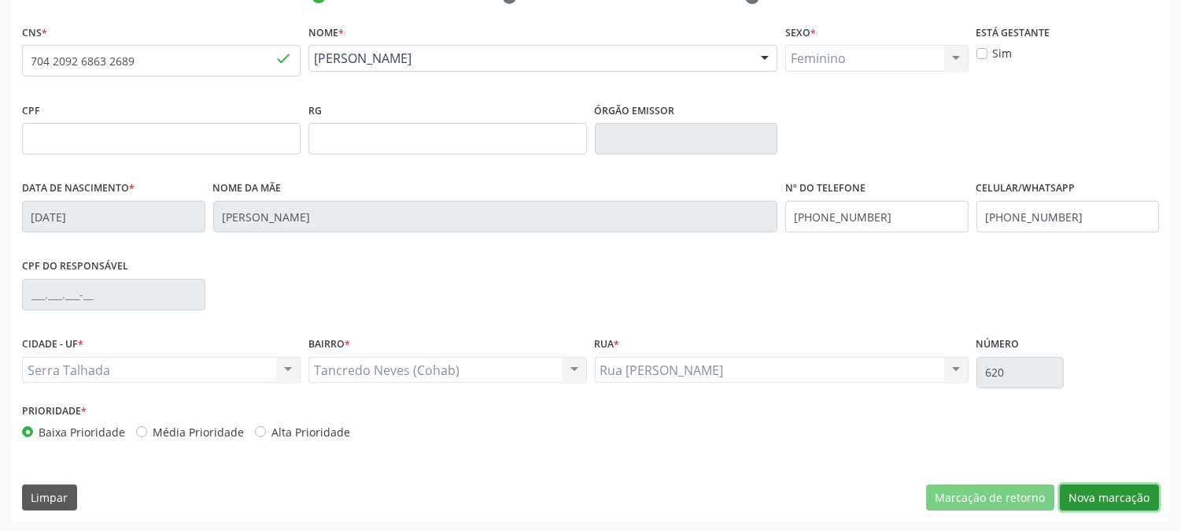
click at [1089, 500] on button "Nova marcação" at bounding box center [1109, 497] width 99 height 27
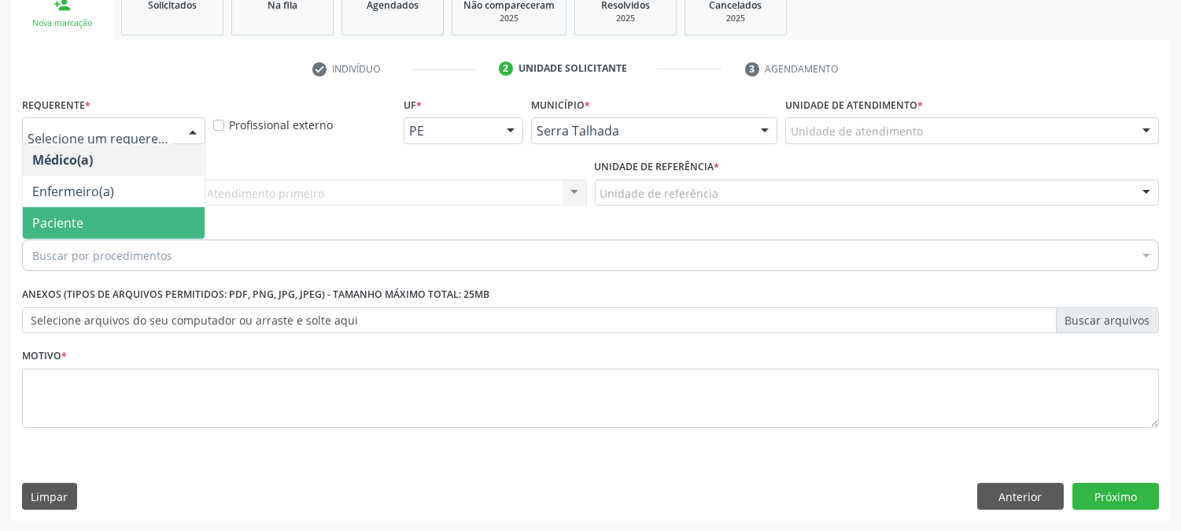
click at [131, 227] on span "Paciente" at bounding box center [114, 222] width 182 height 31
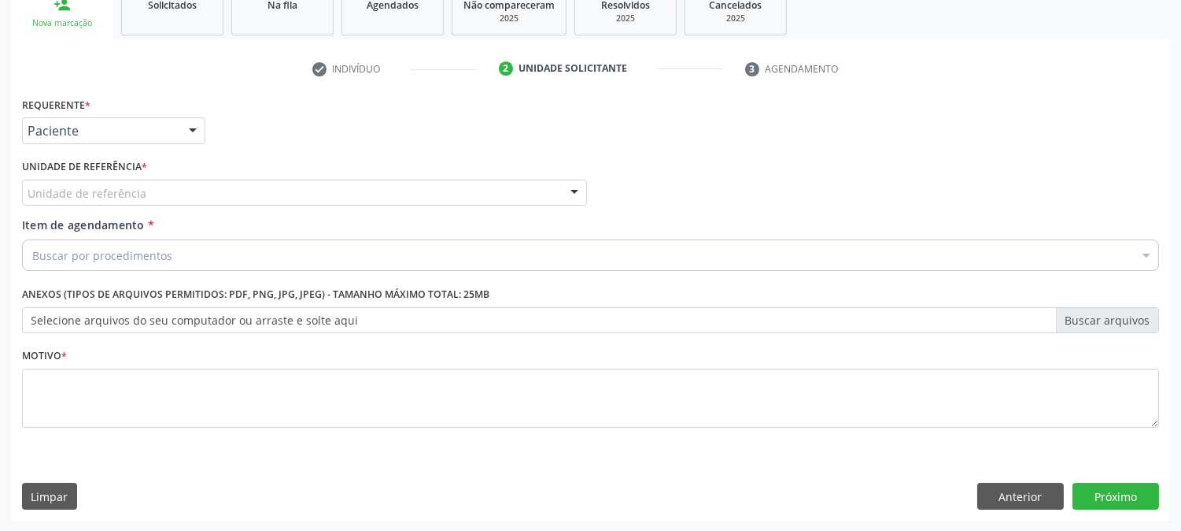
click at [161, 185] on div "Unidade de referência" at bounding box center [304, 192] width 565 height 27
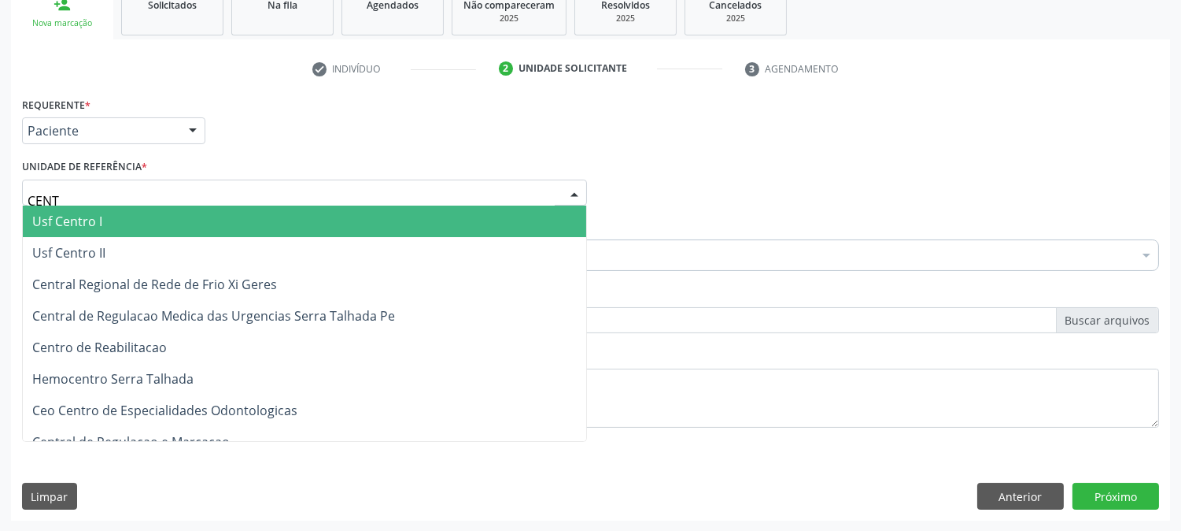
type input "CENTR"
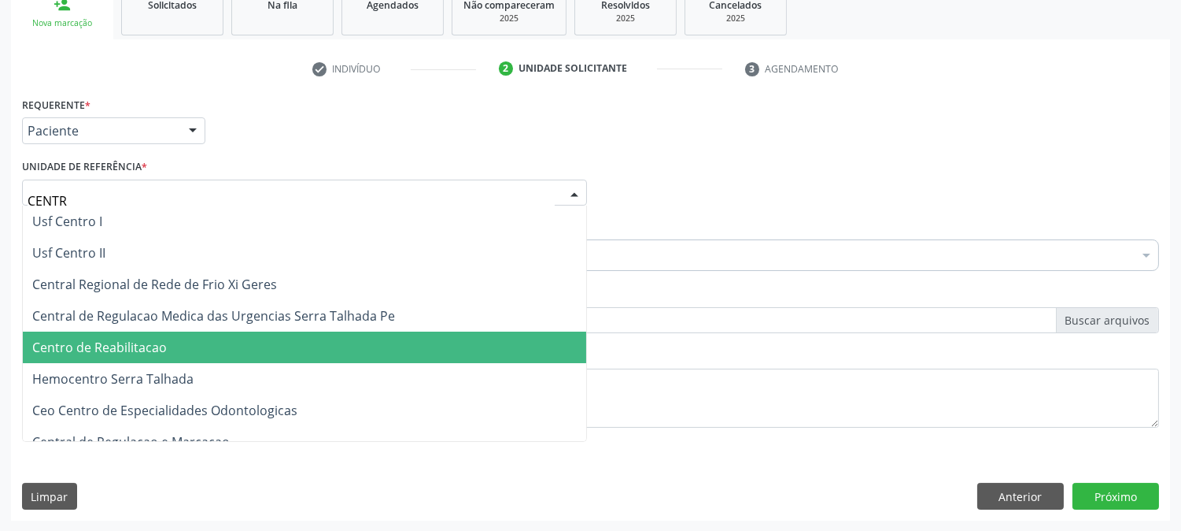
click at [257, 359] on span "Centro de Reabilitacao" at bounding box center [305, 346] width 564 height 31
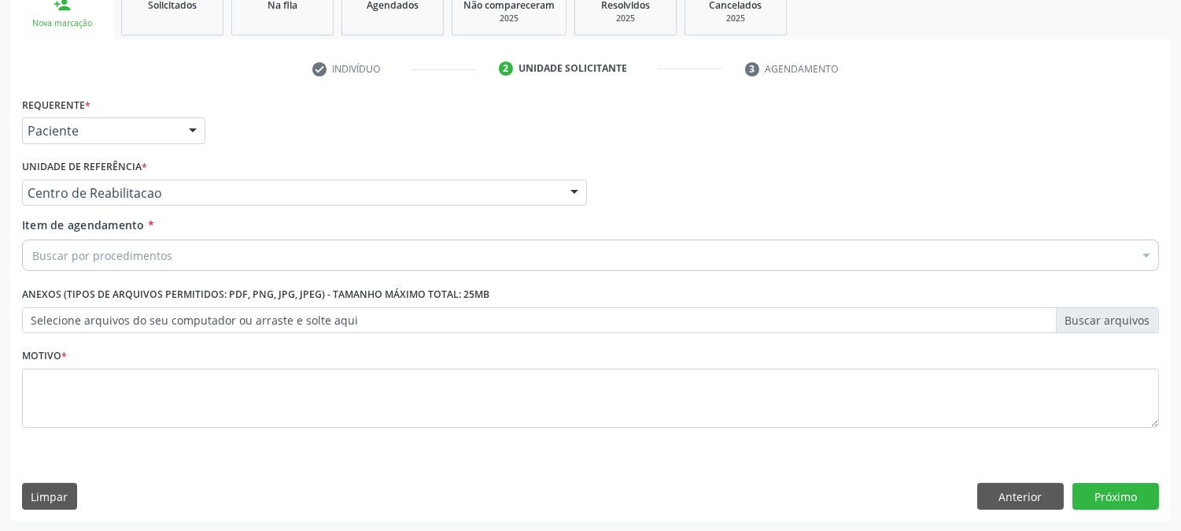
click at [257, 253] on div "Buscar por procedimentos" at bounding box center [590, 254] width 1137 height 31
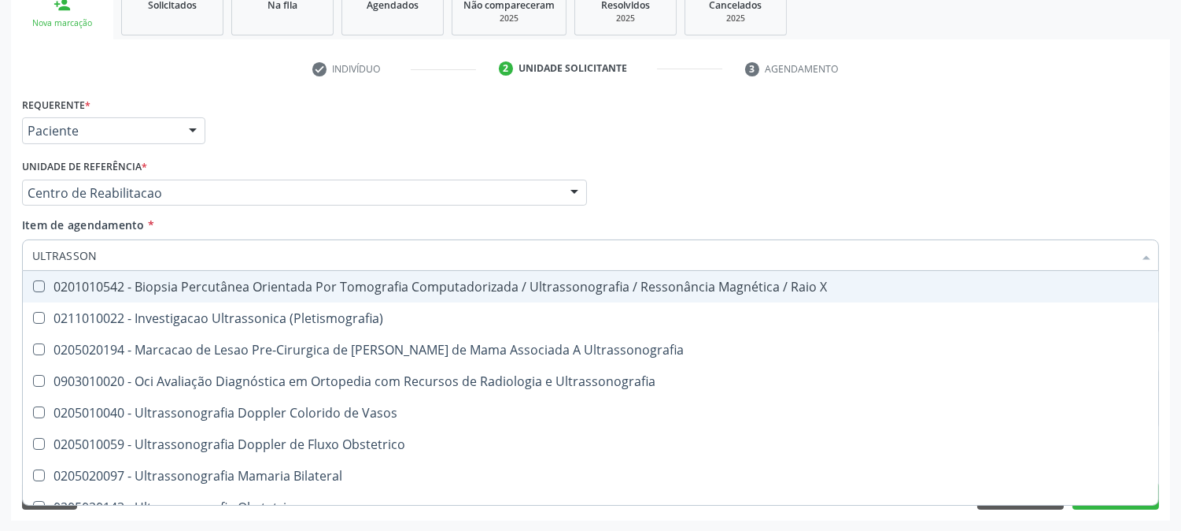
type input "ULTRASSONO"
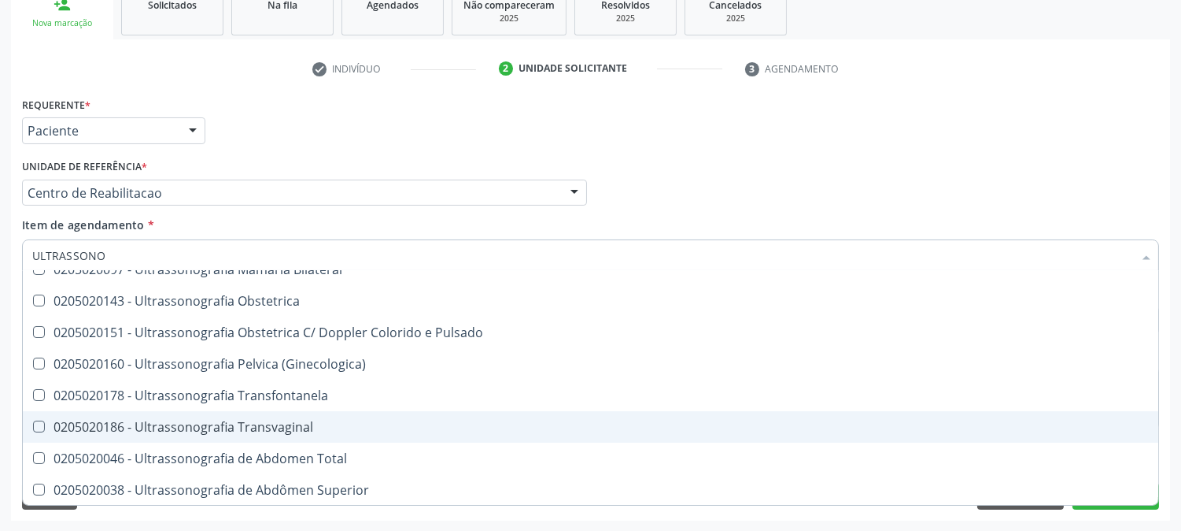
scroll to position [262, 0]
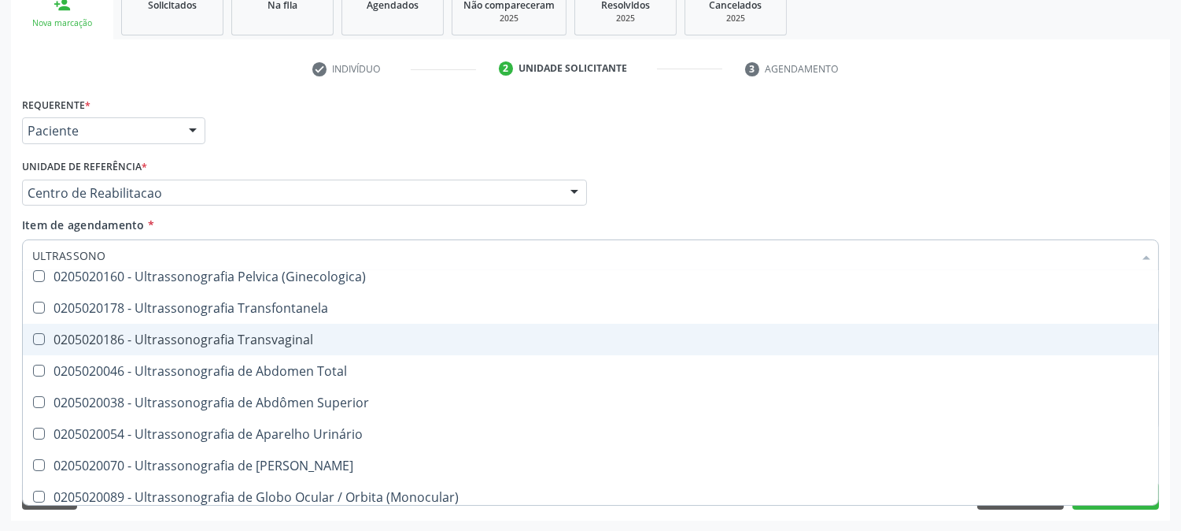
click at [124, 336] on div "0205020186 - Ultrassonografia Transvaginal" at bounding box center [590, 339] width 1117 height 13
checkbox Transvaginal "true"
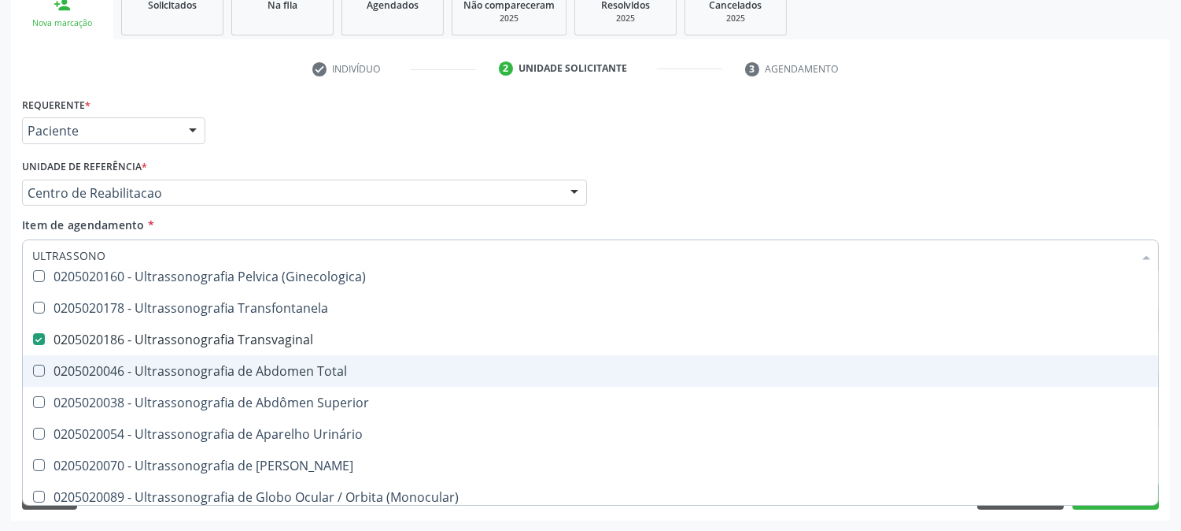
click at [84, 364] on div "0205020046 - Ultrassonografia de Abdomen Total" at bounding box center [590, 370] width 1117 height 13
checkbox Total "true"
click at [0, 364] on div "Acompanhamento Acompanhe a situação das marcações correntes e finalizadas Relat…" at bounding box center [590, 184] width 1181 height 693
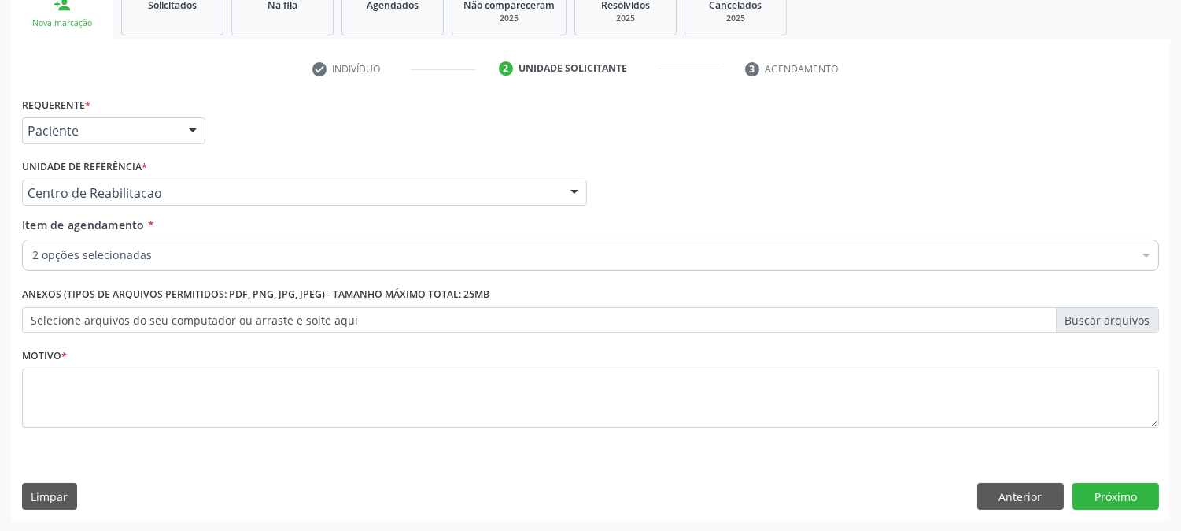
scroll to position [0, 0]
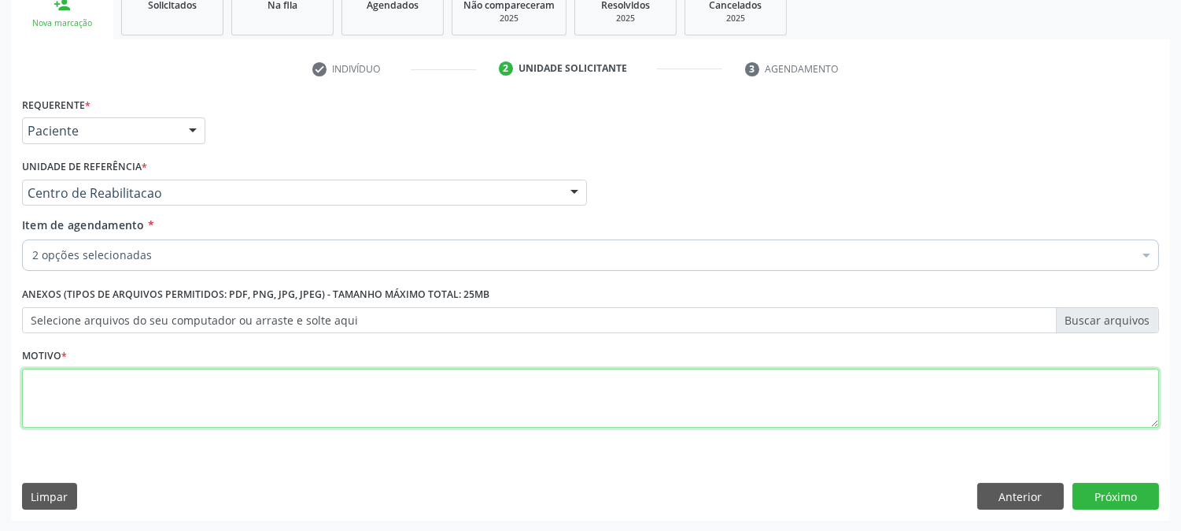
click at [142, 397] on textarea at bounding box center [590, 398] width 1137 height 60
type textarea "."
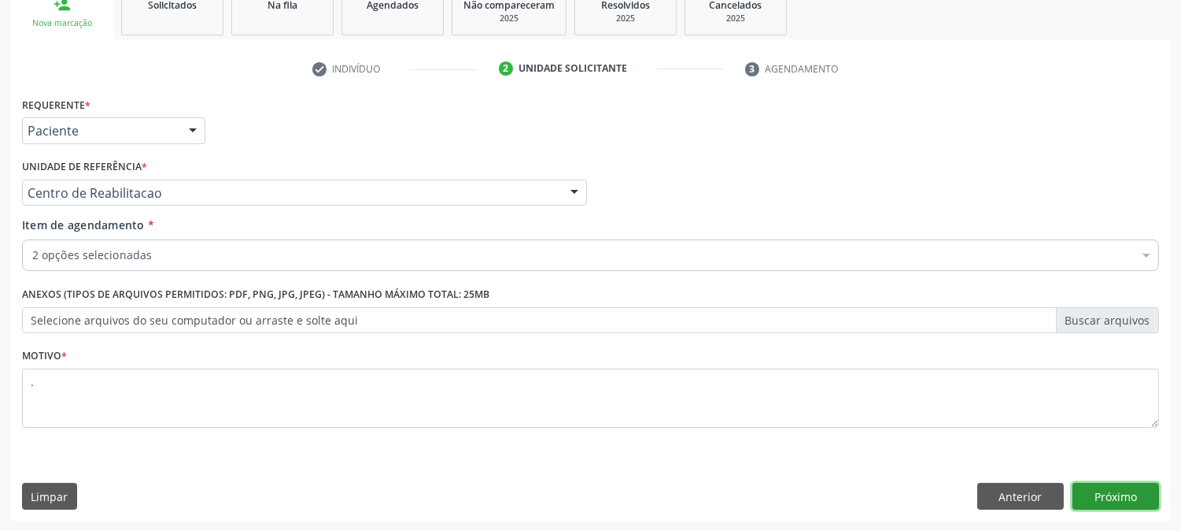
click at [1107, 499] on button "Próximo" at bounding box center [1116, 496] width 87 height 27
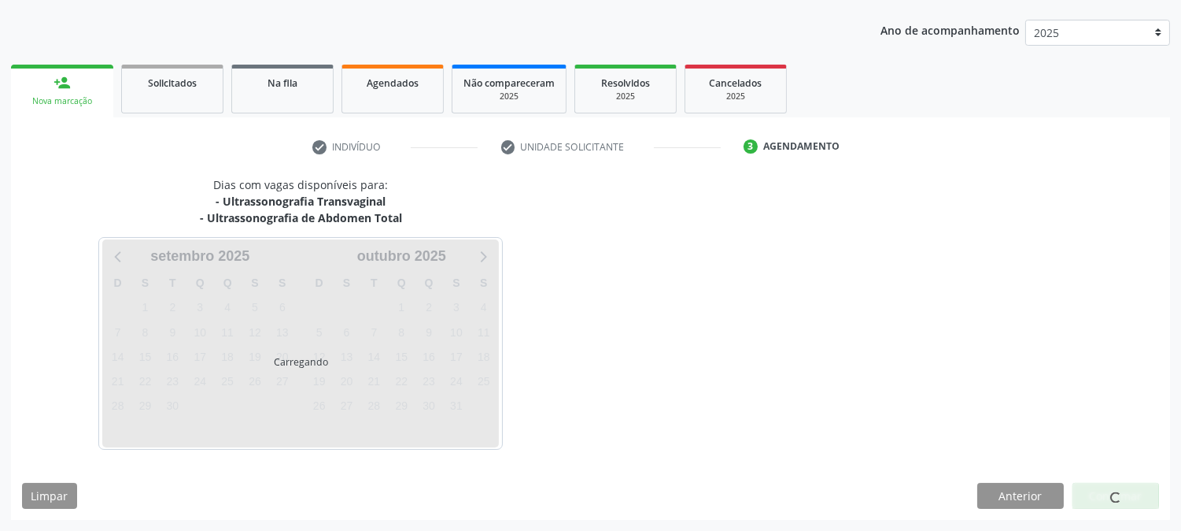
scroll to position [170, 0]
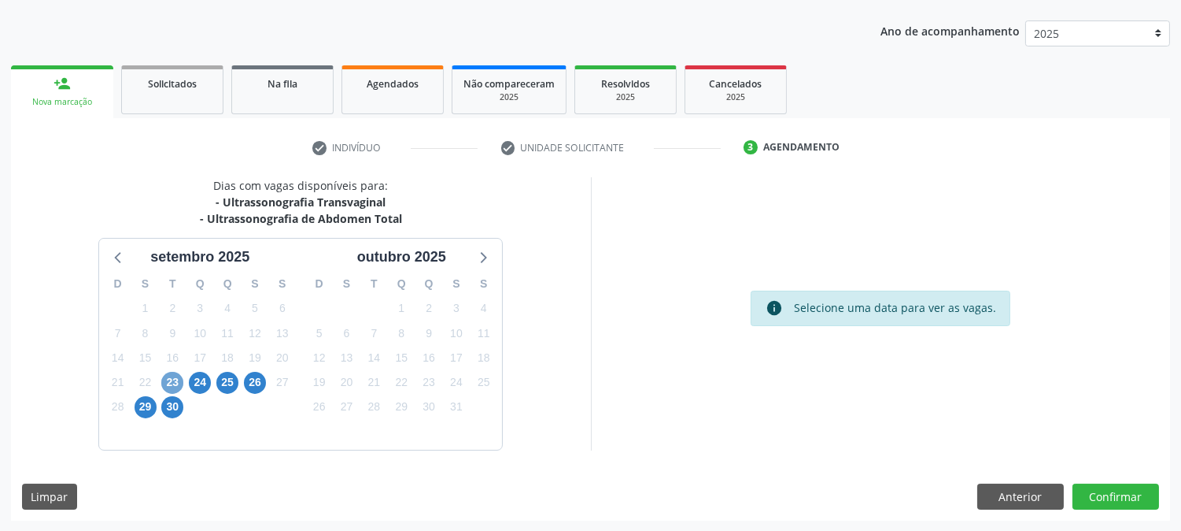
click at [173, 375] on span "23" at bounding box center [172, 383] width 22 height 22
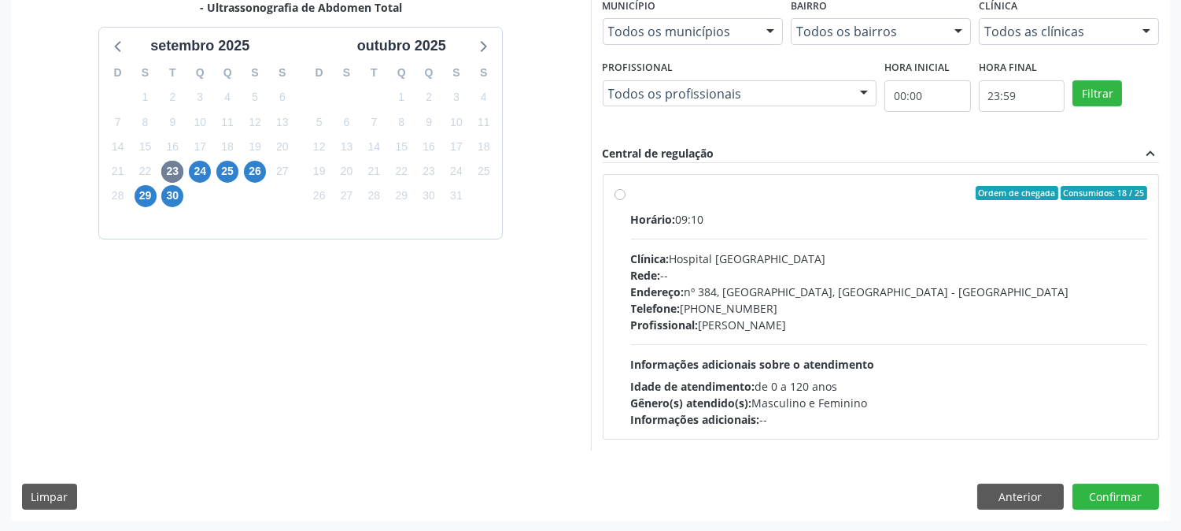
click at [689, 304] on div "Telefone: (81) 38312142" at bounding box center [889, 308] width 517 height 17
click at [626, 200] on input "Ordem de chegada Consumidos: 18 / 25 Horário: 09:10 Clínica: Hospital Sao Franc…" at bounding box center [620, 193] width 11 height 14
radio input "true"
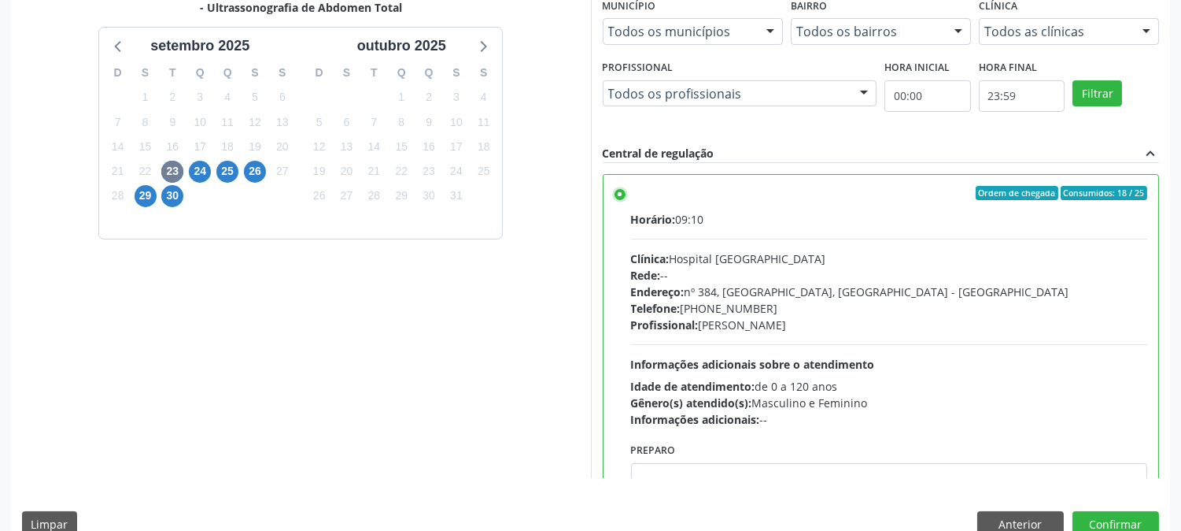
scroll to position [409, 0]
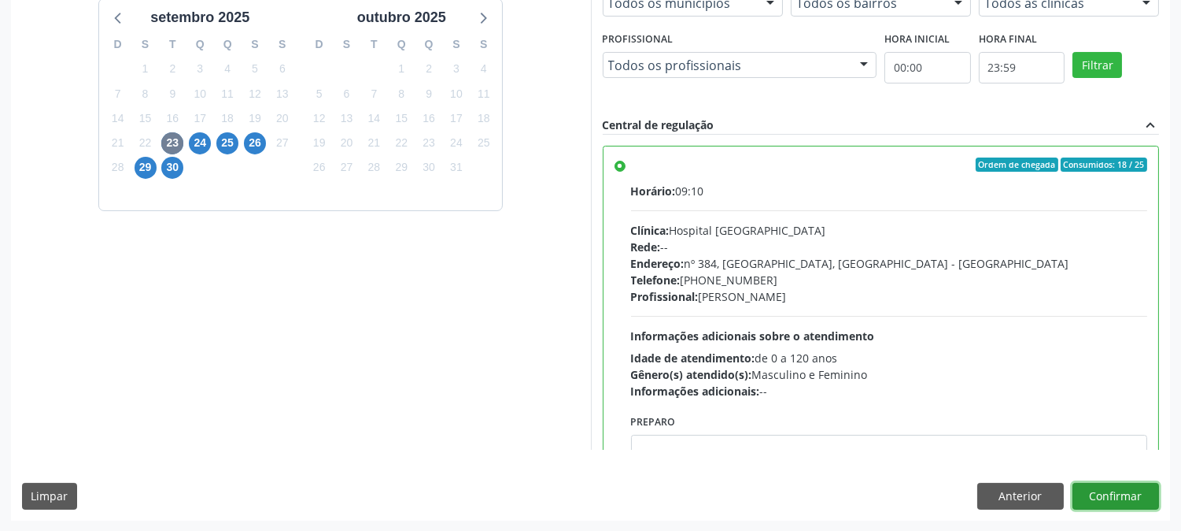
click at [1083, 496] on button "Confirmar" at bounding box center [1116, 496] width 87 height 27
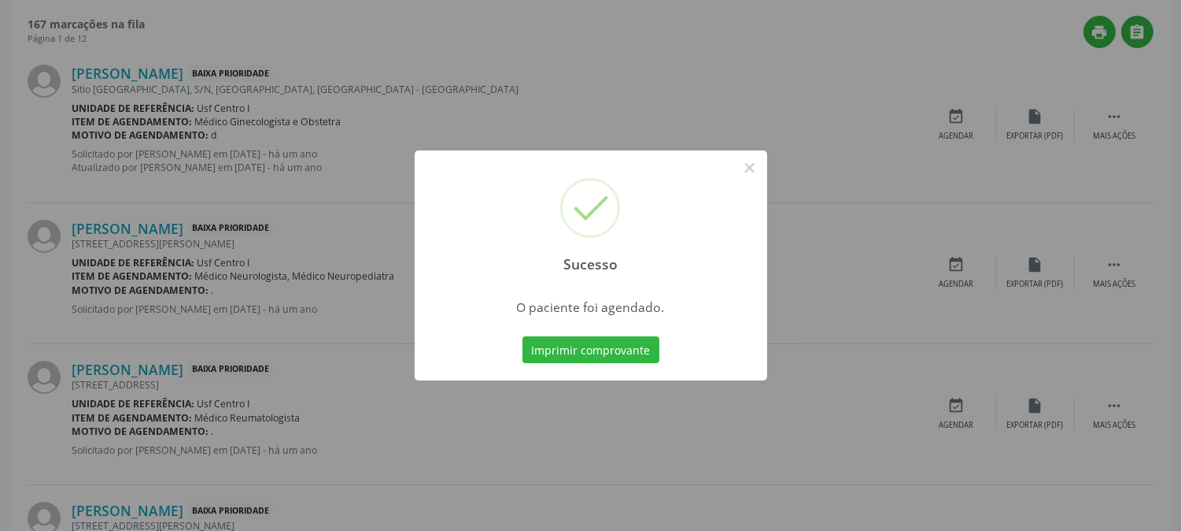
scroll to position [0, 0]
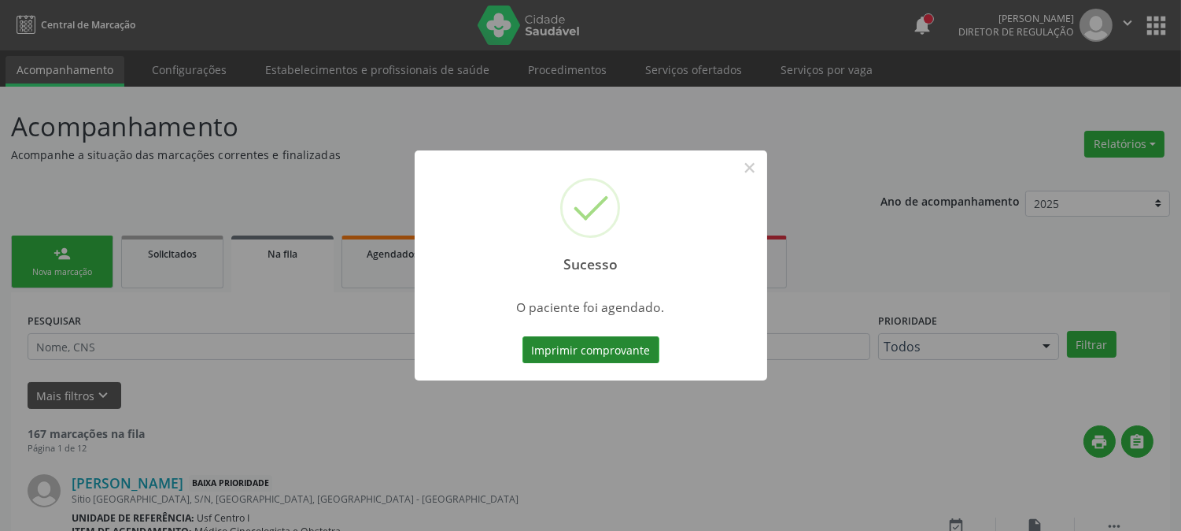
click at [572, 344] on button "Imprimir comprovante" at bounding box center [591, 349] width 137 height 27
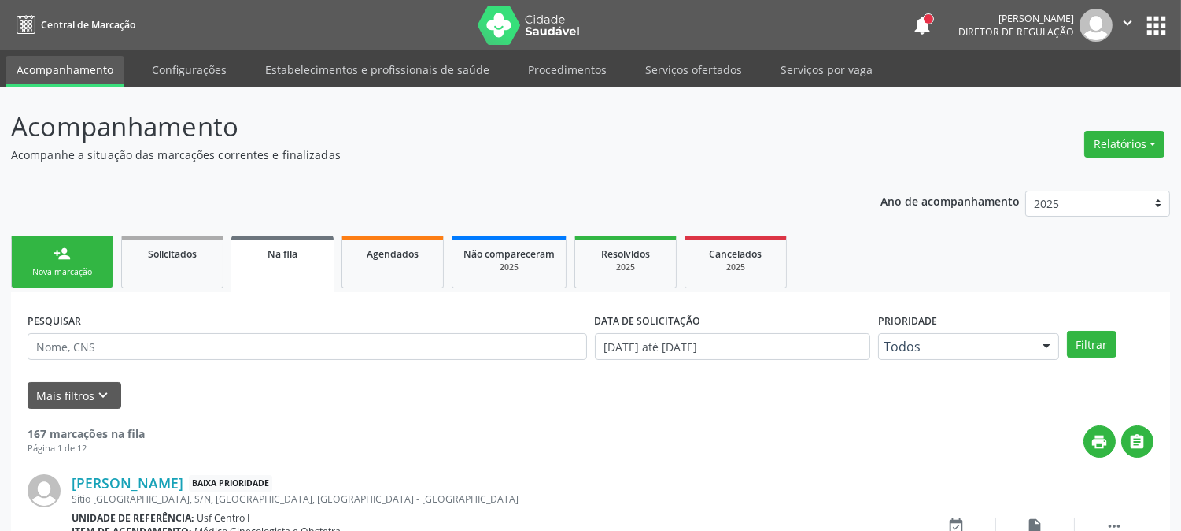
click at [72, 261] on link "person_add Nova marcação" at bounding box center [62, 261] width 102 height 53
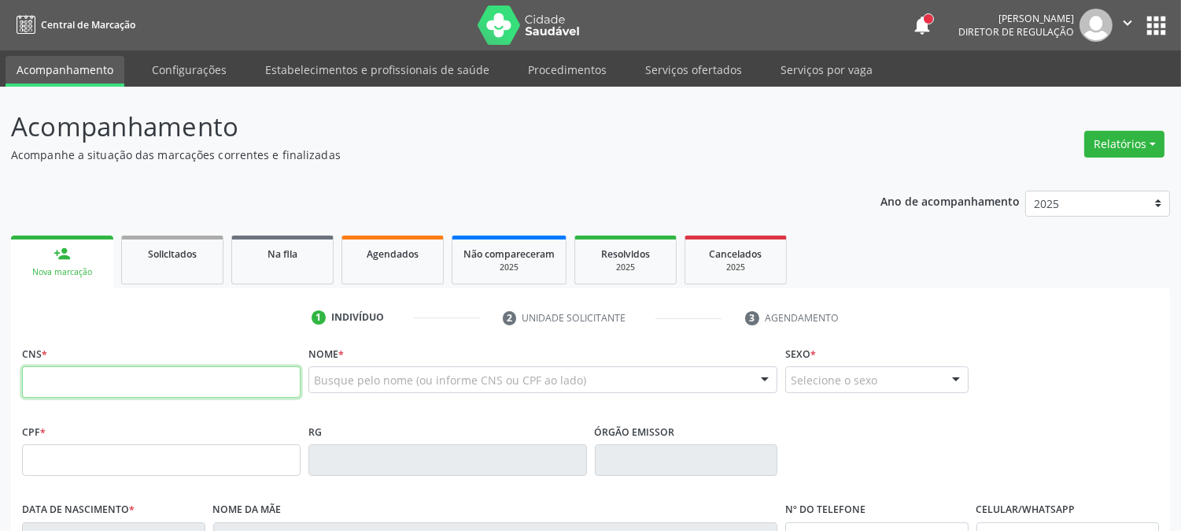
click at [224, 375] on input "text" at bounding box center [161, 381] width 279 height 31
type input "898 0037 2815 0918"
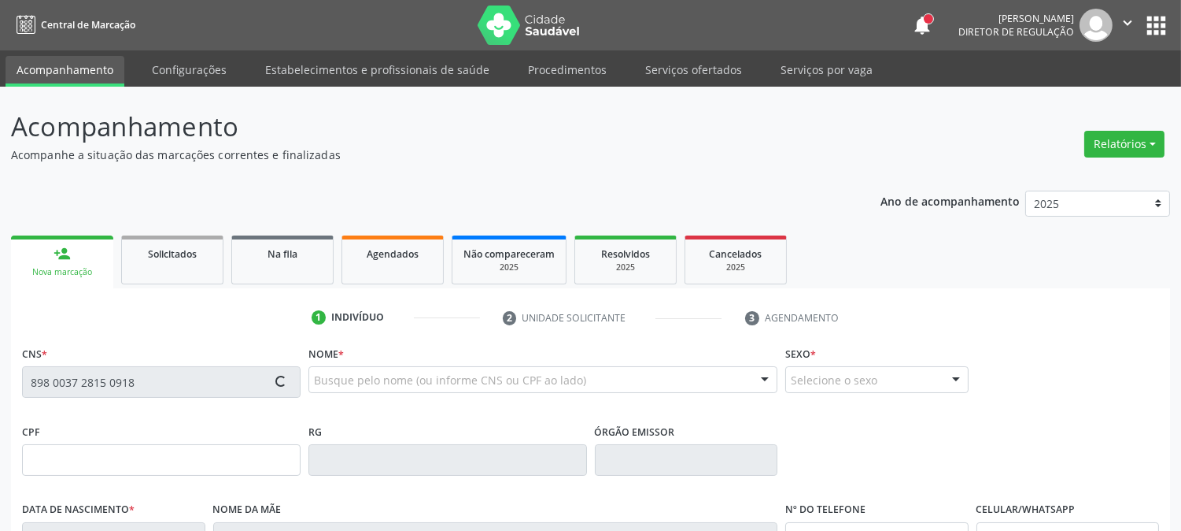
type input "055.411.164-06"
type input "19/01/1986"
type input "Rita Ricardo Pereira"
type input "(87) 99664-0563"
type input "1"
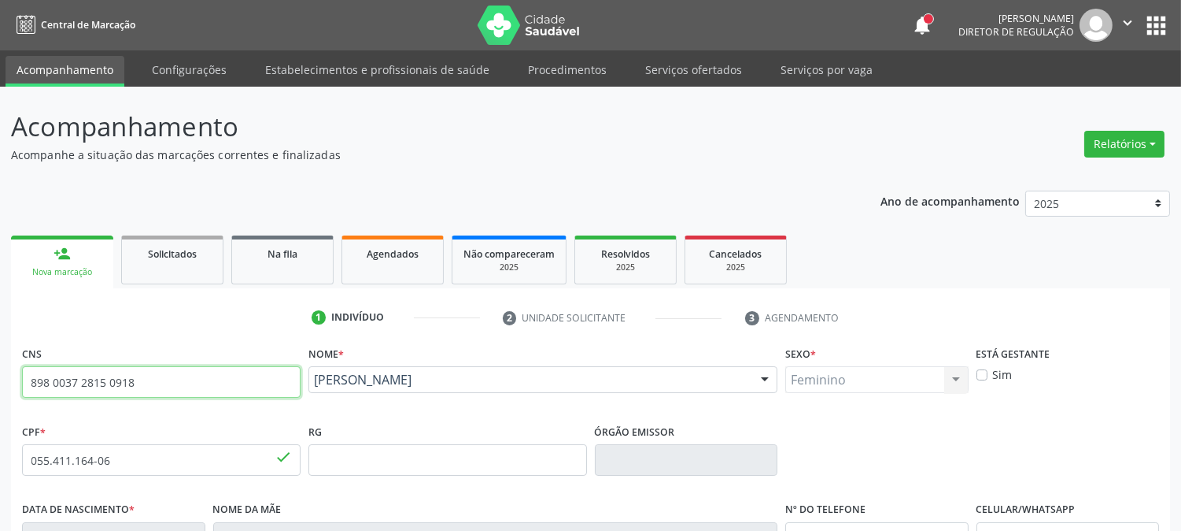
drag, startPoint x: 163, startPoint y: 380, endPoint x: 6, endPoint y: 379, distance: 157.4
click at [6, 379] on div "Acompanhamento Acompanhe a situação das marcações correntes e finalizadas Relat…" at bounding box center [590, 470] width 1181 height 767
drag, startPoint x: 387, startPoint y: 287, endPoint x: 386, endPoint y: 275, distance: 11.0
click at [387, 284] on div "person_add Nova marcação Solicitados Na fila Agendados Não compareceram 2025 Re…" at bounding box center [590, 536] width 1159 height 611
click at [386, 275] on link "Agendados" at bounding box center [393, 259] width 102 height 49
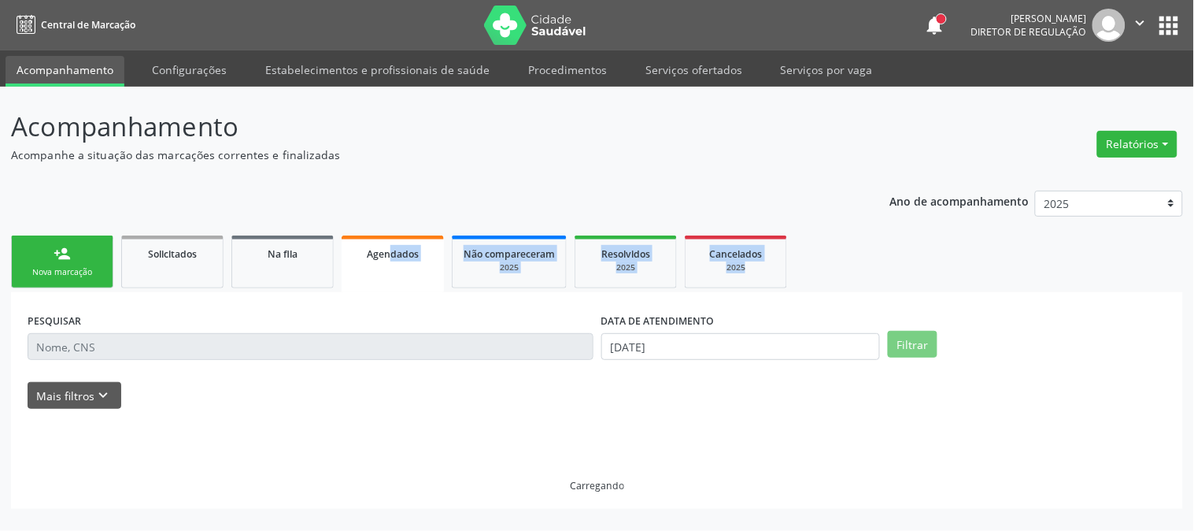
click at [536, 194] on div "Ano de acompanhamento 2025 2024 person_add Nova marcação Solicitados Na fila Ag…" at bounding box center [597, 344] width 1172 height 330
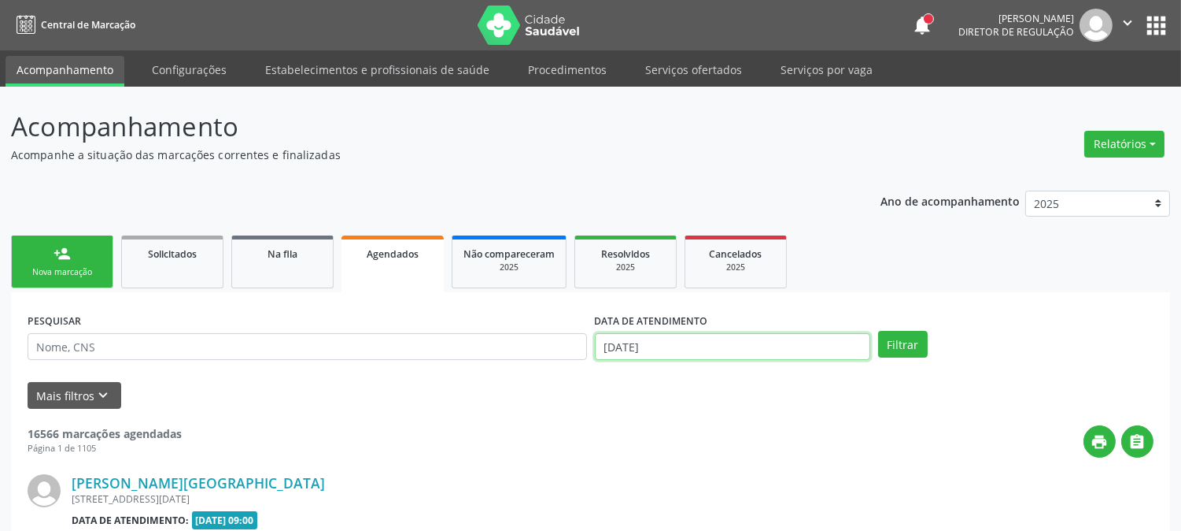
click at [678, 346] on input "[DATE]" at bounding box center [732, 346] width 275 height 27
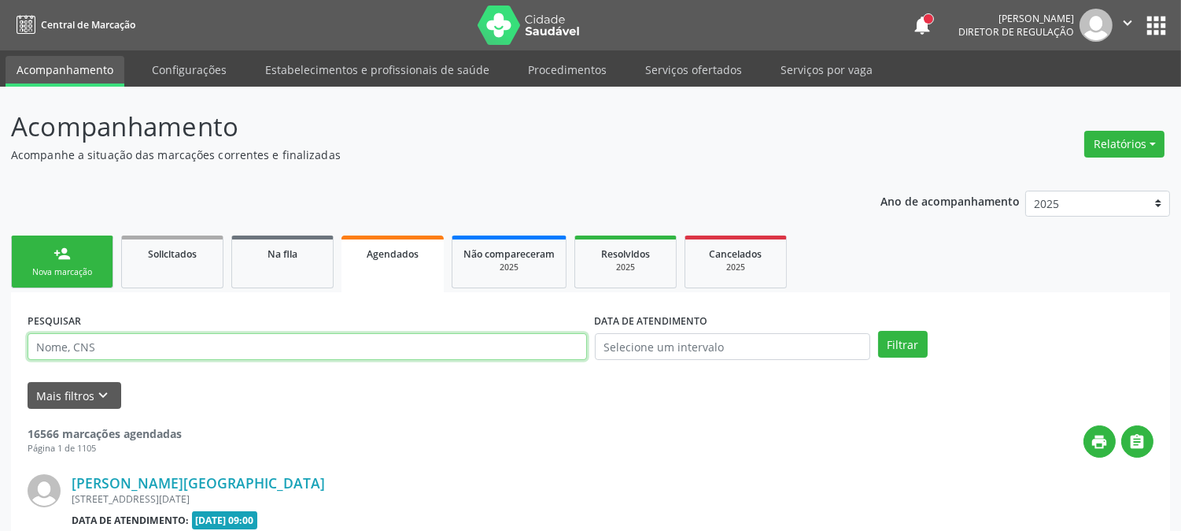
click at [471, 343] on input "text" at bounding box center [308, 346] width 560 height 27
paste input "898 0037 2815 0918"
type input "898 0037 2815 0918"
click at [878, 331] on button "Filtrar" at bounding box center [903, 344] width 50 height 27
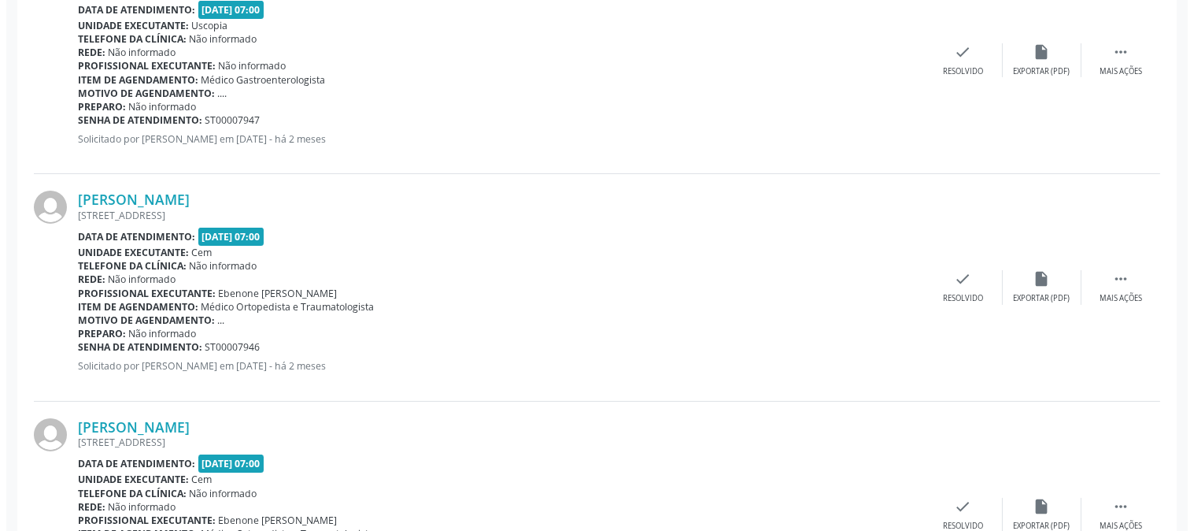
scroll to position [875, 0]
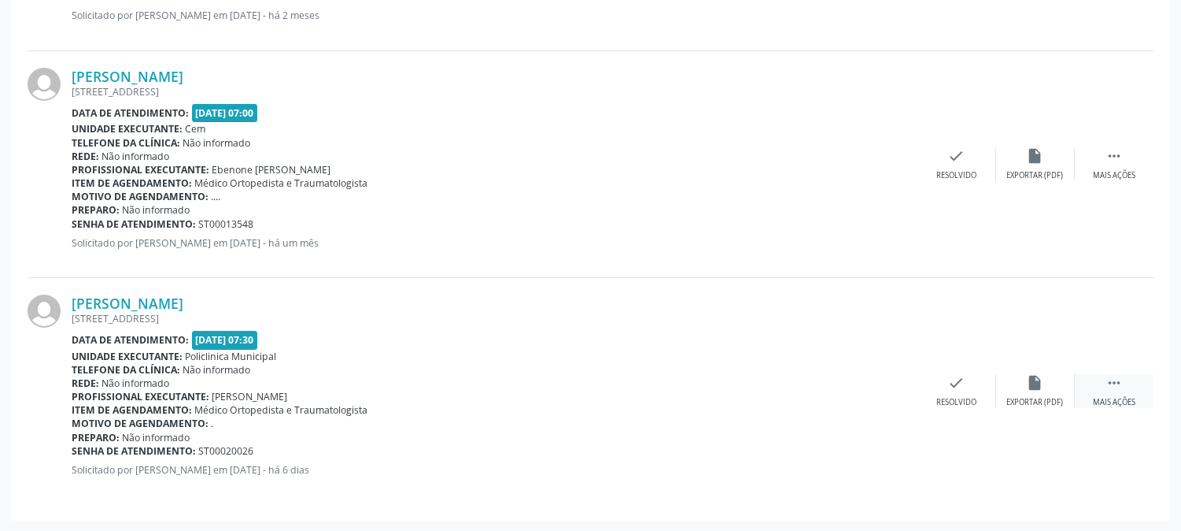
click at [1127, 400] on div "Mais ações" at bounding box center [1114, 402] width 43 height 11
click at [897, 398] on div "cancel Cancelar" at bounding box center [878, 391] width 79 height 34
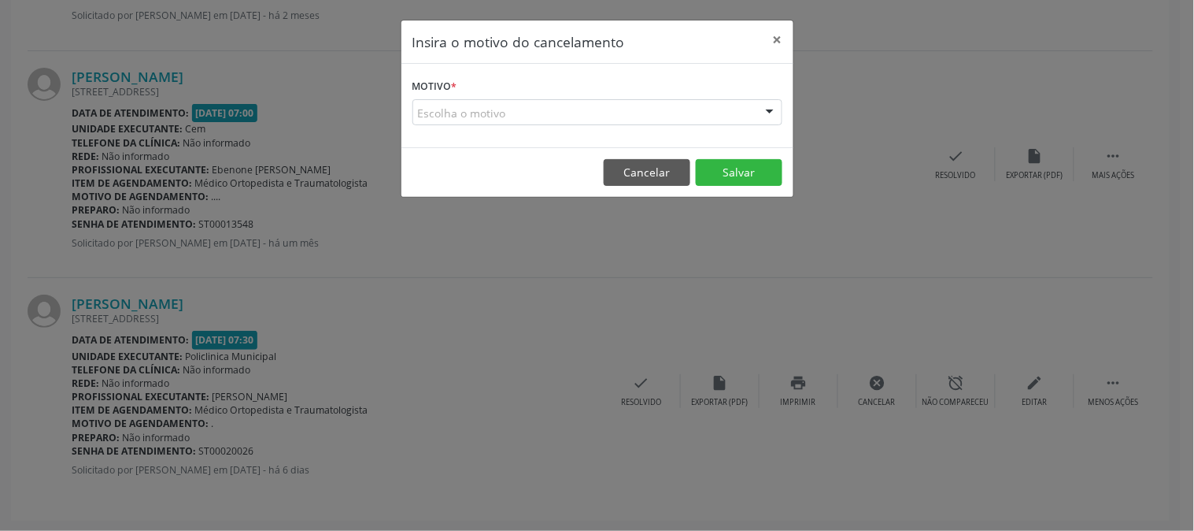
click at [469, 105] on div "Escolha o motivo" at bounding box center [597, 112] width 370 height 27
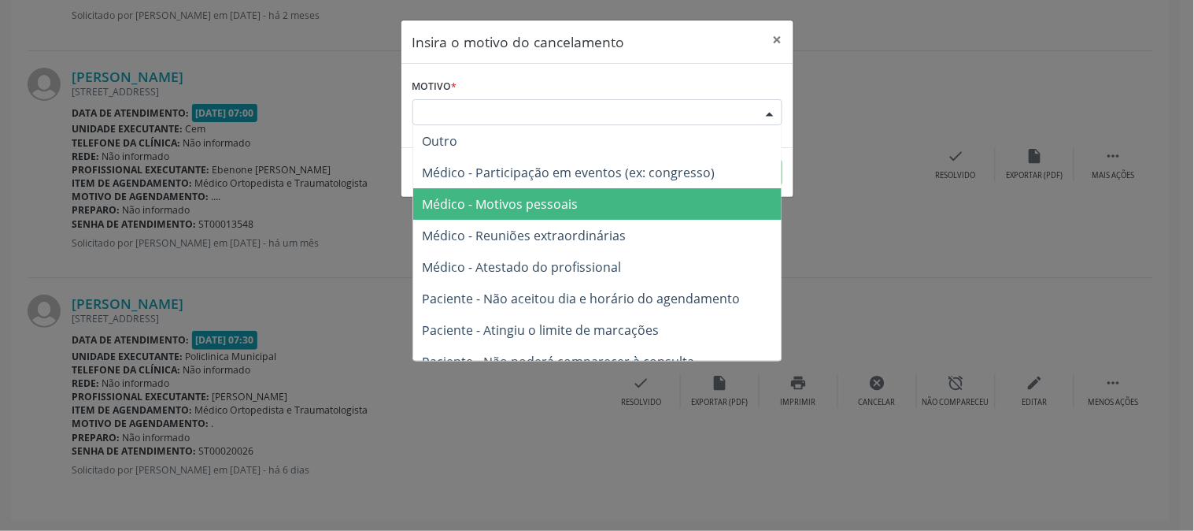
click at [512, 201] on span "Médico - Motivos pessoais" at bounding box center [501, 203] width 156 height 17
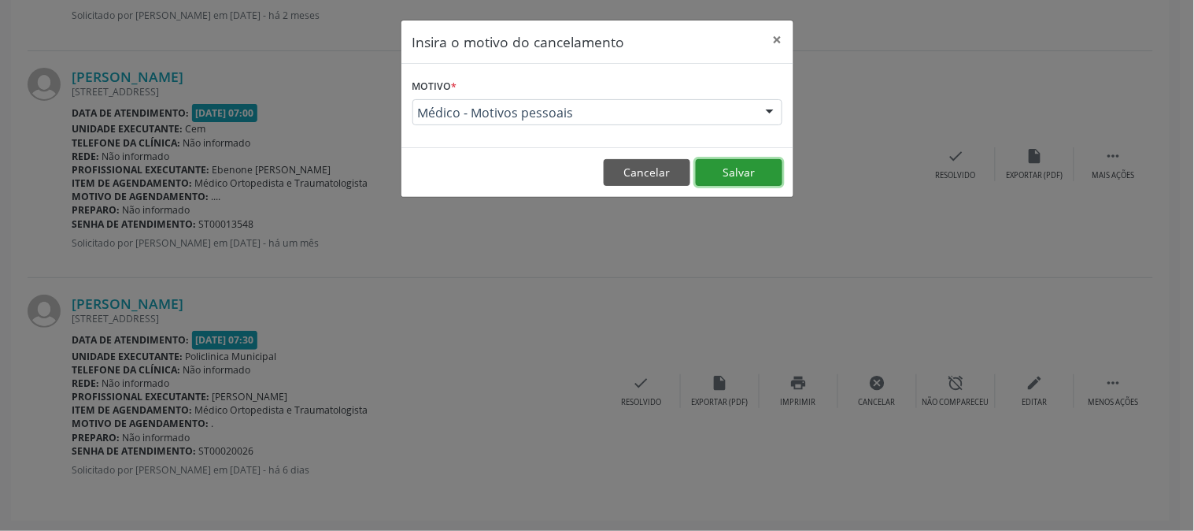
click at [741, 170] on button "Salvar" at bounding box center [739, 172] width 87 height 27
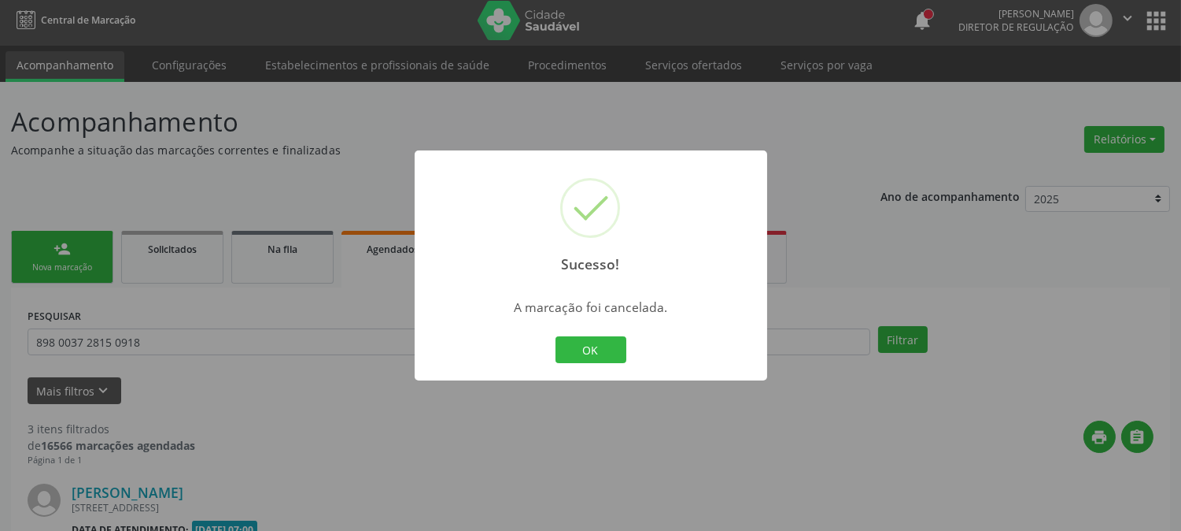
scroll to position [648, 0]
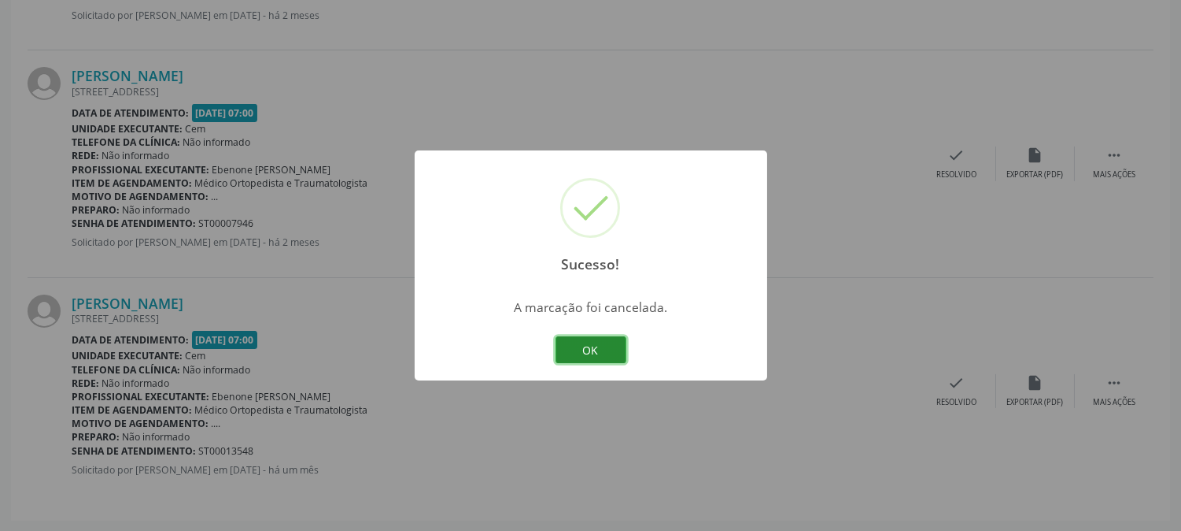
click at [577, 340] on button "OK" at bounding box center [591, 349] width 71 height 27
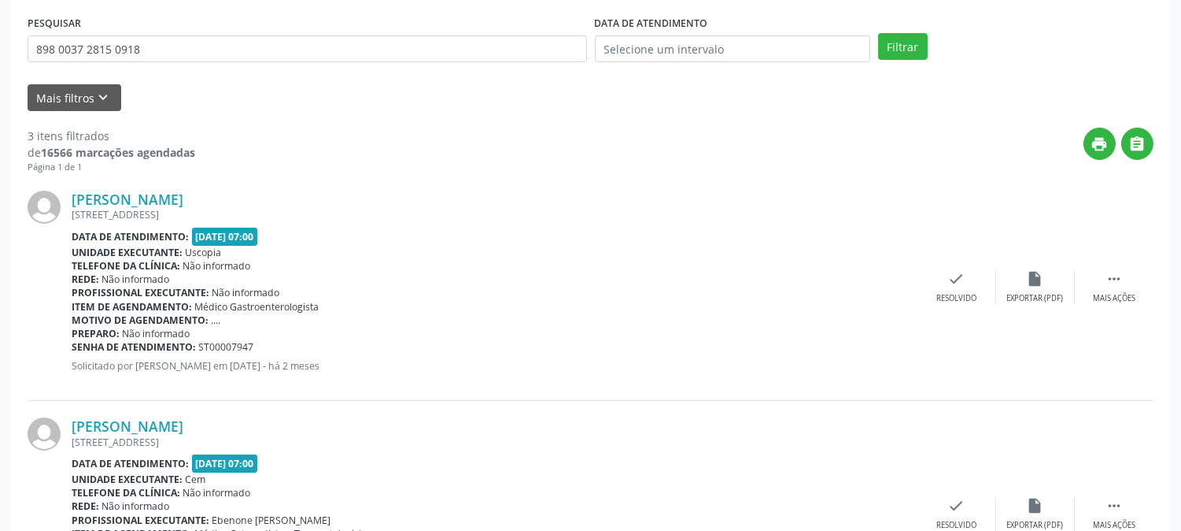
scroll to position [0, 0]
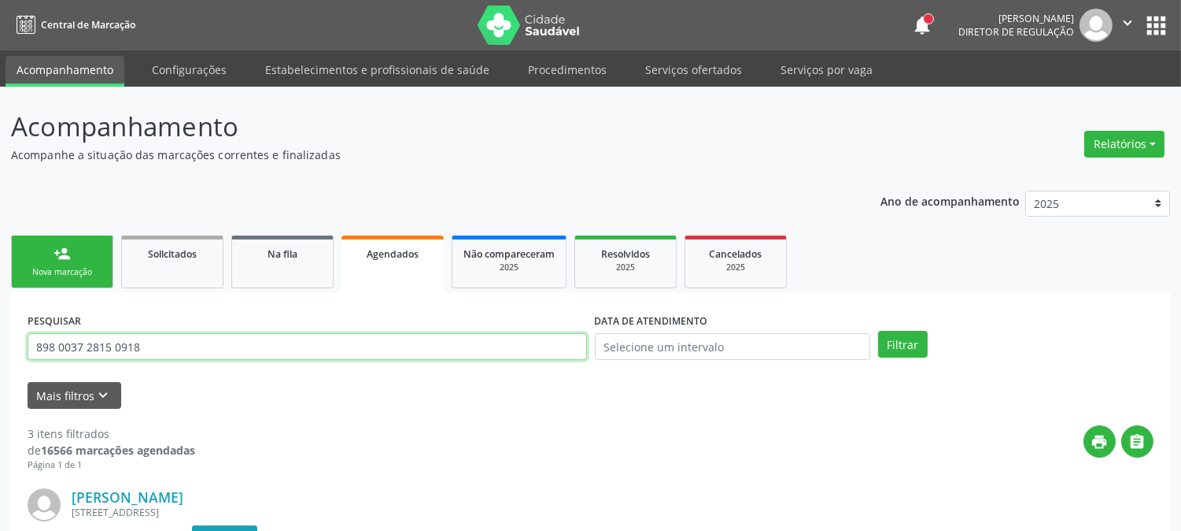
drag, startPoint x: 200, startPoint y: 339, endPoint x: 0, endPoint y: 348, distance: 200.1
click at [878, 331] on button "Filtrar" at bounding box center [903, 344] width 50 height 27
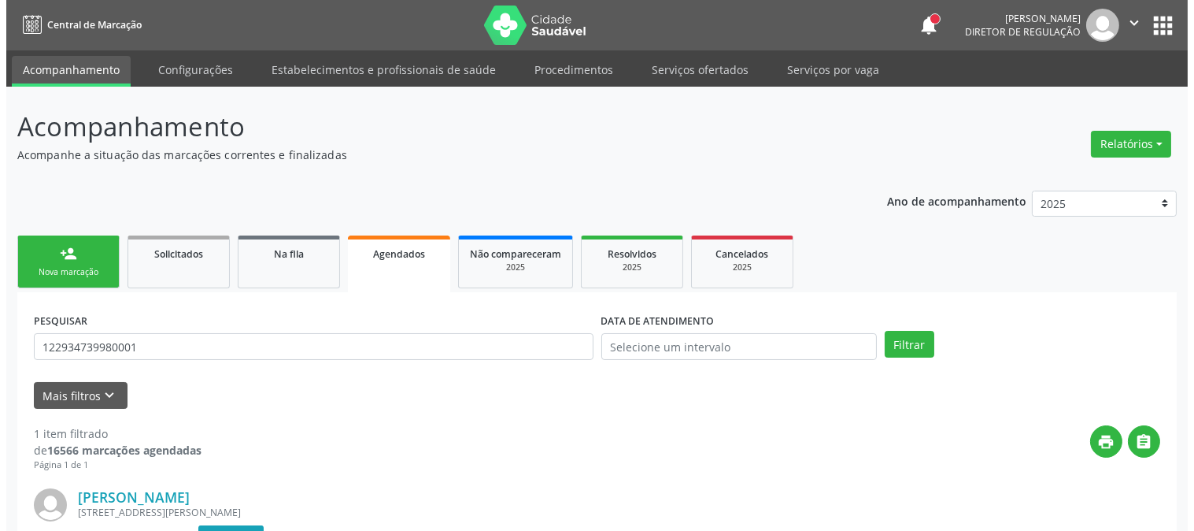
scroll to position [194, 0]
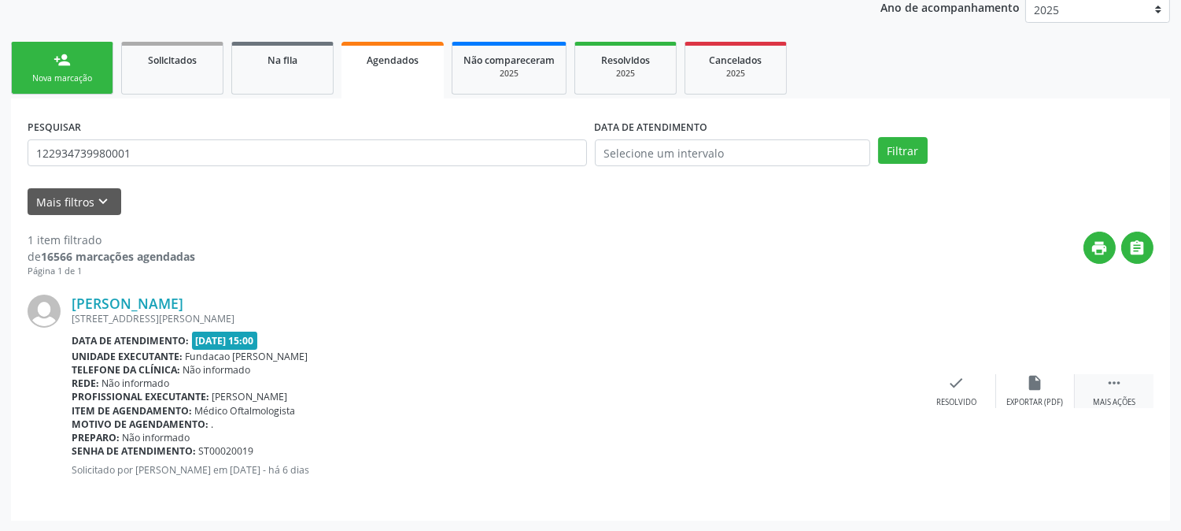
click at [1090, 391] on div " Mais ações" at bounding box center [1114, 391] width 79 height 34
click at [875, 394] on div "cancel Cancelar" at bounding box center [878, 391] width 79 height 34
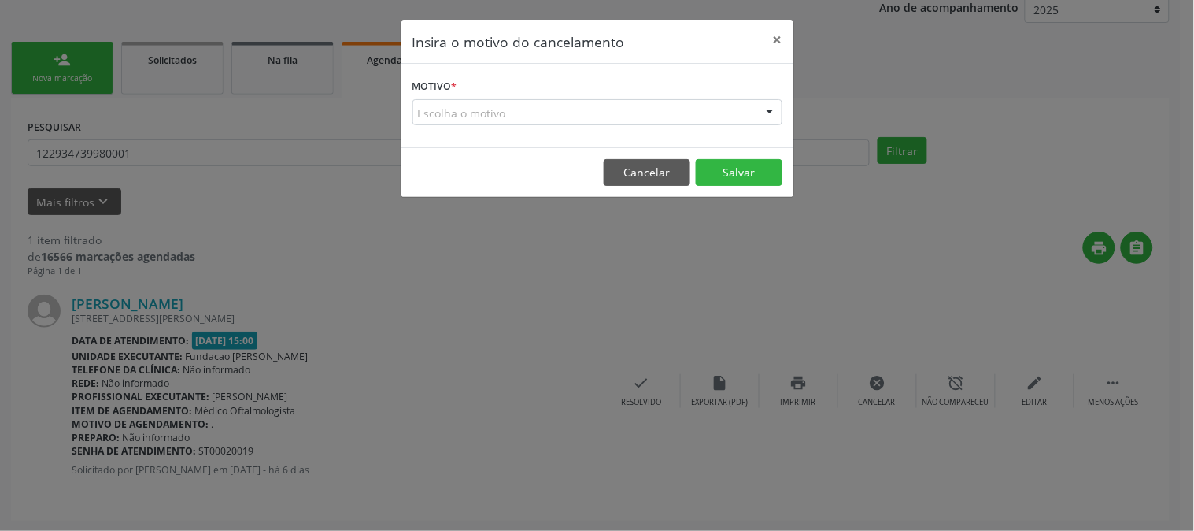
click at [769, 114] on div at bounding box center [770, 113] width 24 height 27
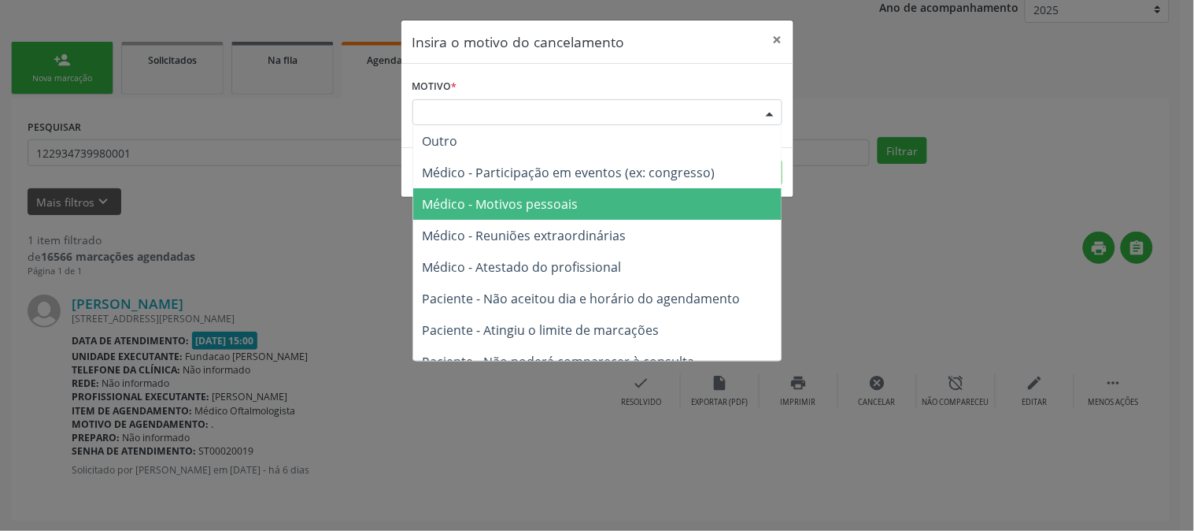
click at [702, 195] on span "Médico - Motivos pessoais" at bounding box center [597, 203] width 368 height 31
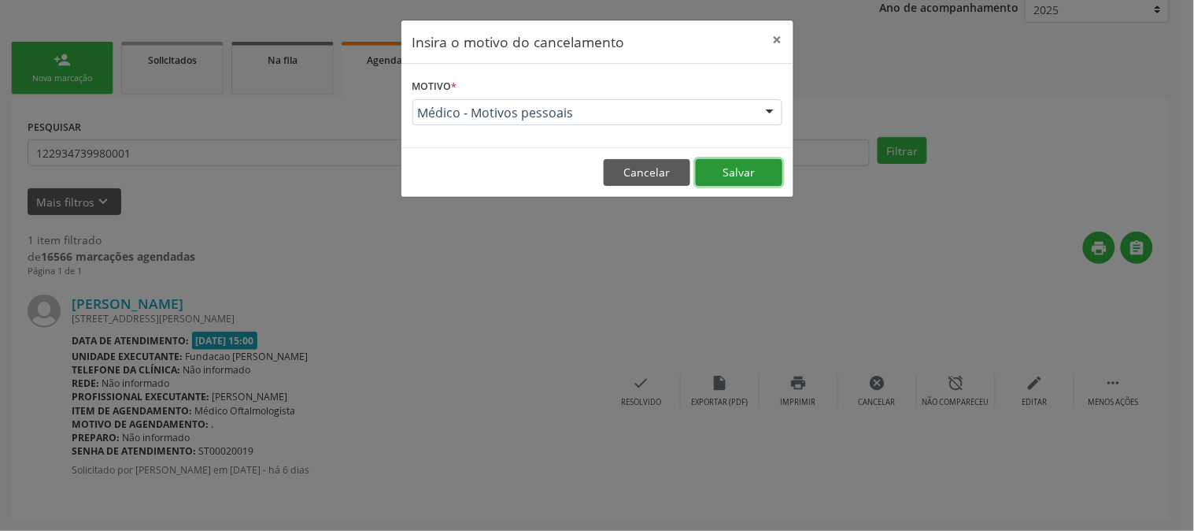
click at [761, 171] on button "Salvar" at bounding box center [739, 172] width 87 height 27
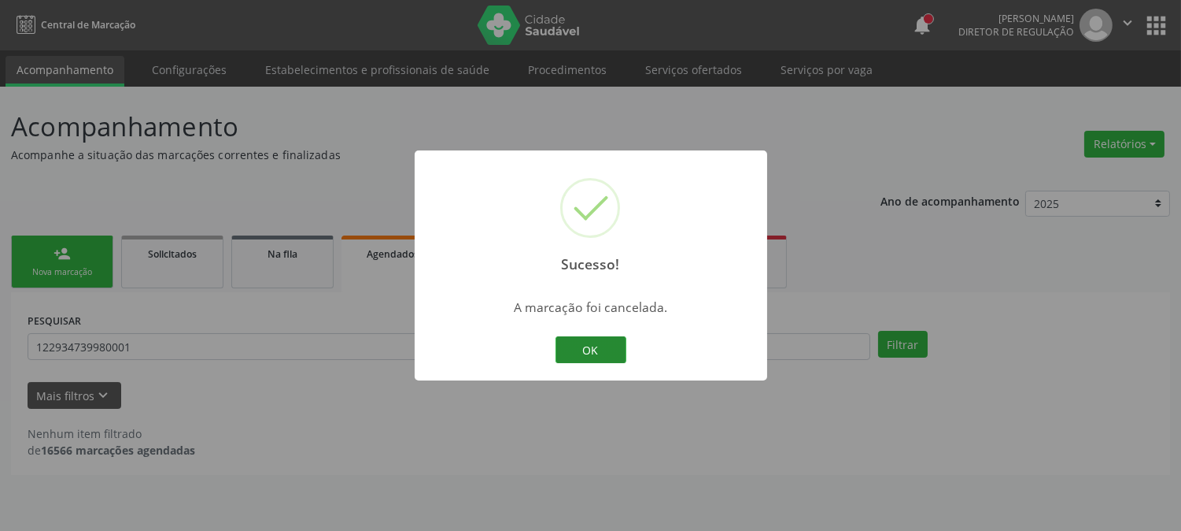
scroll to position [0, 0]
click at [586, 347] on button "OK" at bounding box center [597, 349] width 71 height 27
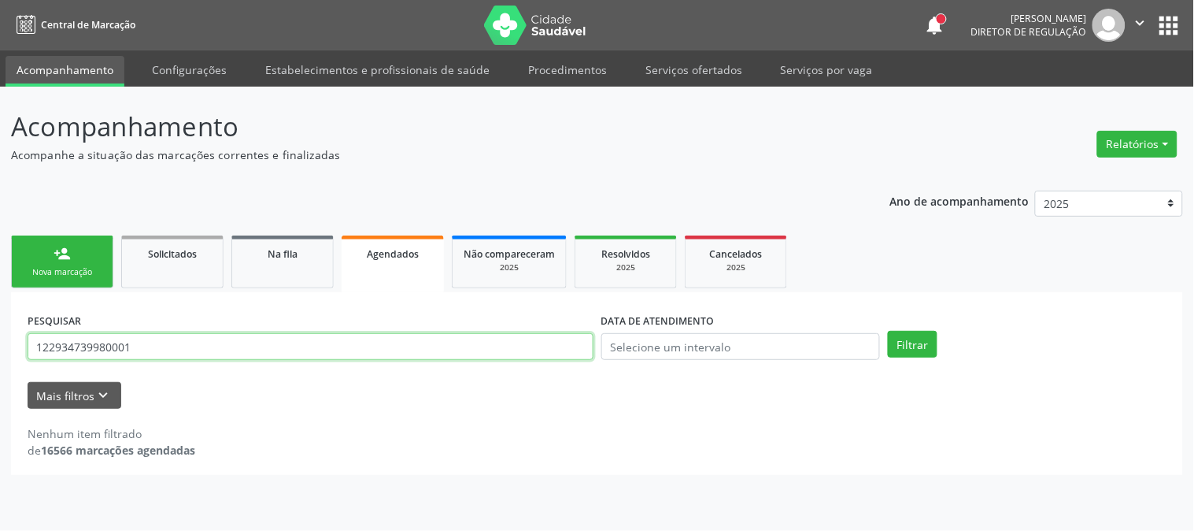
drag, startPoint x: 187, startPoint y: 348, endPoint x: 0, endPoint y: 341, distance: 187.5
click at [0, 341] on div "Acompanhamento Acompanhe a situação das marcações correntes e finalizadas Relat…" at bounding box center [597, 309] width 1194 height 444
click at [888, 331] on button "Filtrar" at bounding box center [913, 344] width 50 height 27
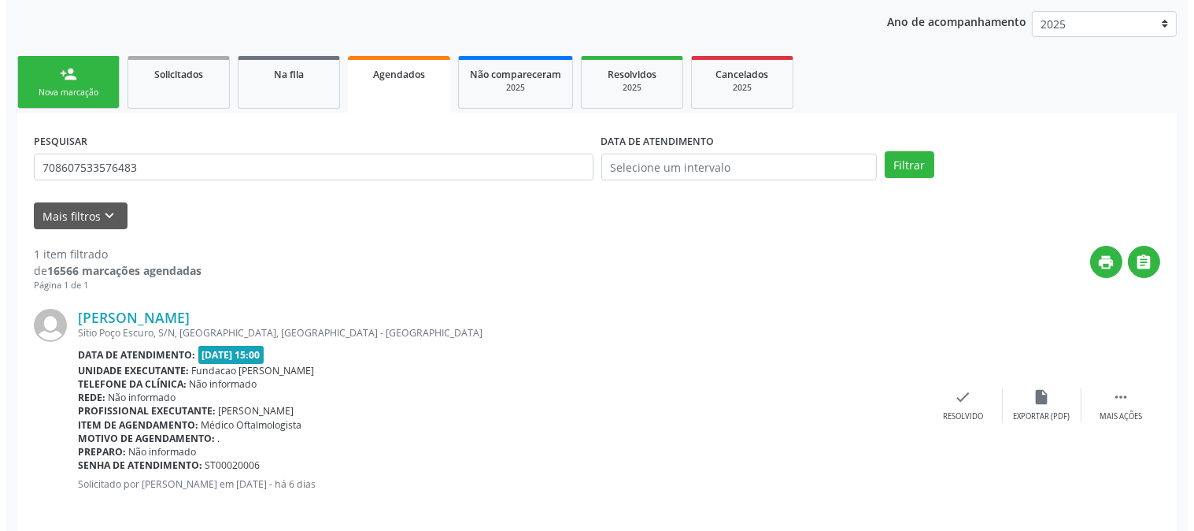
scroll to position [194, 0]
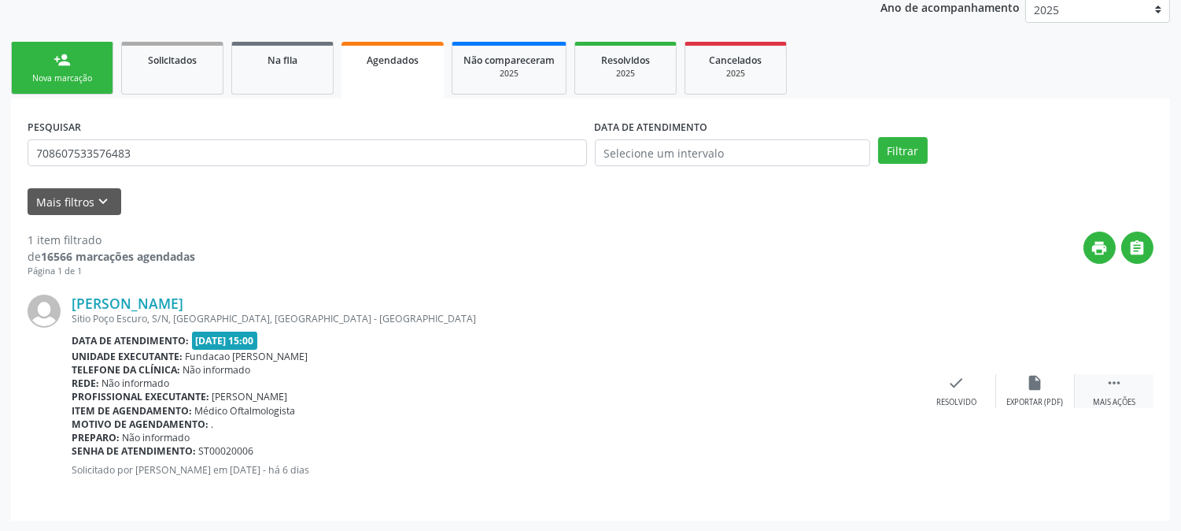
click at [1137, 386] on div " Mais ações" at bounding box center [1114, 391] width 79 height 34
click at [889, 398] on div "Cancelar" at bounding box center [878, 402] width 37 height 11
click at [874, 368] on div "Rosa Claudino Leite Sitio Poço Escuro, S/N, Varzinha, Serra Talhada - PE Data d…" at bounding box center [591, 391] width 1126 height 226
click at [876, 379] on icon "cancel" at bounding box center [878, 382] width 17 height 17
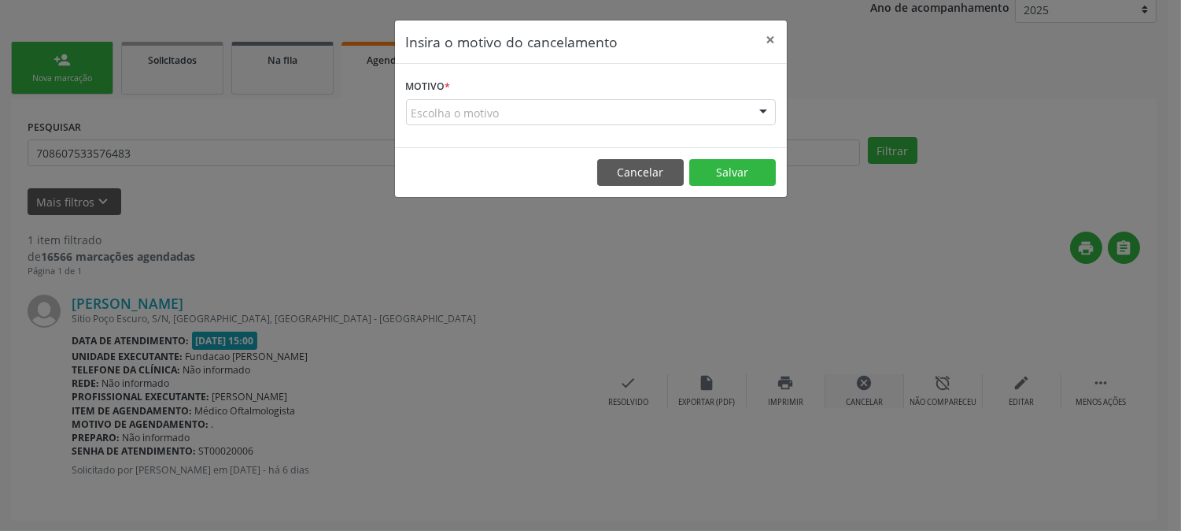
click at [876, 379] on div "Insira o motivo do cancelamento × Motivo * Escolha o motivo Outro Médico - Part…" at bounding box center [590, 265] width 1181 height 531
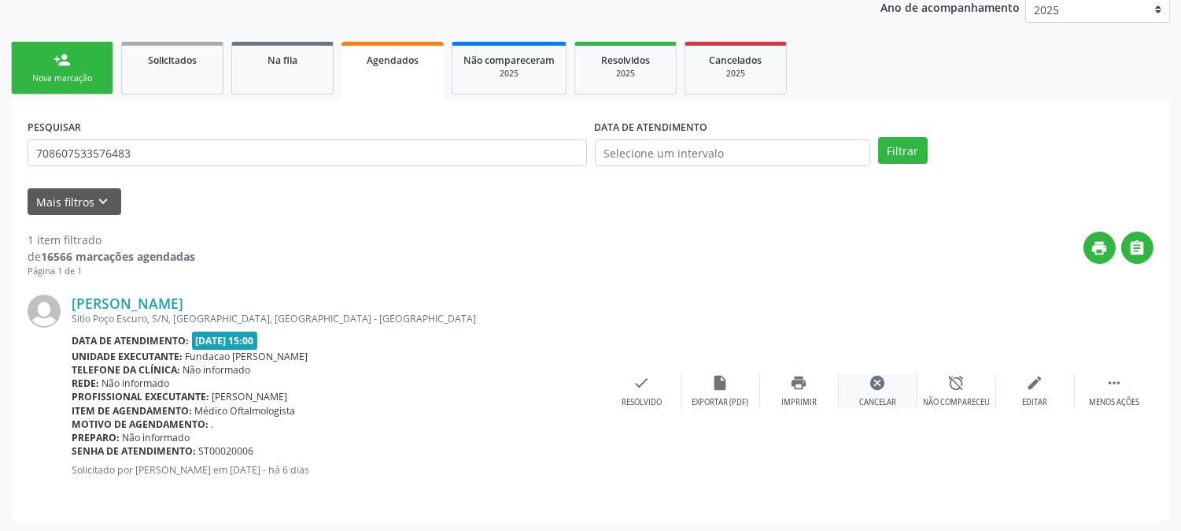
click at [861, 380] on div "cancel Cancelar" at bounding box center [878, 391] width 79 height 34
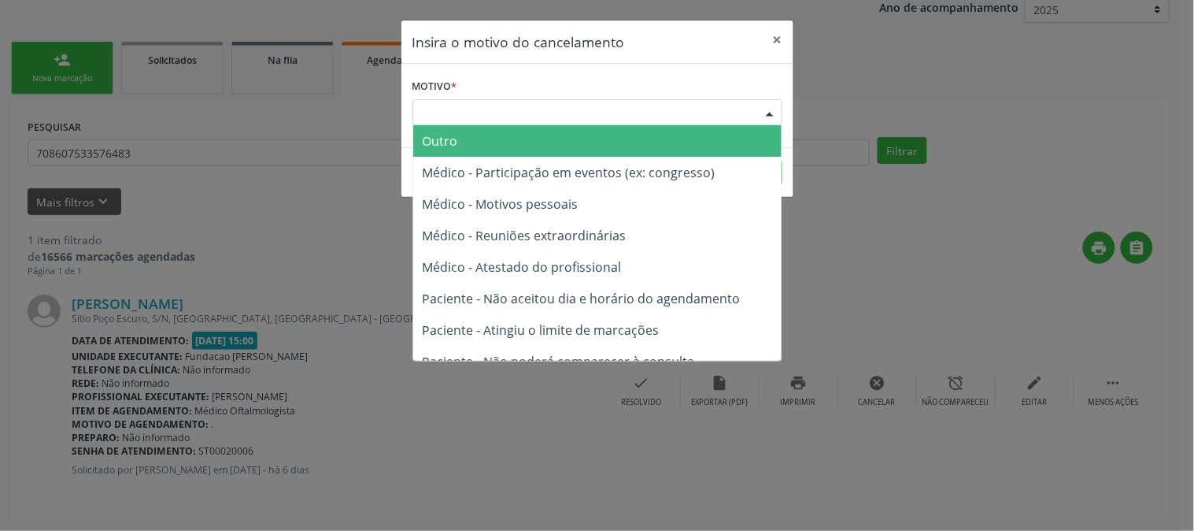
click at [745, 105] on div "Escolha o motivo" at bounding box center [597, 112] width 370 height 27
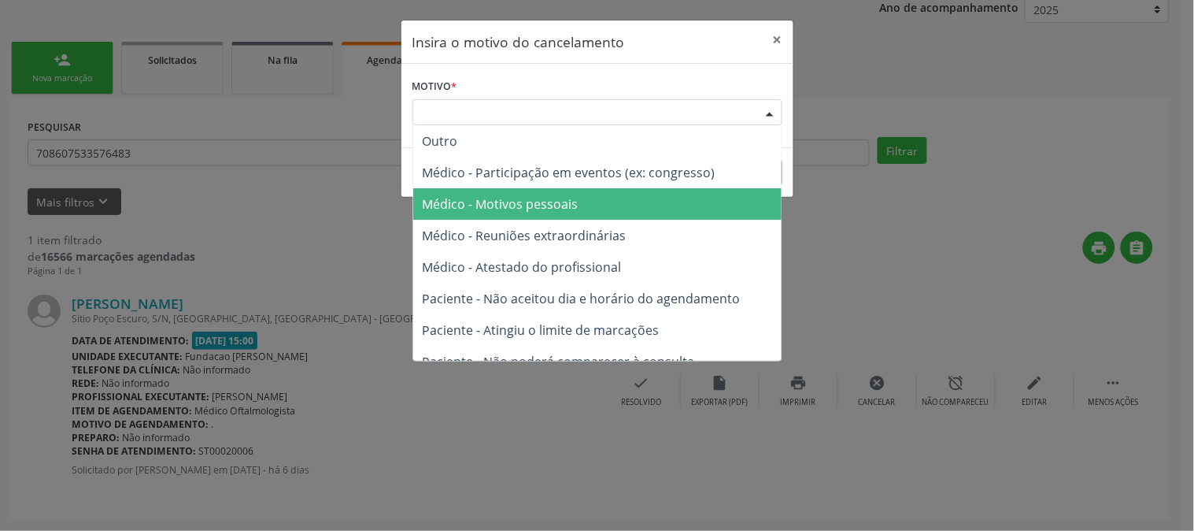
click at [727, 198] on span "Médico - Motivos pessoais" at bounding box center [597, 203] width 368 height 31
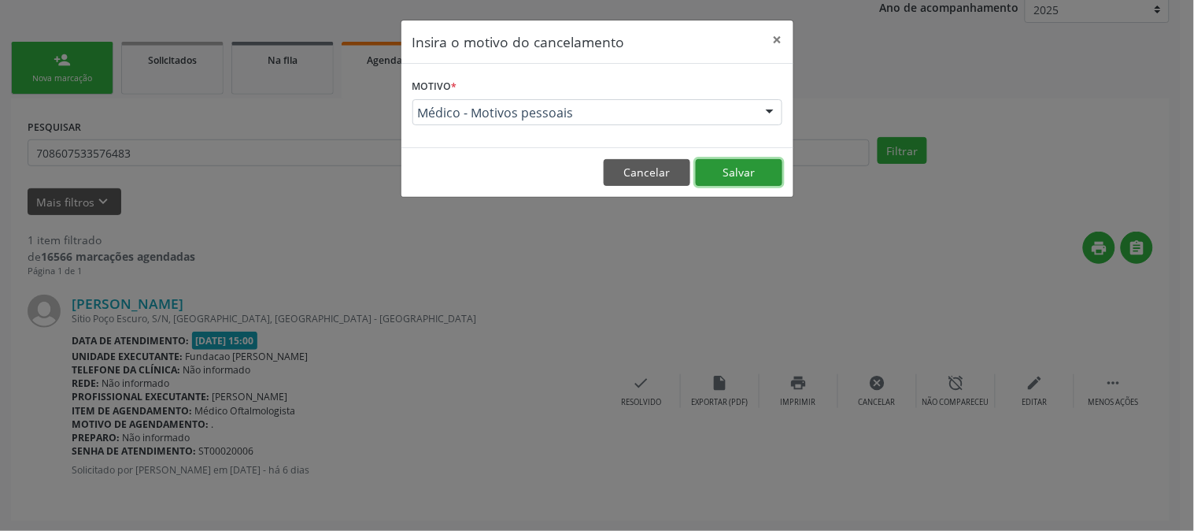
click at [737, 172] on button "Salvar" at bounding box center [739, 172] width 87 height 27
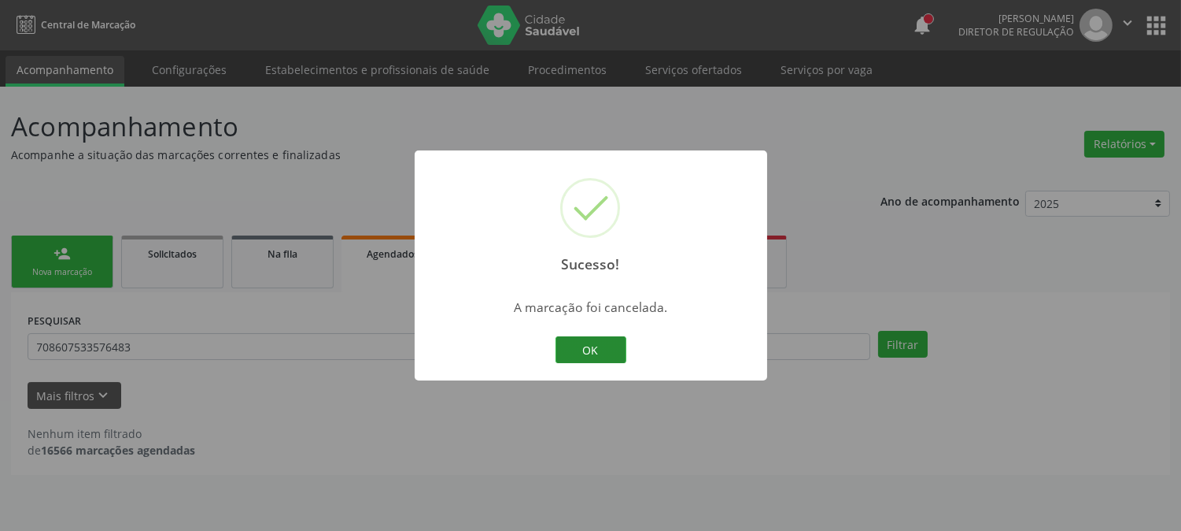
scroll to position [0, 0]
click at [573, 340] on button "OK" at bounding box center [597, 349] width 71 height 27
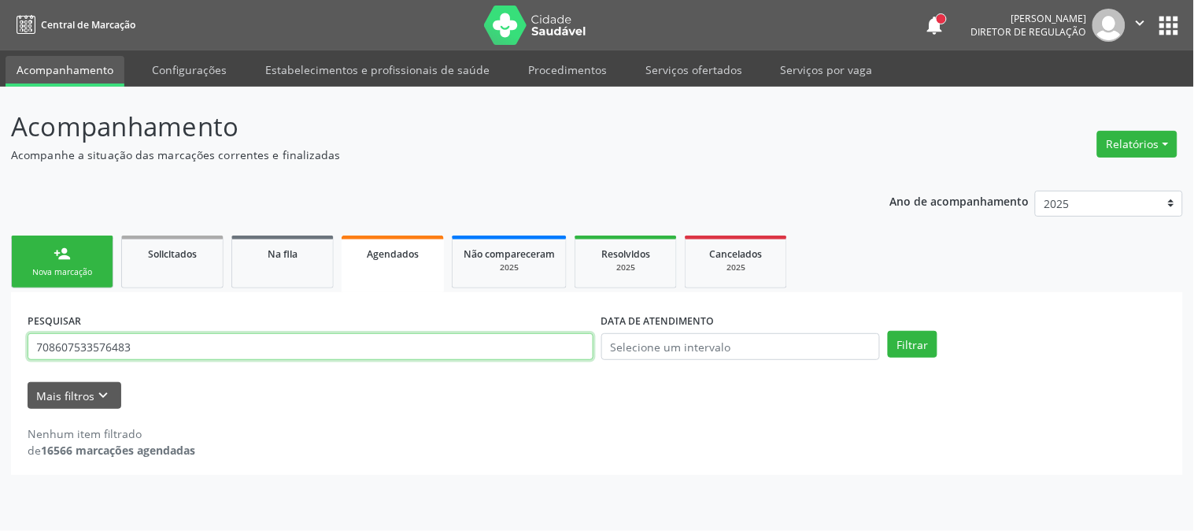
drag, startPoint x: 147, startPoint y: 356, endPoint x: 32, endPoint y: 351, distance: 115.0
click at [32, 351] on input "708607533576483" at bounding box center [311, 346] width 566 height 27
type input "898003920620536"
click at [888, 331] on button "Filtrar" at bounding box center [913, 344] width 50 height 27
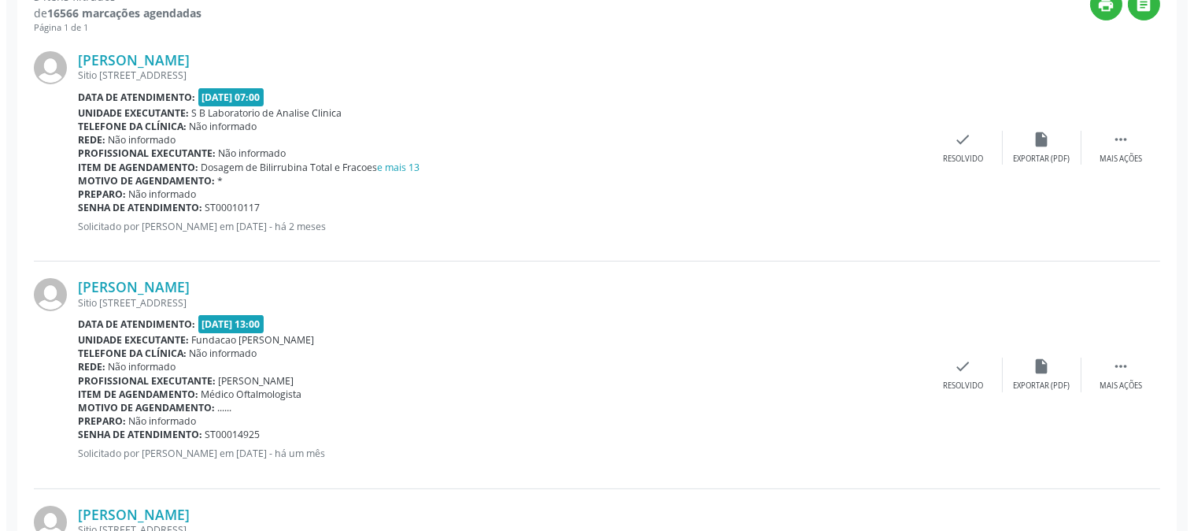
scroll to position [648, 0]
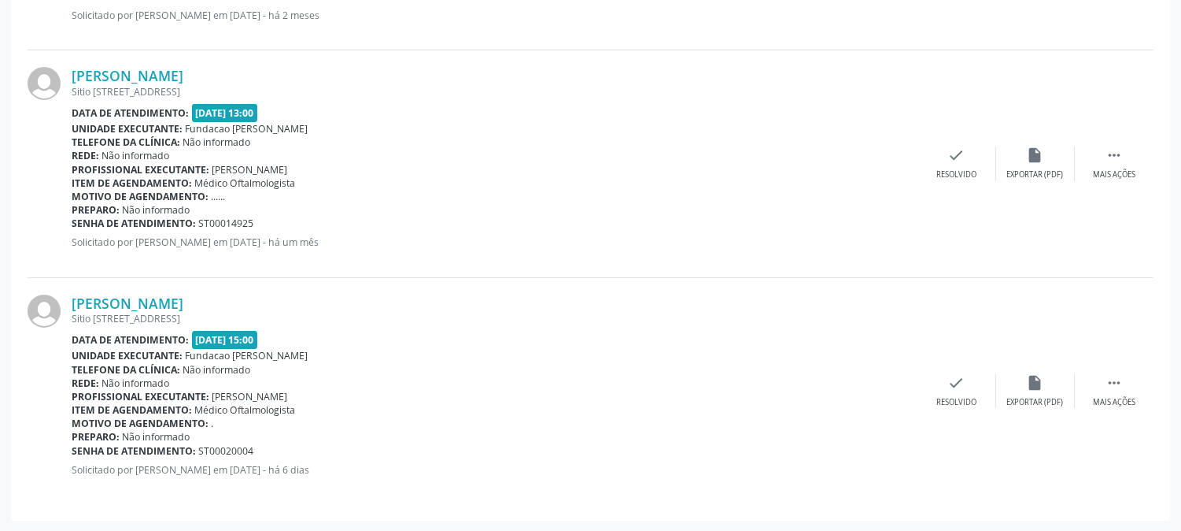
click at [1116, 411] on div "Adaberto Moreno da Silva Sitio São Jose de Caiçarinha, 57, Zona Rural, Serra Ta…" at bounding box center [591, 391] width 1126 height 226
click at [1118, 405] on div "Mais ações" at bounding box center [1114, 402] width 43 height 11
click at [875, 390] on icon "cancel" at bounding box center [878, 382] width 17 height 17
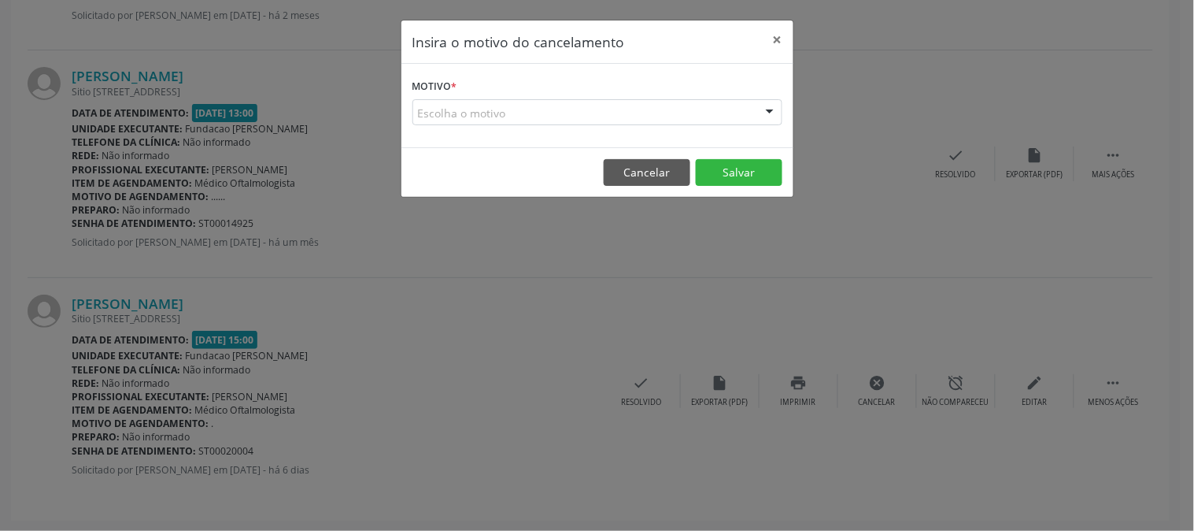
click at [706, 114] on div "Escolha o motivo" at bounding box center [597, 112] width 370 height 27
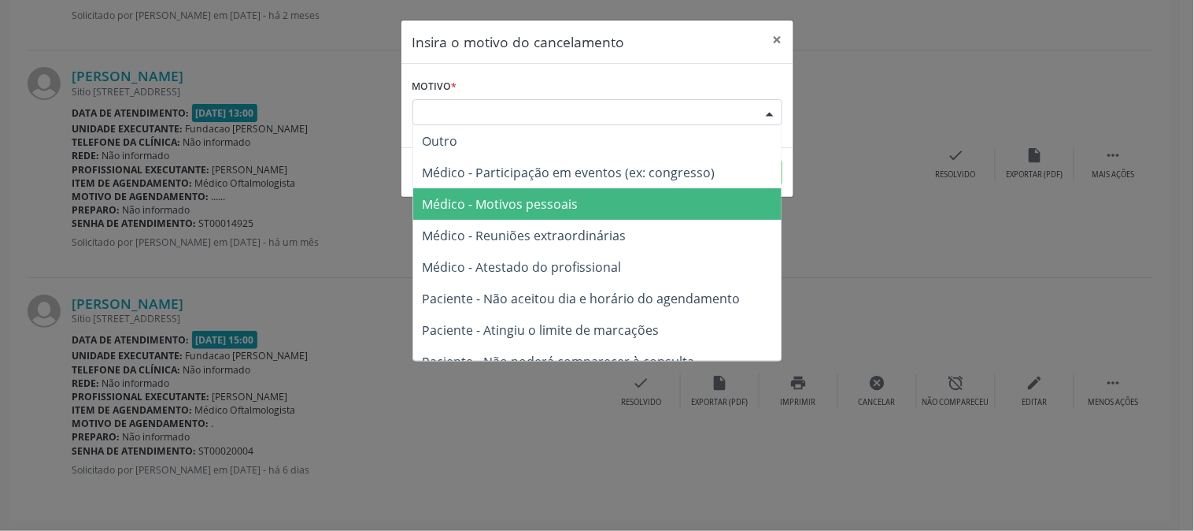
click at [675, 194] on span "Médico - Motivos pessoais" at bounding box center [597, 203] width 368 height 31
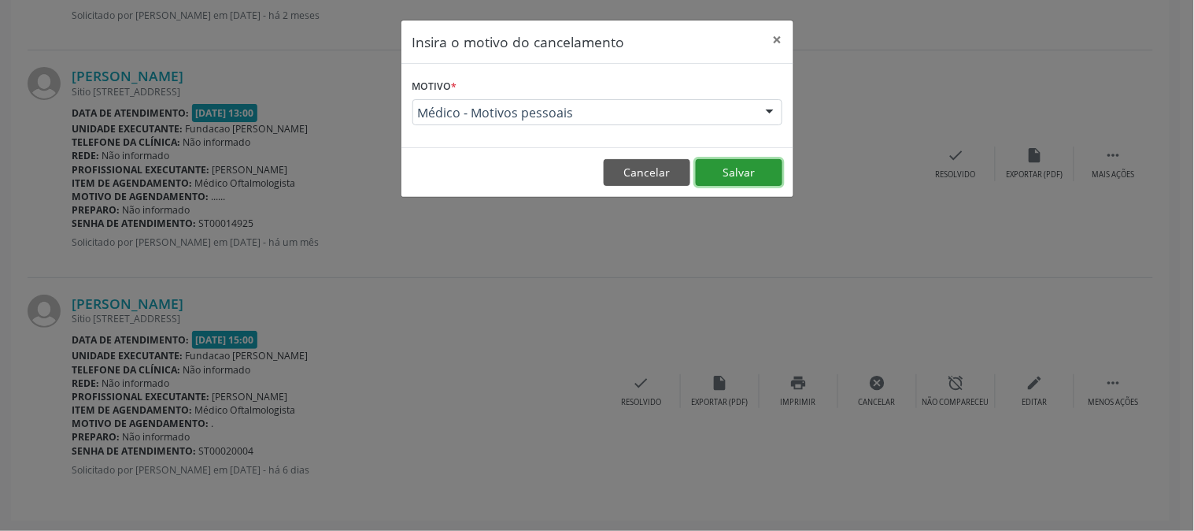
click at [728, 175] on button "Salvar" at bounding box center [739, 172] width 87 height 27
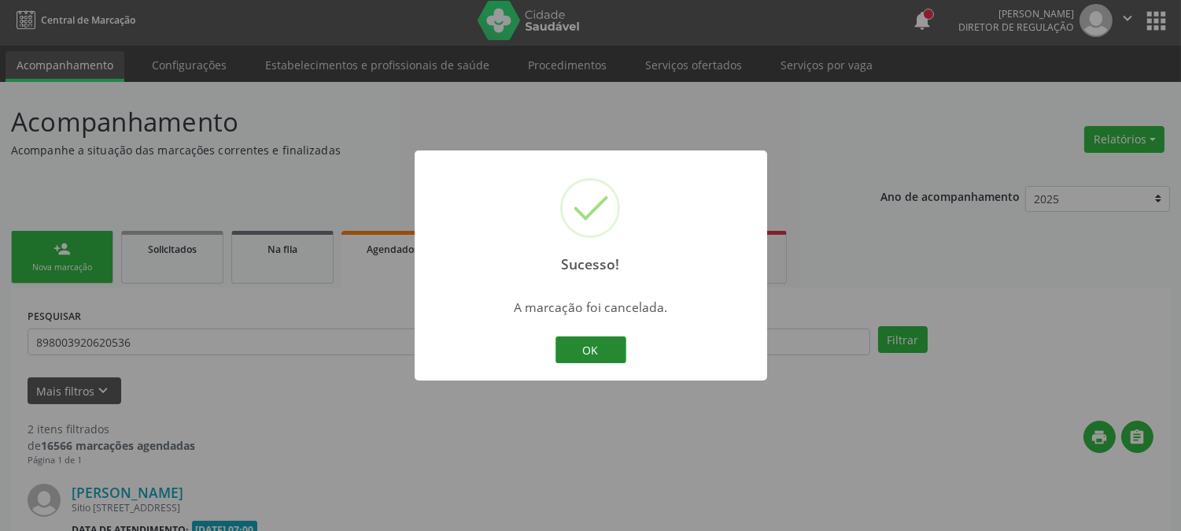
scroll to position [420, 0]
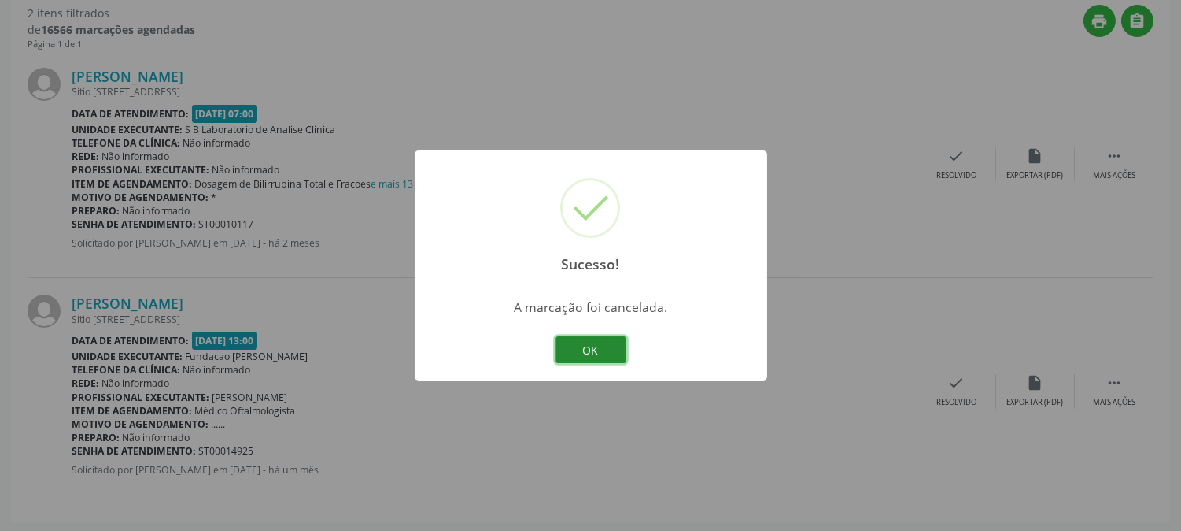
click at [590, 342] on button "OK" at bounding box center [591, 349] width 71 height 27
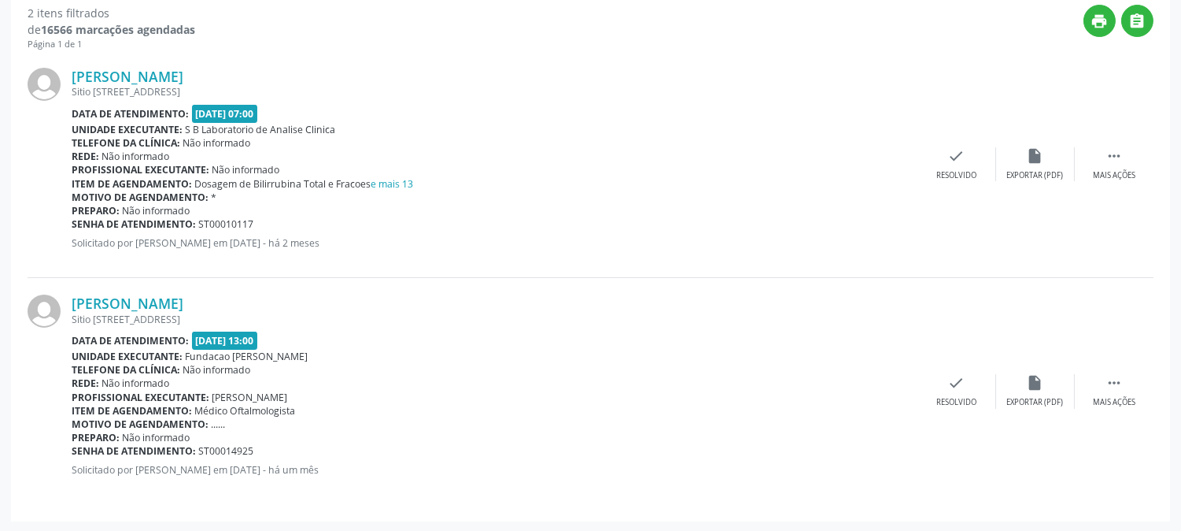
scroll to position [0, 0]
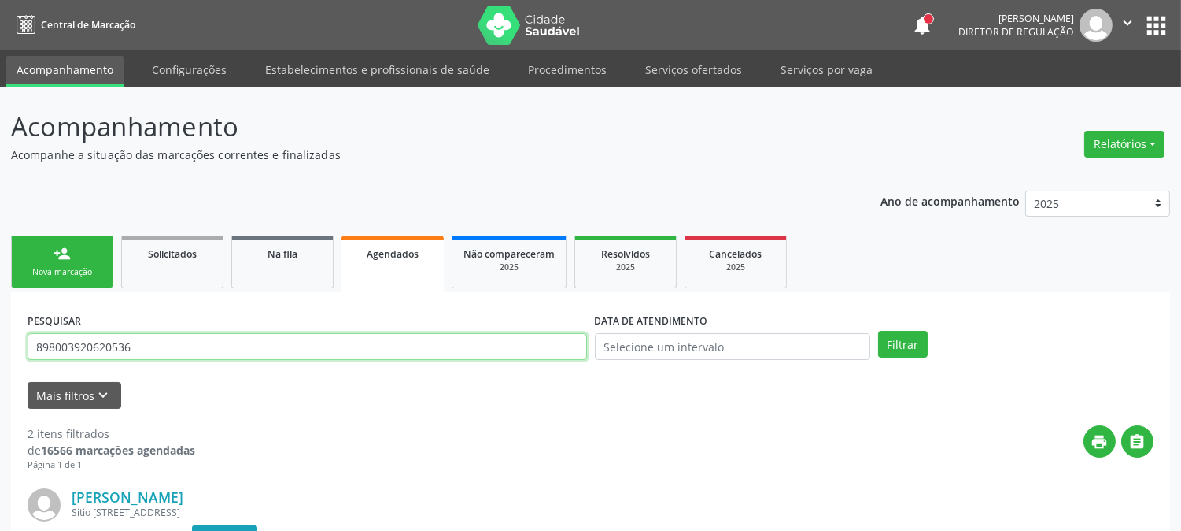
drag, startPoint x: 216, startPoint y: 345, endPoint x: 0, endPoint y: 297, distance: 221.0
click at [0, 303] on div "Acompanhamento Acompanhe a situação das marcações correntes e finalizadas Relat…" at bounding box center [590, 520] width 1181 height 866
type input "898004543741872"
click at [878, 331] on button "Filtrar" at bounding box center [903, 344] width 50 height 27
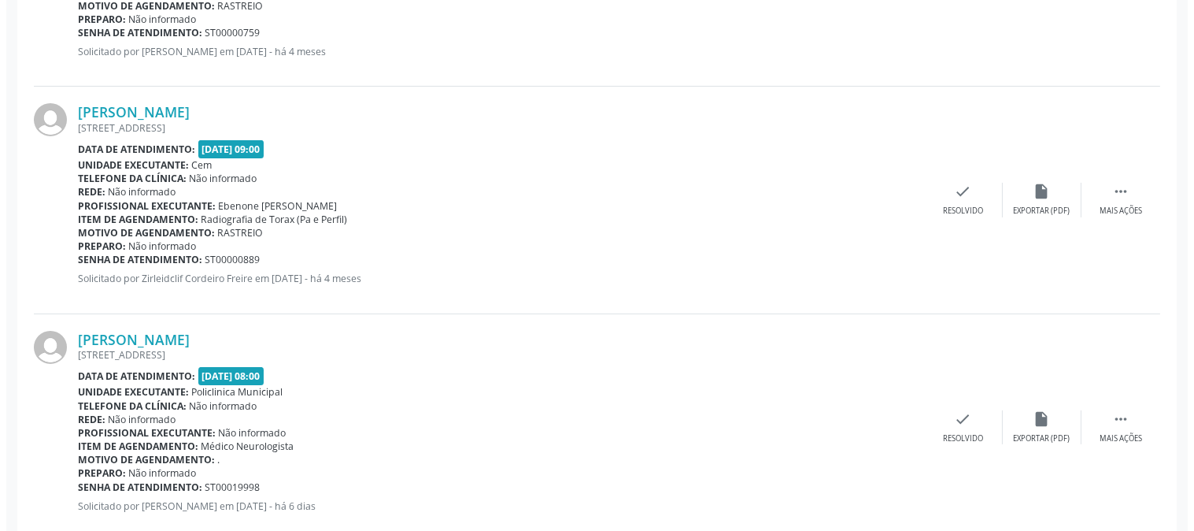
scroll to position [648, 0]
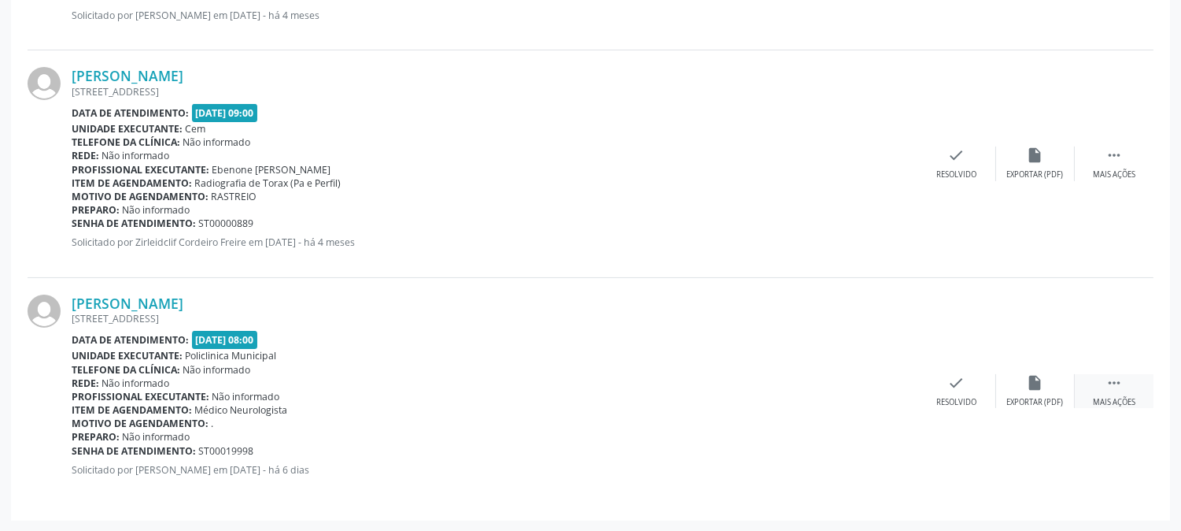
click at [1110, 402] on div "Mais ações" at bounding box center [1114, 402] width 43 height 11
click at [872, 384] on icon "cancel" at bounding box center [878, 382] width 17 height 17
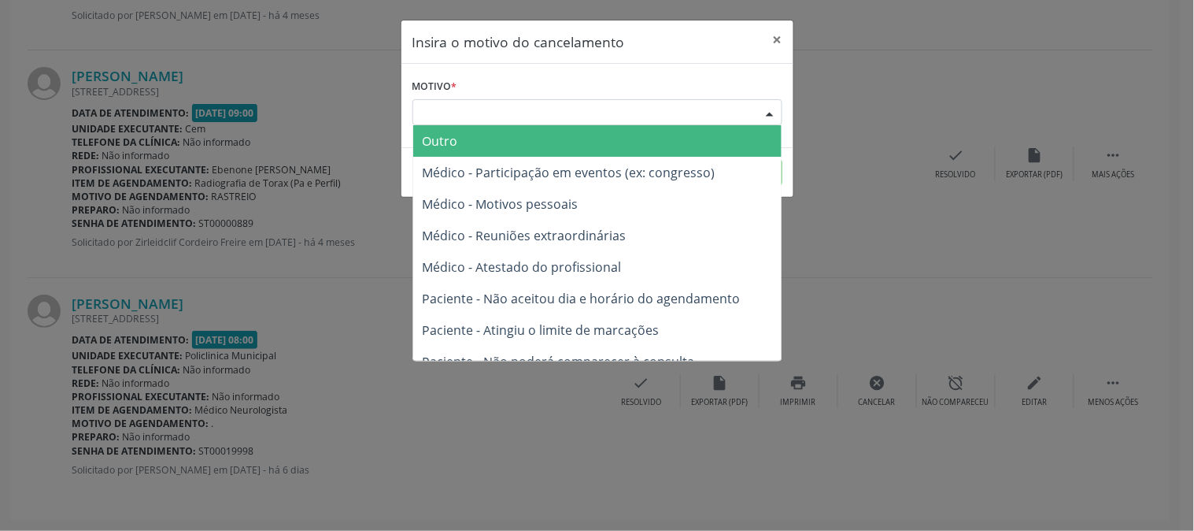
click at [721, 114] on div "Escolha o motivo" at bounding box center [597, 112] width 370 height 27
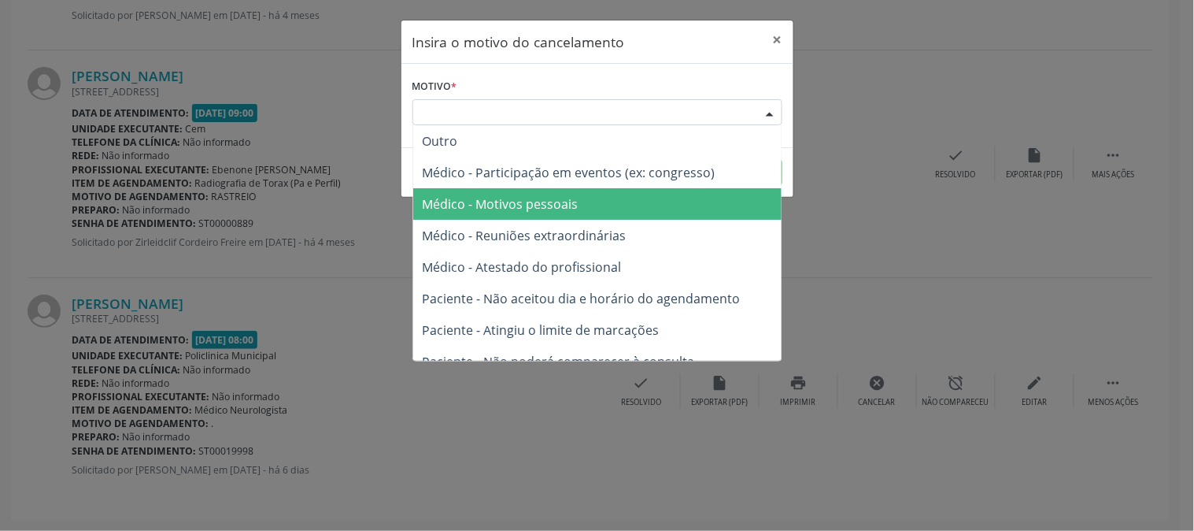
click at [688, 193] on span "Médico - Motivos pessoais" at bounding box center [597, 203] width 368 height 31
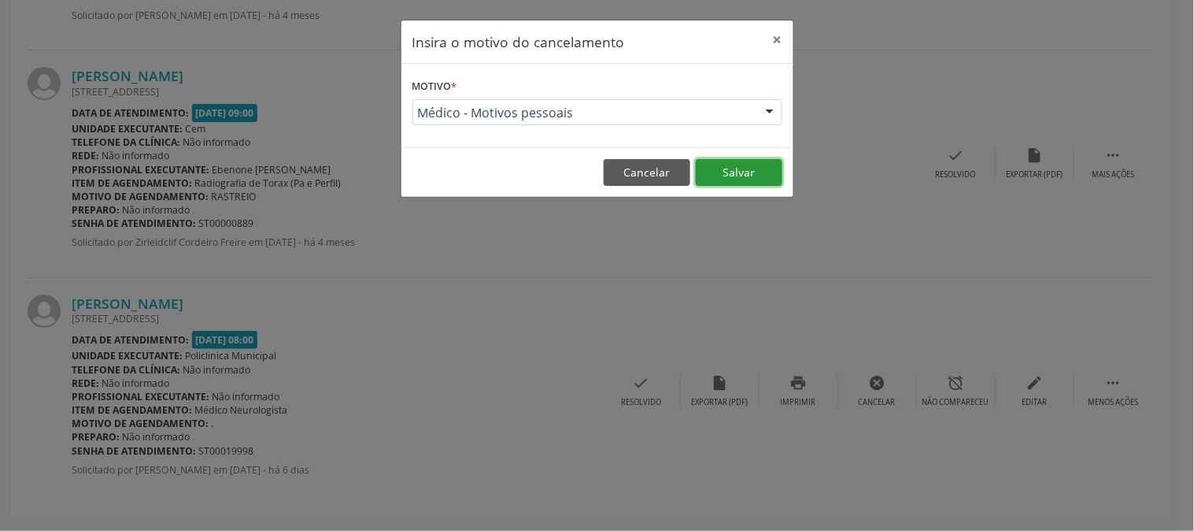
click at [722, 179] on button "Salvar" at bounding box center [739, 172] width 87 height 27
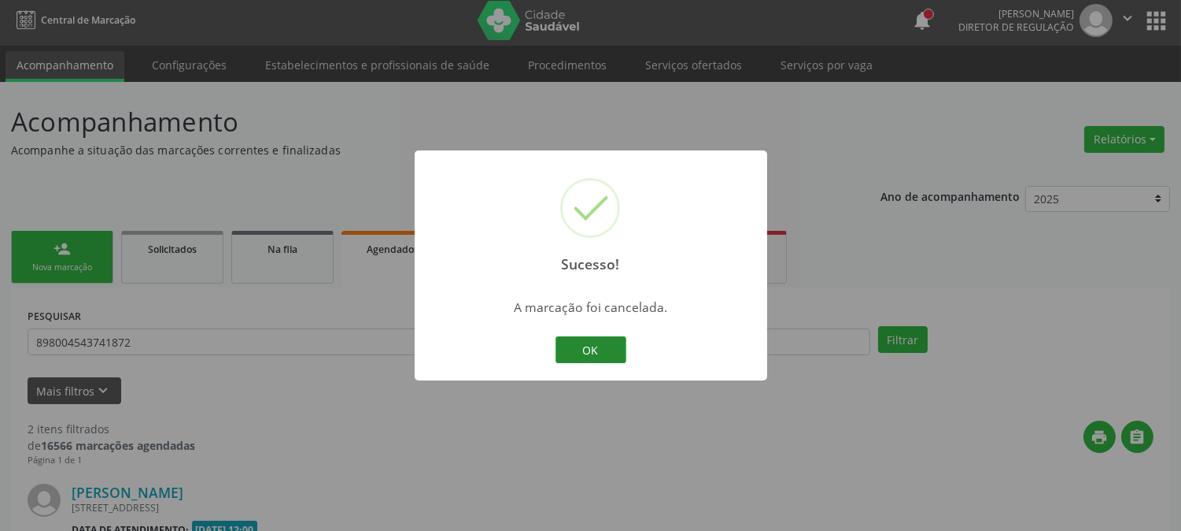
scroll to position [420, 0]
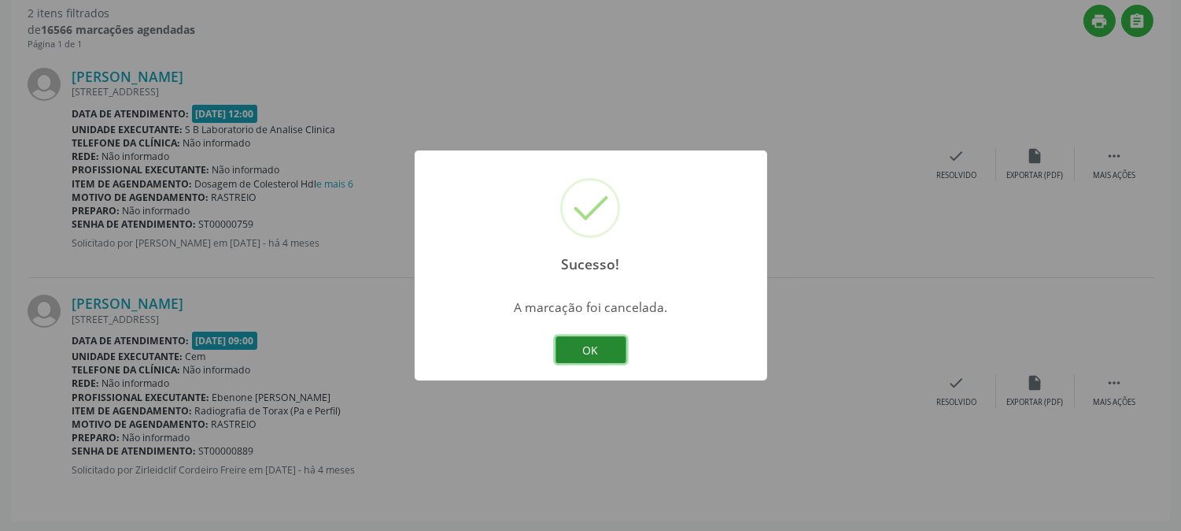
click at [612, 342] on button "OK" at bounding box center [591, 349] width 71 height 27
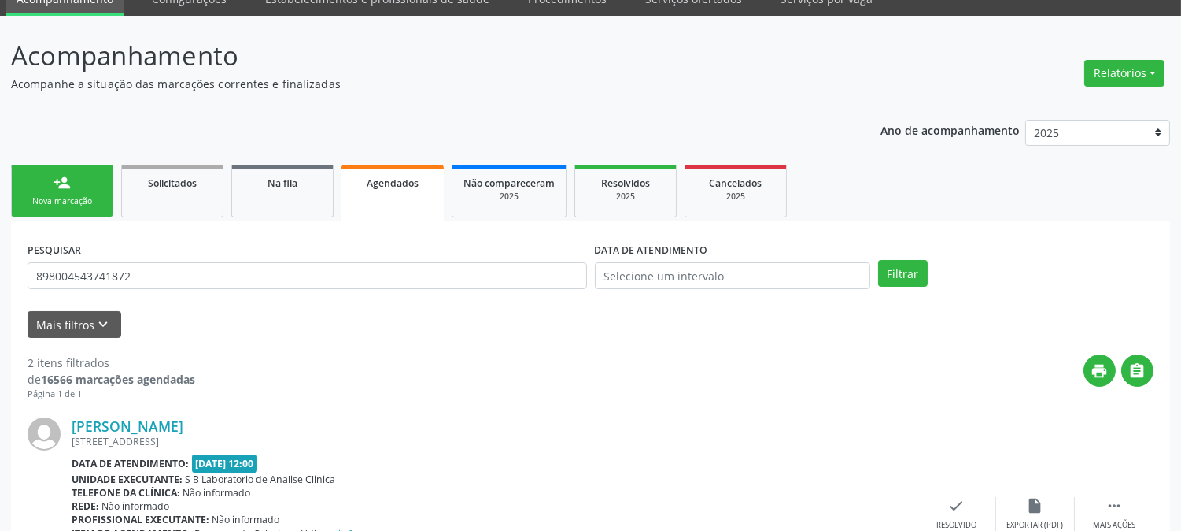
scroll to position [0, 0]
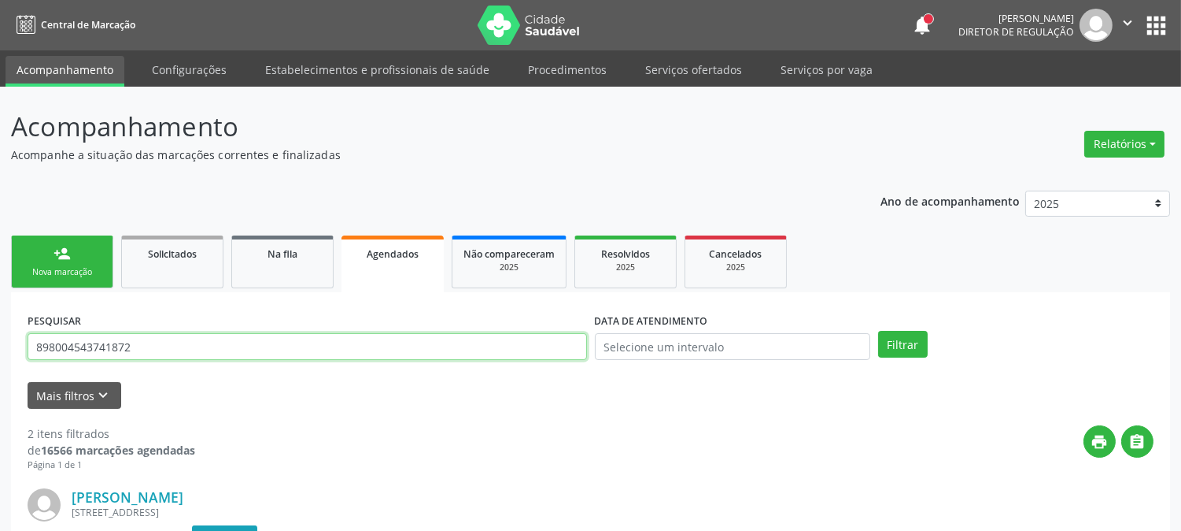
click at [158, 344] on input "898004543741872" at bounding box center [308, 346] width 560 height 27
click at [159, 344] on input "898004543741872" at bounding box center [308, 346] width 560 height 27
click at [878, 331] on button "Filtrar" at bounding box center [903, 344] width 50 height 27
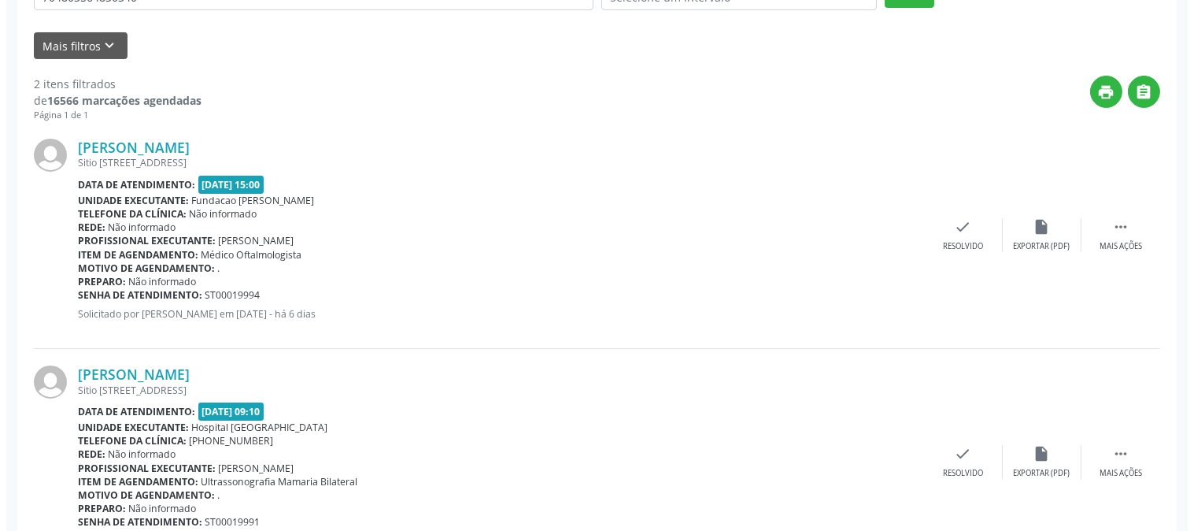
scroll to position [420, 0]
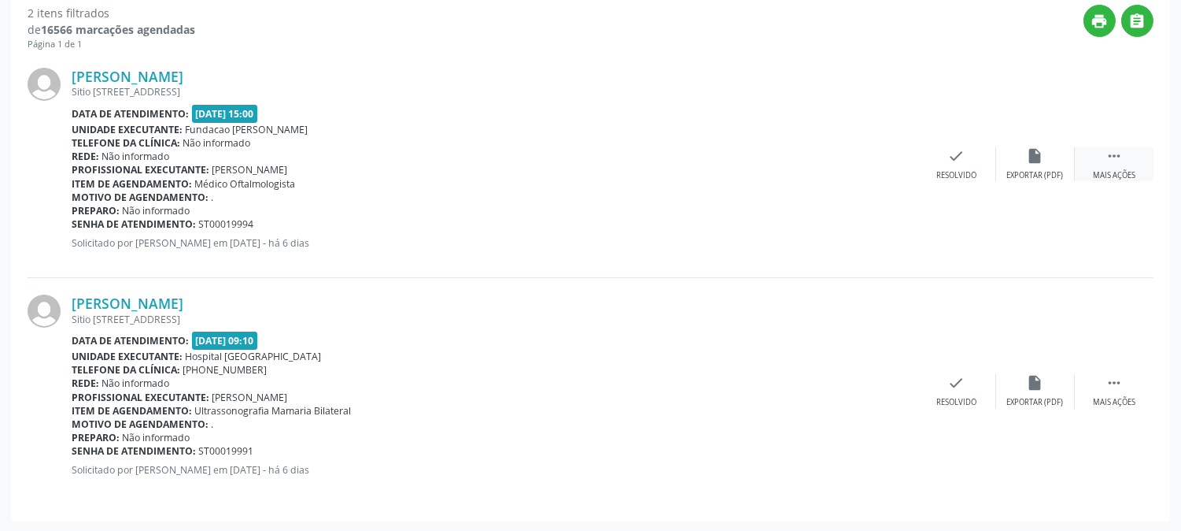
click at [1113, 175] on div "Mais ações" at bounding box center [1114, 175] width 43 height 11
click at [893, 171] on div "Cancelar" at bounding box center [878, 175] width 37 height 11
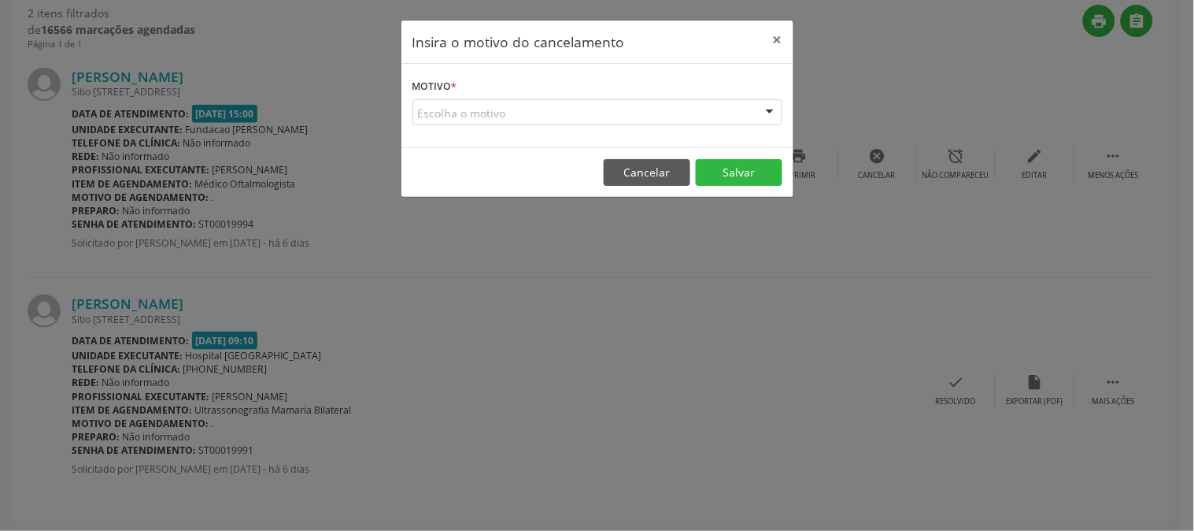
click at [674, 123] on div "Escolha o motivo" at bounding box center [597, 112] width 370 height 27
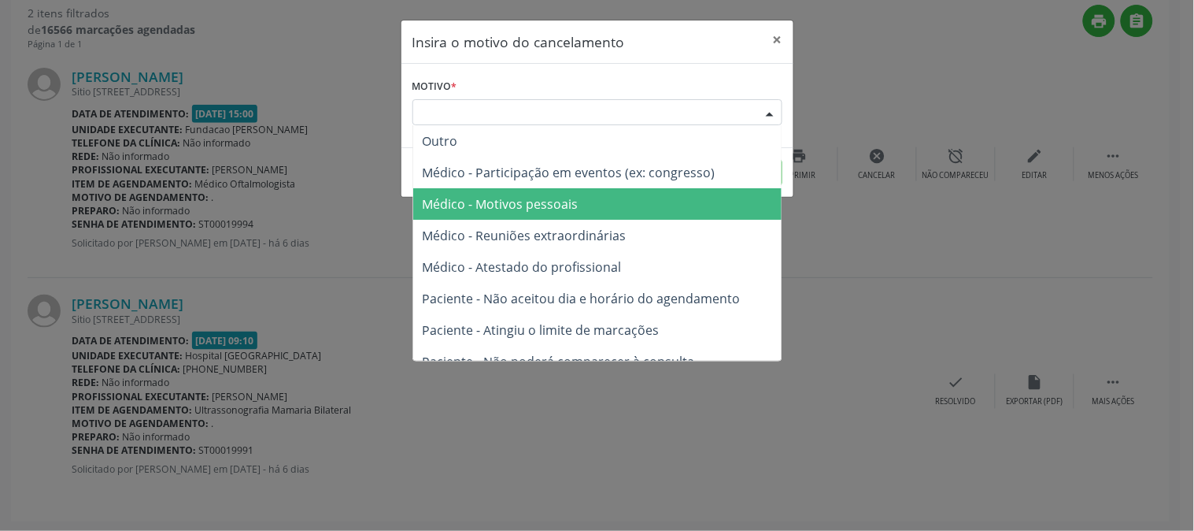
click at [611, 193] on span "Médico - Motivos pessoais" at bounding box center [597, 203] width 368 height 31
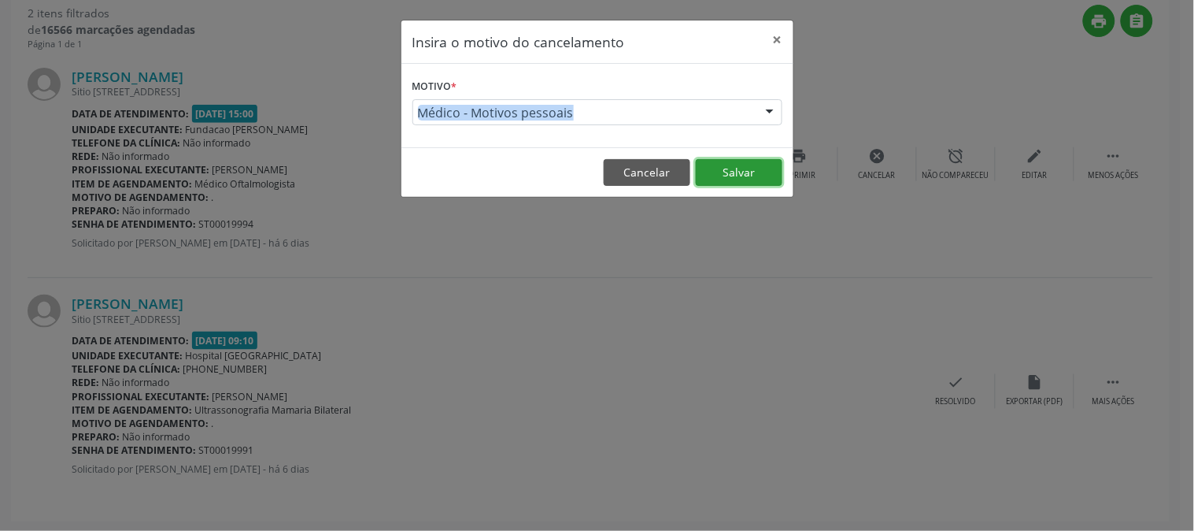
click at [750, 171] on button "Salvar" at bounding box center [739, 172] width 87 height 27
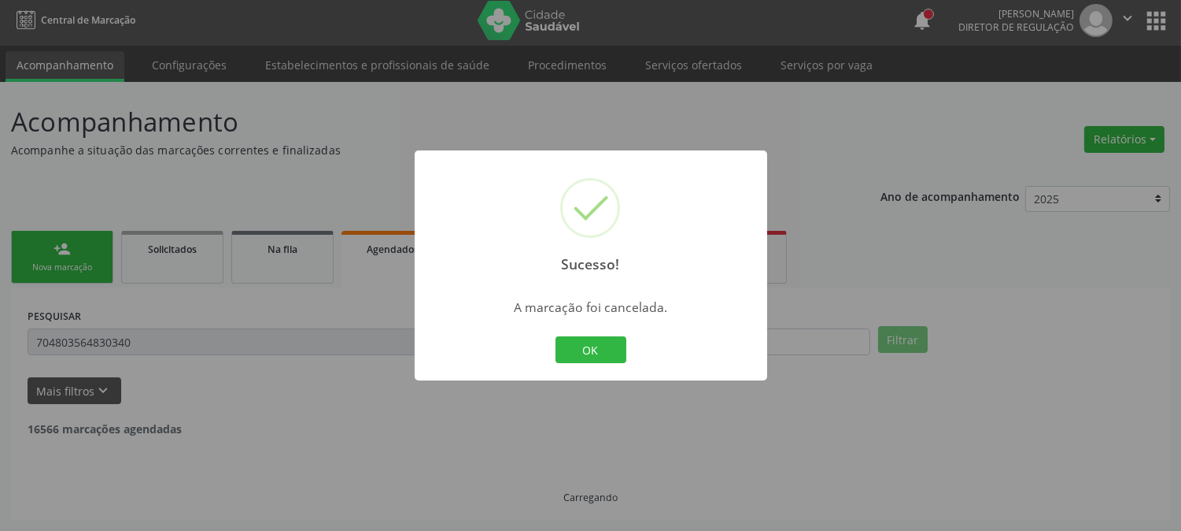
scroll to position [194, 0]
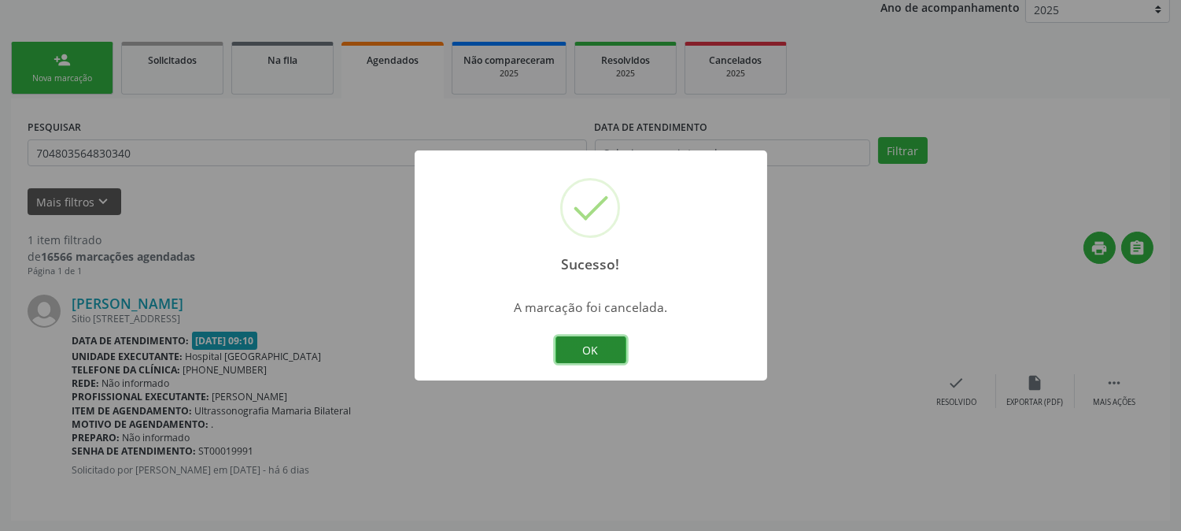
click at [592, 349] on button "OK" at bounding box center [591, 349] width 71 height 27
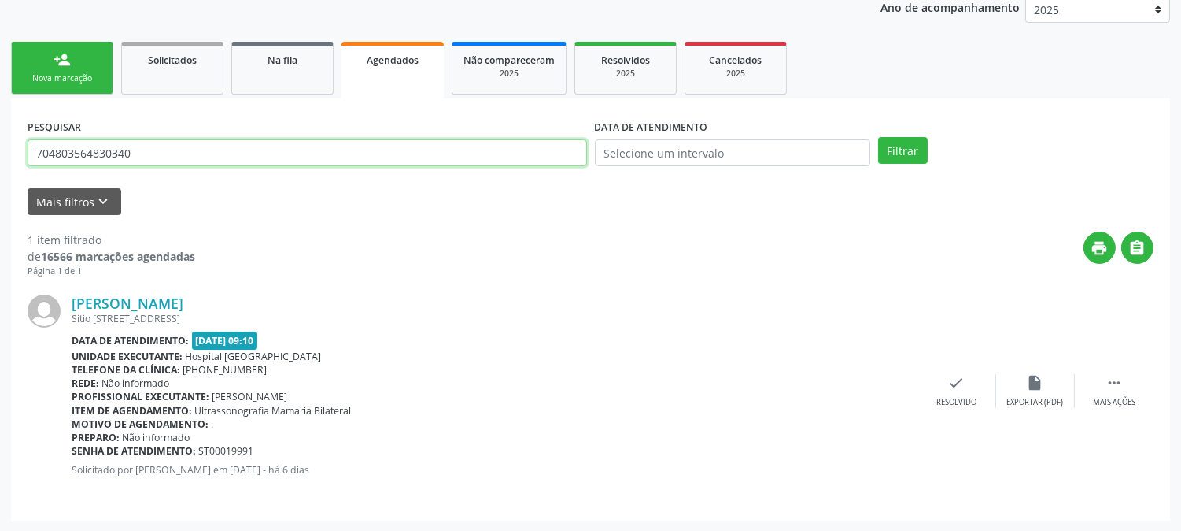
drag, startPoint x: 159, startPoint y: 150, endPoint x: 0, endPoint y: 151, distance: 159.0
click at [0, 151] on div "Acompanhamento Acompanhe a situação das marcações correntes e finalizadas Relat…" at bounding box center [590, 212] width 1181 height 638
type input "705200456810971"
click at [878, 137] on button "Filtrar" at bounding box center [903, 150] width 50 height 27
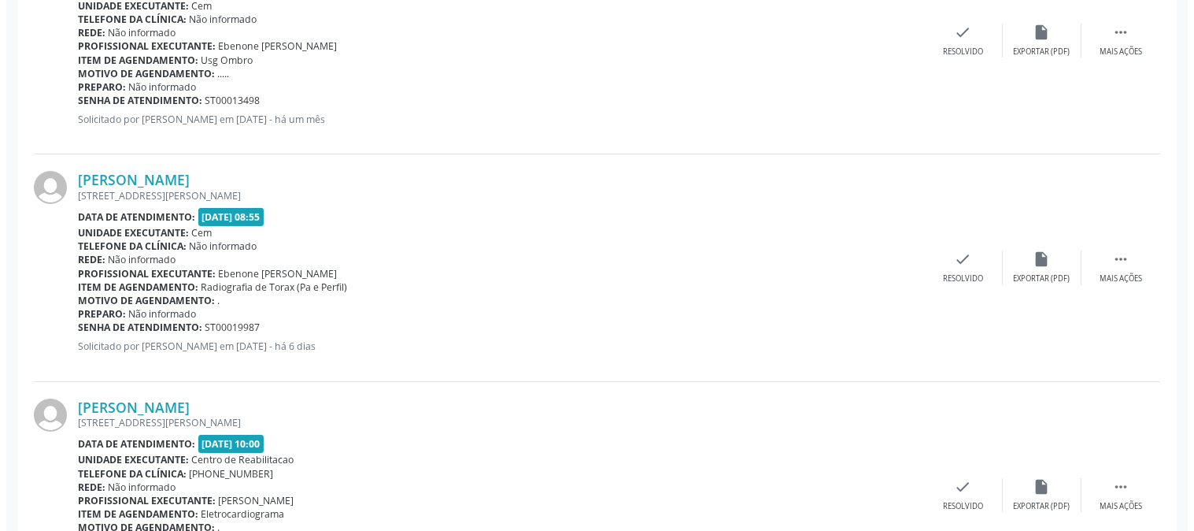
scroll to position [648, 0]
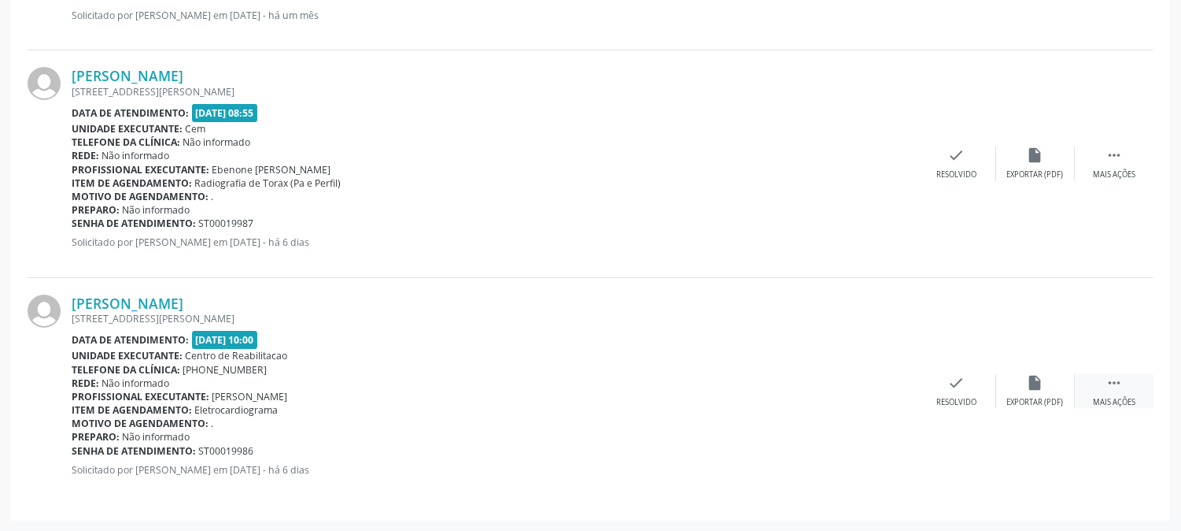
click at [1135, 387] on div " Mais ações" at bounding box center [1114, 391] width 79 height 34
click at [891, 397] on div "Cancelar" at bounding box center [878, 402] width 37 height 11
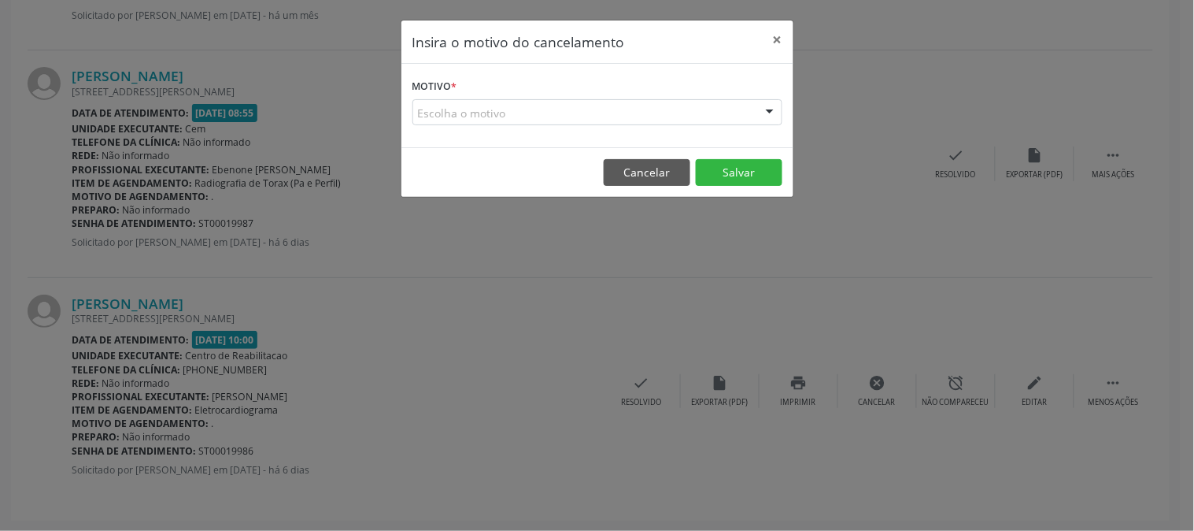
click at [764, 116] on div at bounding box center [770, 113] width 24 height 27
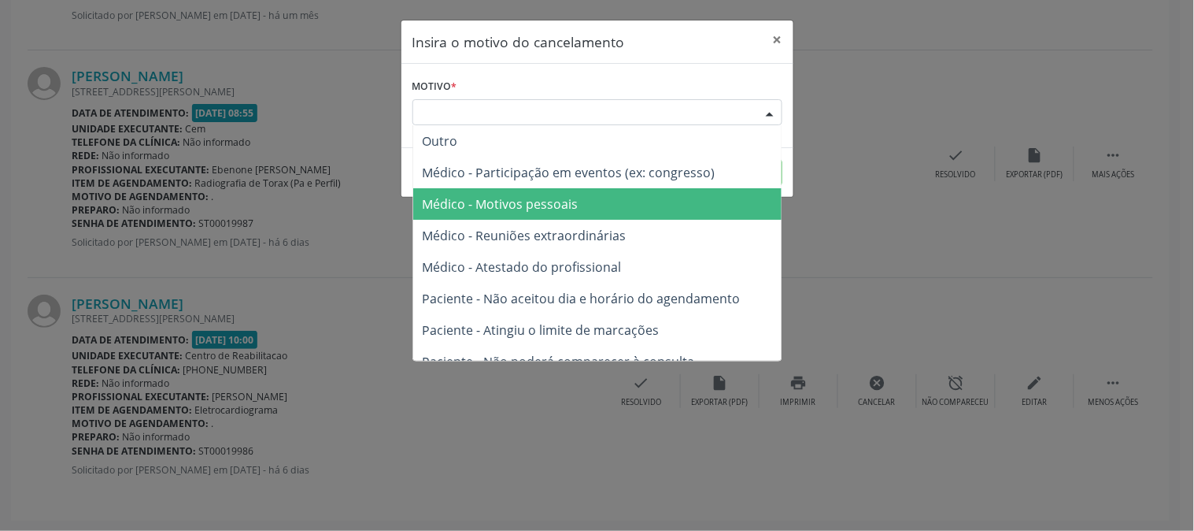
click at [675, 199] on span "Médico - Motivos pessoais" at bounding box center [597, 203] width 368 height 31
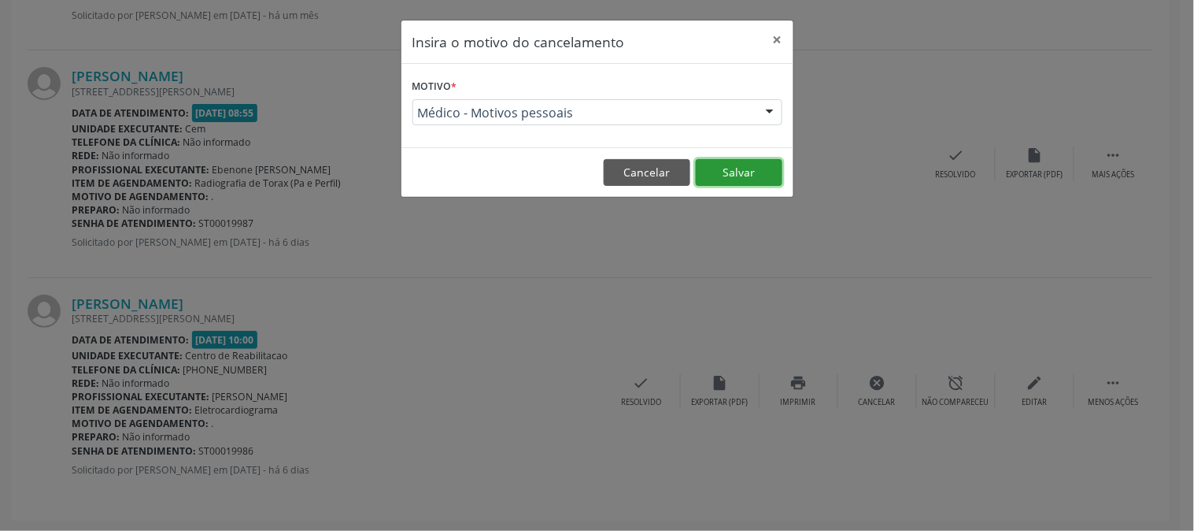
click at [740, 173] on button "Salvar" at bounding box center [739, 172] width 87 height 27
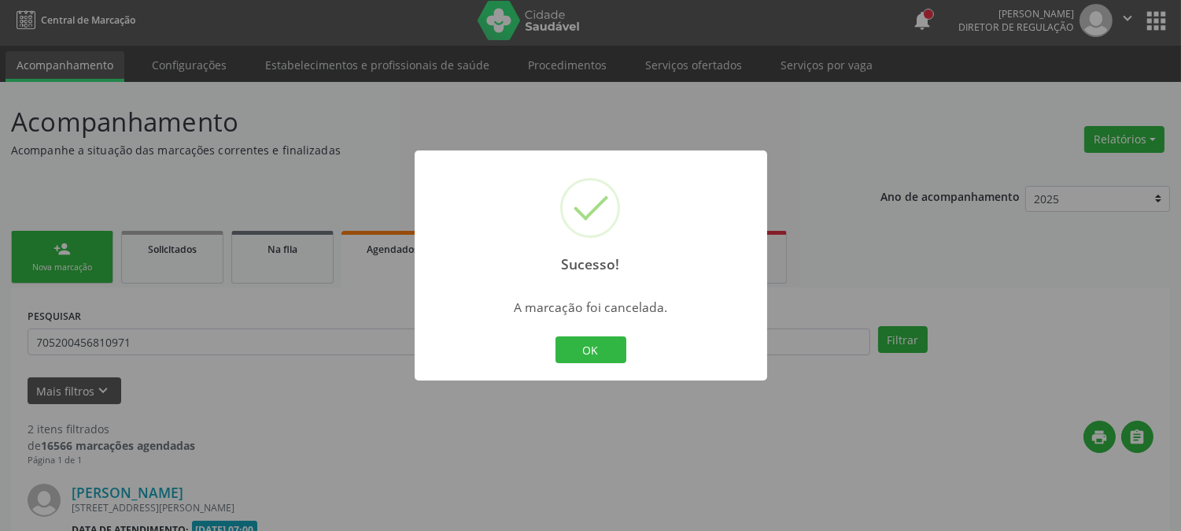
scroll to position [420, 0]
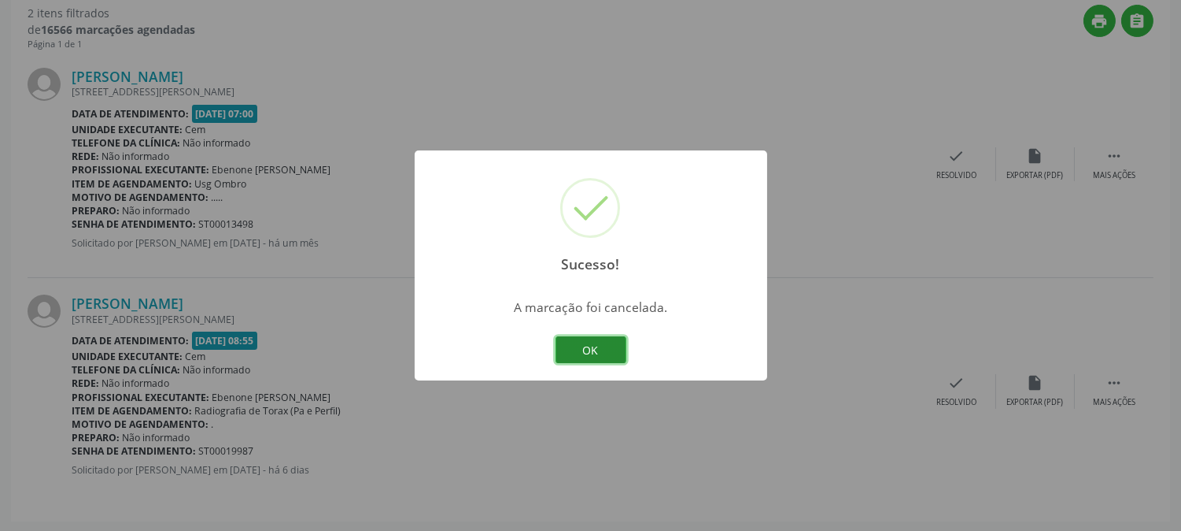
click at [614, 342] on button "OK" at bounding box center [591, 349] width 71 height 27
